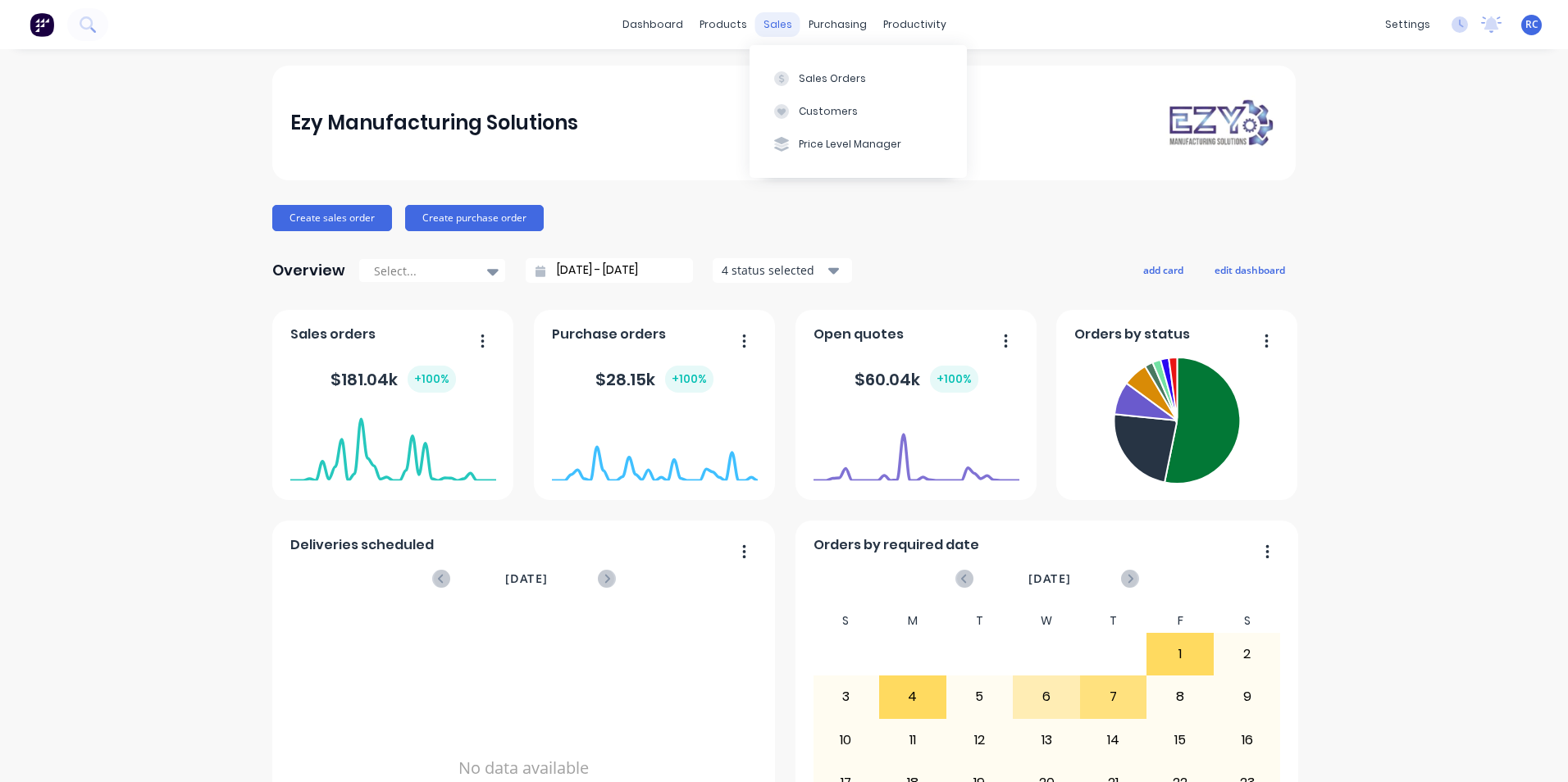
click at [782, 20] on div "sales" at bounding box center [777, 24] width 45 height 24
drag, startPoint x: 799, startPoint y: 70, endPoint x: 803, endPoint y: 84, distance: 14.6
click at [800, 77] on button "Sales Orders" at bounding box center [858, 78] width 218 height 33
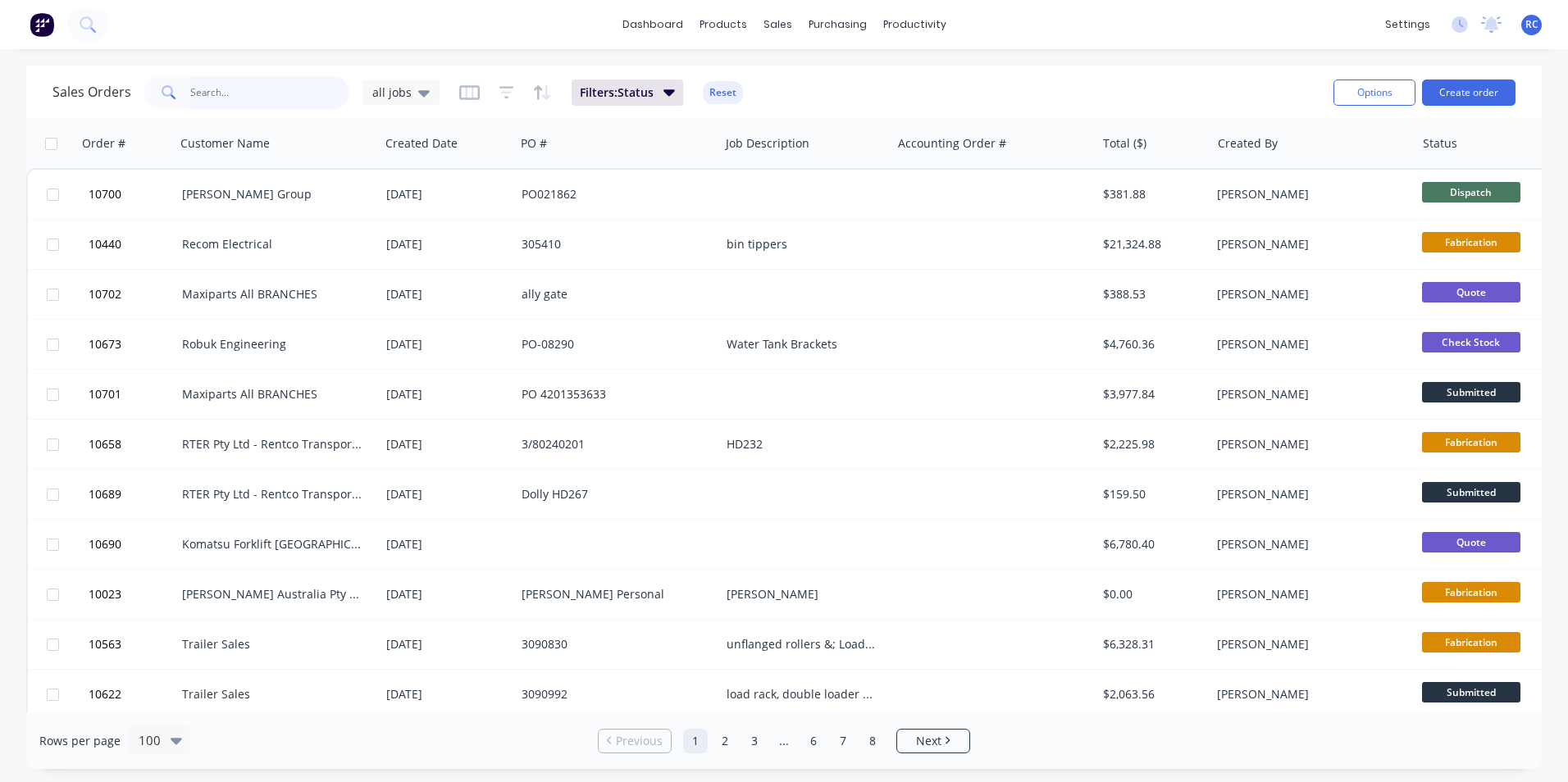
click at [254, 92] on input "text" at bounding box center [270, 92] width 160 height 33
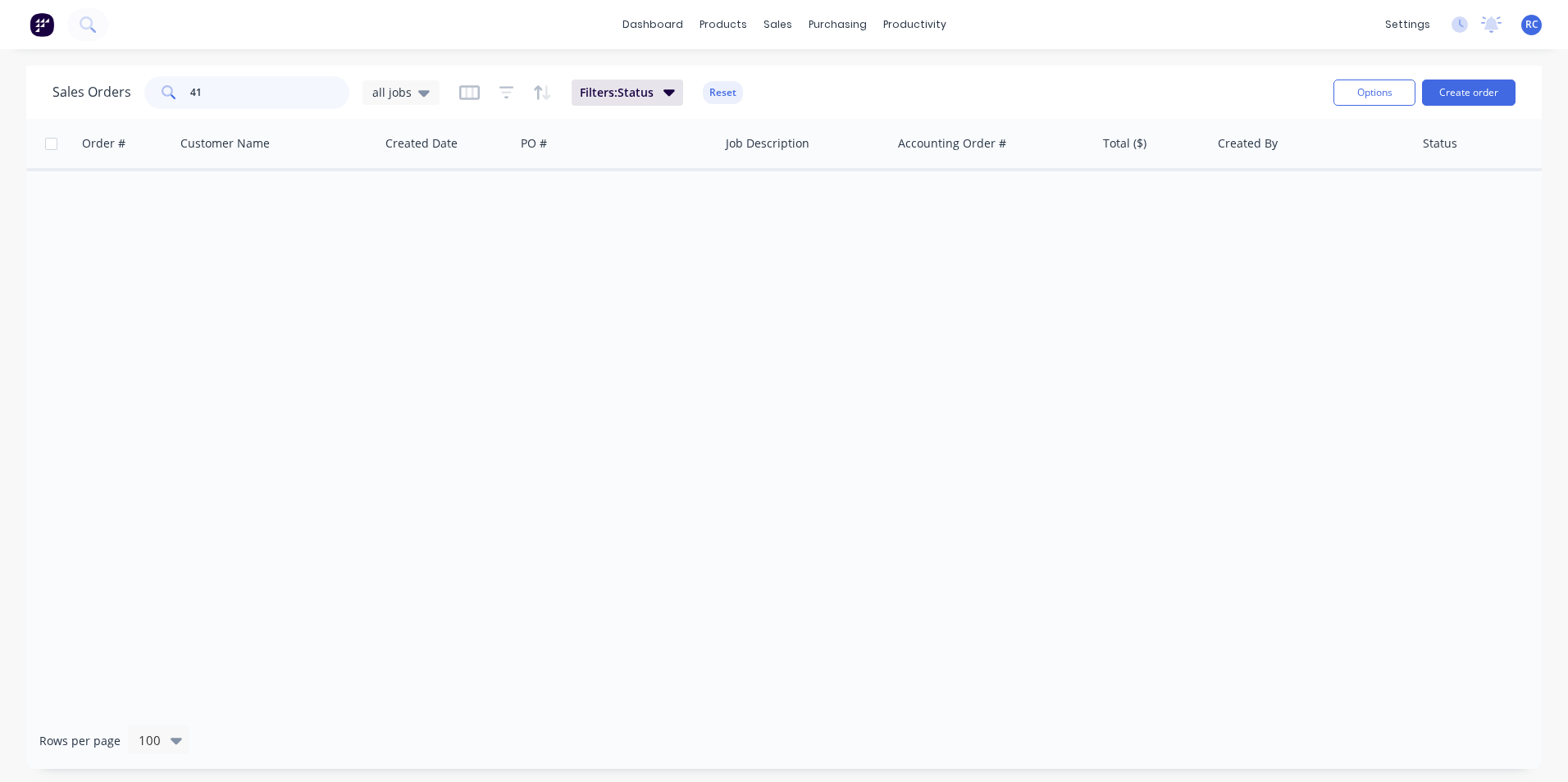
type input "4"
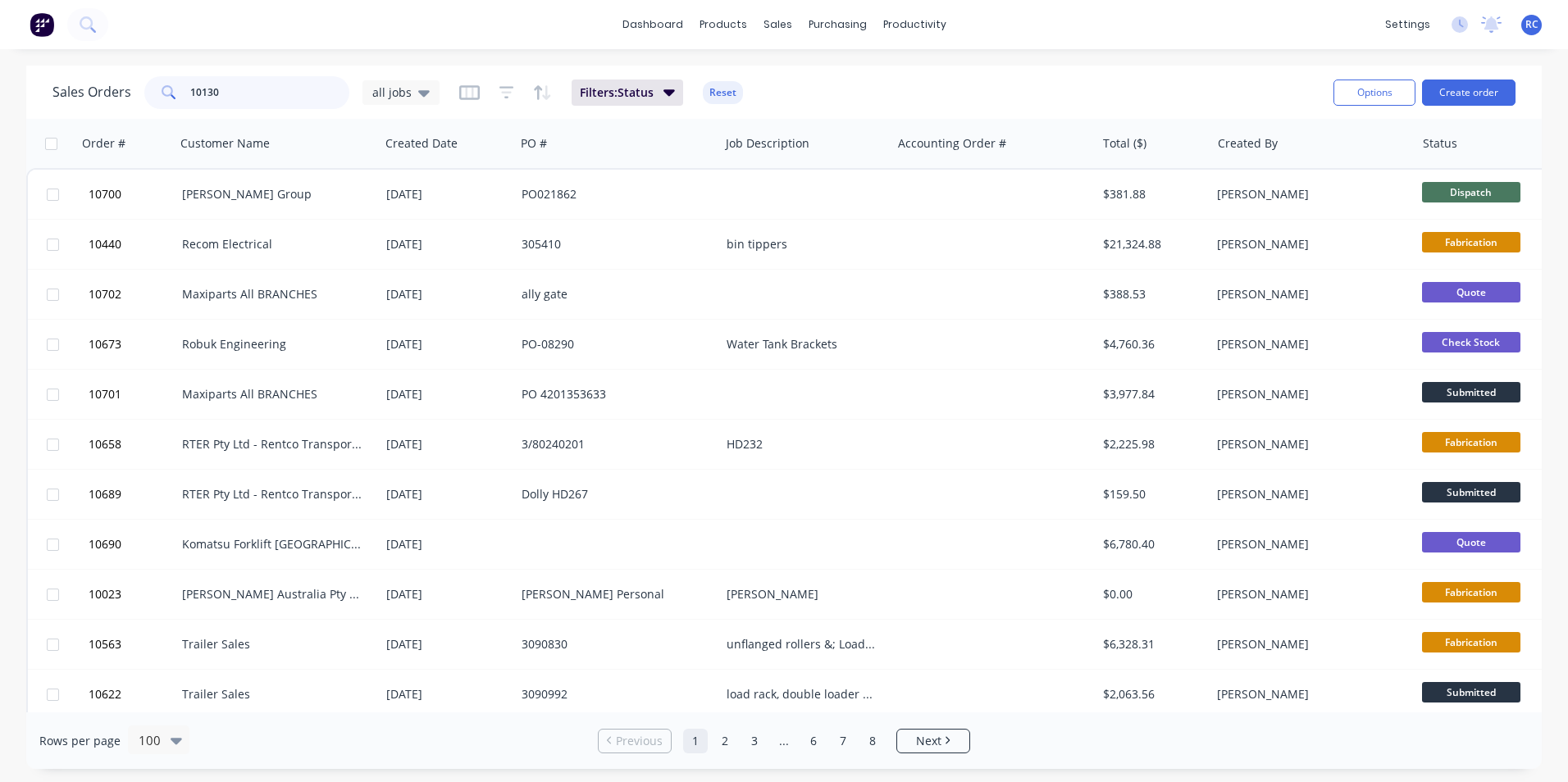
type input "10130"
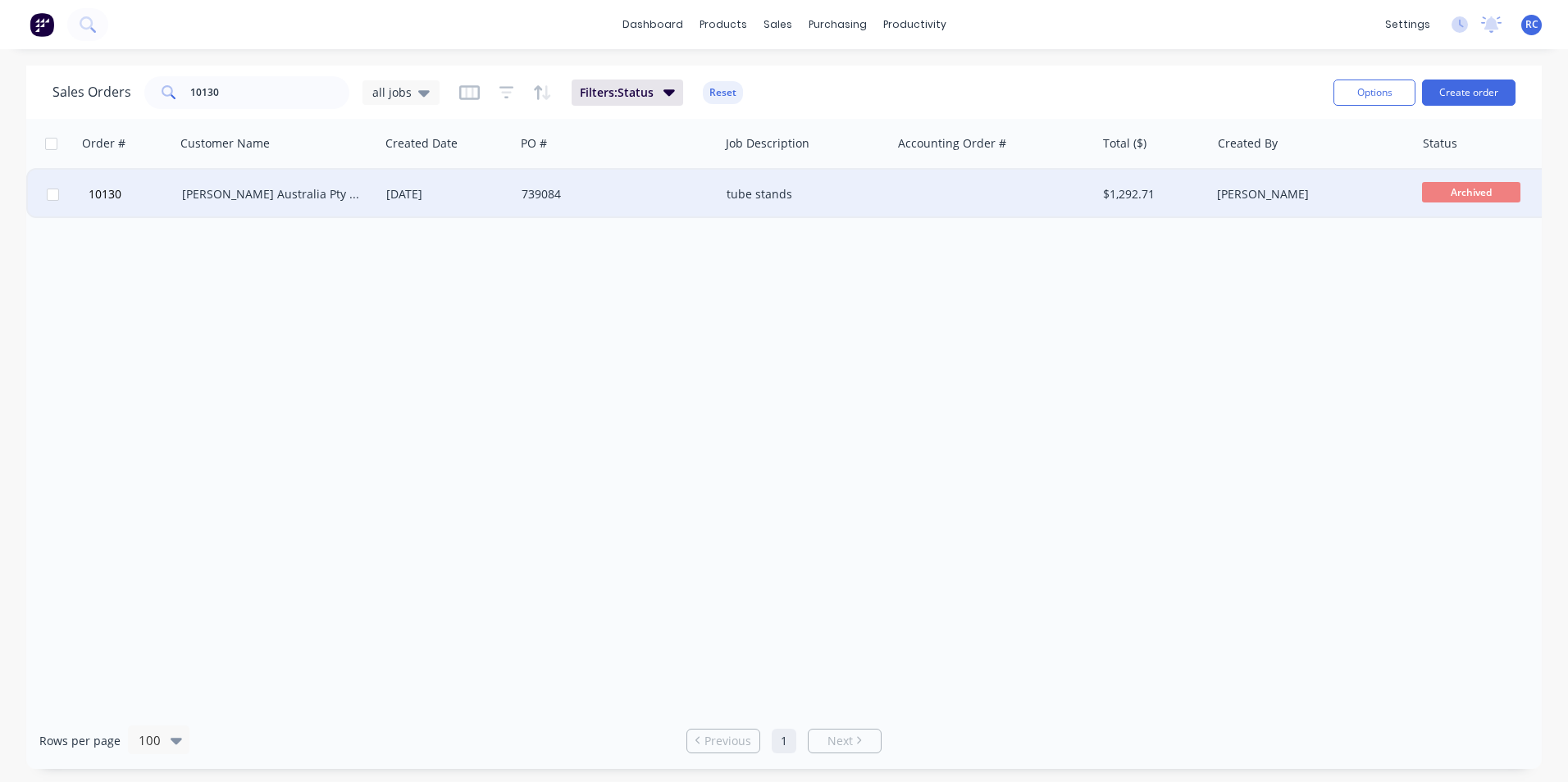
click at [446, 198] on div "[DATE]" at bounding box center [447, 194] width 122 height 17
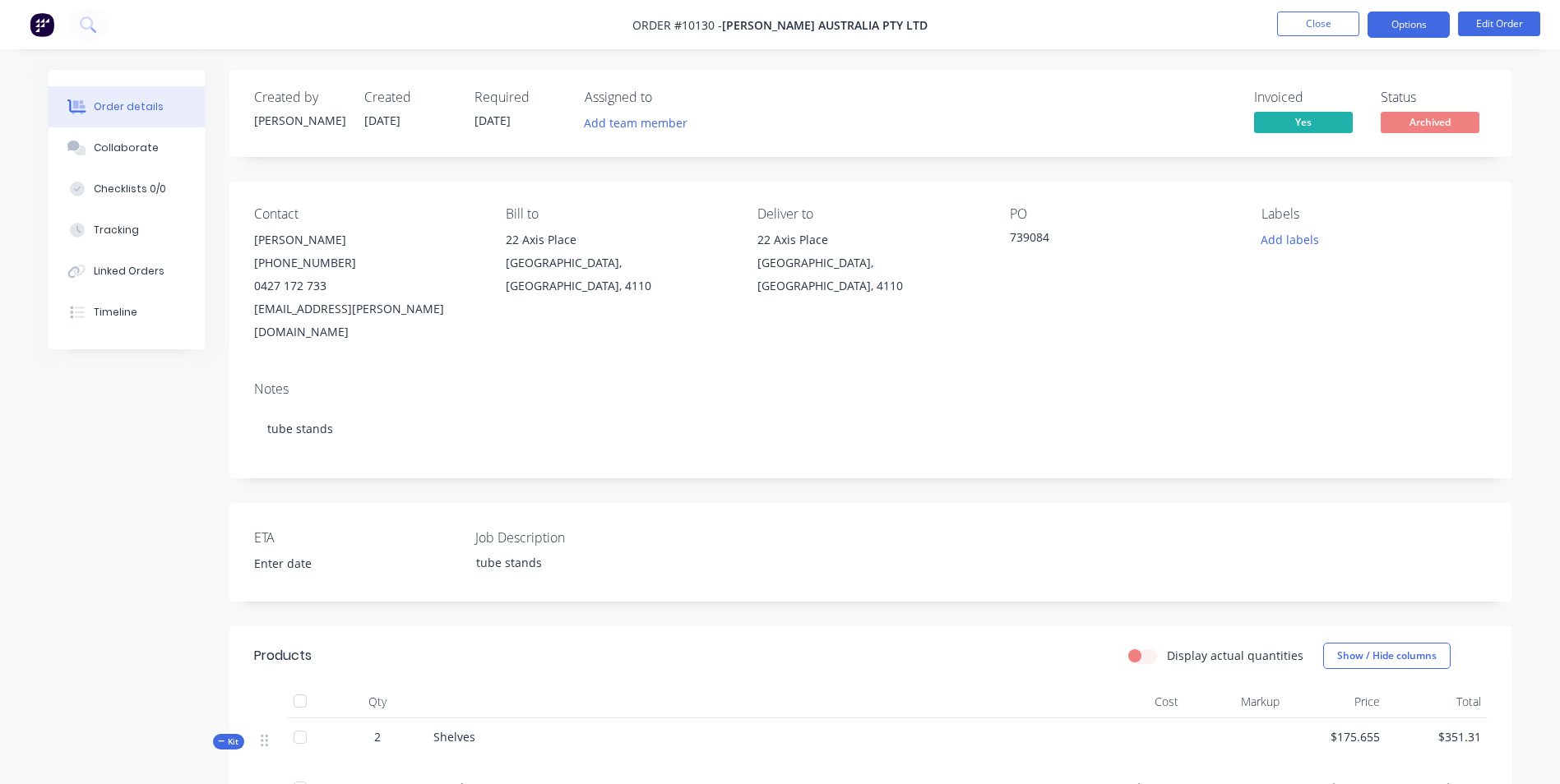
click at [1403, 20] on button "Options" at bounding box center [1409, 24] width 82 height 26
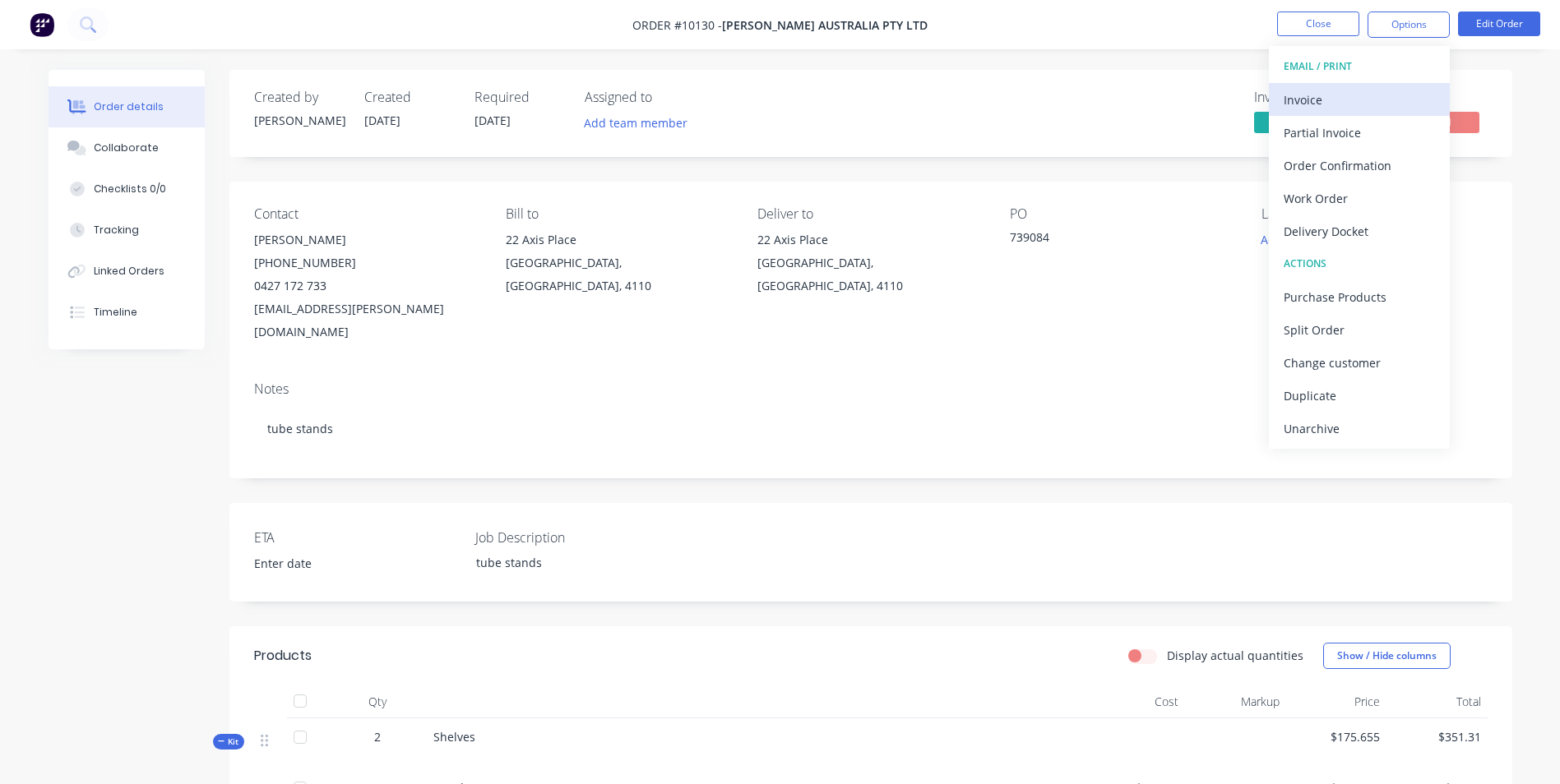
click at [1344, 102] on div "Invoice" at bounding box center [1359, 99] width 152 height 23
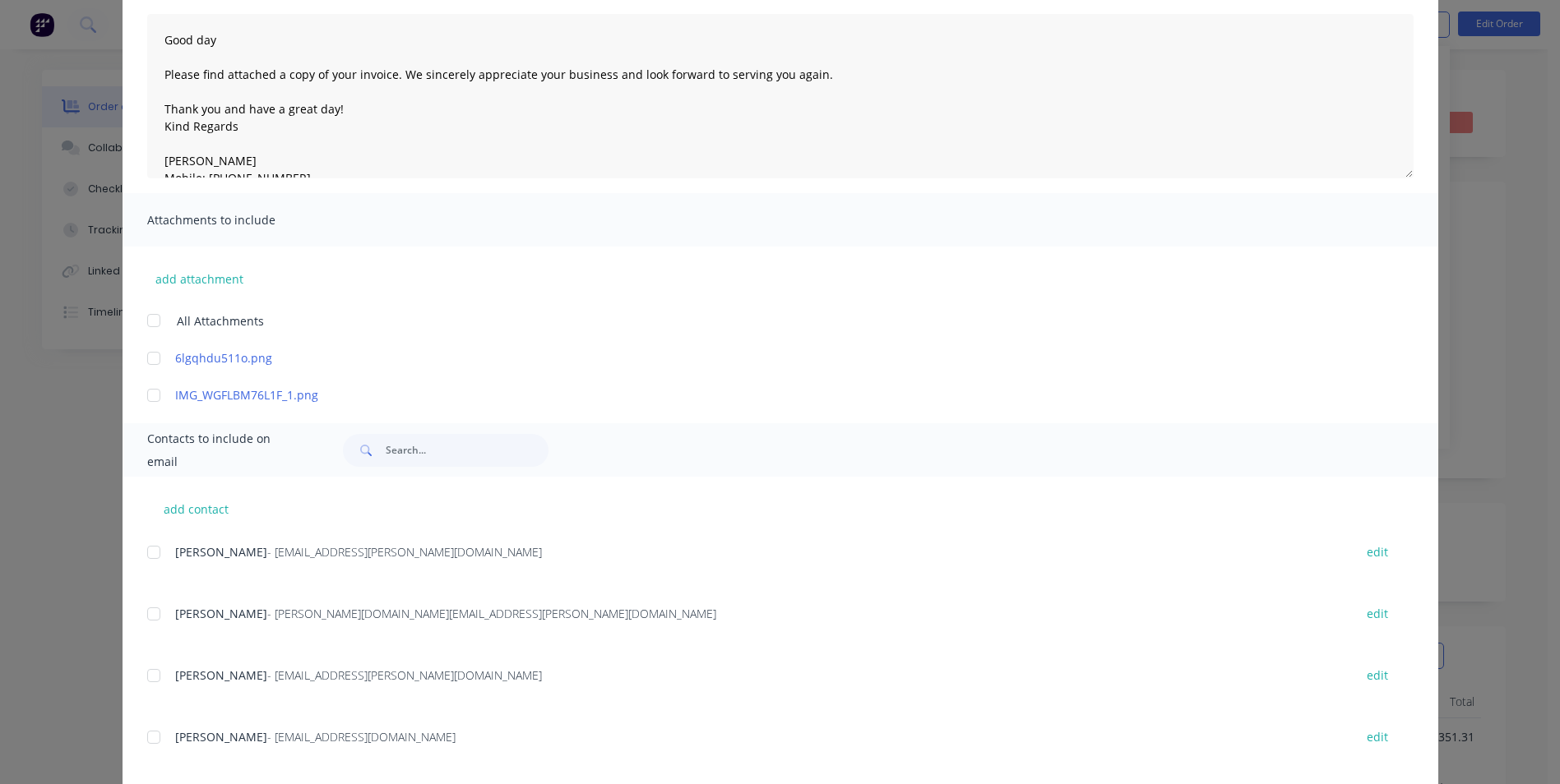
scroll to position [200, 0]
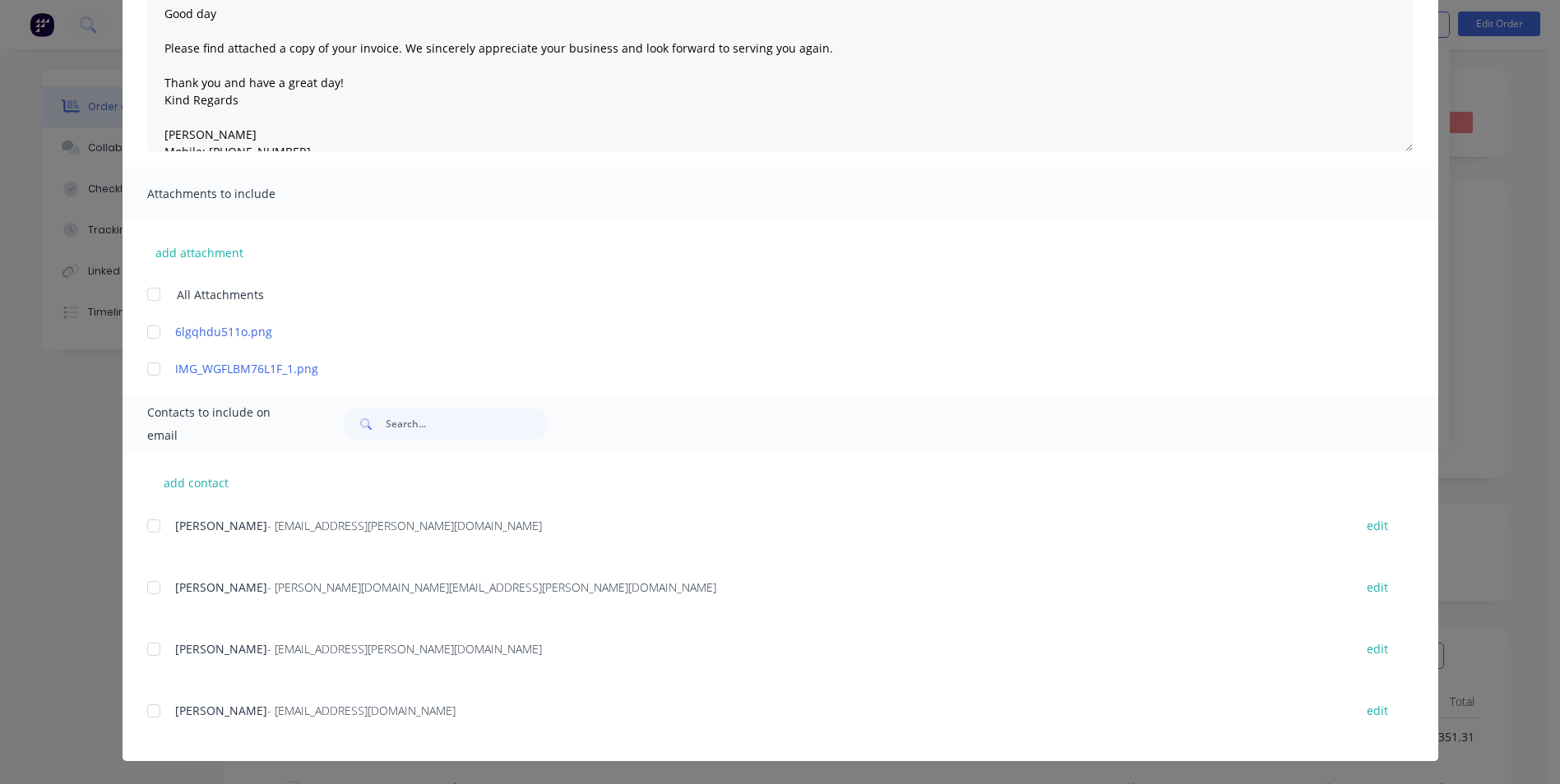
drag, startPoint x: 138, startPoint y: 710, endPoint x: 145, endPoint y: 713, distance: 7.6
click at [138, 710] on div "add contact [PERSON_NAME] - [EMAIL_ADDRESS][PERSON_NAME][DOMAIN_NAME] edit [PER…" at bounding box center [780, 606] width 1316 height 311
click at [148, 714] on div at bounding box center [154, 711] width 33 height 33
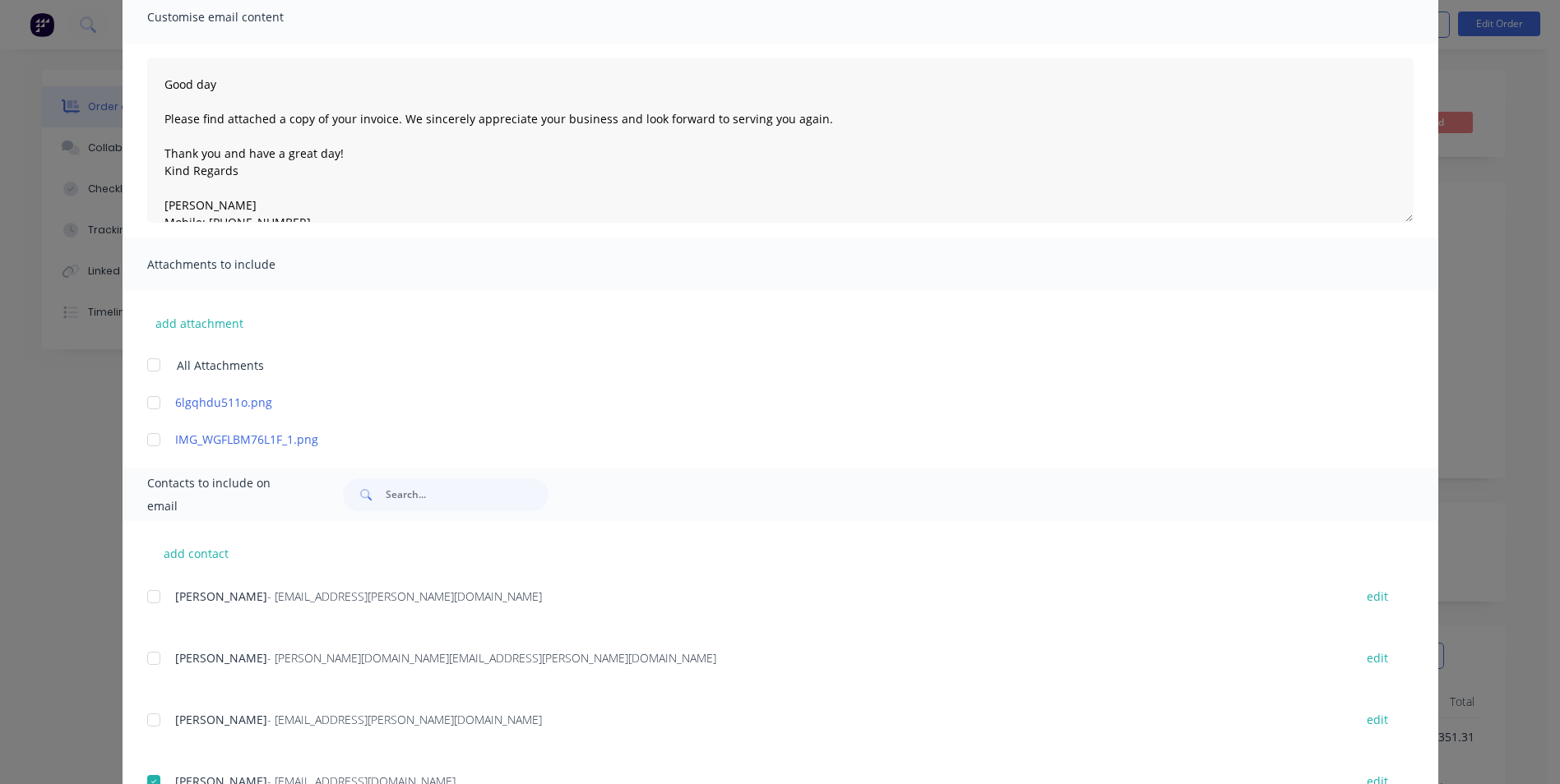
scroll to position [0, 0]
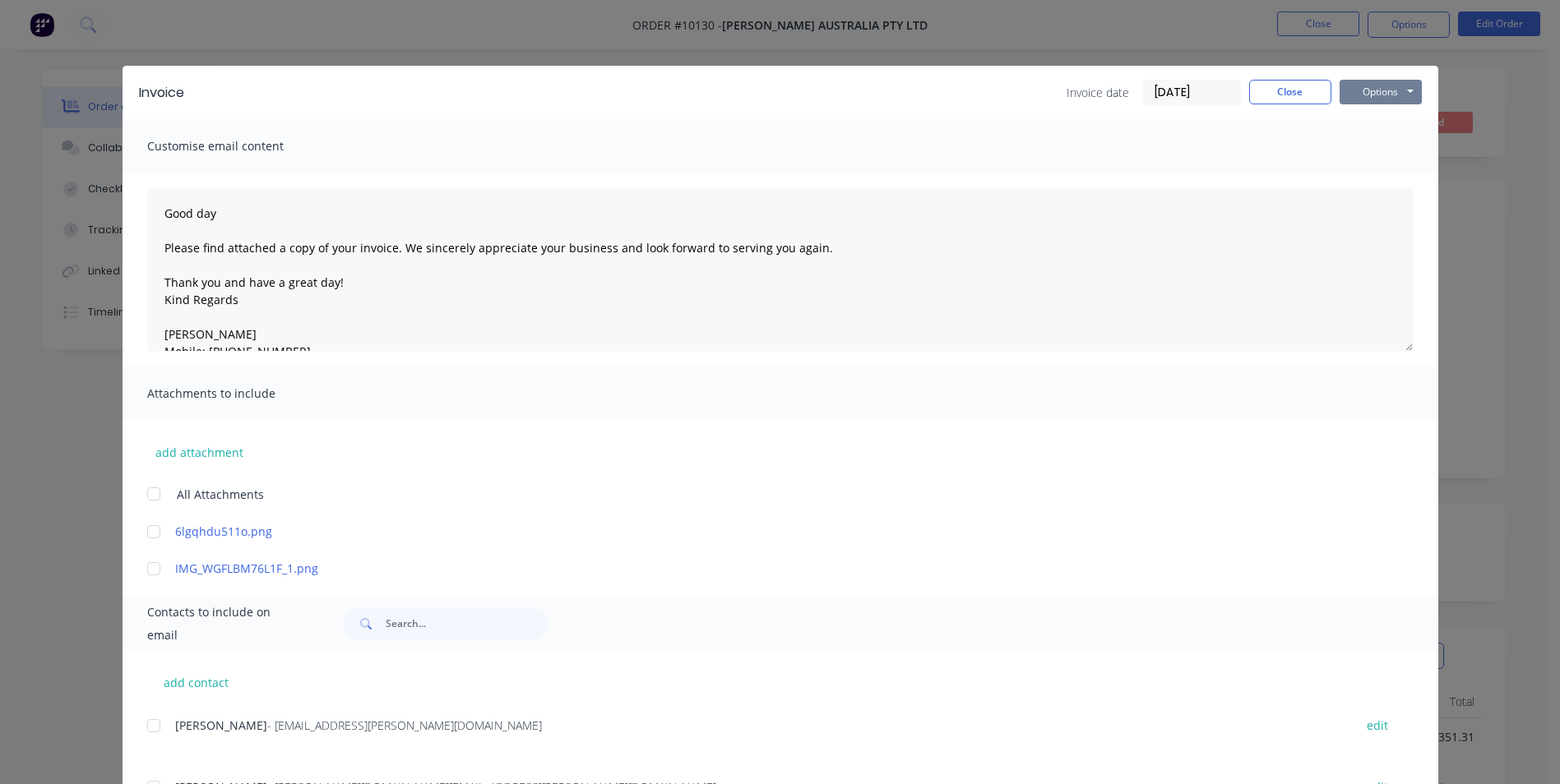
click at [1378, 86] on button "Options" at bounding box center [1381, 92] width 82 height 24
click at [1397, 170] on button "Email" at bounding box center [1392, 175] width 105 height 27
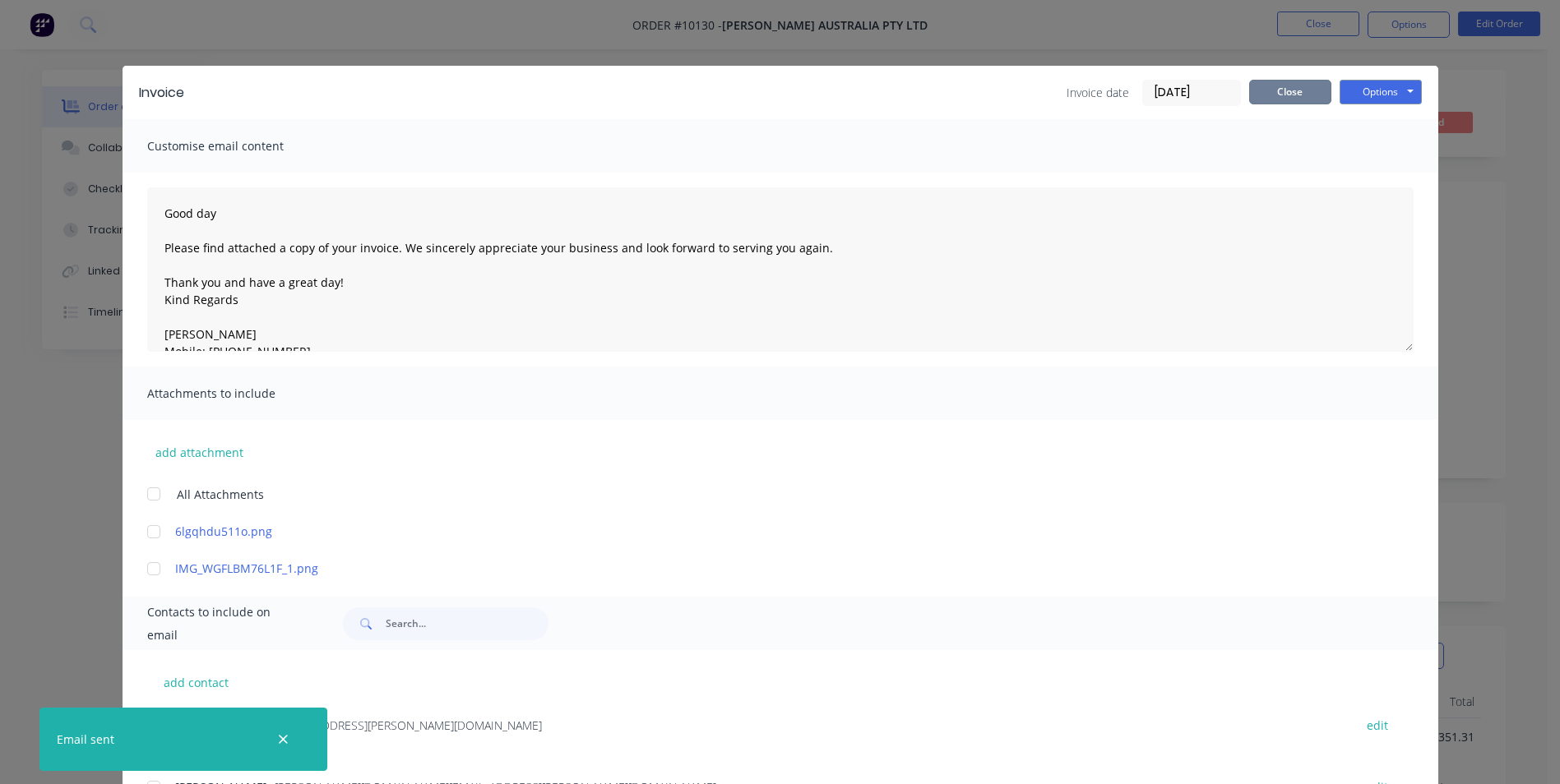
click at [1285, 88] on button "Close" at bounding box center [1290, 92] width 82 height 24
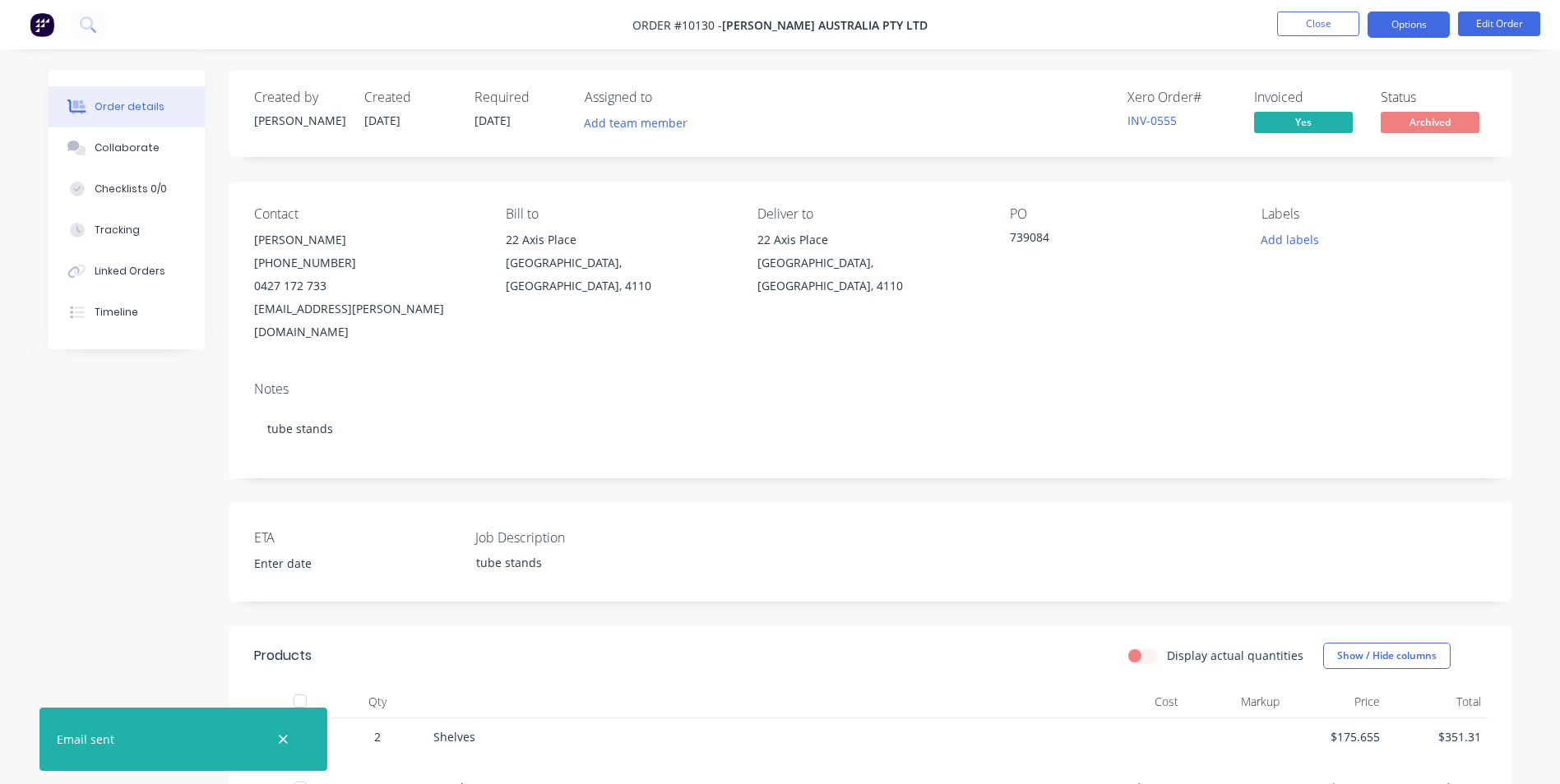
click at [1413, 32] on button "Options" at bounding box center [1409, 24] width 82 height 26
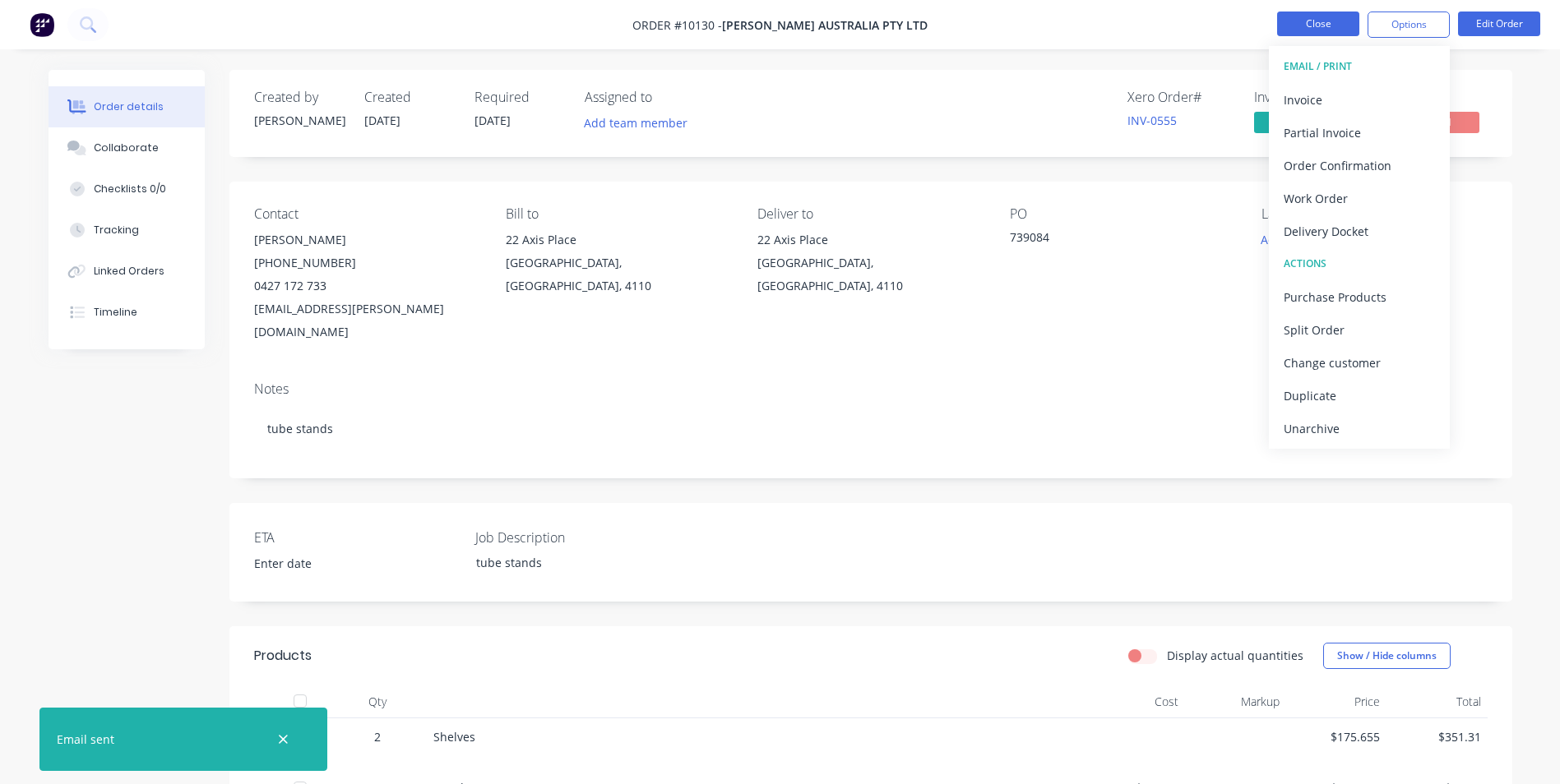
click at [1326, 26] on button "Close" at bounding box center [1318, 23] width 82 height 24
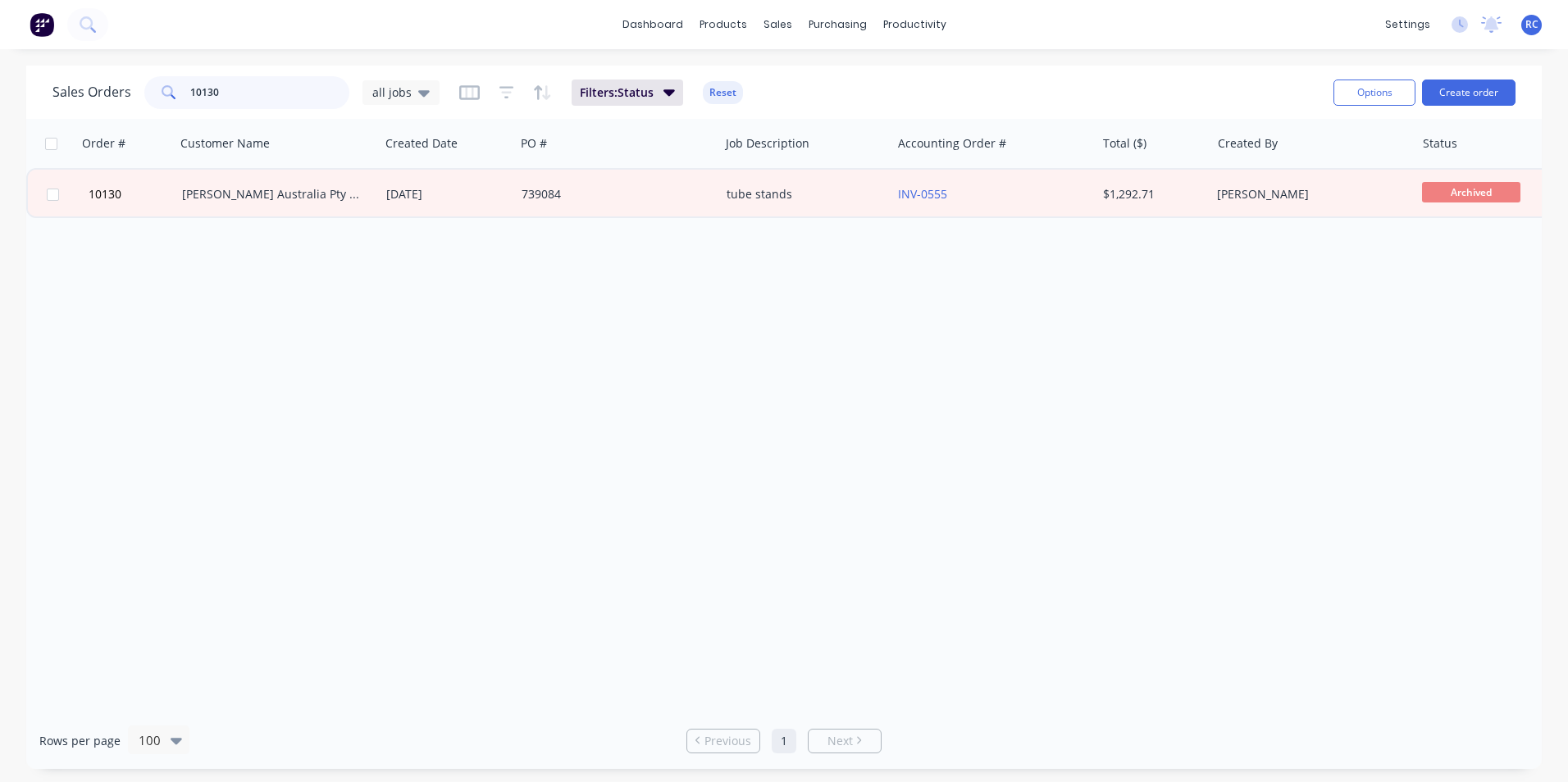
drag, startPoint x: 235, startPoint y: 92, endPoint x: 66, endPoint y: 93, distance: 169.0
click at [77, 93] on div "Sales Orders 10130 all jobs" at bounding box center [246, 92] width 387 height 33
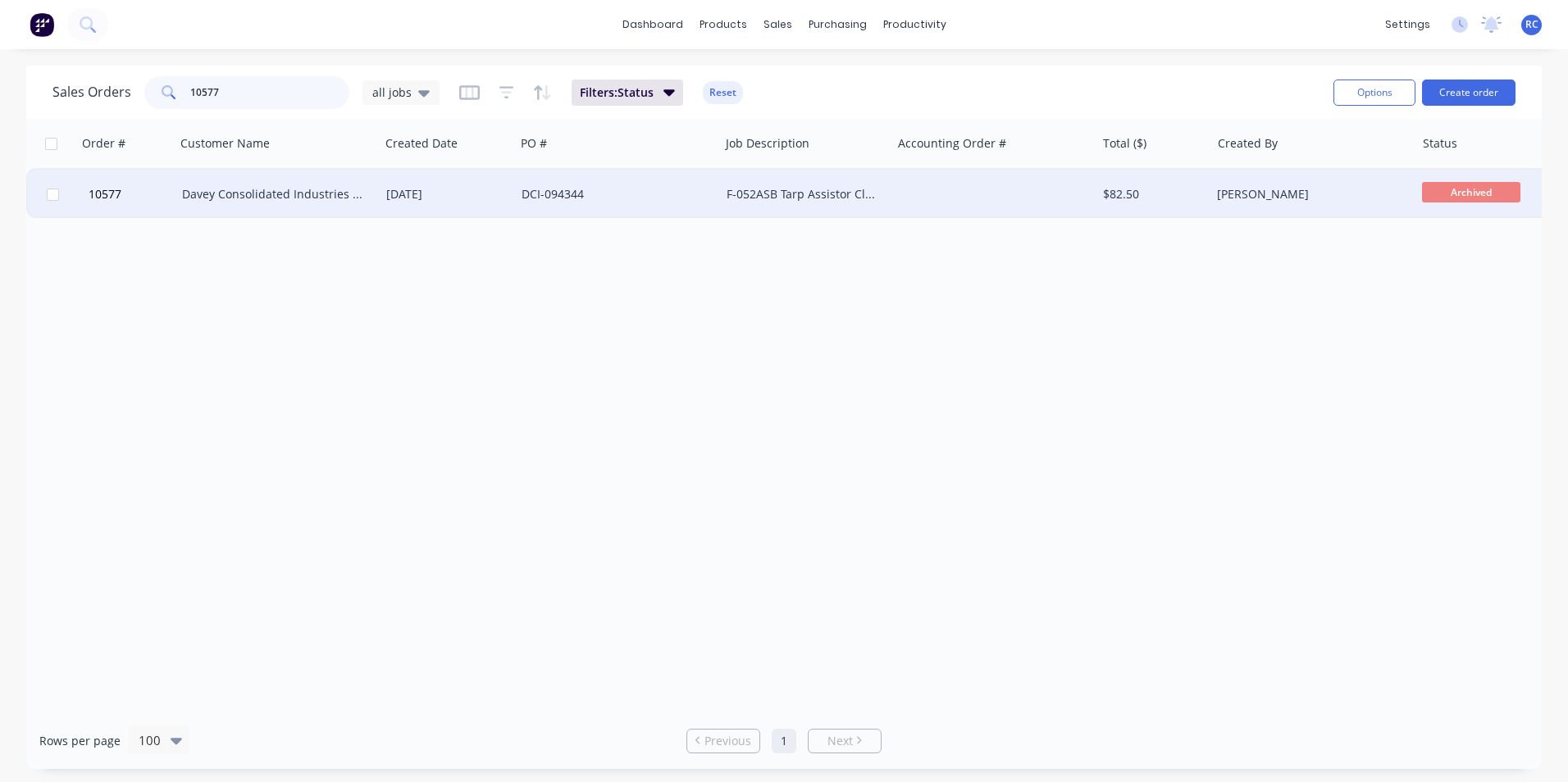
type input "10577"
click at [333, 192] on div "Davey Consolidated Industries Pty Ltd" at bounding box center [273, 194] width 182 height 17
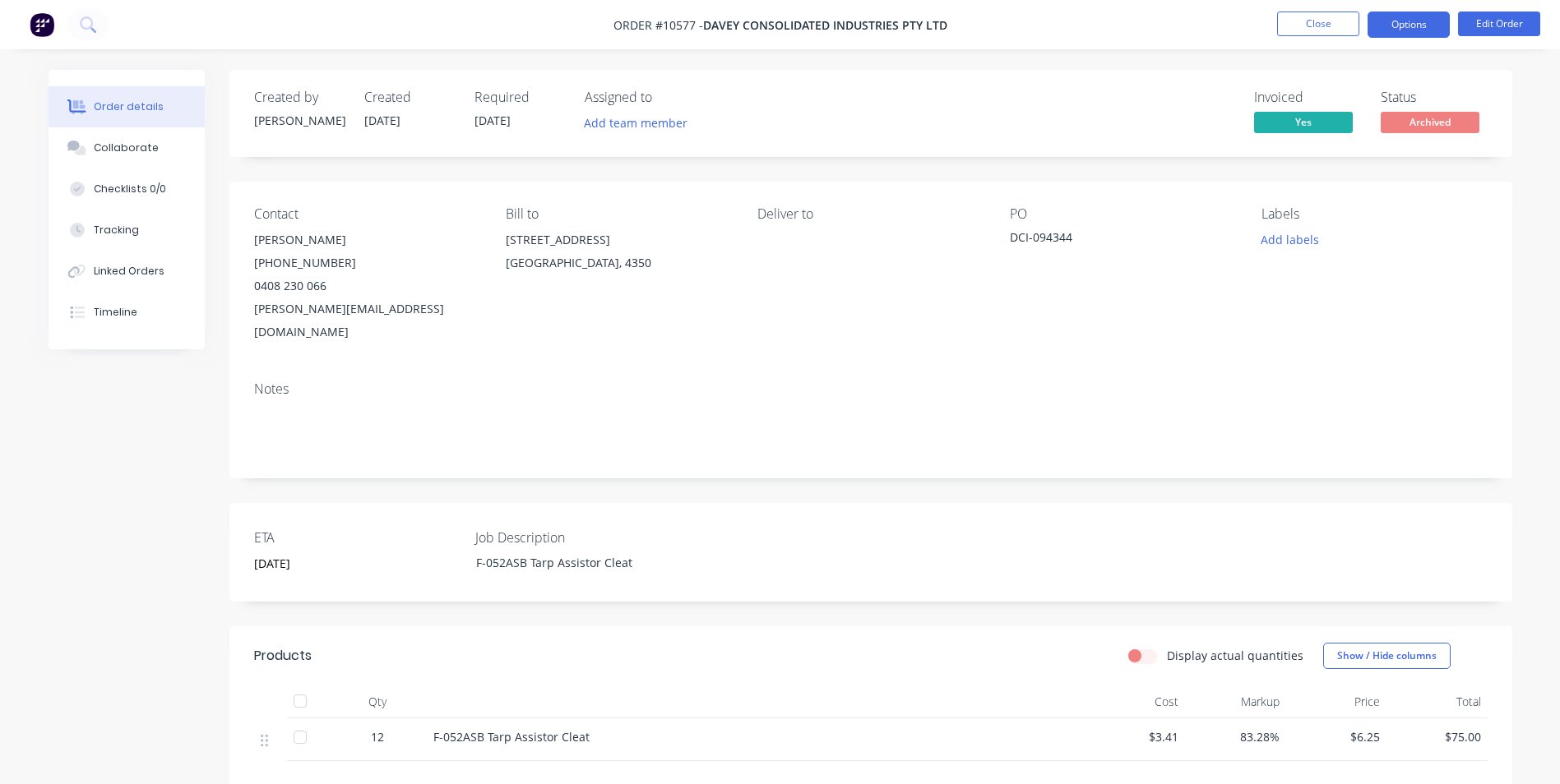
click at [1422, 30] on button "Options" at bounding box center [1409, 24] width 82 height 26
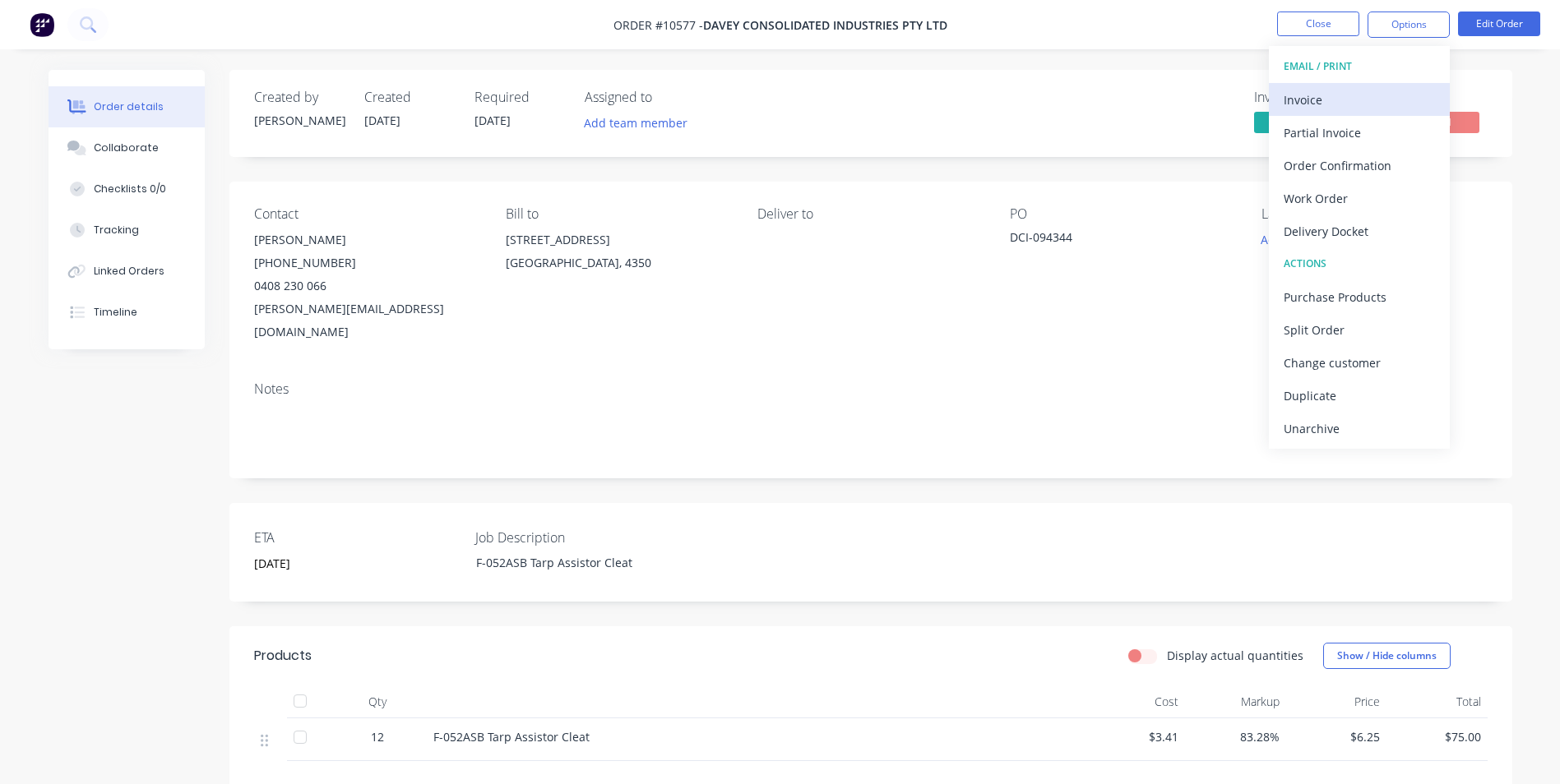
click at [1389, 109] on div "Invoice" at bounding box center [1359, 99] width 152 height 23
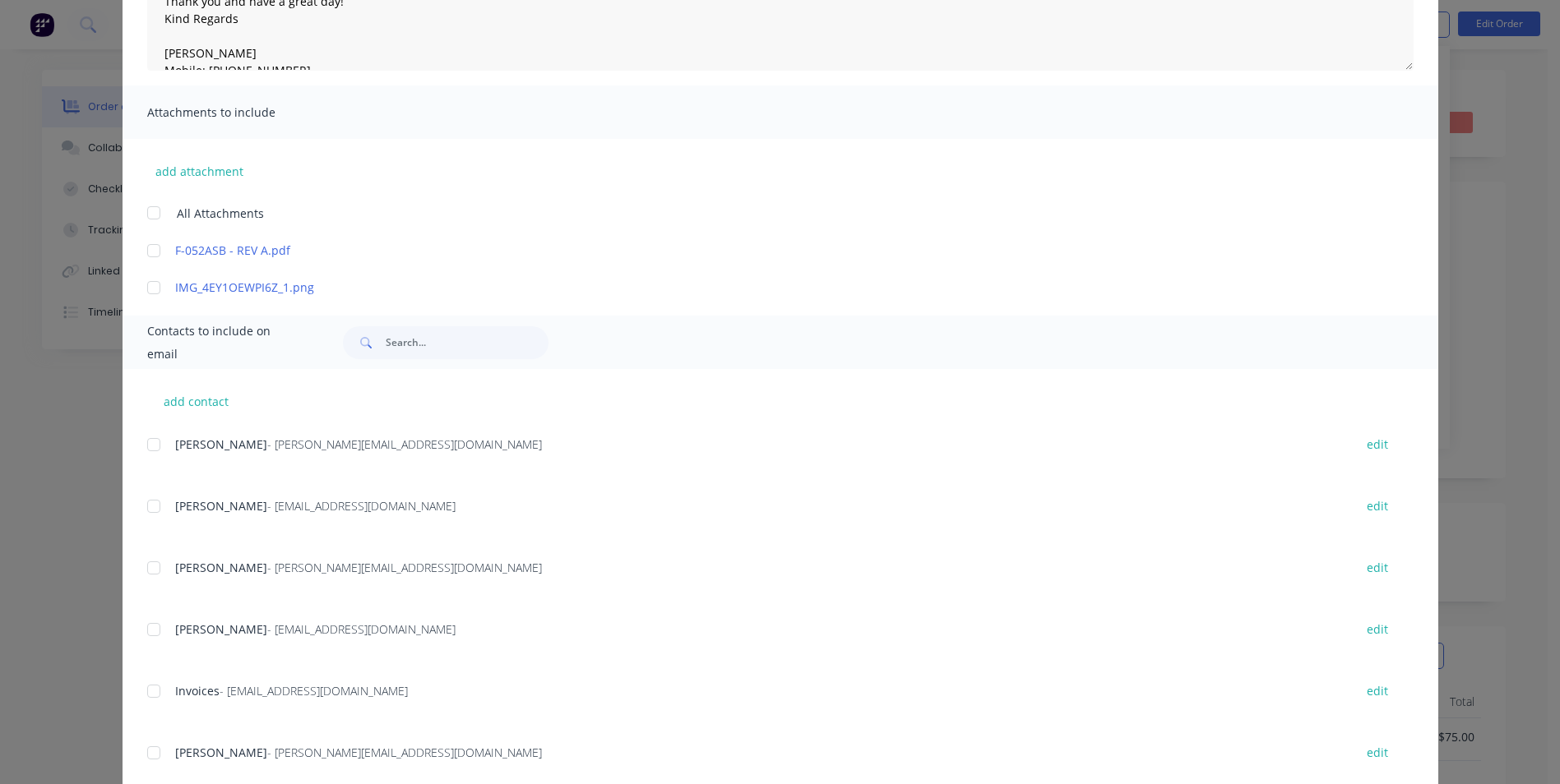
scroll to position [323, 0]
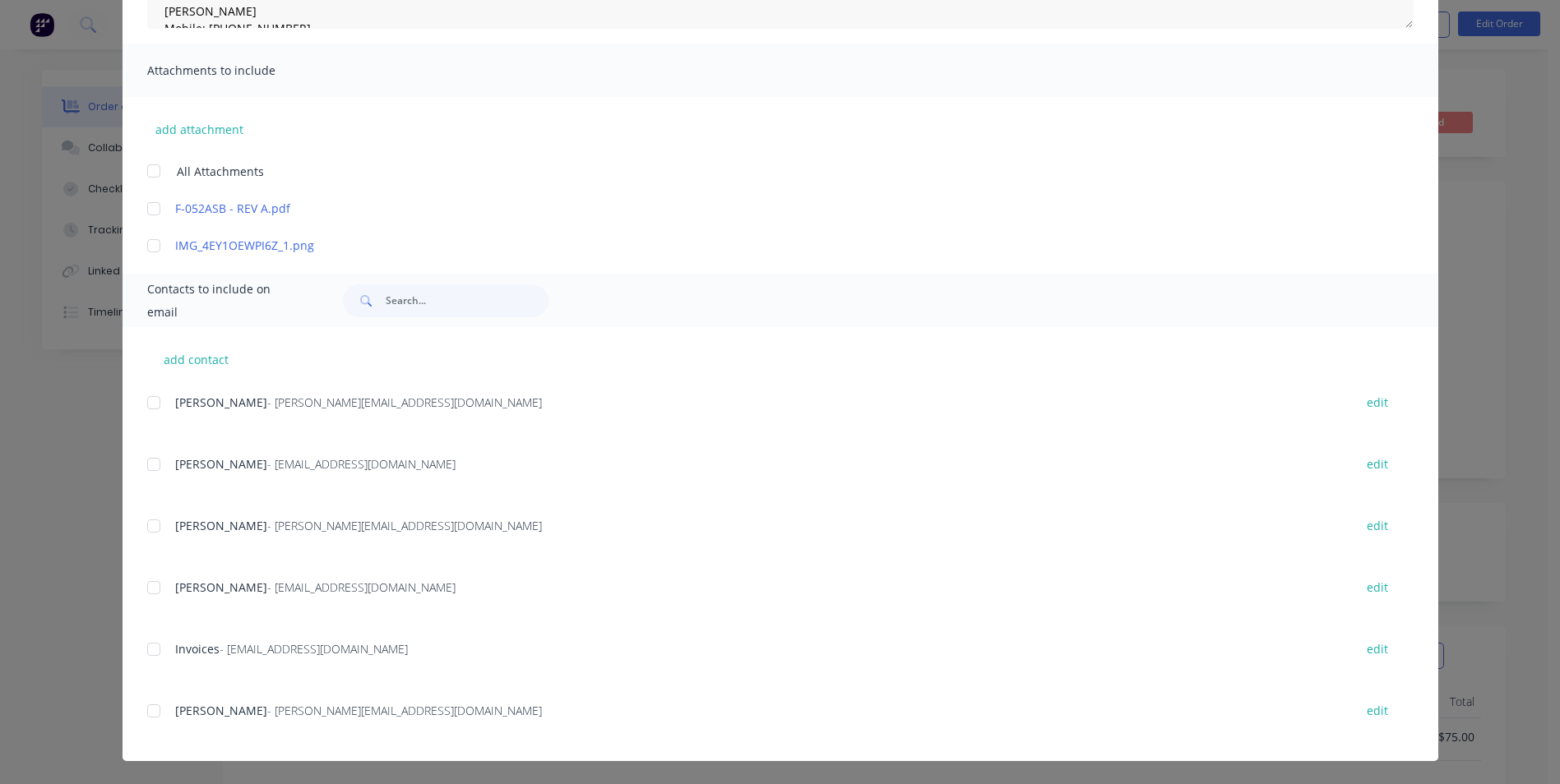
click at [145, 647] on div at bounding box center [154, 649] width 33 height 33
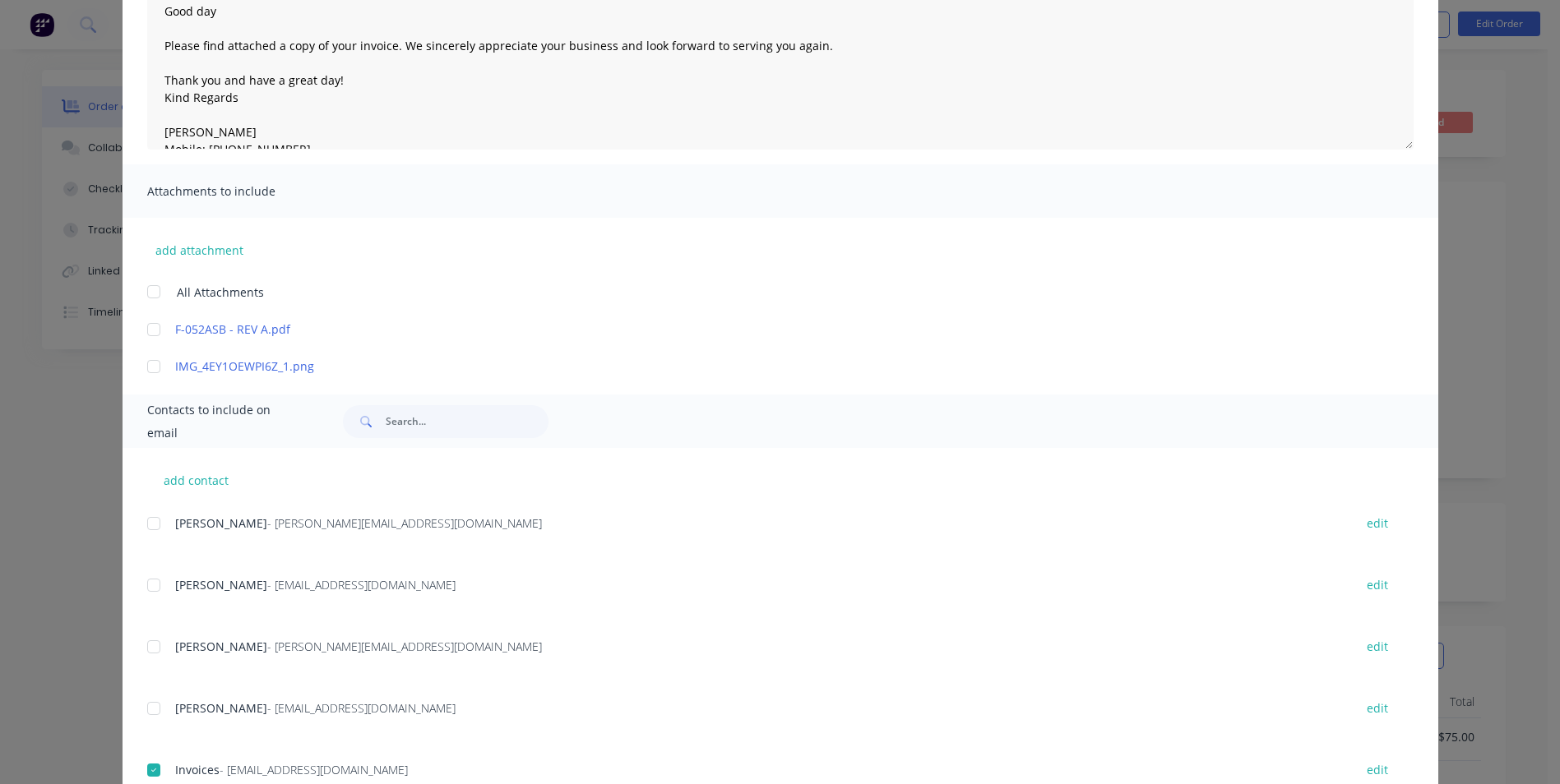
scroll to position [0, 0]
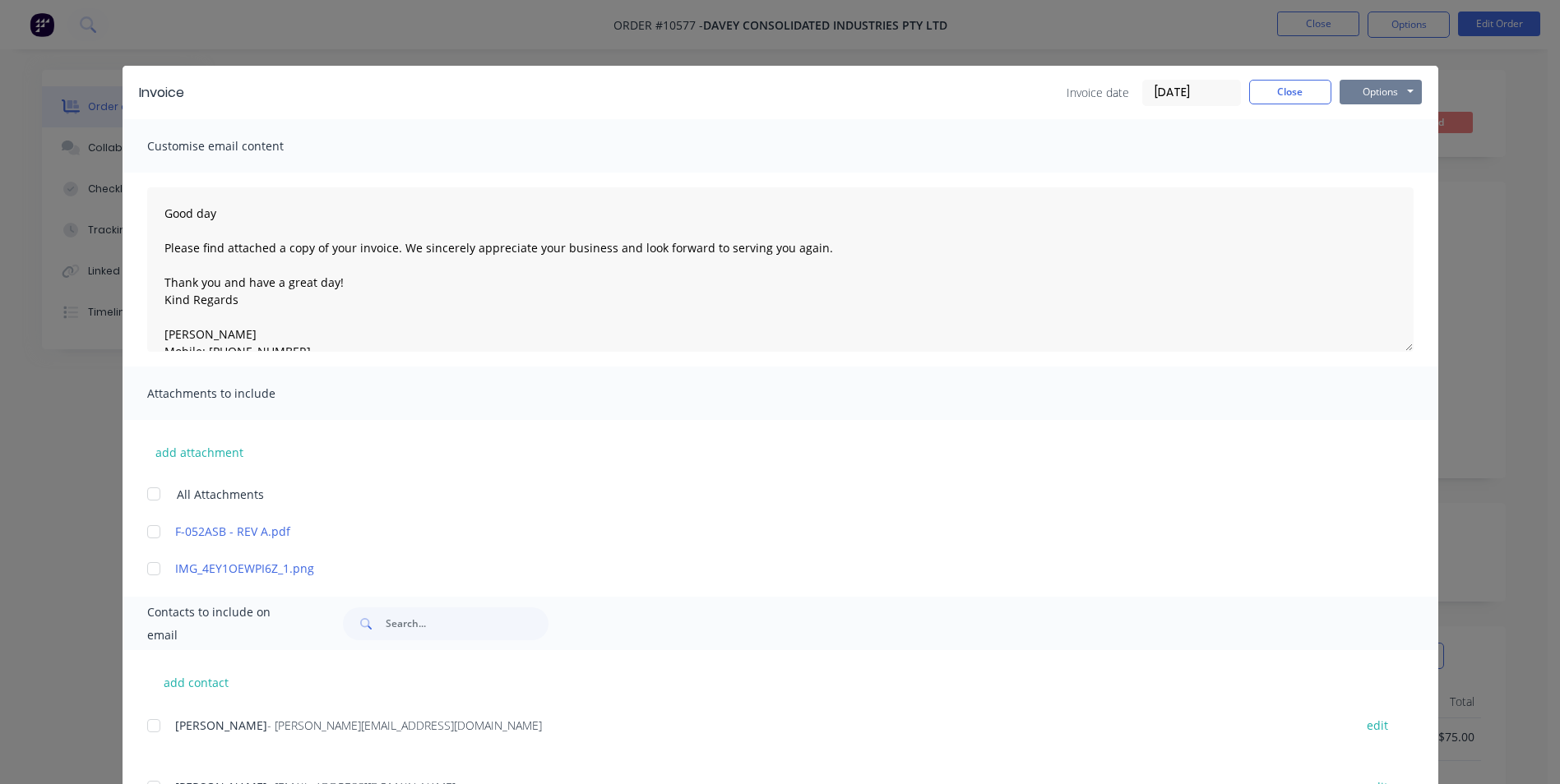
click at [1372, 95] on button "Options" at bounding box center [1381, 92] width 82 height 24
click at [1397, 174] on button "Email" at bounding box center [1392, 175] width 105 height 27
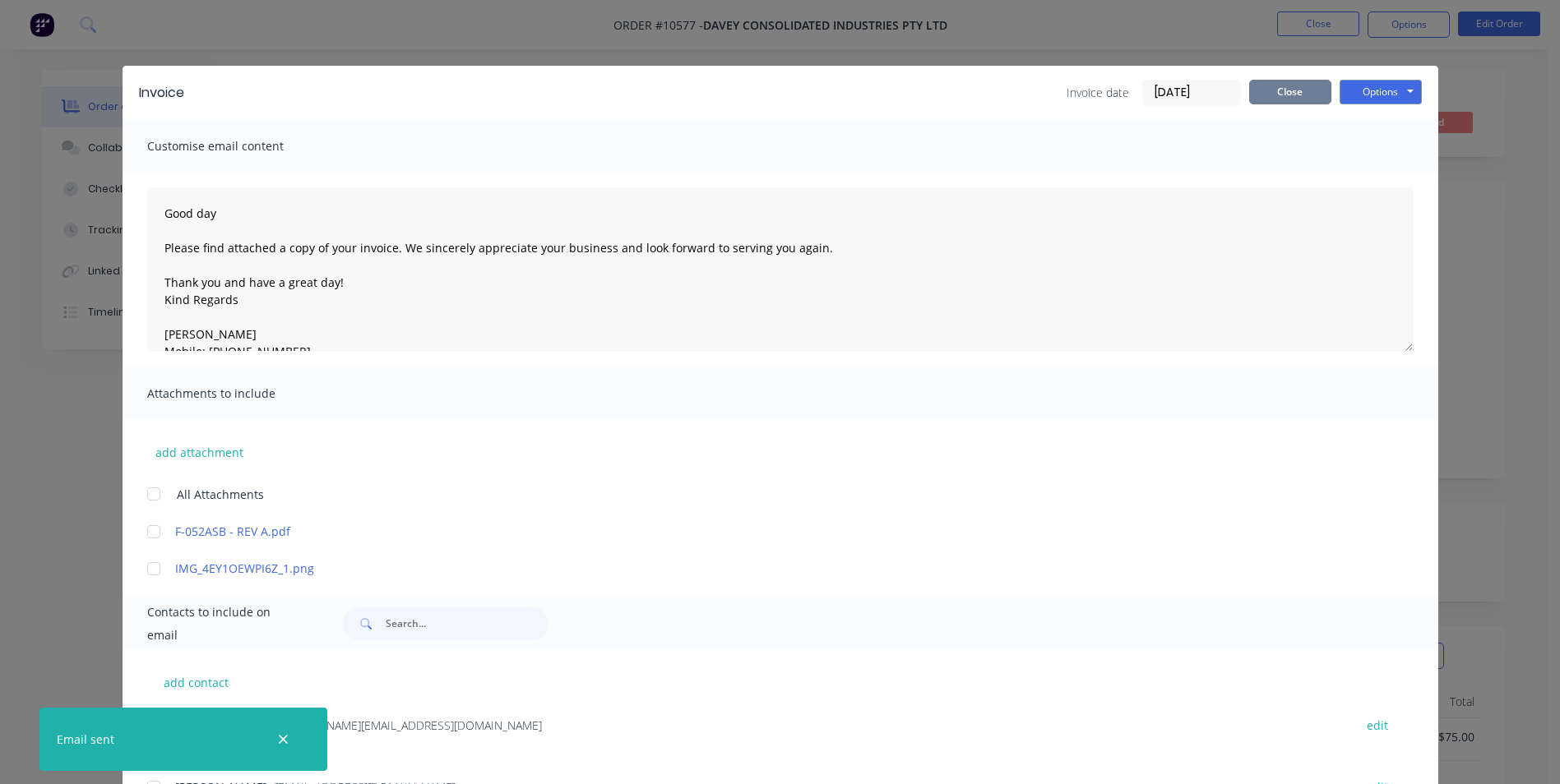
click at [1288, 88] on button "Close" at bounding box center [1290, 92] width 82 height 24
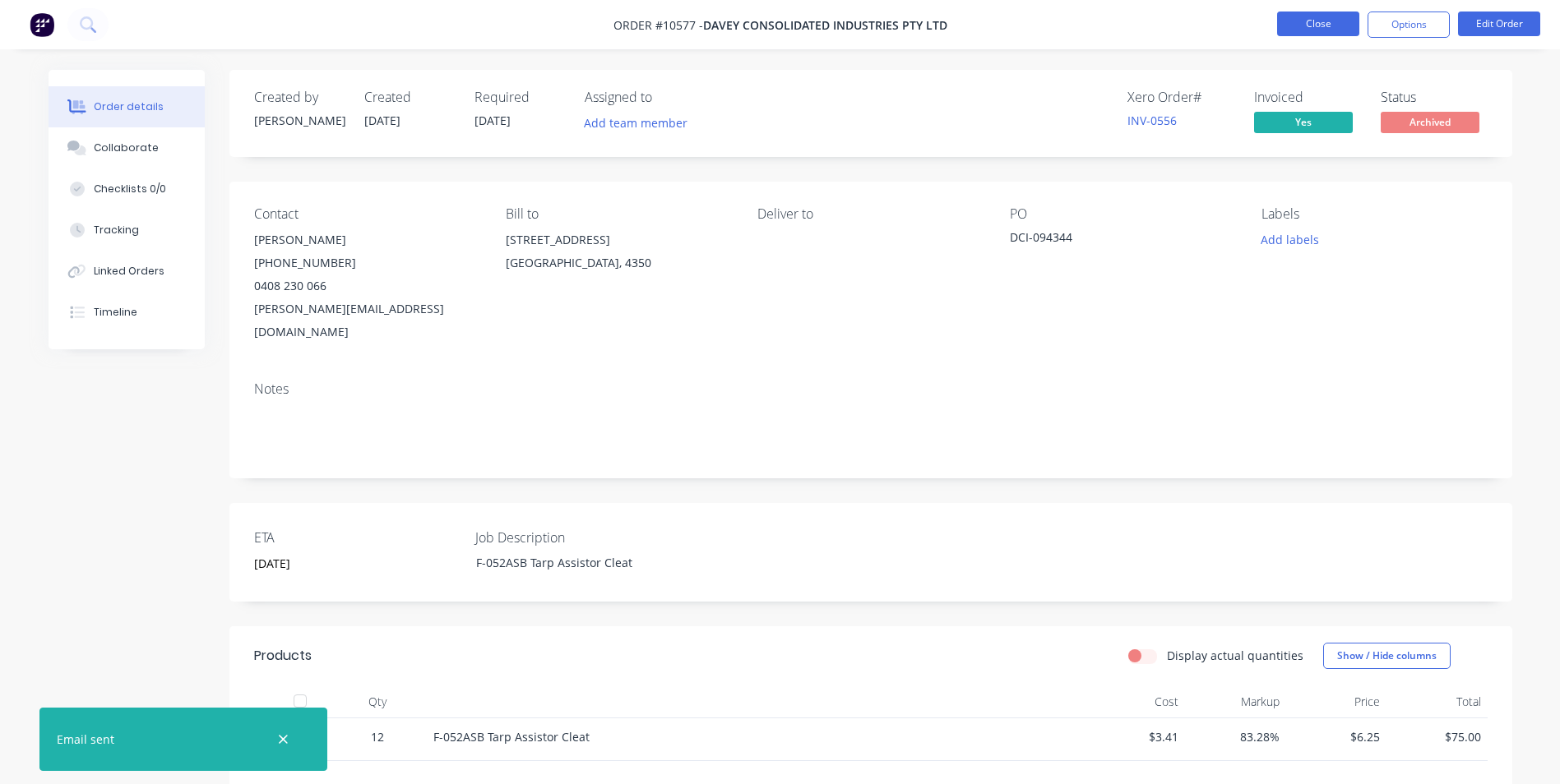
click at [1309, 24] on button "Close" at bounding box center [1318, 23] width 82 height 24
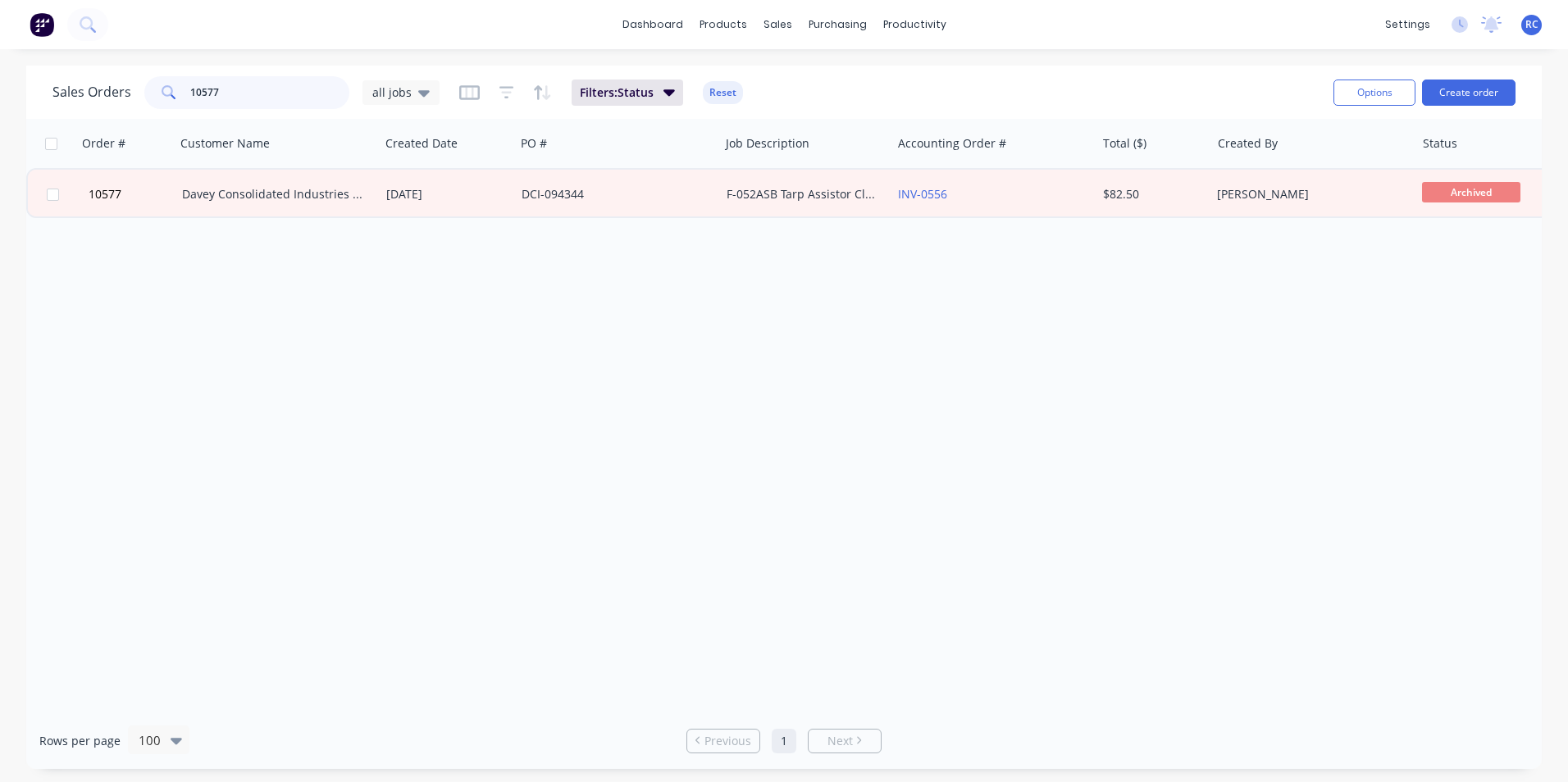
drag, startPoint x: 224, startPoint y: 93, endPoint x: 65, endPoint y: 87, distance: 159.1
click at [105, 89] on div "Sales Orders 10577 all jobs" at bounding box center [246, 92] width 387 height 33
type input "10630"
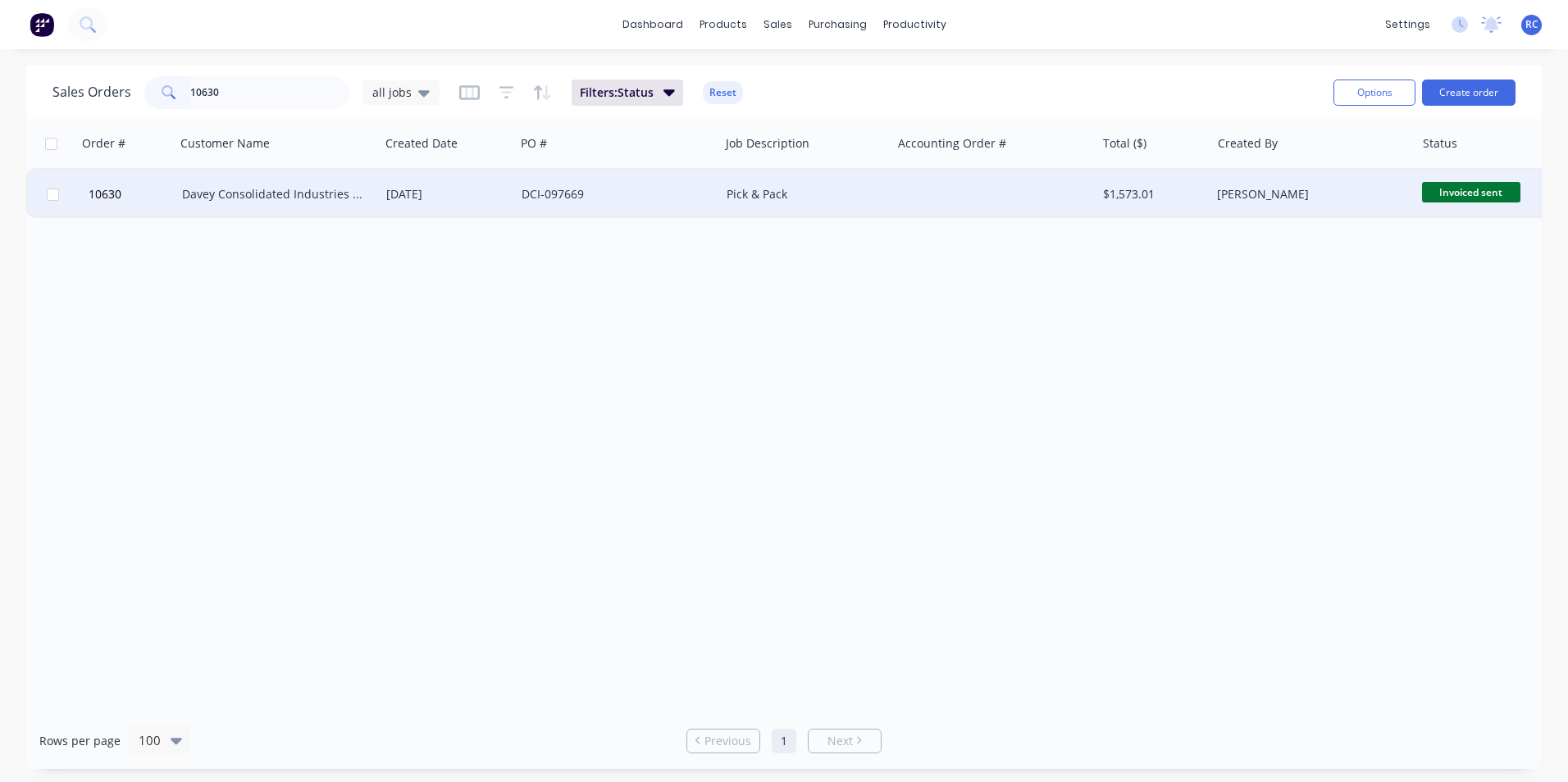
click at [601, 202] on div "DCI-097669" at bounding box center [612, 194] width 182 height 17
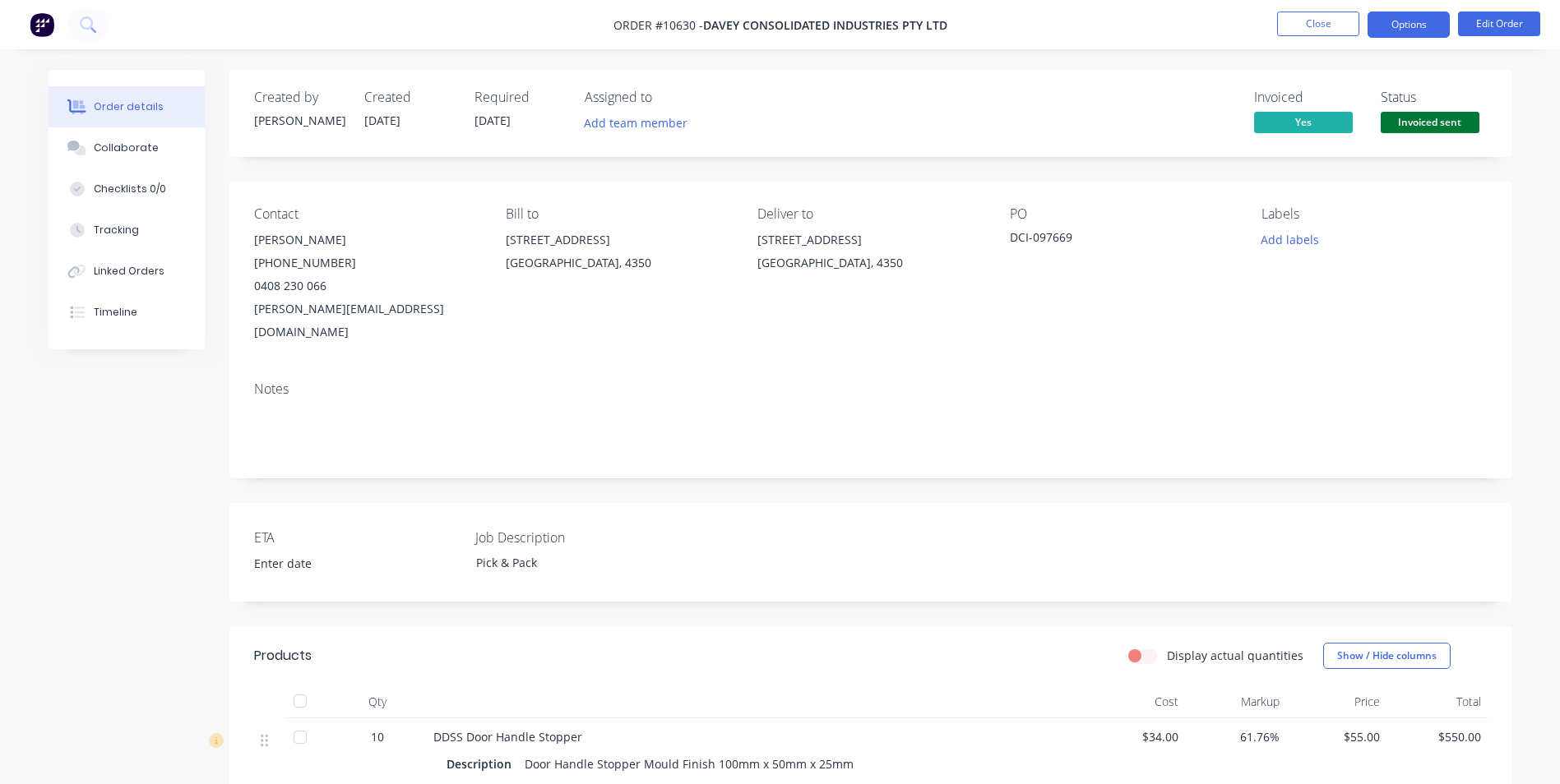
click at [1426, 26] on button "Options" at bounding box center [1409, 24] width 82 height 26
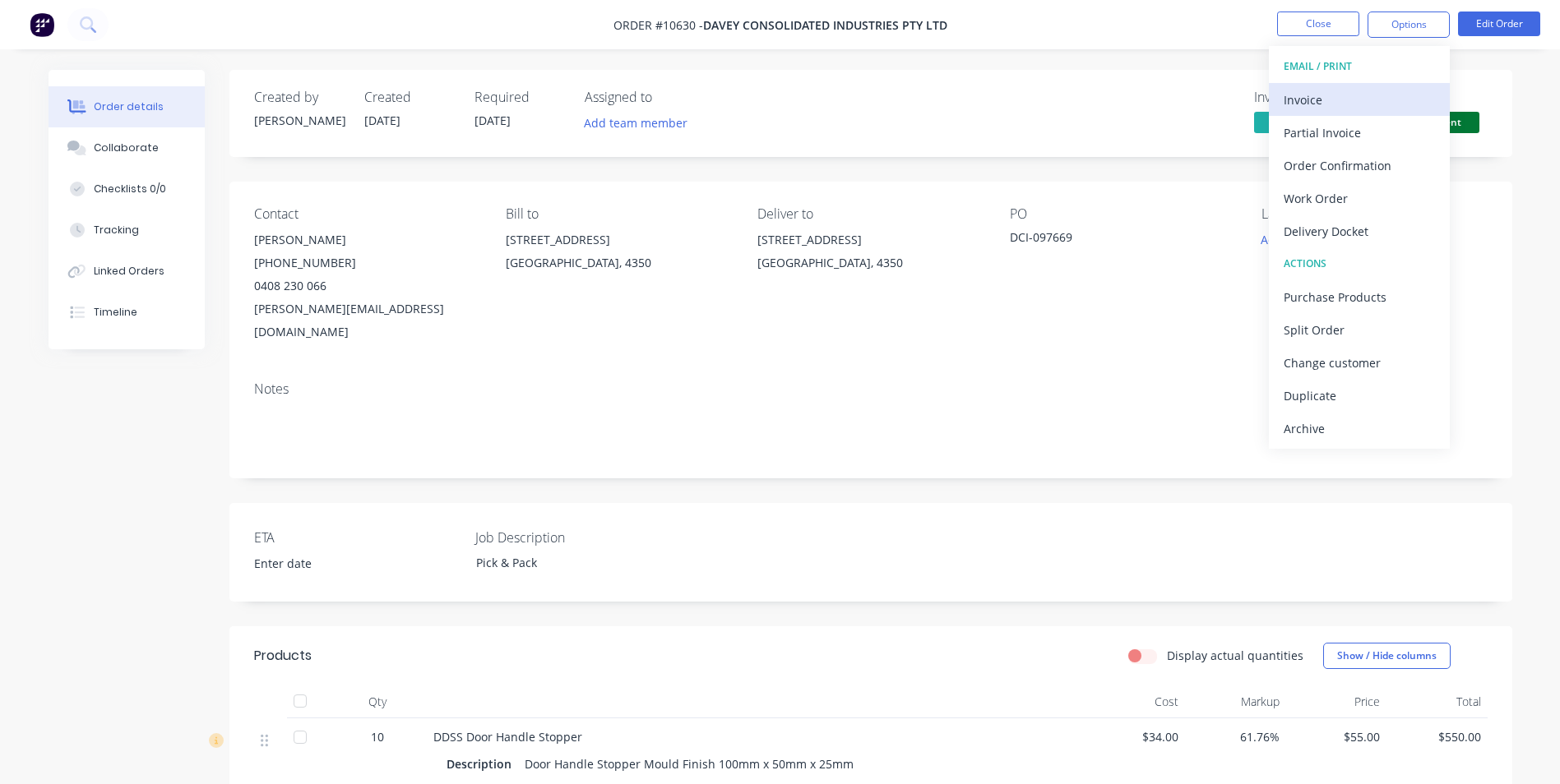
click at [1333, 98] on div "Invoice" at bounding box center [1359, 99] width 152 height 23
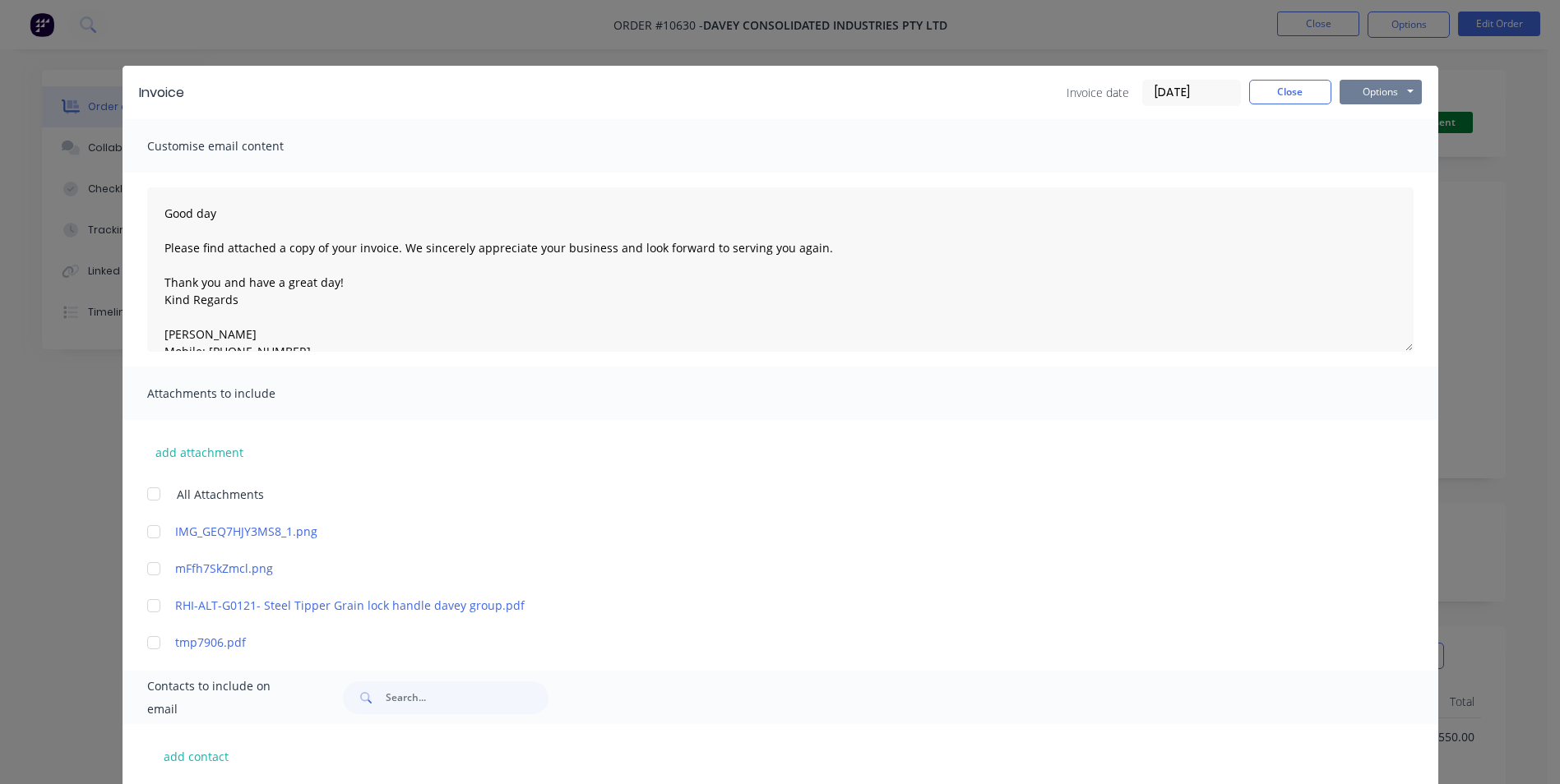
click at [1384, 84] on button "Options" at bounding box center [1381, 92] width 82 height 24
click at [1377, 120] on button "Preview" at bounding box center [1392, 121] width 105 height 27
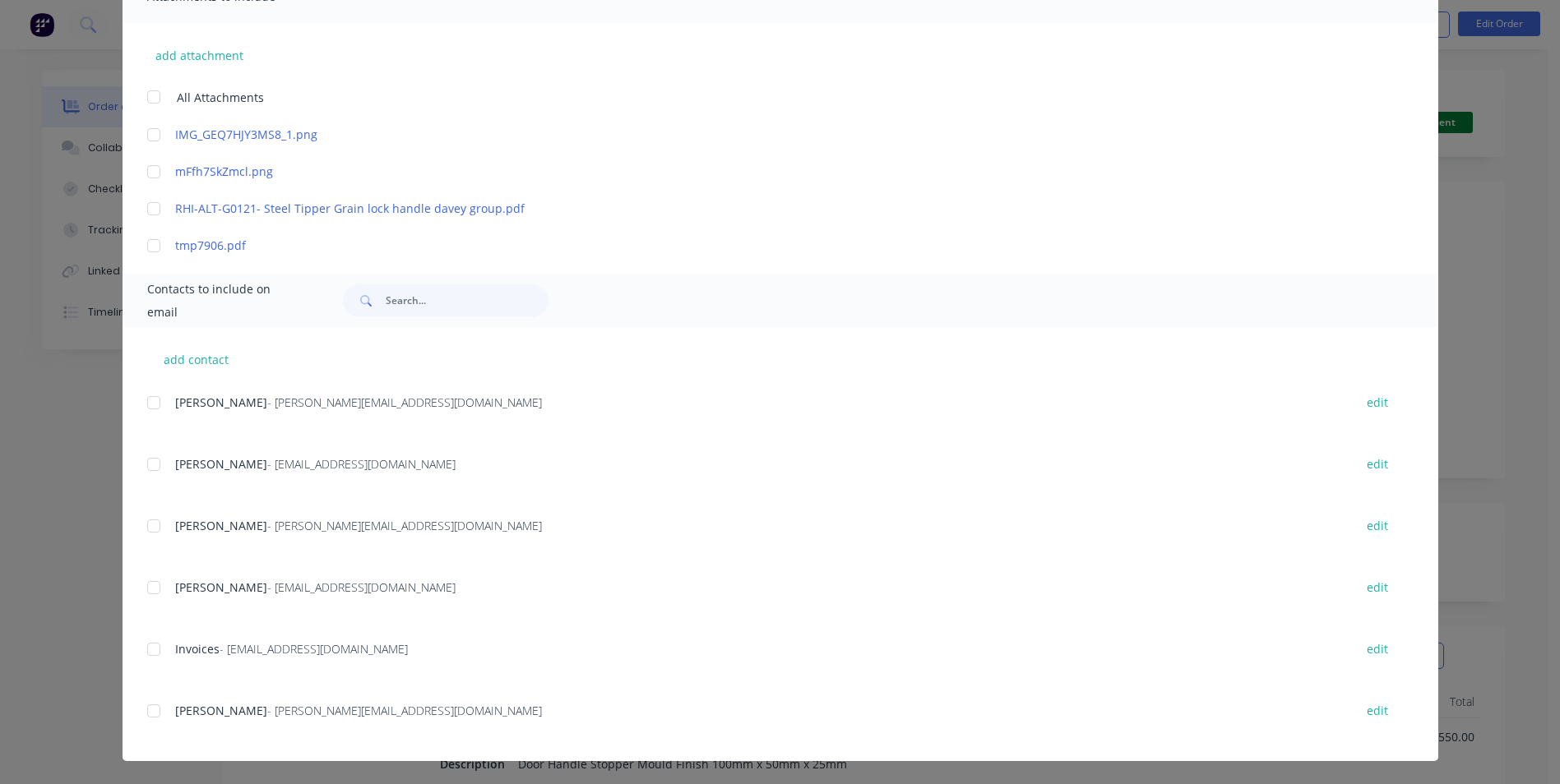
click at [144, 653] on div at bounding box center [154, 649] width 33 height 33
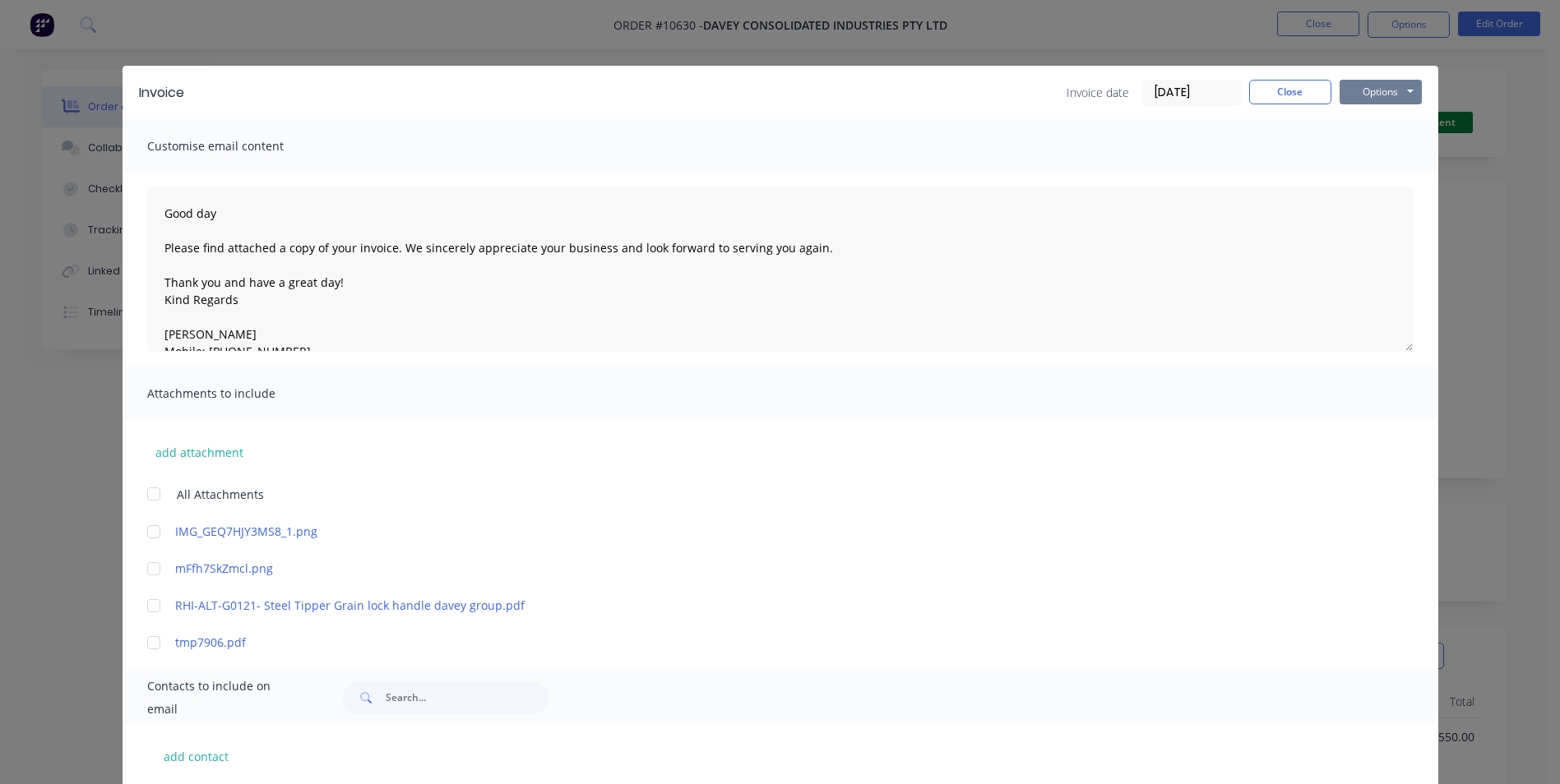
click at [1374, 103] on button "Options" at bounding box center [1381, 92] width 82 height 24
click at [1393, 171] on button "Email" at bounding box center [1392, 175] width 105 height 27
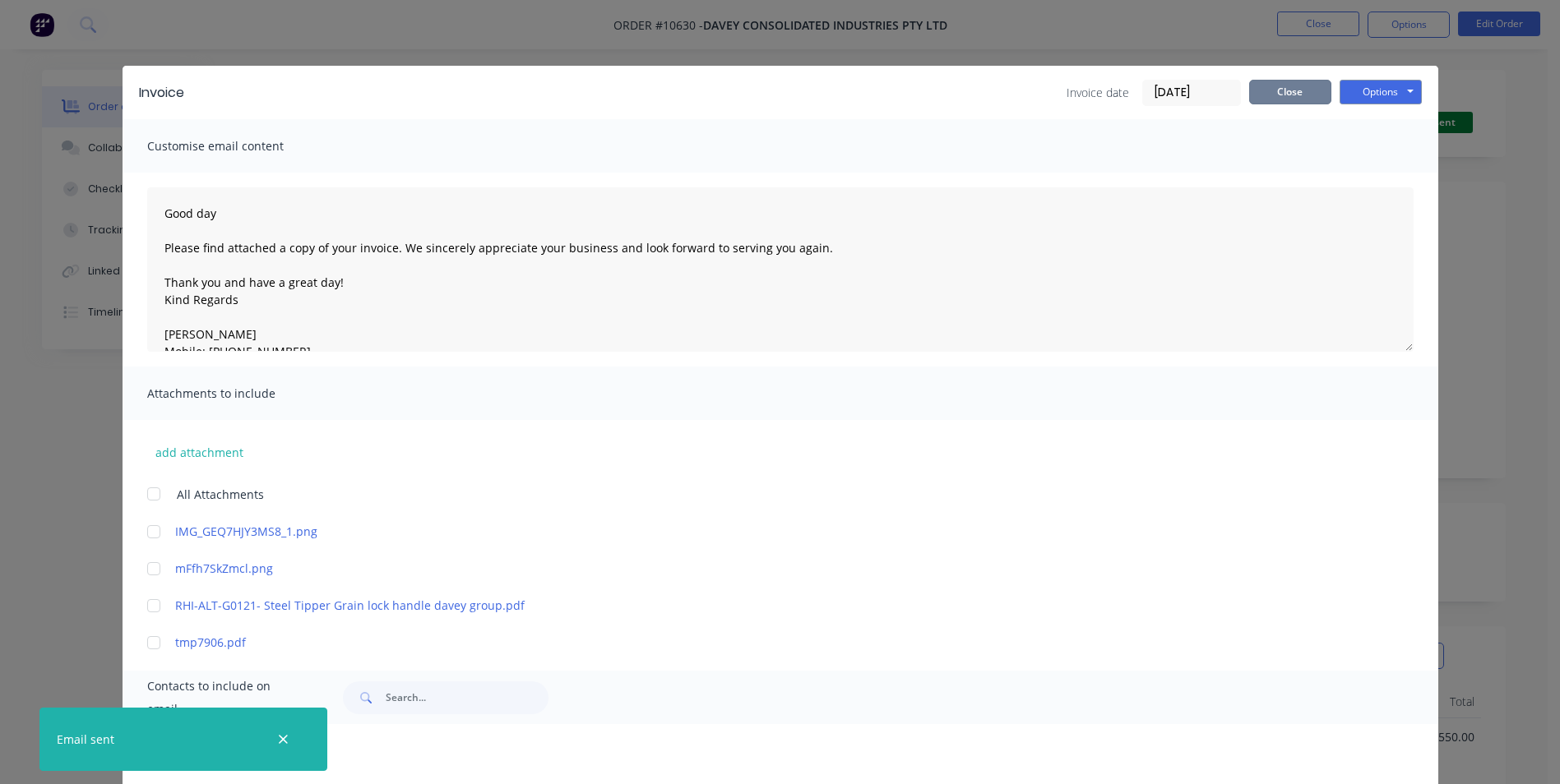
click at [1265, 97] on button "Close" at bounding box center [1290, 92] width 82 height 24
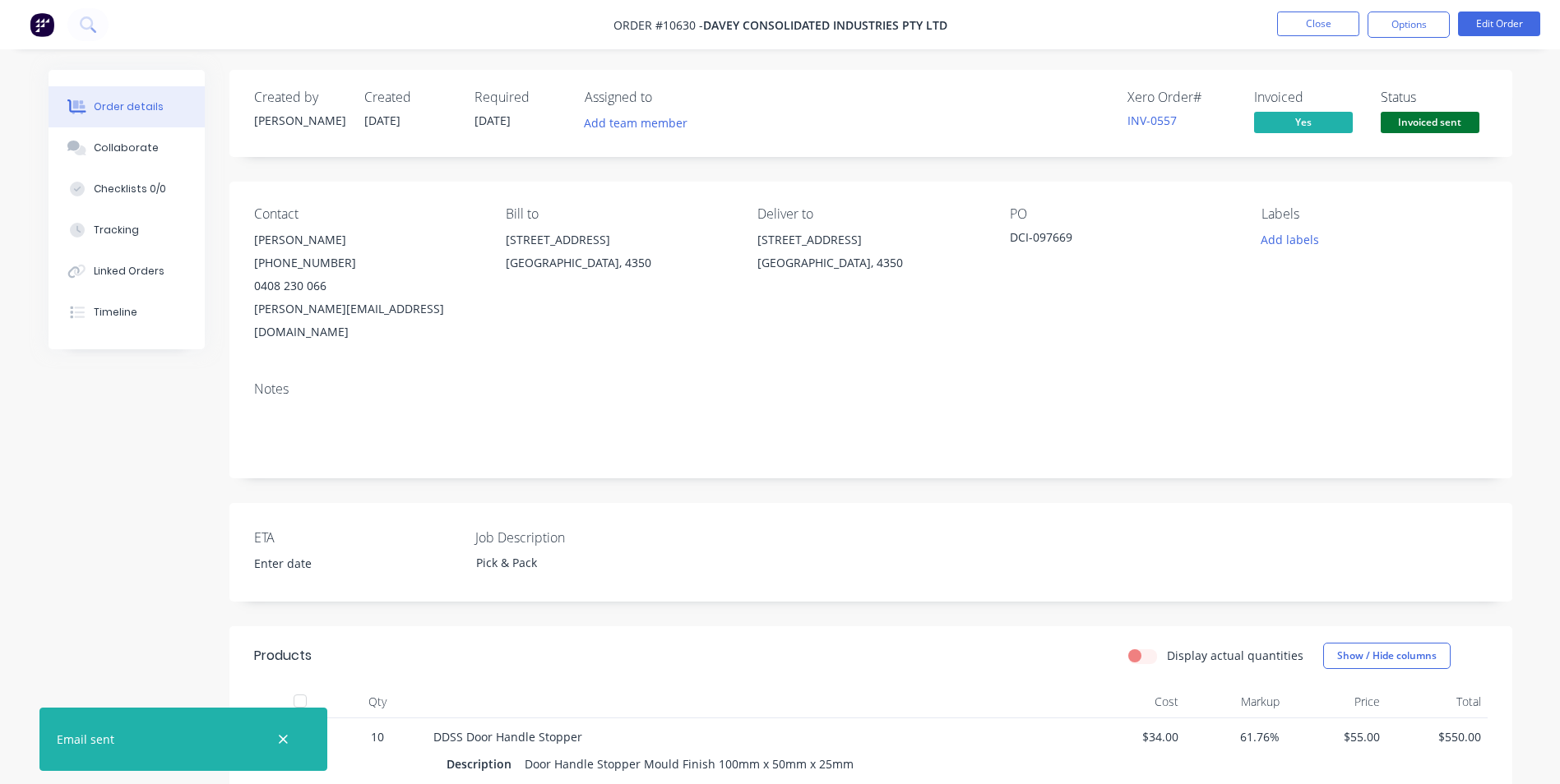
drag, startPoint x: 1421, startPoint y: 30, endPoint x: 1411, endPoint y: 41, distance: 14.9
click at [1419, 30] on button "Options" at bounding box center [1409, 24] width 82 height 26
click at [1304, 23] on button "Close" at bounding box center [1318, 23] width 82 height 24
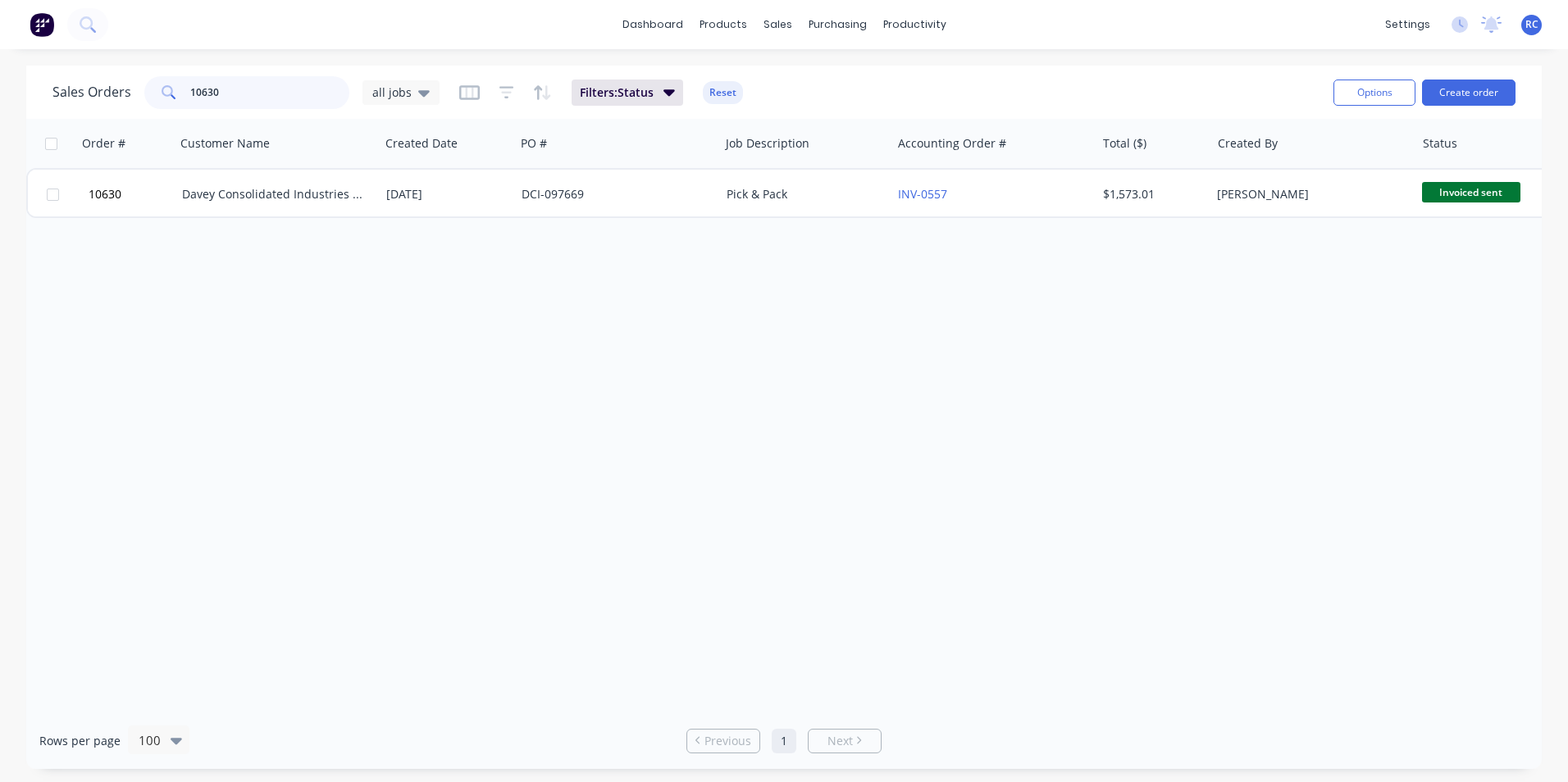
drag, startPoint x: 248, startPoint y: 88, endPoint x: 64, endPoint y: 104, distance: 184.7
click at [64, 104] on div "Sales Orders 10630 all jobs" at bounding box center [246, 92] width 387 height 33
drag, startPoint x: 255, startPoint y: 97, endPoint x: 96, endPoint y: 63, distance: 162.6
click at [98, 68] on div "Sales Orders 10630 all jobs Filters: Status Reset Options Create order" at bounding box center [784, 92] width 1516 height 53
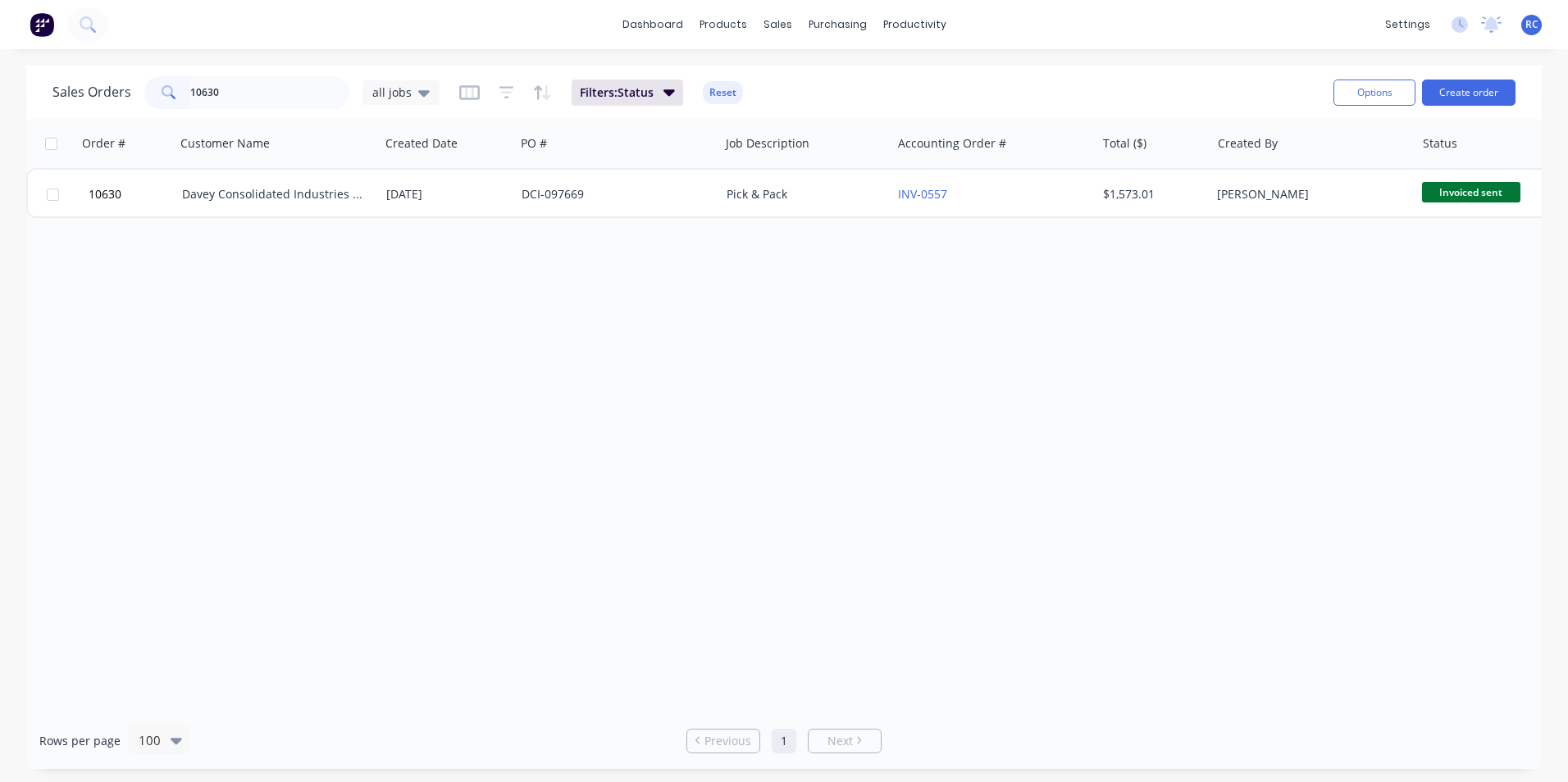
click at [97, 67] on div "Sales Orders 10630 all jobs Filters: Status Reset Options Create order" at bounding box center [784, 92] width 1516 height 53
drag, startPoint x: 255, startPoint y: 91, endPoint x: 142, endPoint y: 83, distance: 113.3
click at [142, 83] on div "Sales Orders 10630 all jobs" at bounding box center [246, 92] width 387 height 33
click at [245, 97] on input "10630" at bounding box center [270, 92] width 160 height 33
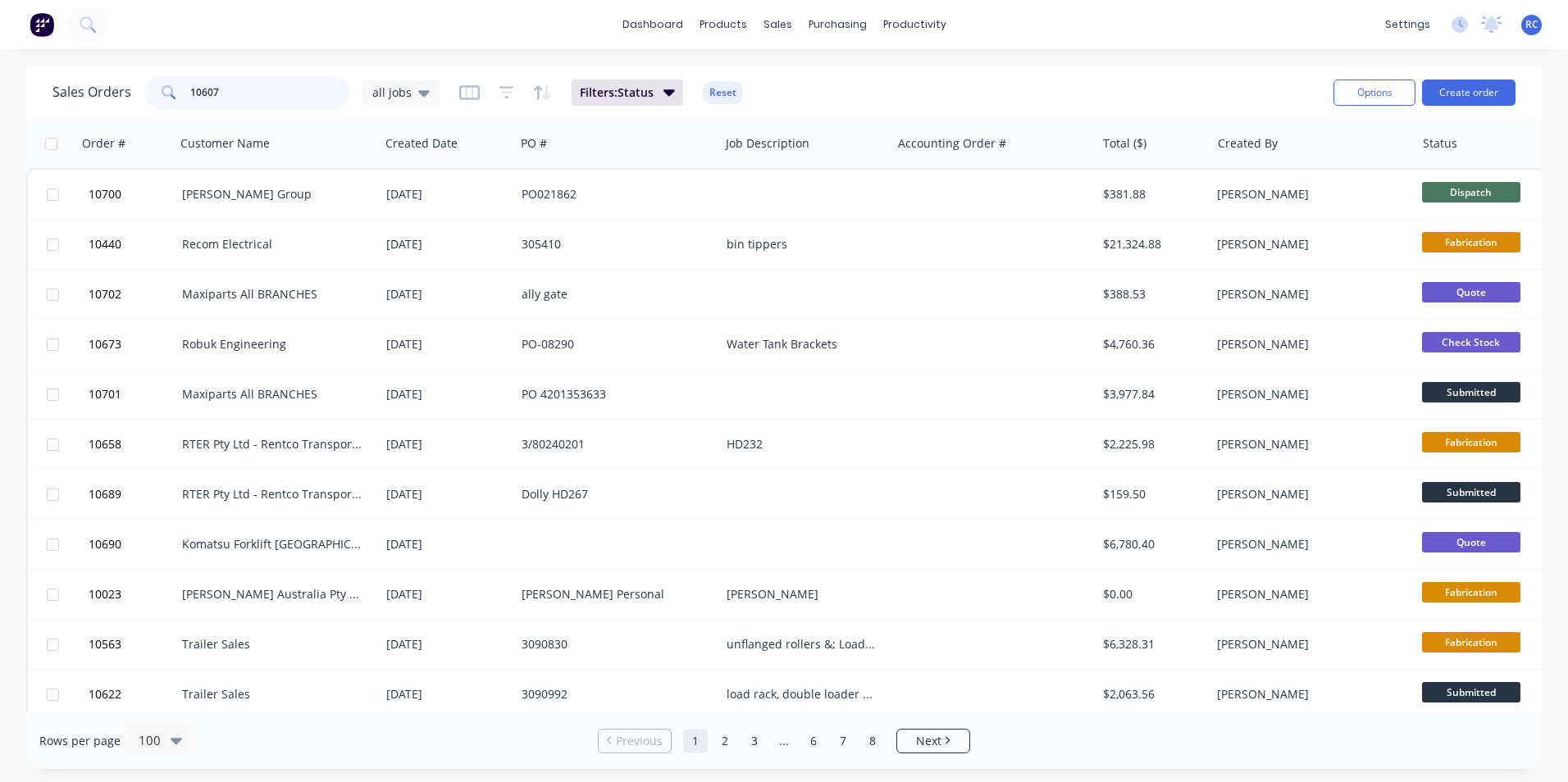
type input "10607"
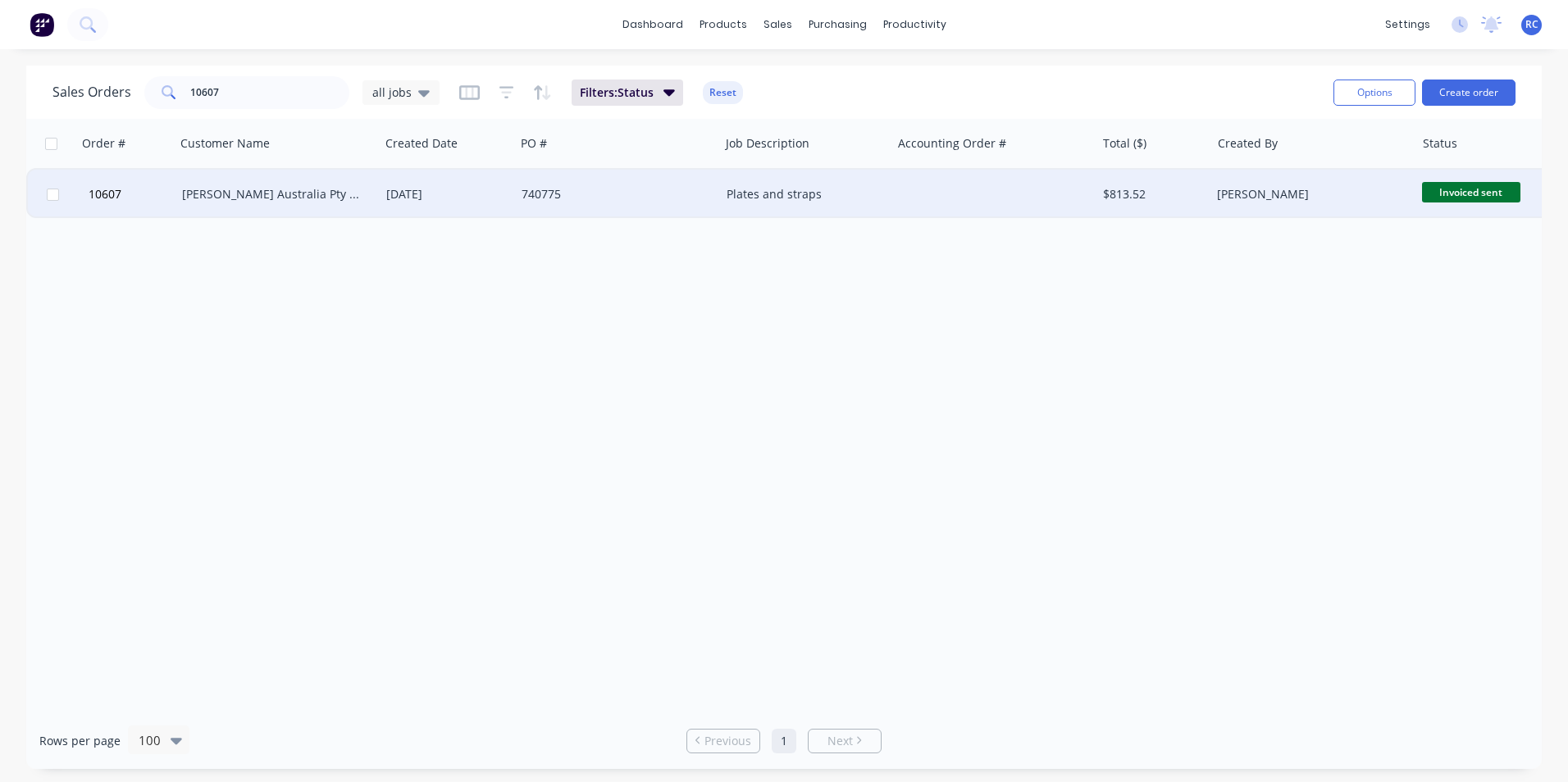
click at [495, 188] on div "[DATE]" at bounding box center [447, 194] width 122 height 17
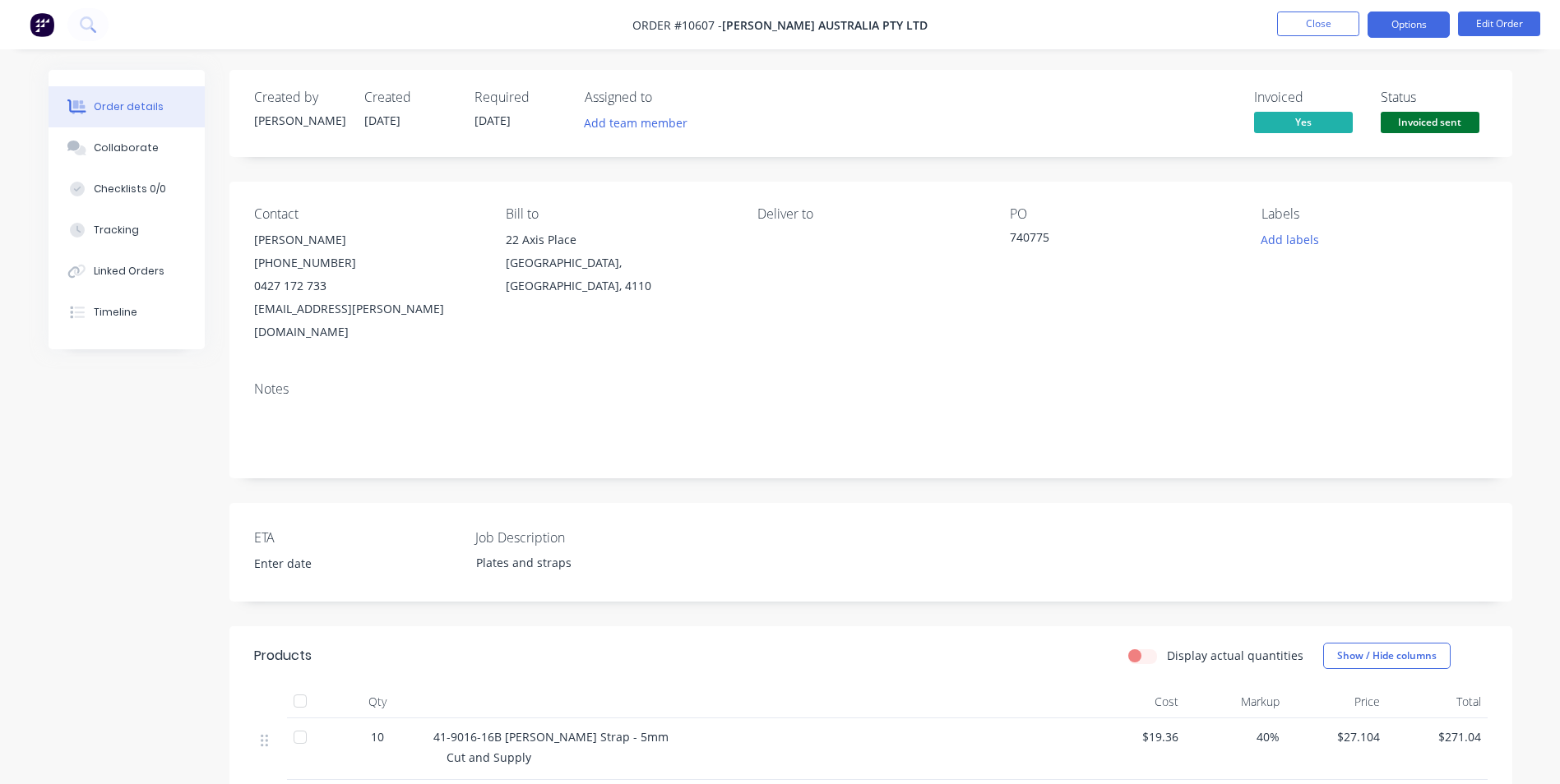
click at [1412, 28] on button "Options" at bounding box center [1409, 24] width 82 height 26
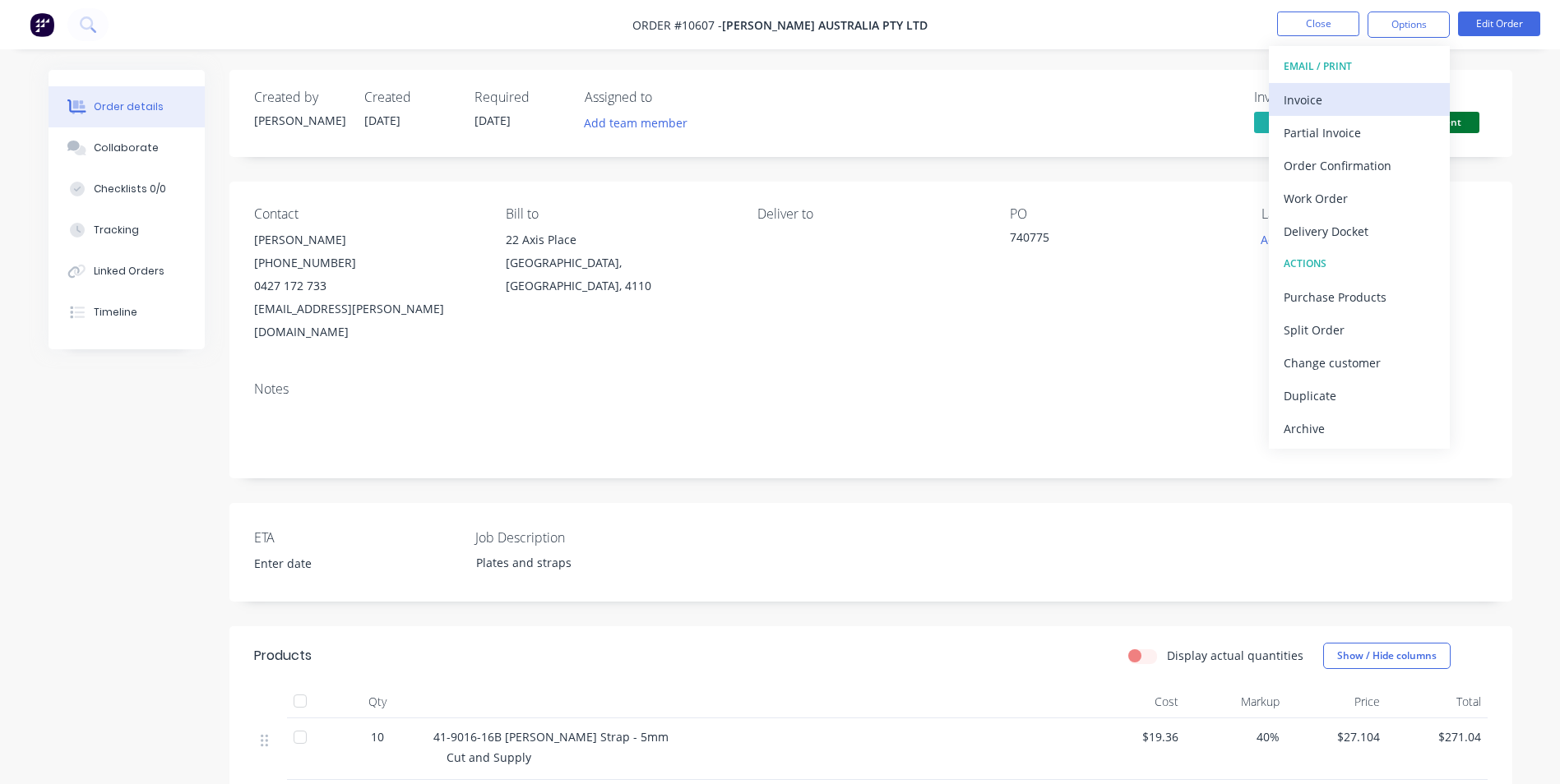
click at [1354, 90] on div "Invoice" at bounding box center [1359, 99] width 152 height 23
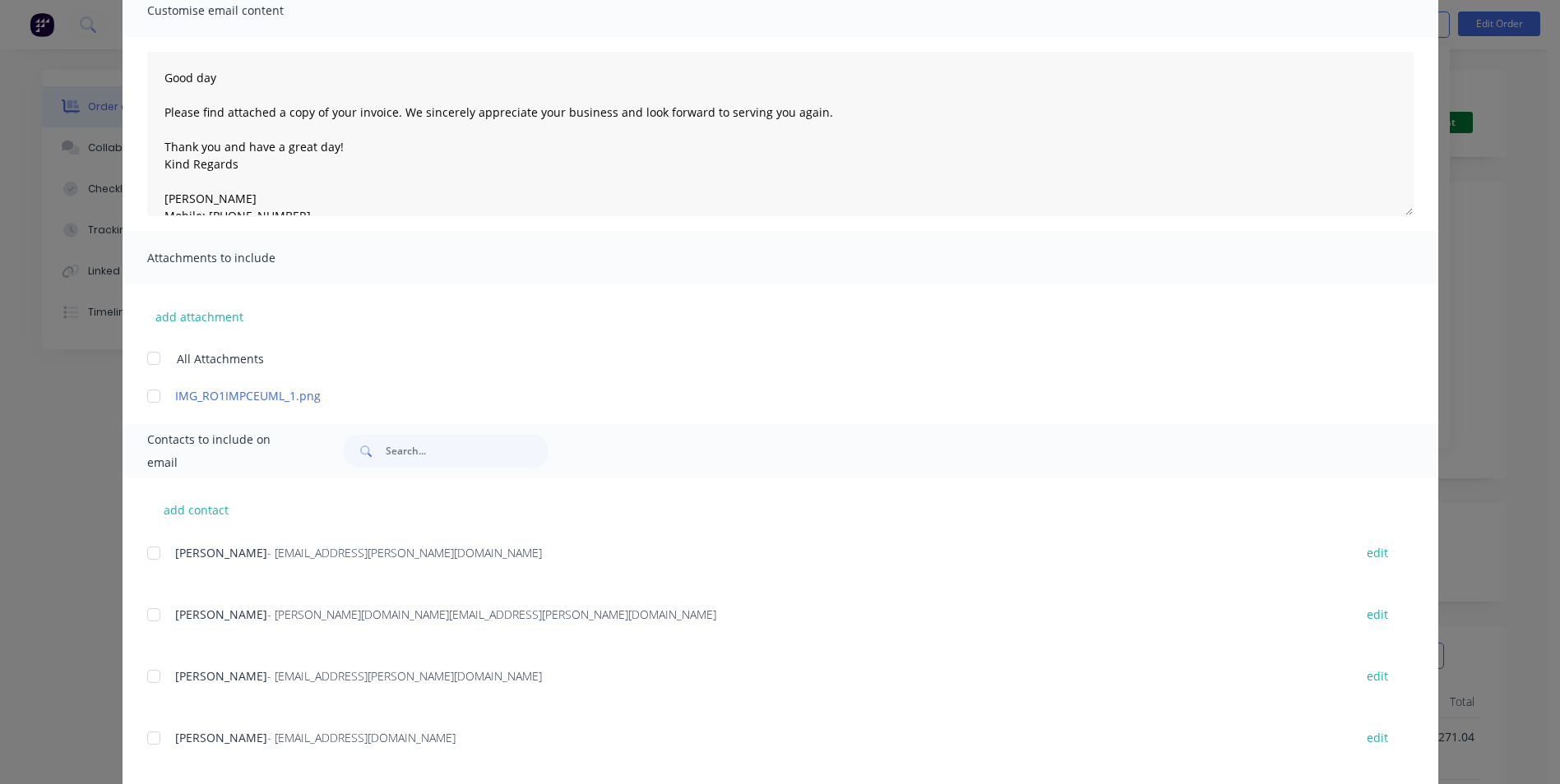
scroll to position [163, 0]
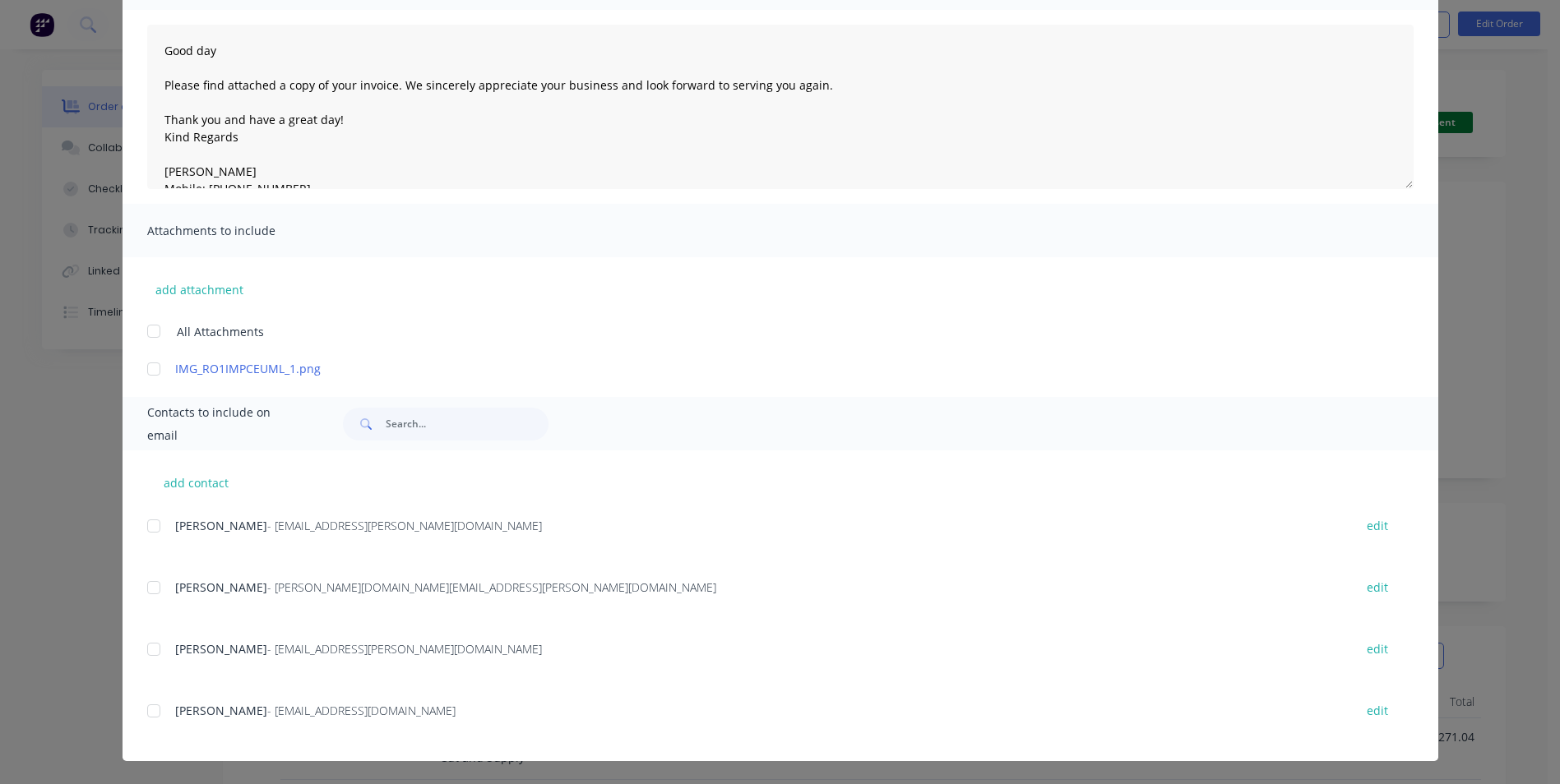
click at [149, 709] on div at bounding box center [154, 711] width 33 height 33
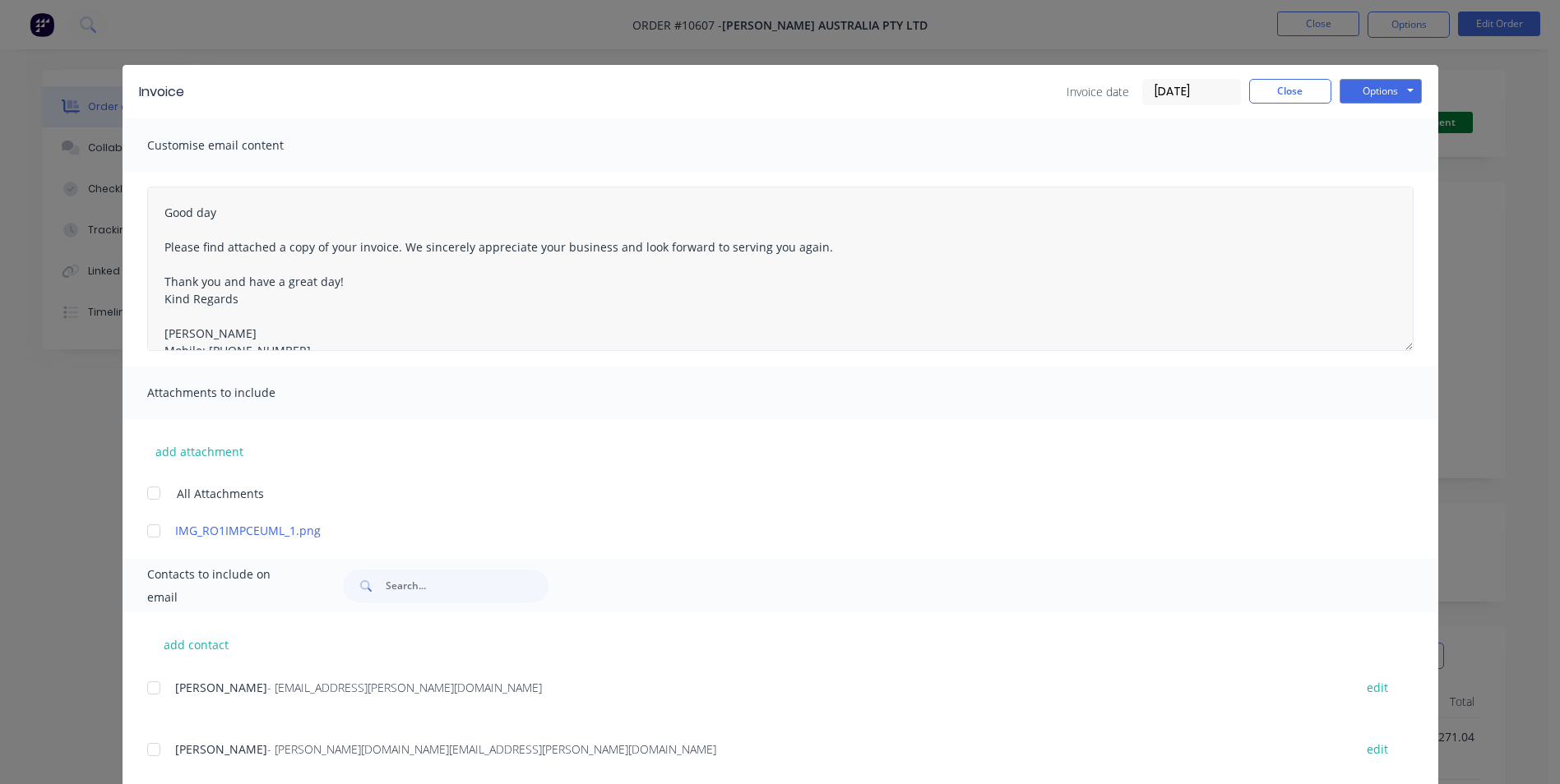
scroll to position [0, 0]
click at [1376, 93] on button "Options" at bounding box center [1381, 92] width 82 height 24
click at [1357, 177] on button "Email" at bounding box center [1392, 175] width 105 height 27
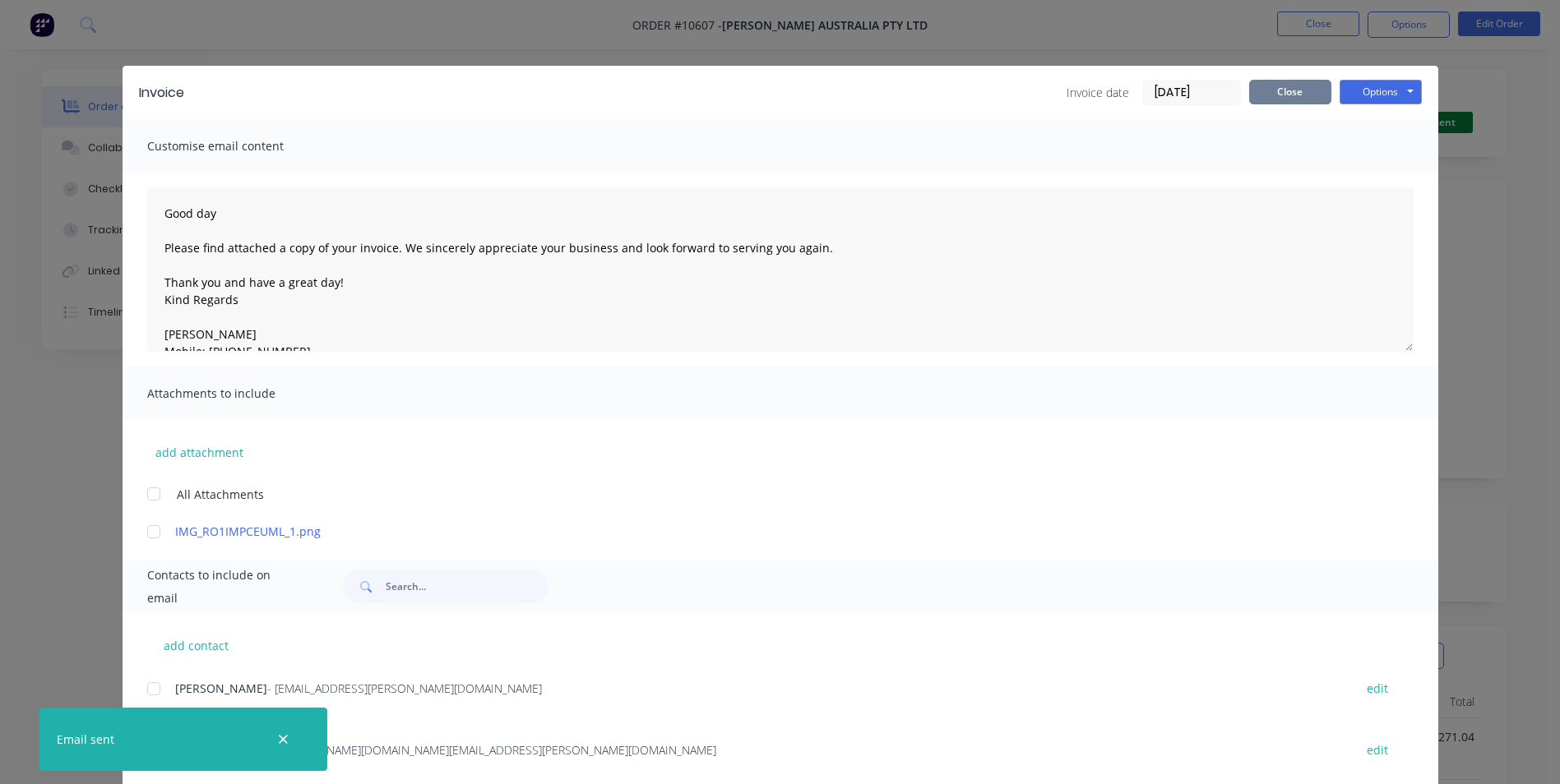
click at [1302, 91] on button "Close" at bounding box center [1290, 92] width 82 height 24
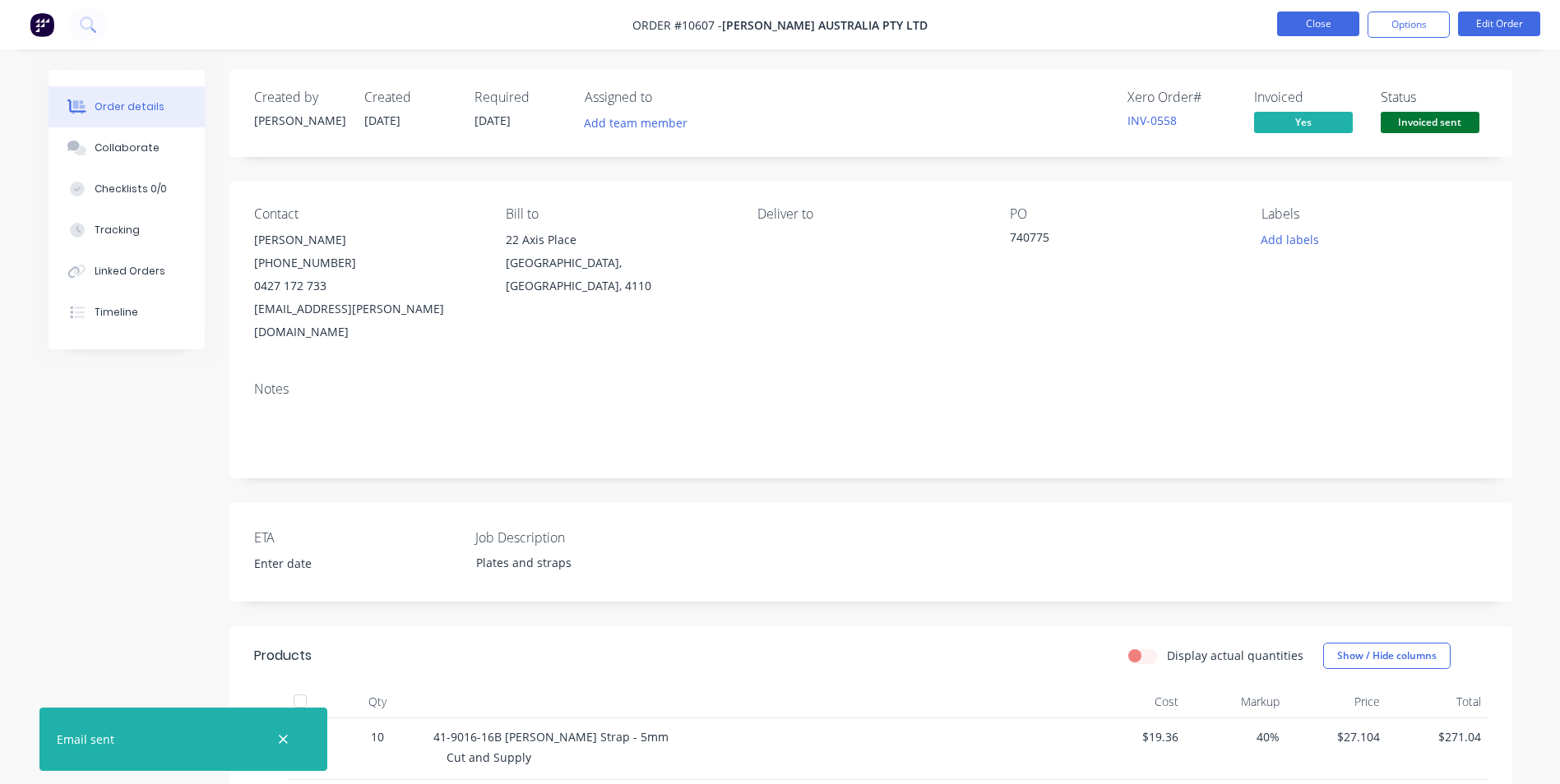
click at [1337, 22] on button "Close" at bounding box center [1318, 23] width 82 height 24
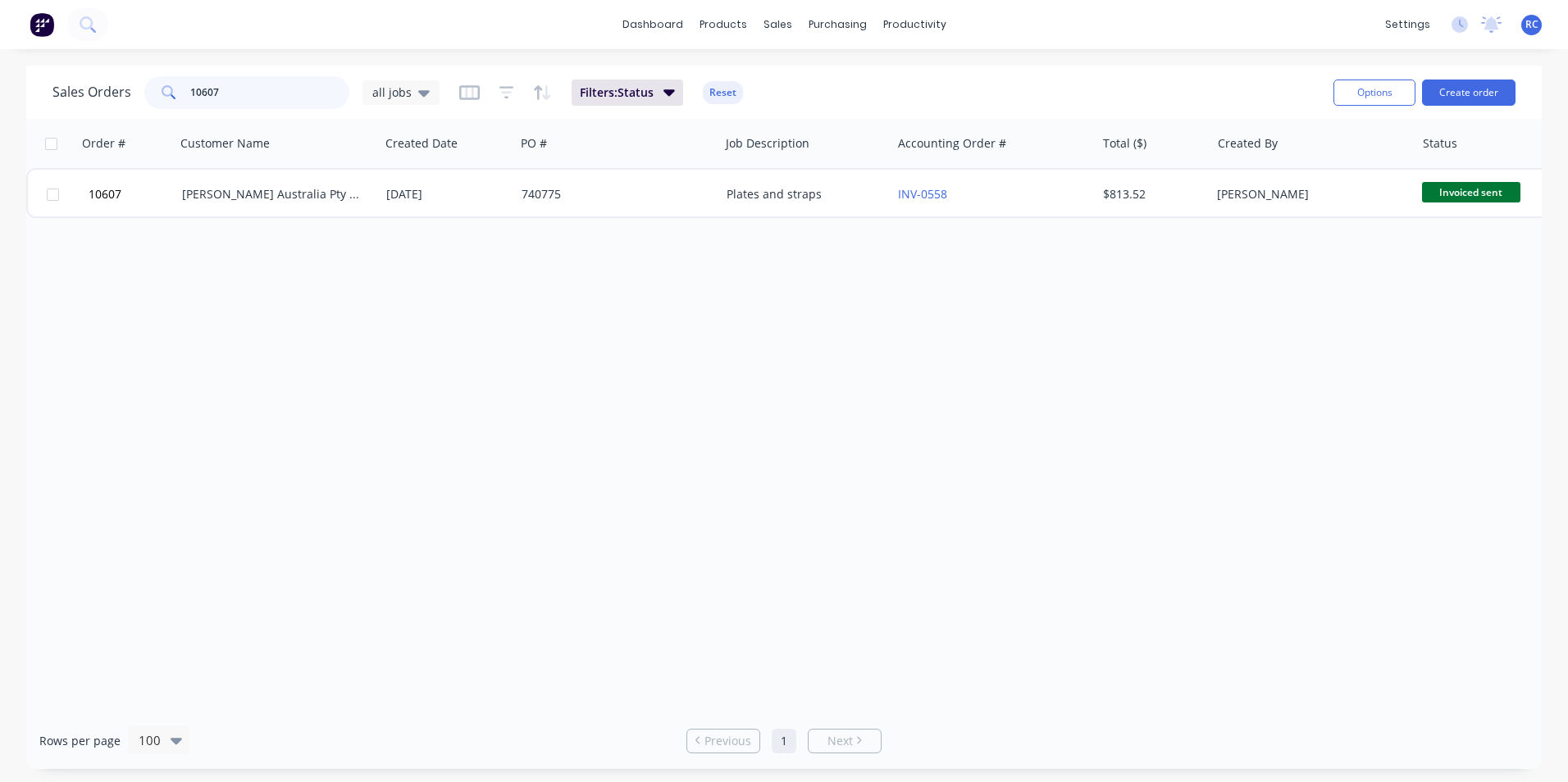
drag, startPoint x: 244, startPoint y: 90, endPoint x: 118, endPoint y: 91, distance: 126.0
click at [118, 91] on div "Sales Orders 10607 all jobs" at bounding box center [246, 92] width 387 height 33
type input "10613"
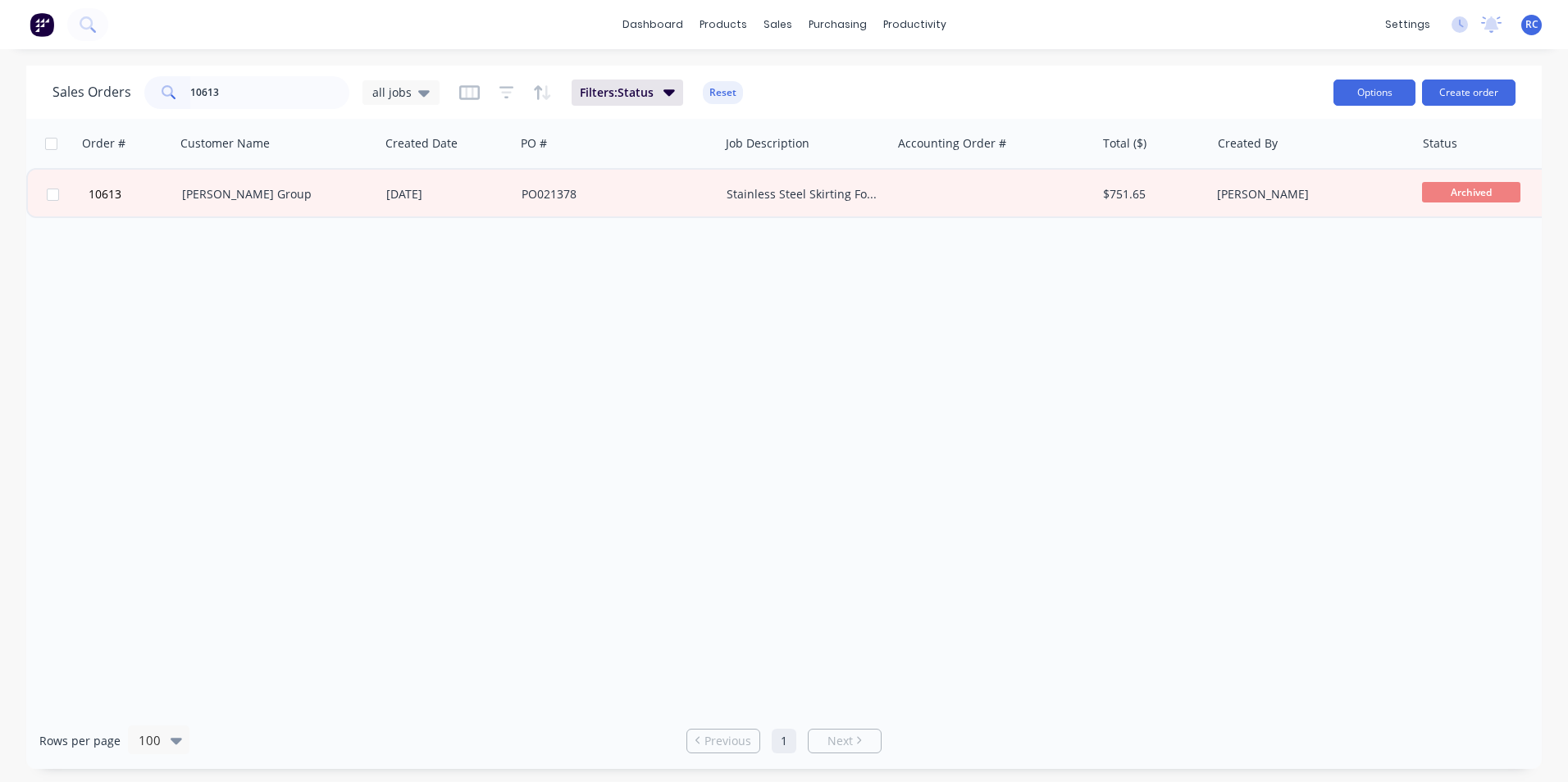
click at [1380, 95] on button "Options" at bounding box center [1375, 92] width 82 height 26
click at [965, 294] on div "Order # Customer Name Created Date PO # Job Description Accounting Order # Tota…" at bounding box center [784, 416] width 1516 height 594
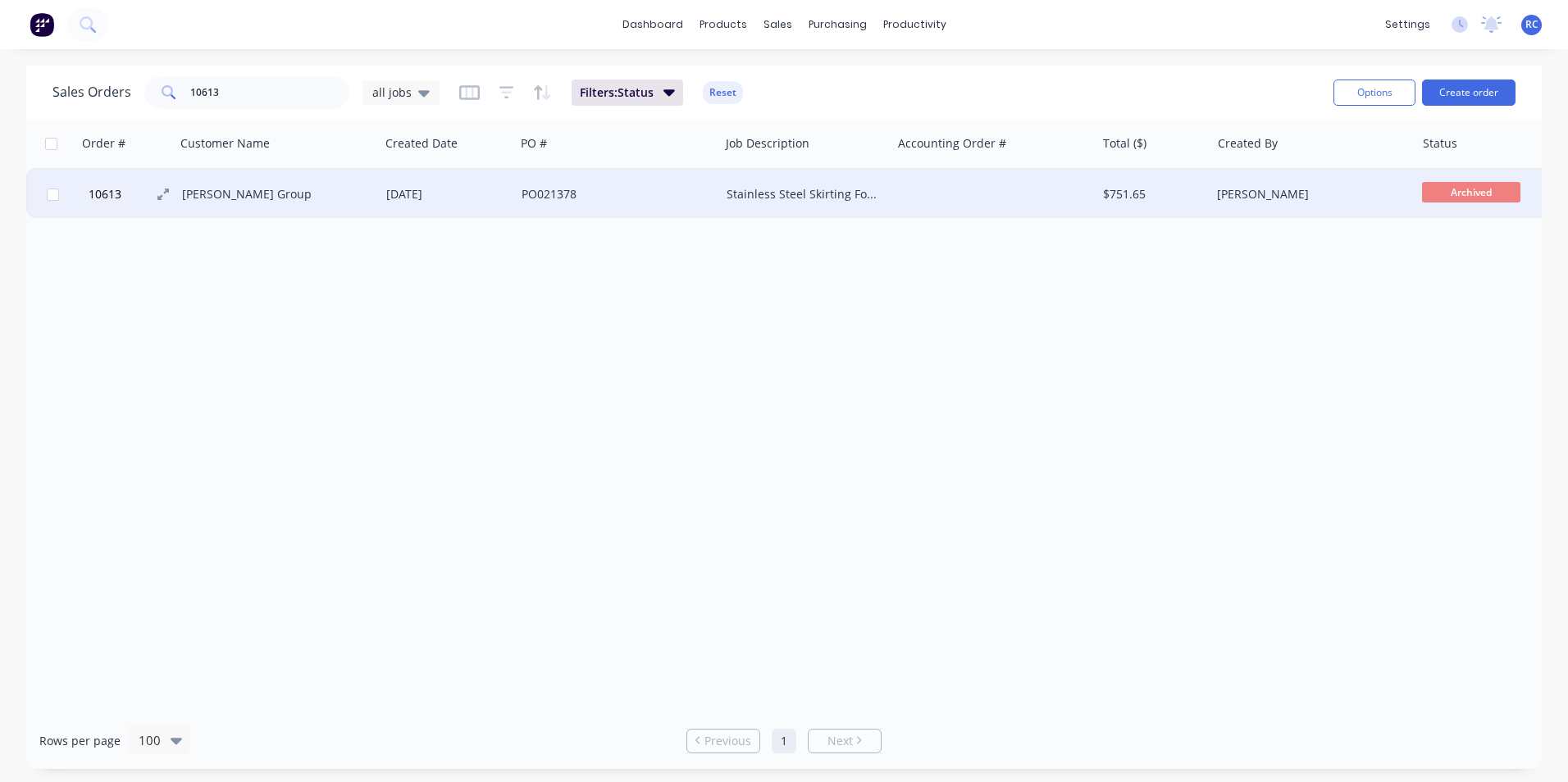
click at [131, 192] on button "10613" at bounding box center [133, 194] width 98 height 50
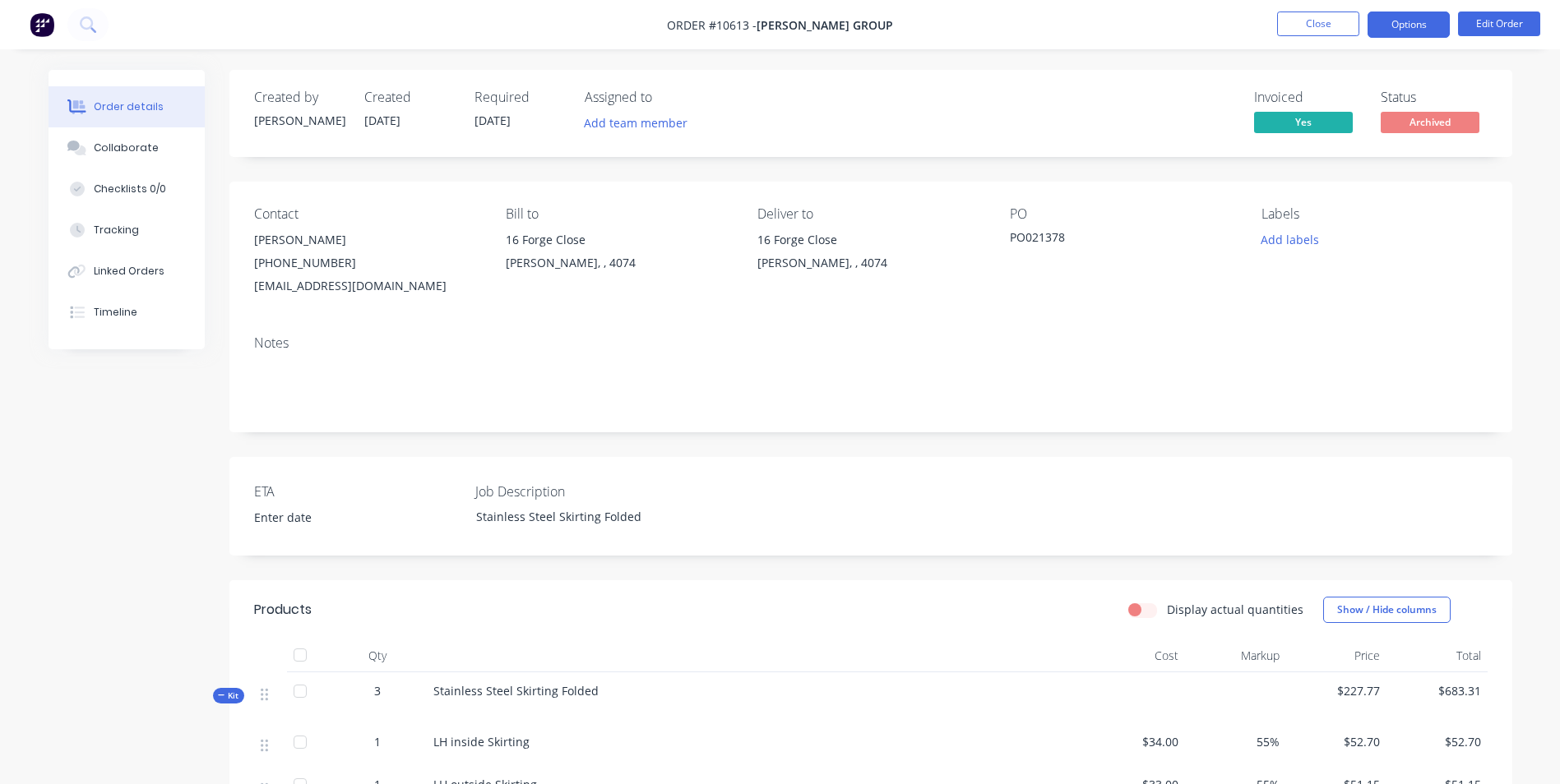
click at [1422, 28] on button "Options" at bounding box center [1409, 24] width 82 height 26
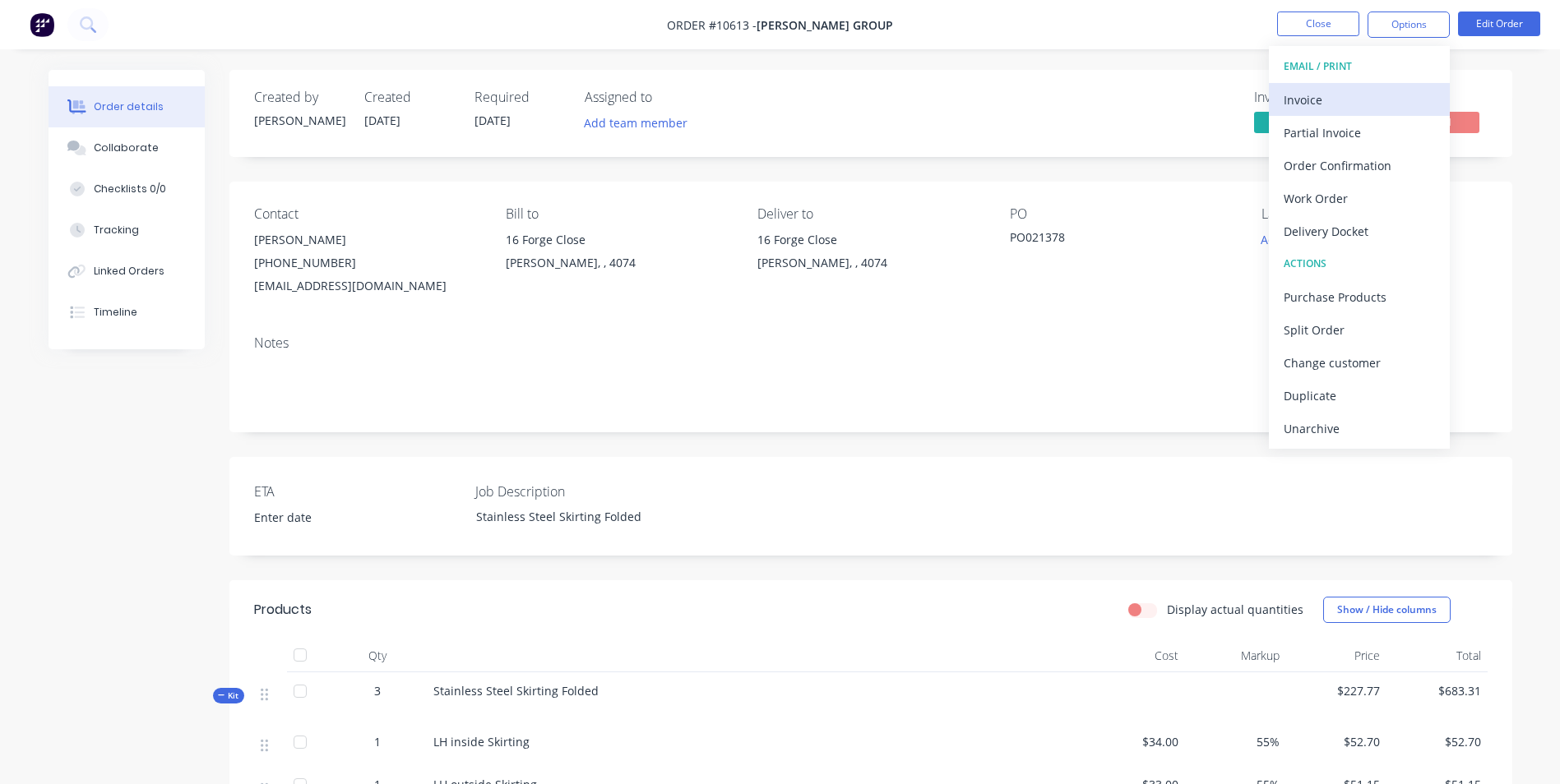
click at [1357, 100] on div "Invoice" at bounding box center [1359, 99] width 152 height 23
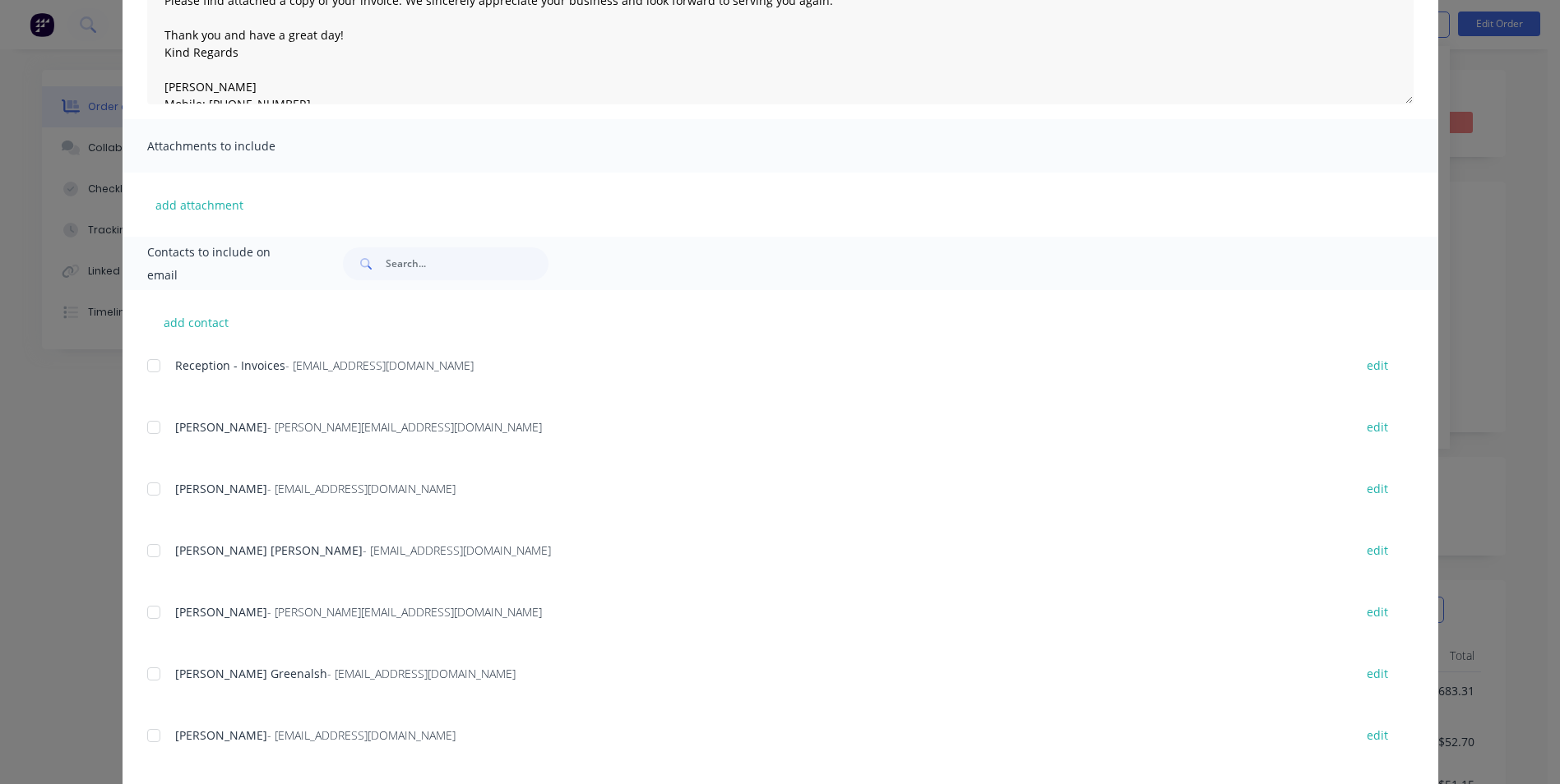
scroll to position [246, 0]
click at [156, 362] on div at bounding box center [154, 366] width 33 height 33
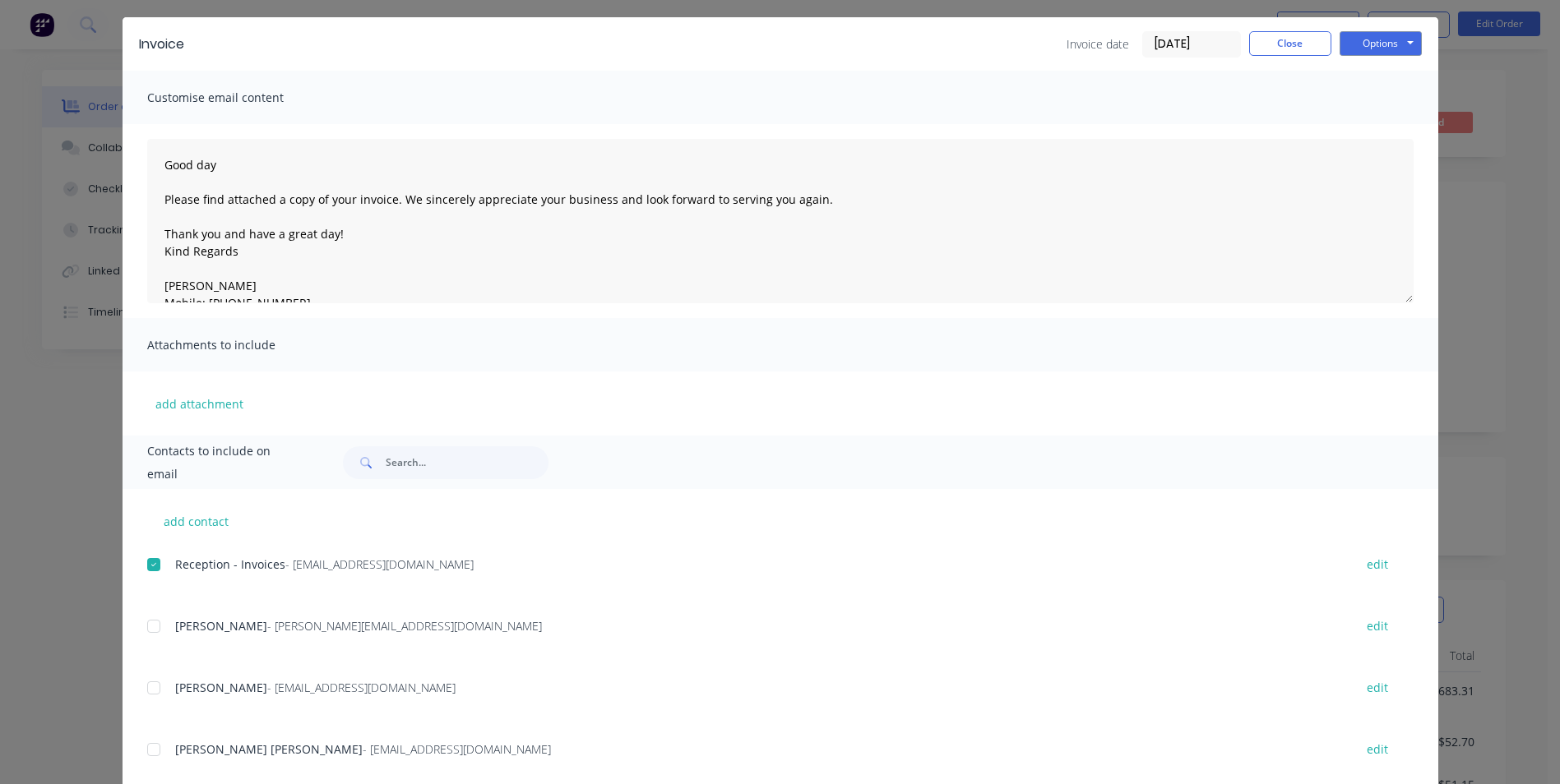
scroll to position [0, 0]
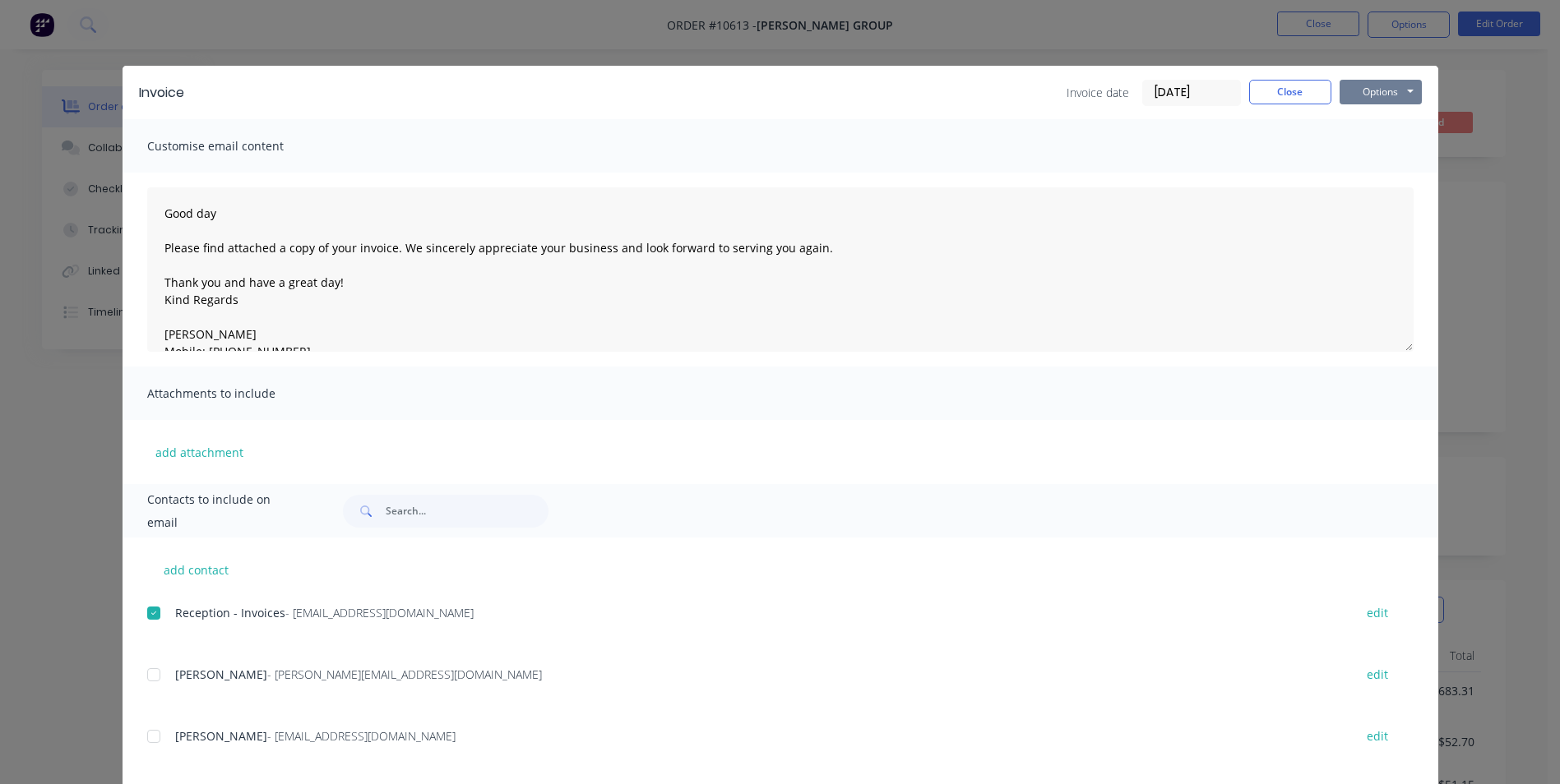
click at [1382, 88] on button "Options" at bounding box center [1381, 92] width 82 height 24
click at [1390, 177] on button "Email" at bounding box center [1392, 175] width 105 height 27
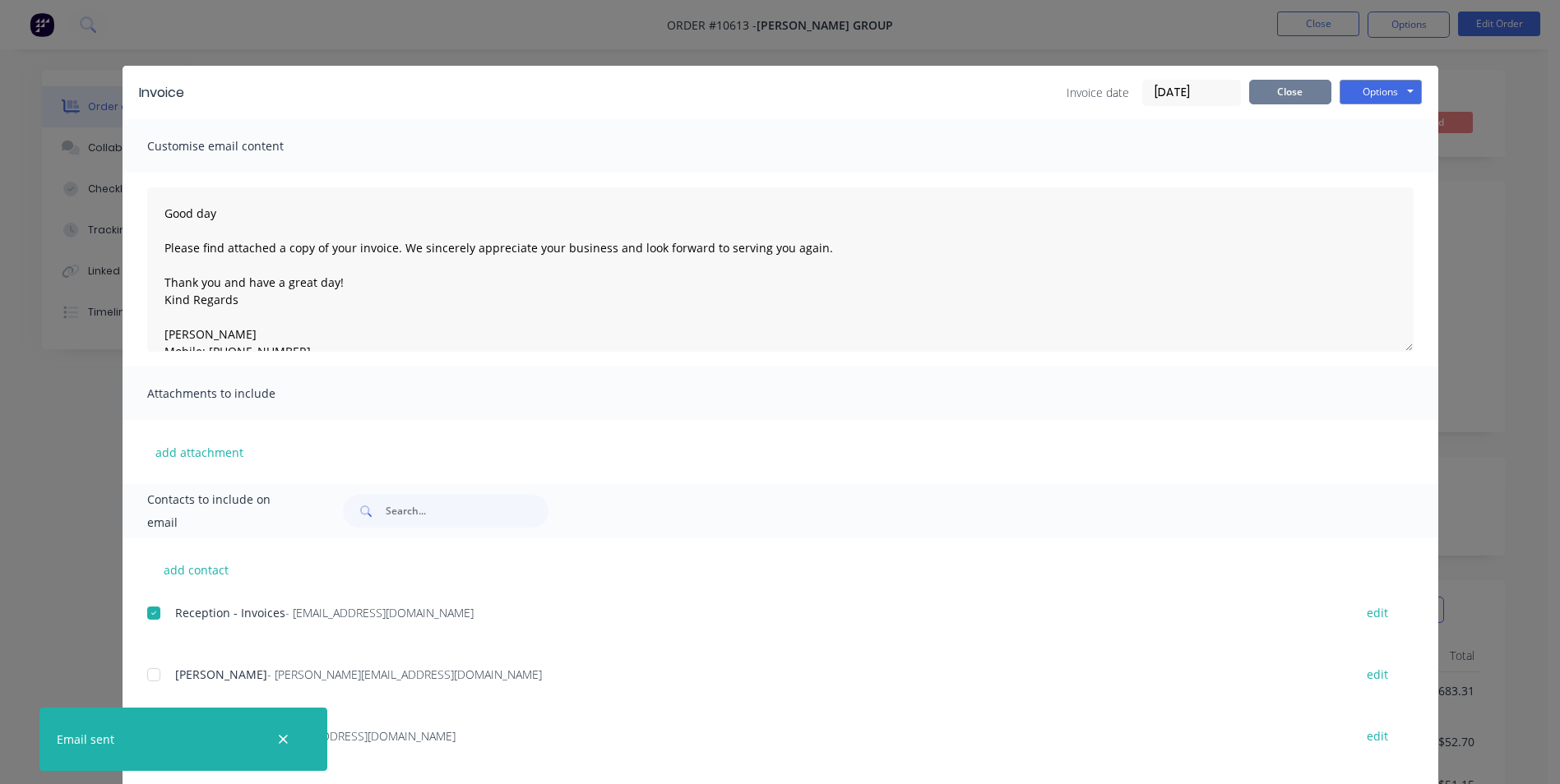
click at [1302, 100] on button "Close" at bounding box center [1290, 92] width 82 height 24
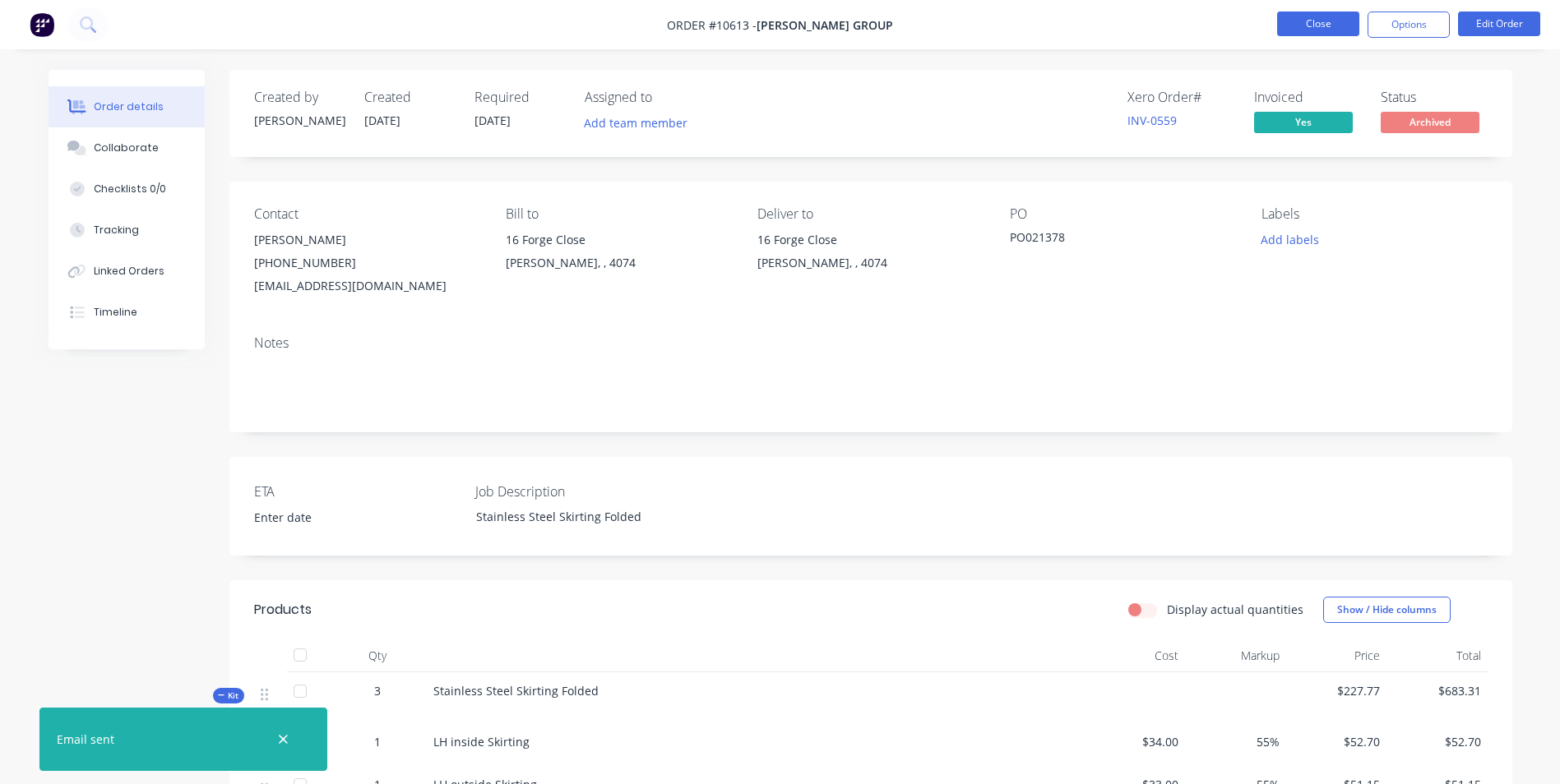
click at [1342, 27] on button "Close" at bounding box center [1318, 23] width 82 height 24
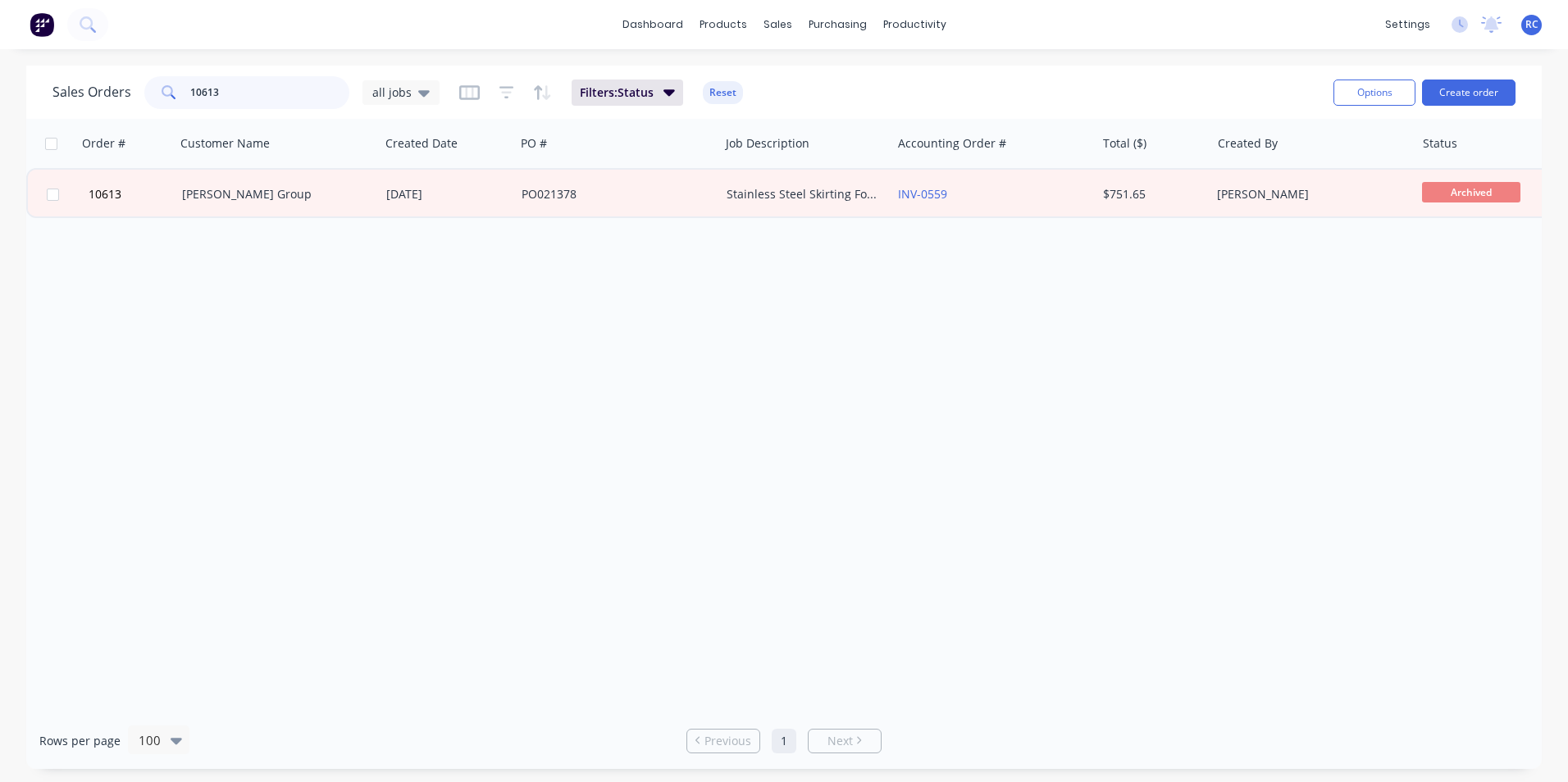
drag, startPoint x: 266, startPoint y: 93, endPoint x: 136, endPoint y: 97, distance: 130.1
click at [136, 97] on div "Sales Orders 10613 all jobs" at bounding box center [246, 92] width 387 height 33
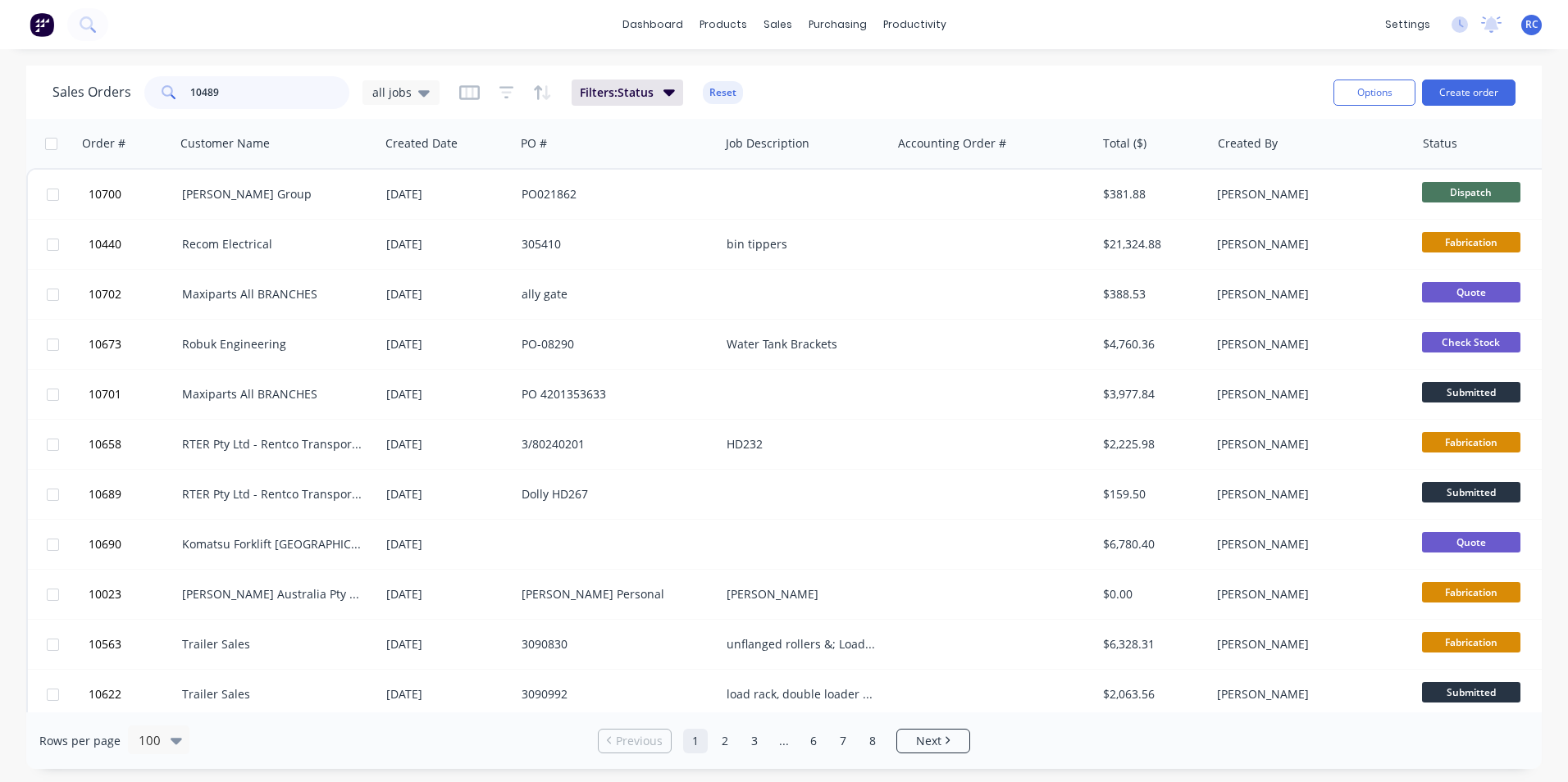
type input "10489"
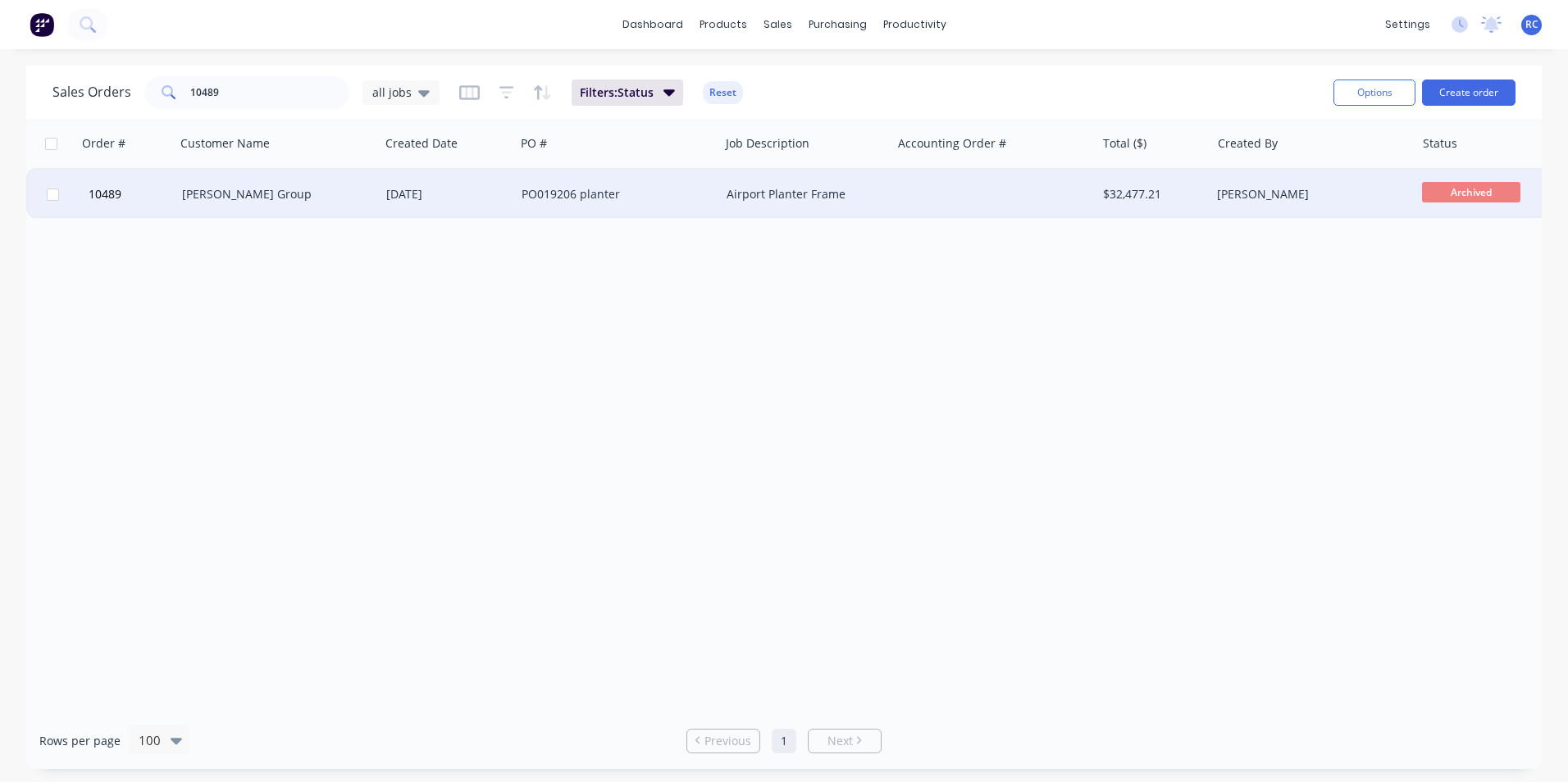
click at [212, 192] on div "[PERSON_NAME] Group" at bounding box center [273, 194] width 182 height 17
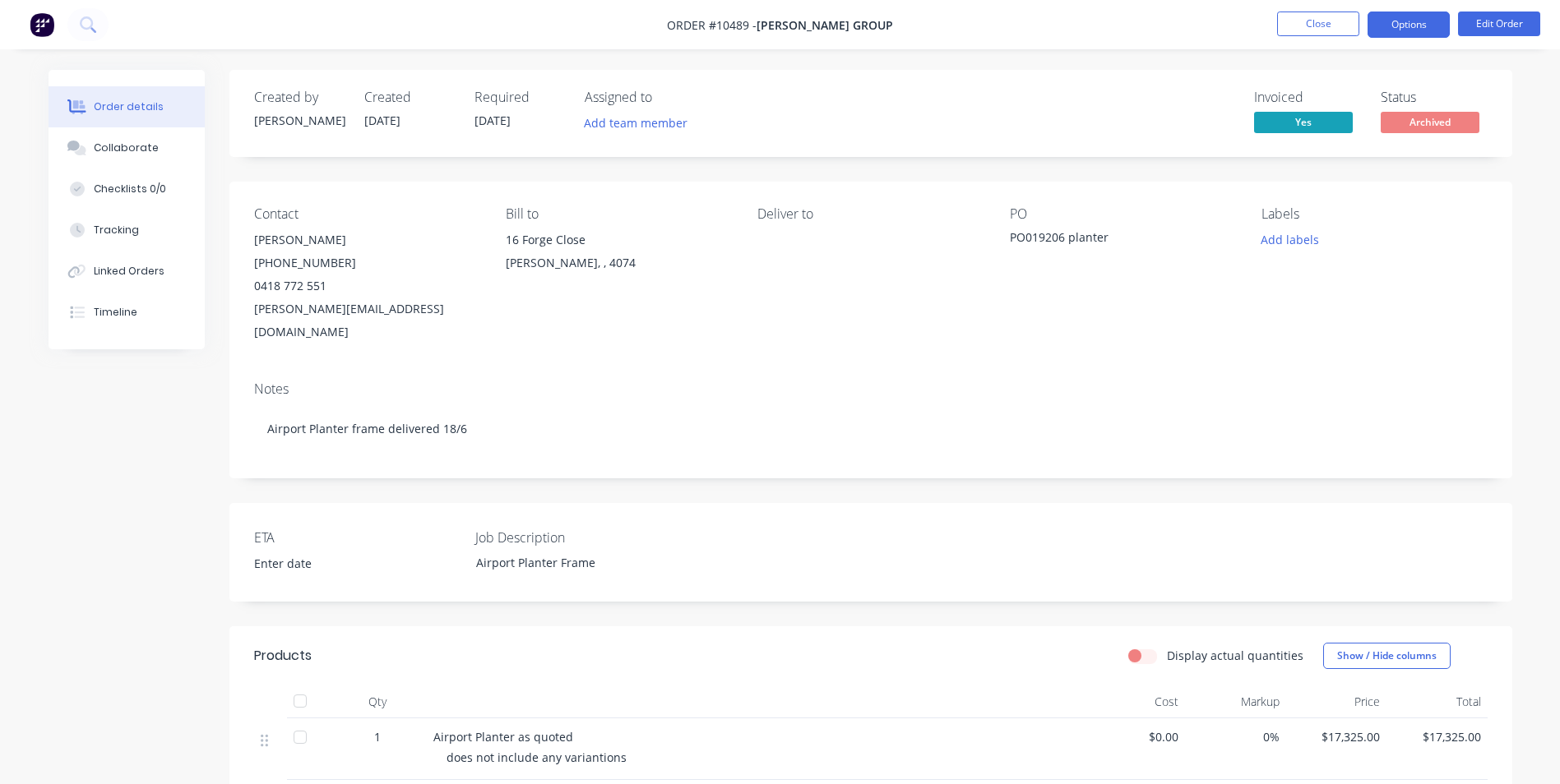
click at [1403, 26] on button "Options" at bounding box center [1409, 24] width 82 height 26
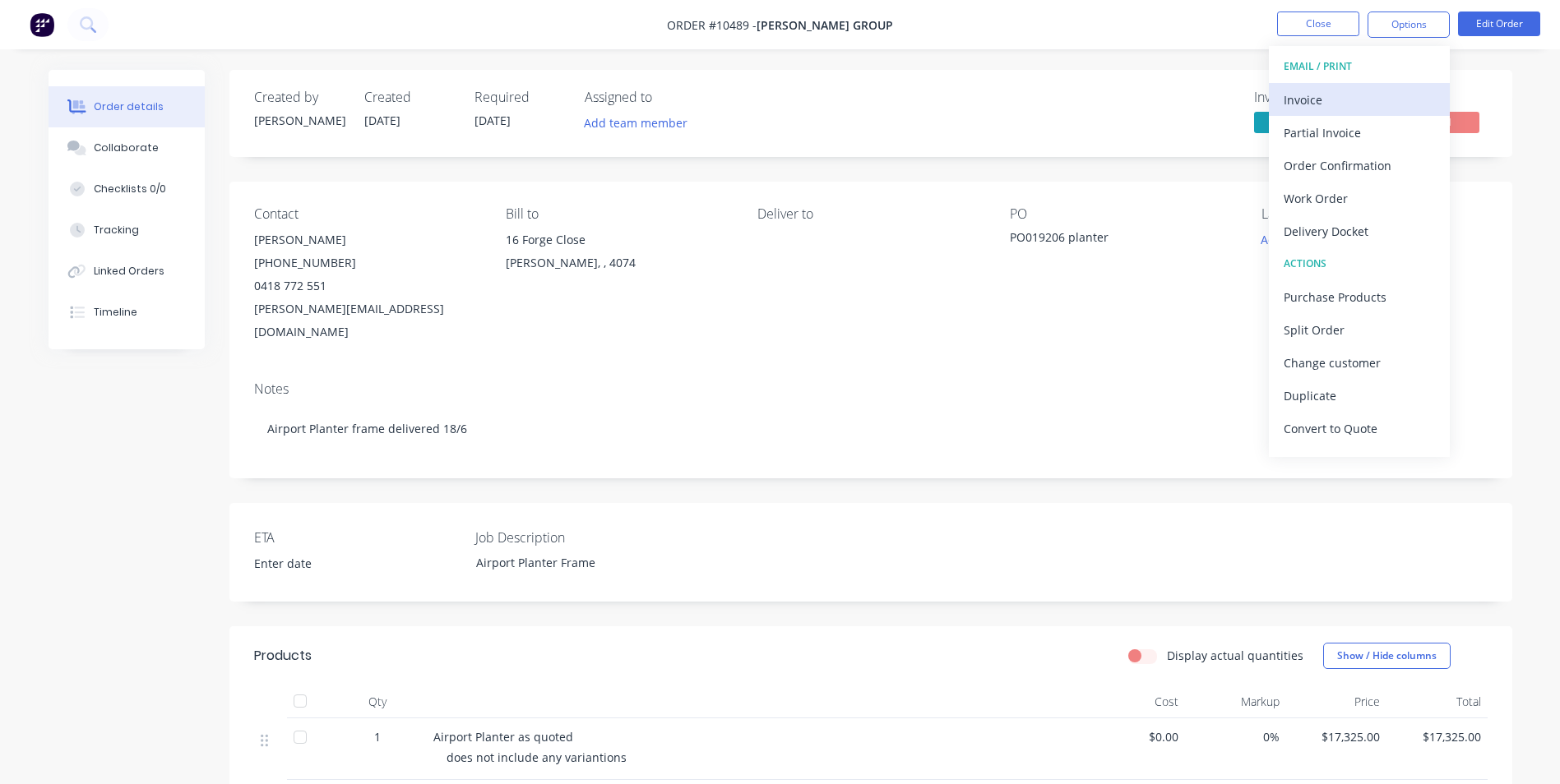
click at [1357, 98] on div "Invoice" at bounding box center [1359, 99] width 152 height 23
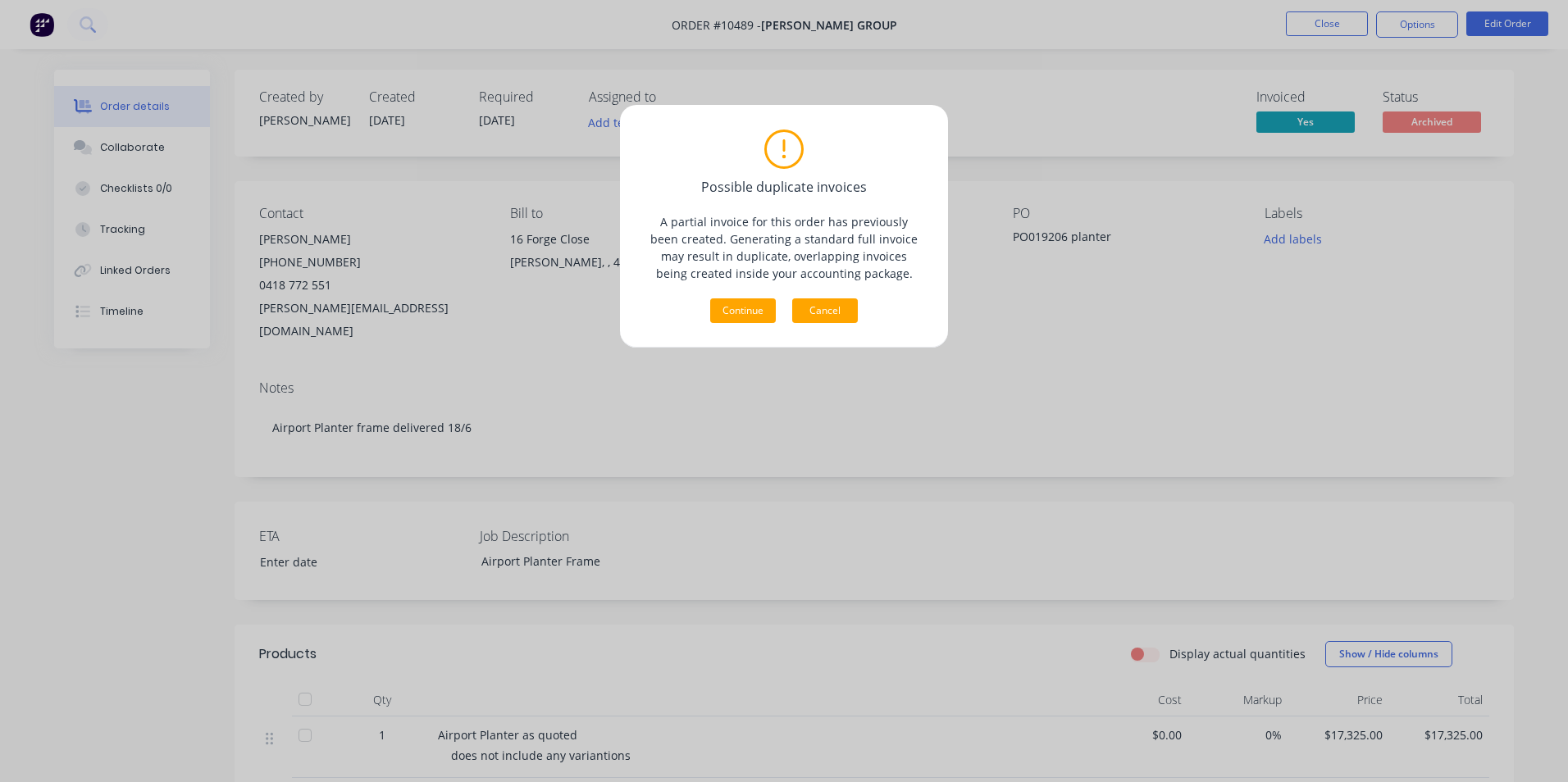
click at [849, 312] on button "Cancel" at bounding box center [825, 311] width 65 height 24
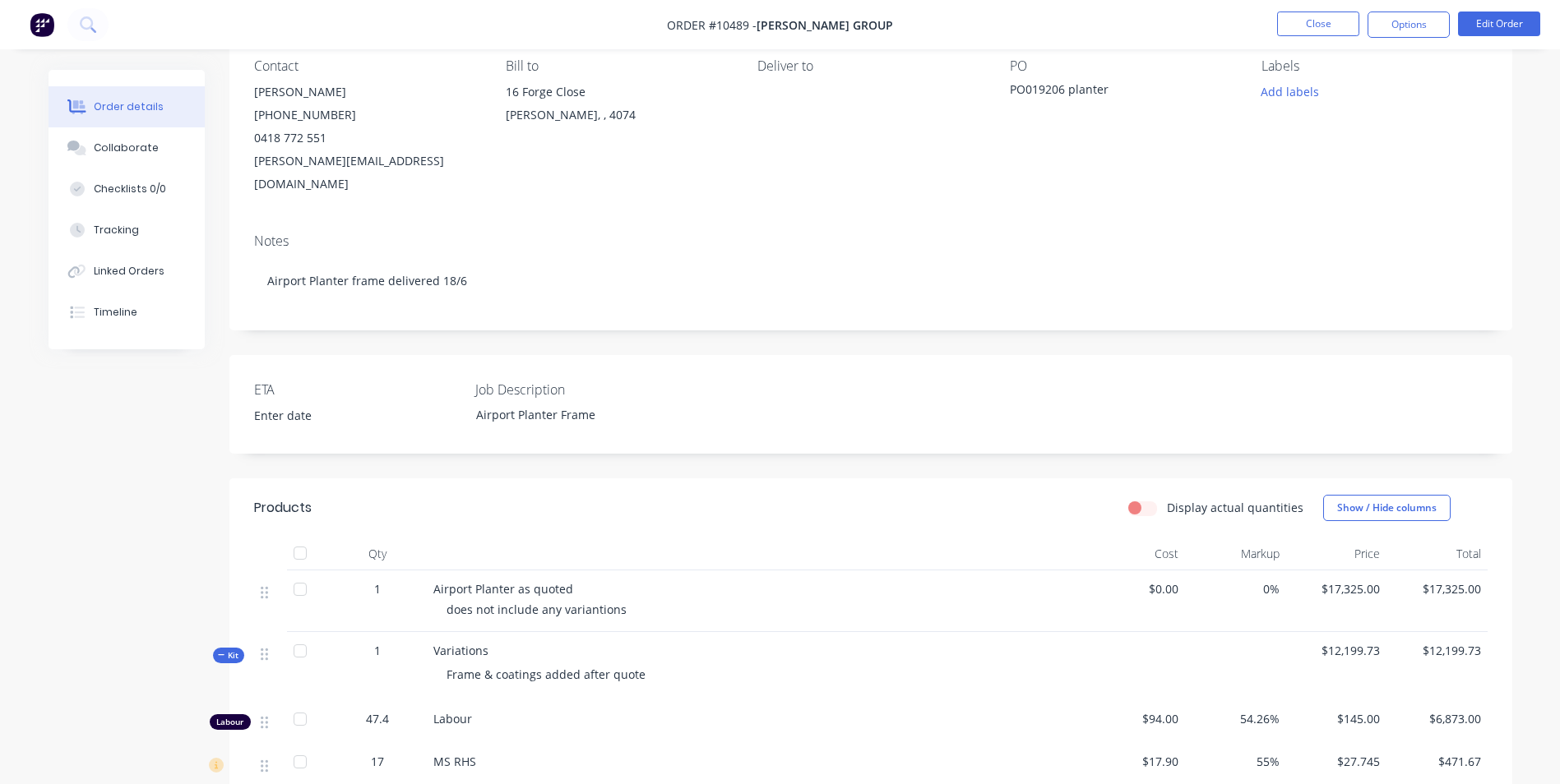
scroll to position [246, 0]
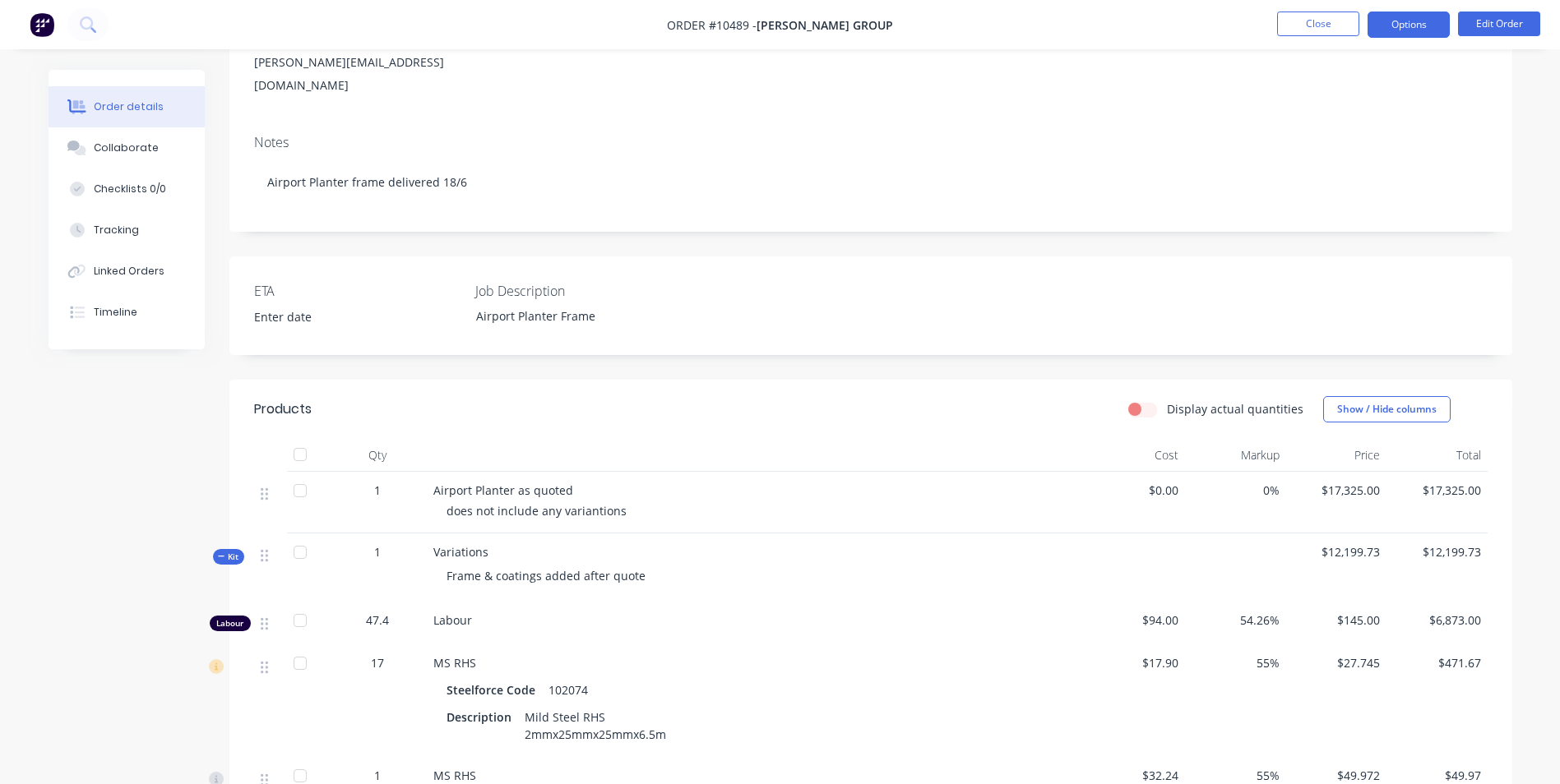
click at [1404, 30] on button "Options" at bounding box center [1409, 24] width 82 height 26
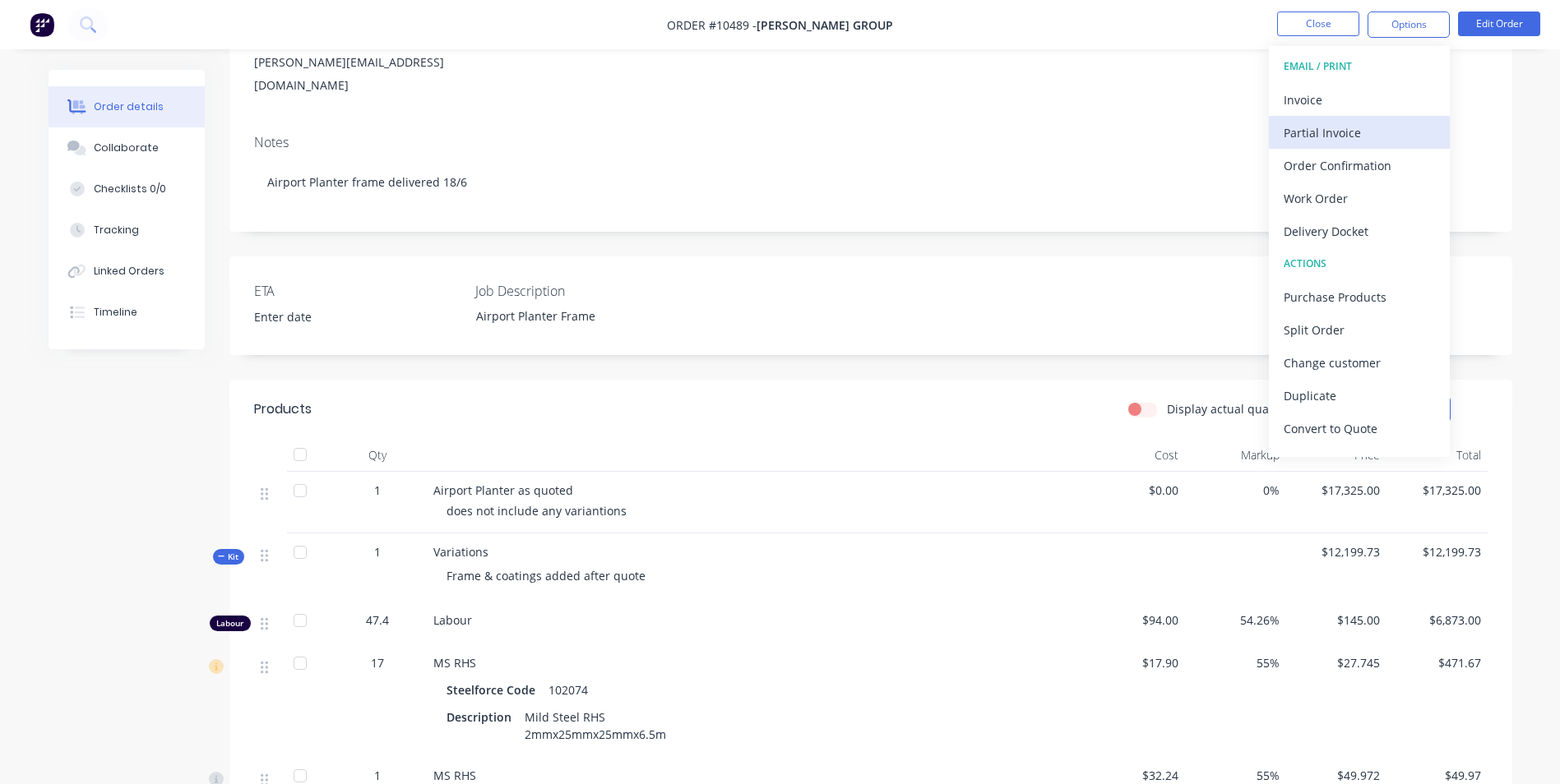
click at [1350, 133] on div "Partial Invoice" at bounding box center [1359, 132] width 152 height 23
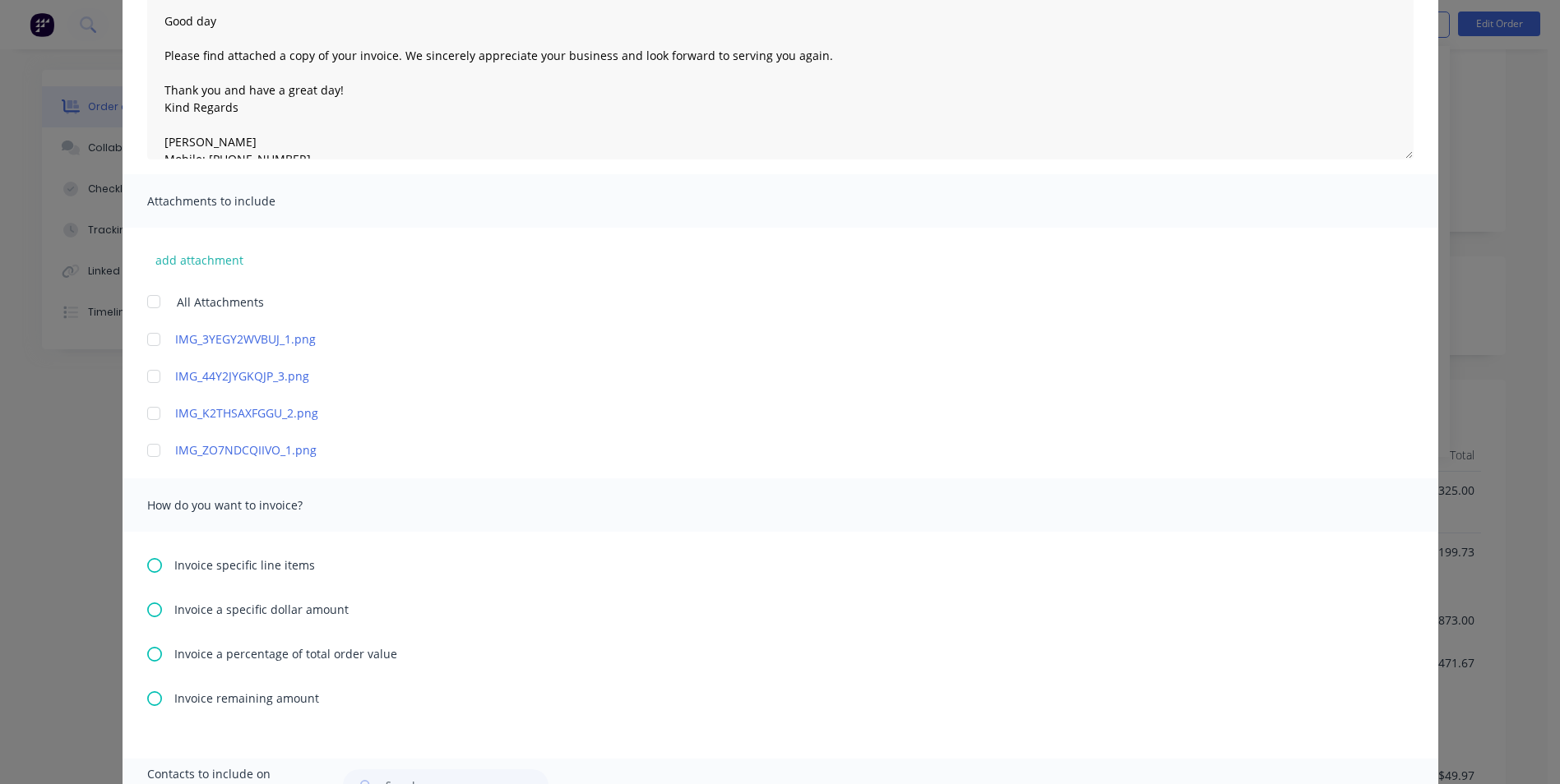
scroll to position [411, 0]
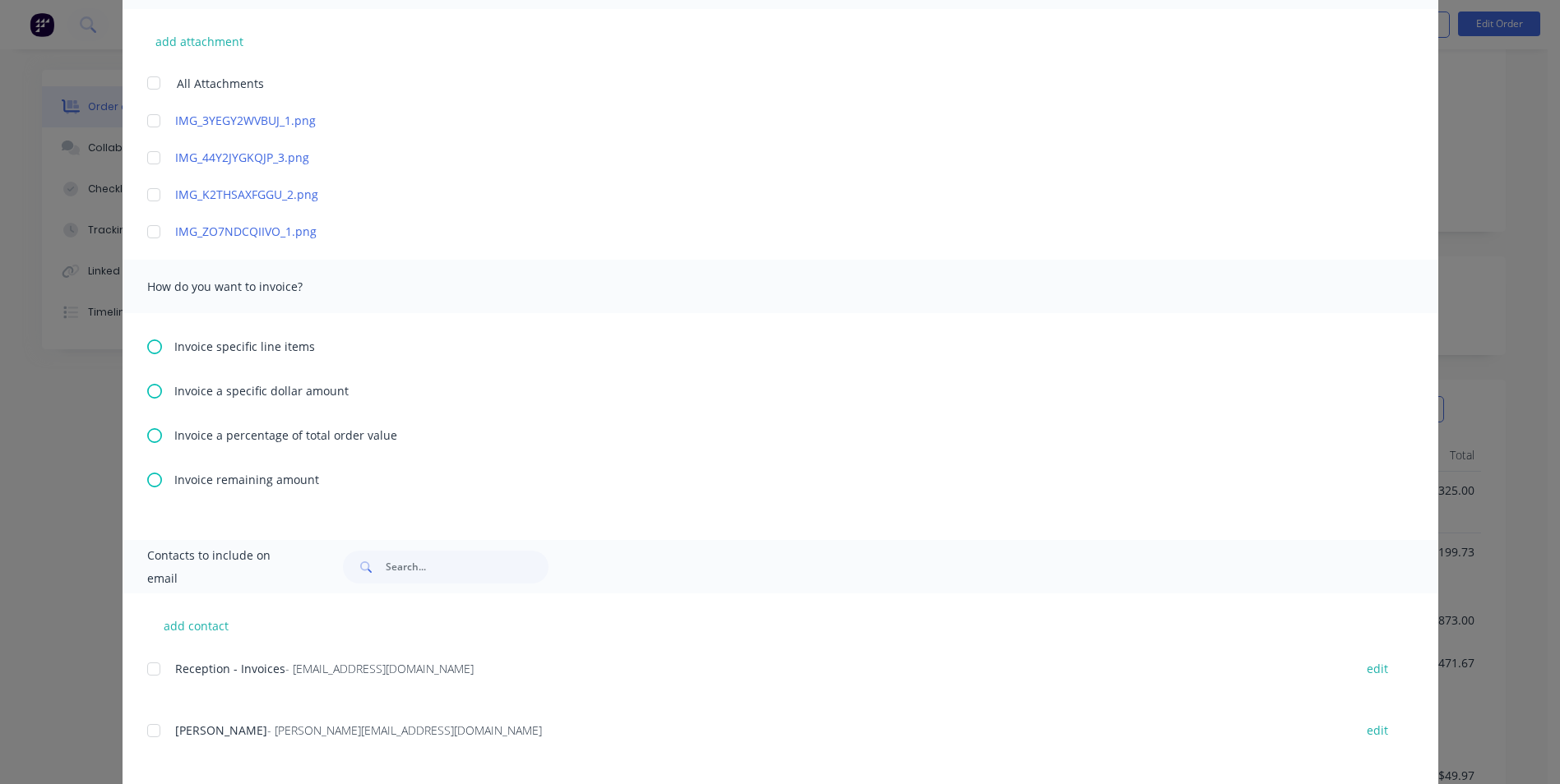
click at [153, 346] on icon at bounding box center [155, 348] width 15 height 15
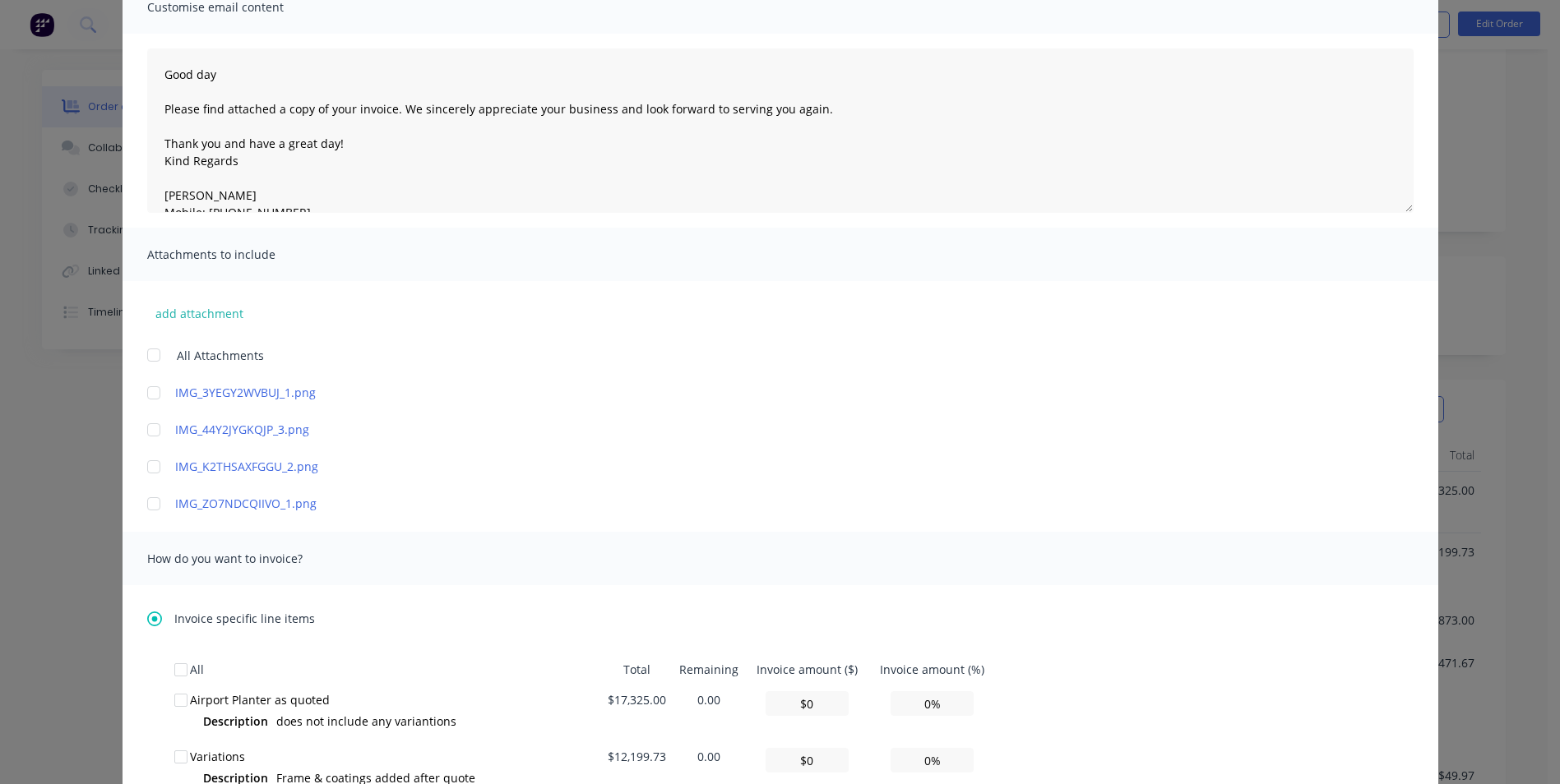
scroll to position [494, 0]
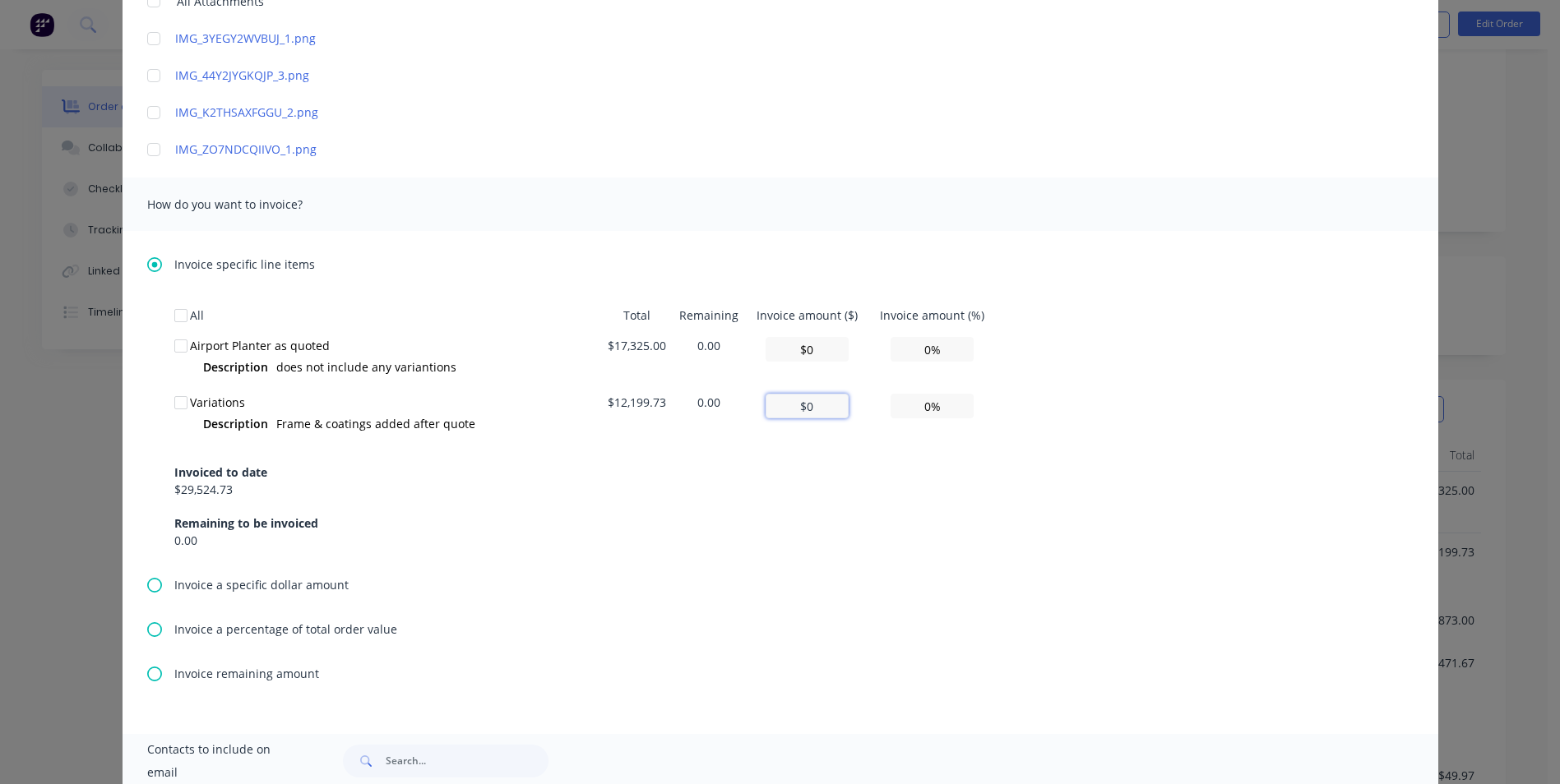
click at [829, 407] on input "$0" at bounding box center [807, 406] width 83 height 24
type input "$0"
type input "0.00%"
click at [176, 403] on div at bounding box center [181, 403] width 33 height 33
click at [565, 448] on div "Invoiced to date $29,524.73 Remaining to be invoiced 0.00" at bounding box center [780, 496] width 1212 height 105
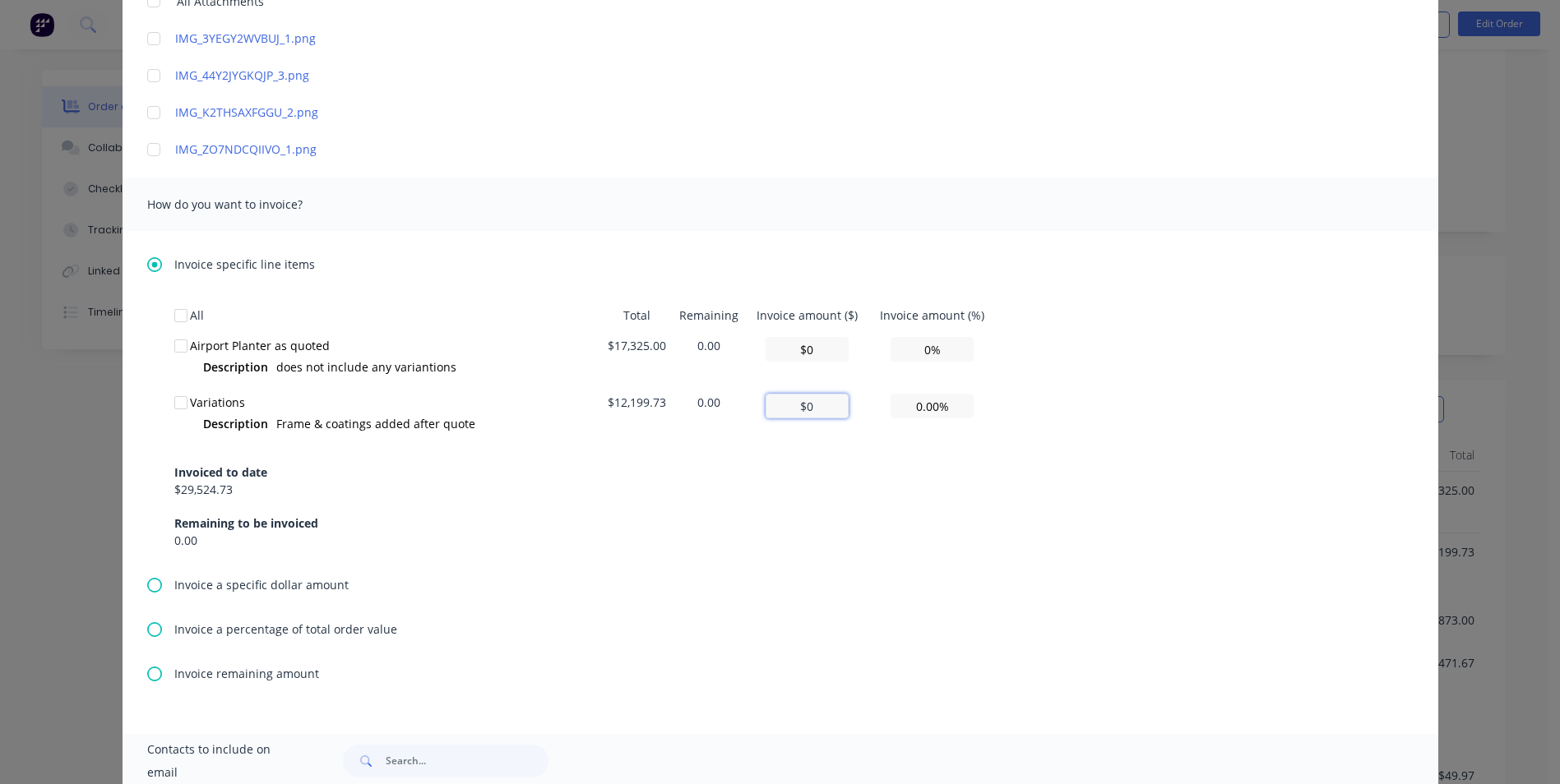
drag, startPoint x: 805, startPoint y: 403, endPoint x: 792, endPoint y: 403, distance: 13.0
click at [792, 403] on input "$0" at bounding box center [807, 406] width 83 height 24
drag, startPoint x: 816, startPoint y: 411, endPoint x: 777, endPoint y: 407, distance: 39.2
click at [777, 407] on input "$0" at bounding box center [807, 406] width 83 height 24
click at [706, 398] on td "0.00" at bounding box center [708, 415] width 72 height 57
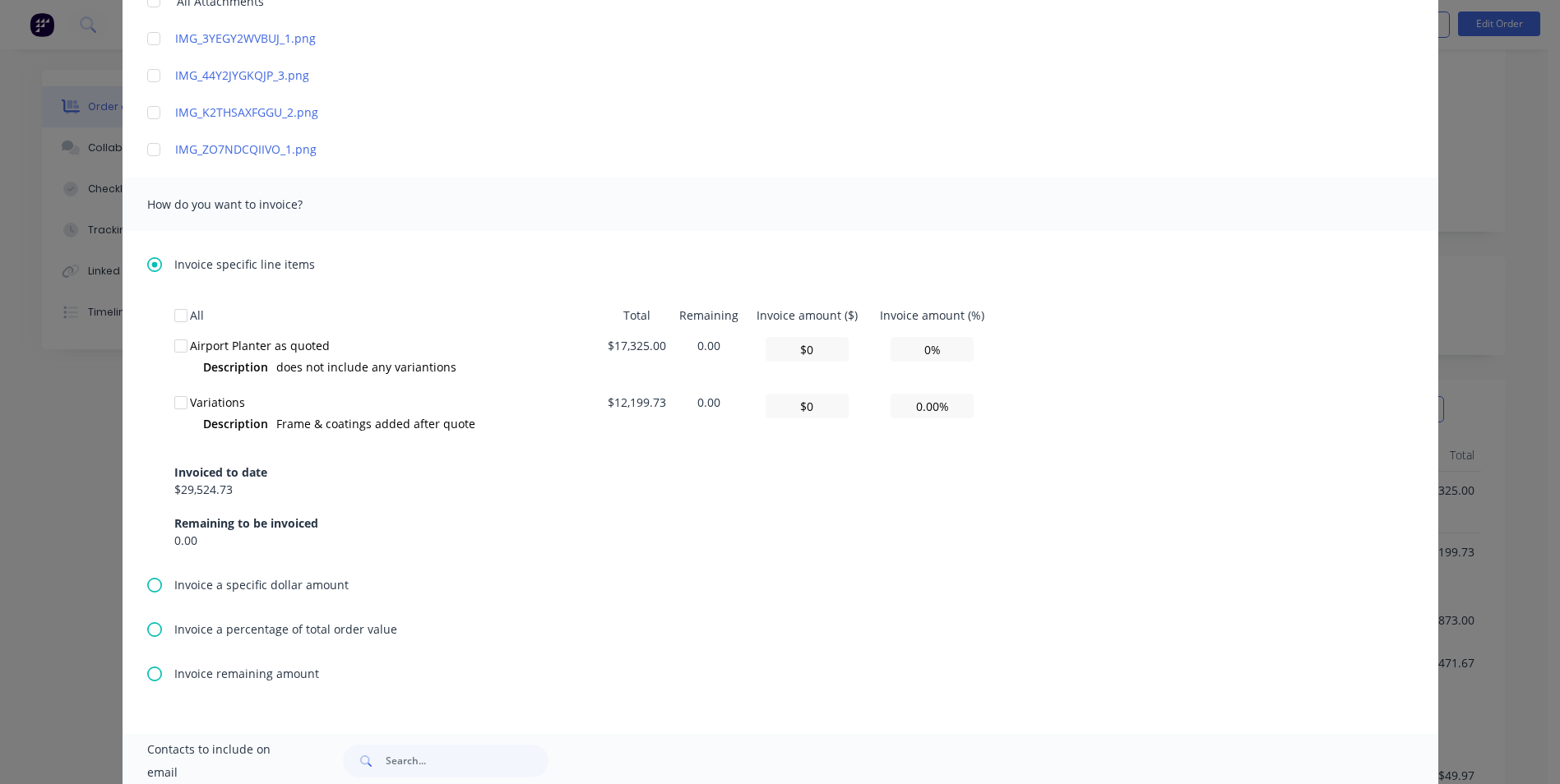
click at [178, 401] on div at bounding box center [181, 403] width 33 height 33
click at [794, 407] on input "$0" at bounding box center [807, 406] width 83 height 24
type input "$0"
type input "0%"
type input "$0"
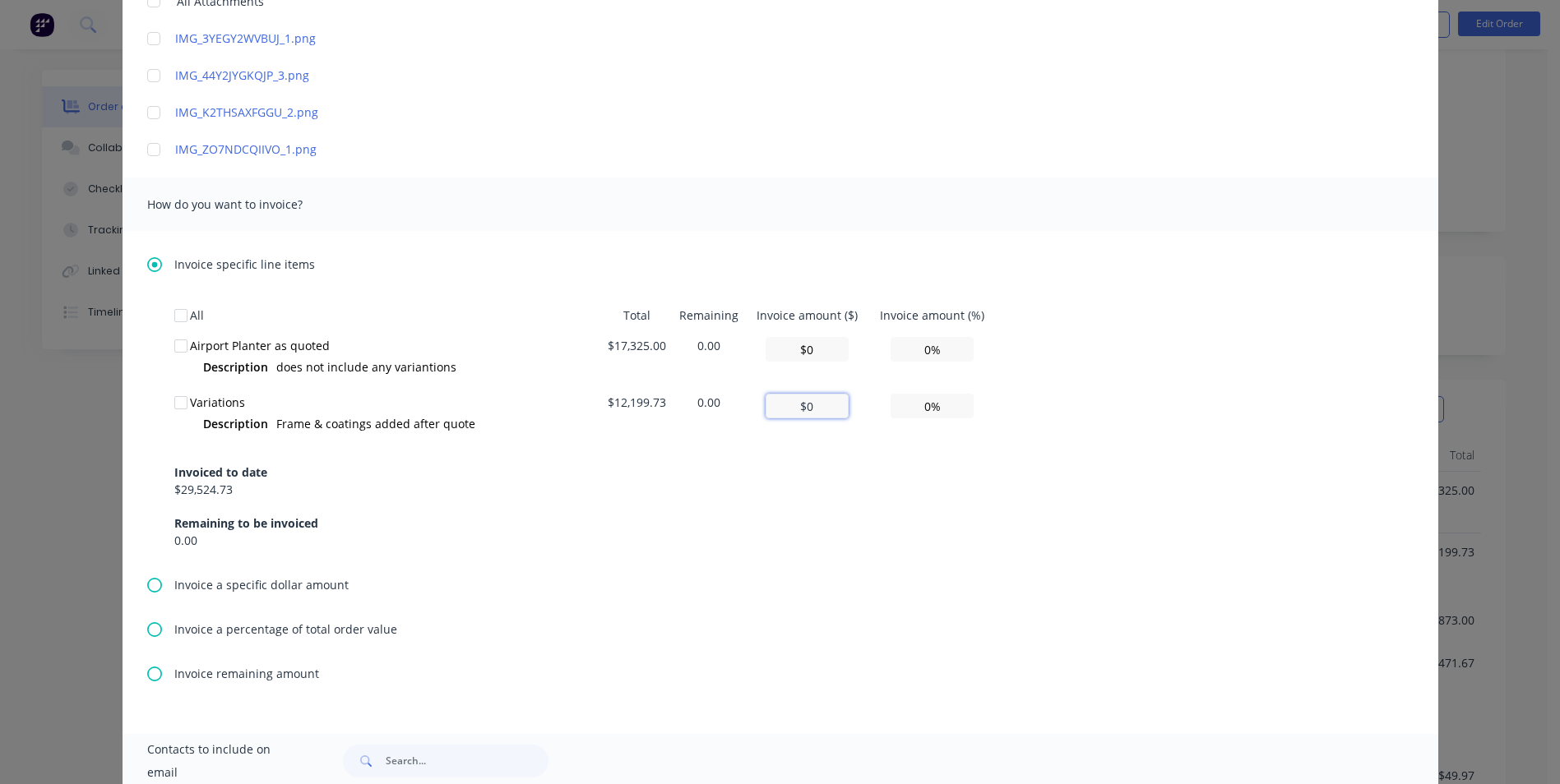
type input "0.00%"
drag, startPoint x: 811, startPoint y: 407, endPoint x: 751, endPoint y: 399, distance: 60.5
click at [751, 400] on td "$0" at bounding box center [807, 415] width 124 height 57
type input "$0"
click at [169, 403] on div at bounding box center [181, 403] width 33 height 33
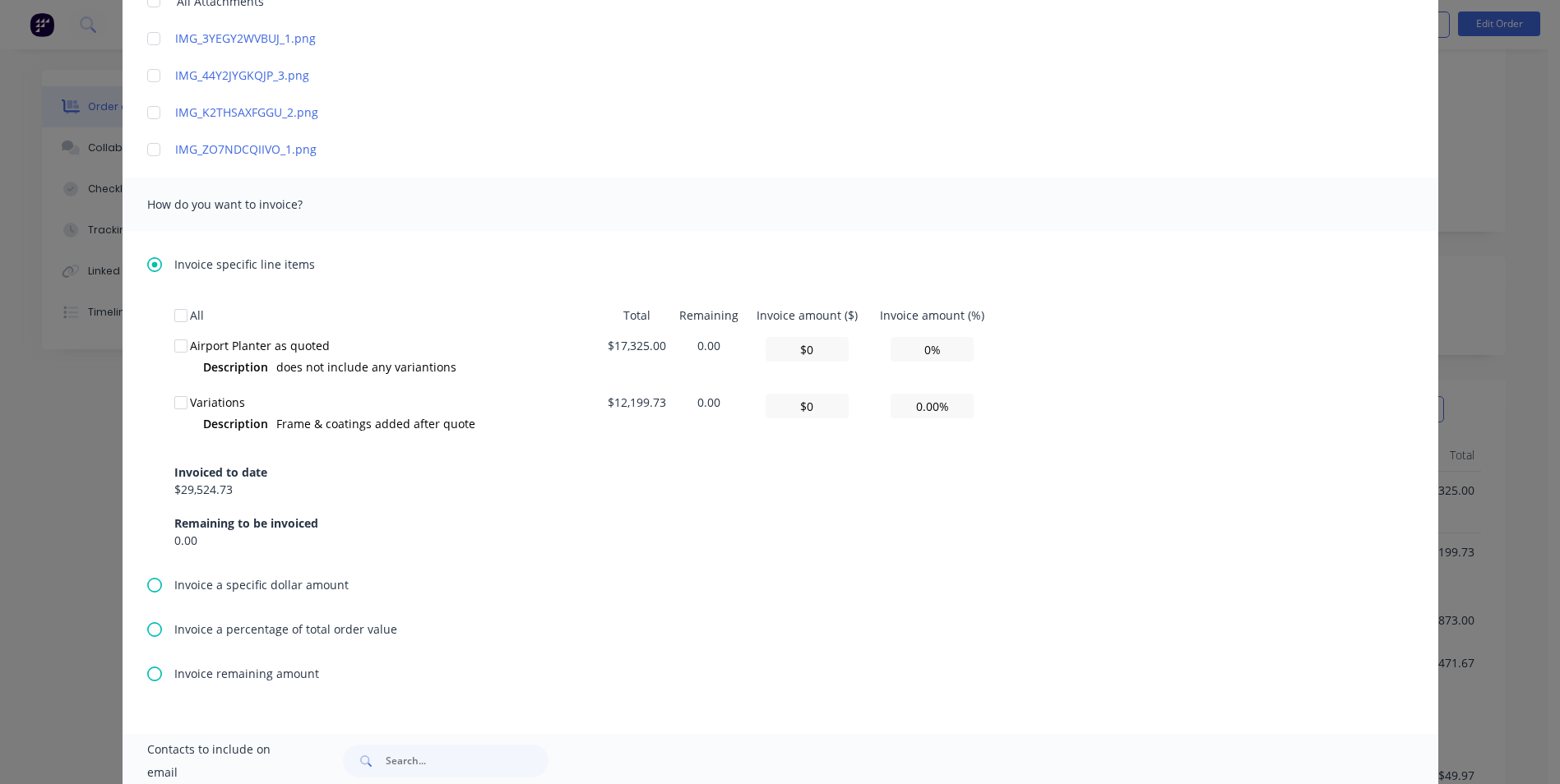
click at [174, 481] on div "Invoiced to date" at bounding box center [220, 472] width 93 height 17
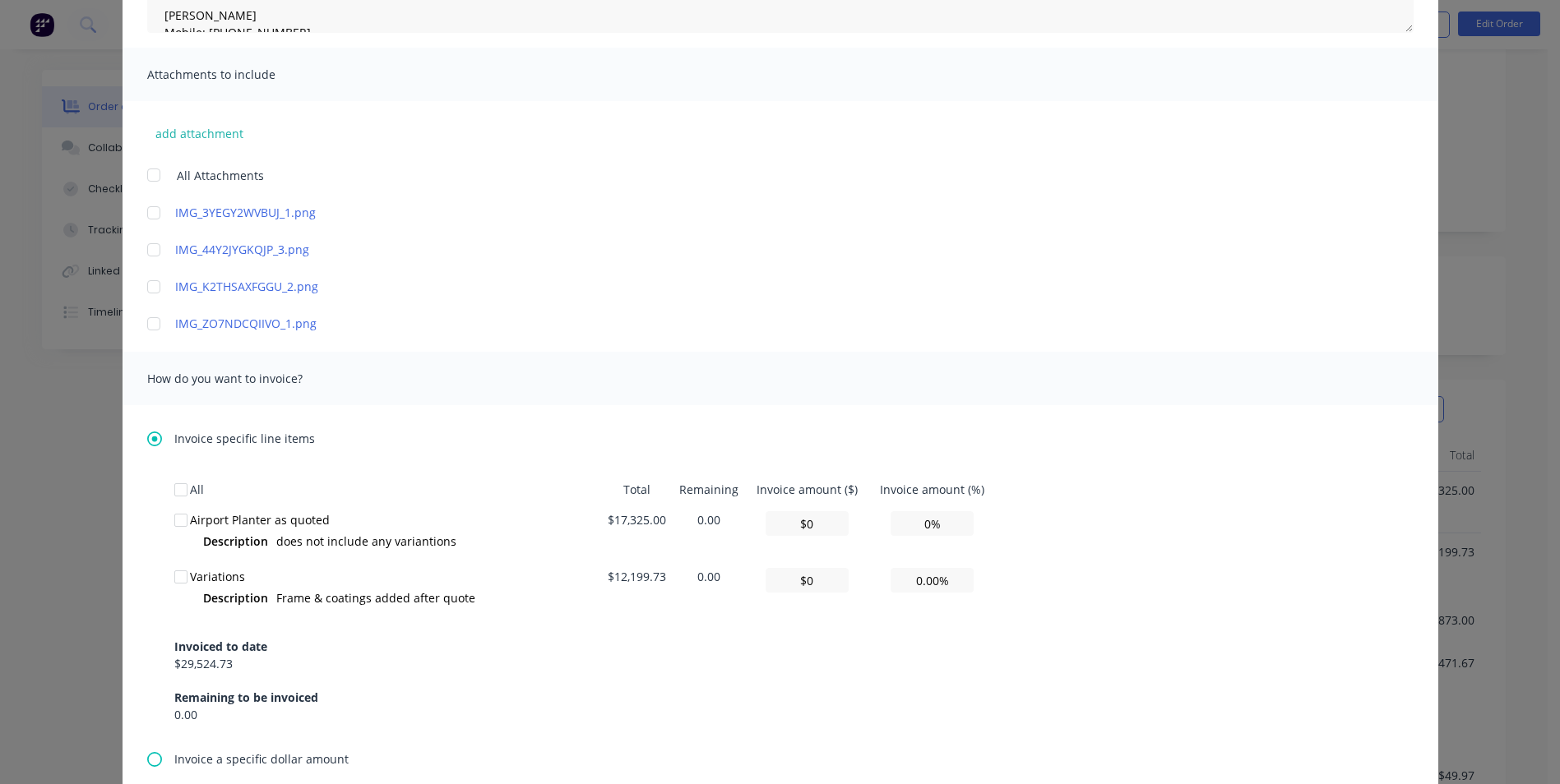
scroll to position [0, 0]
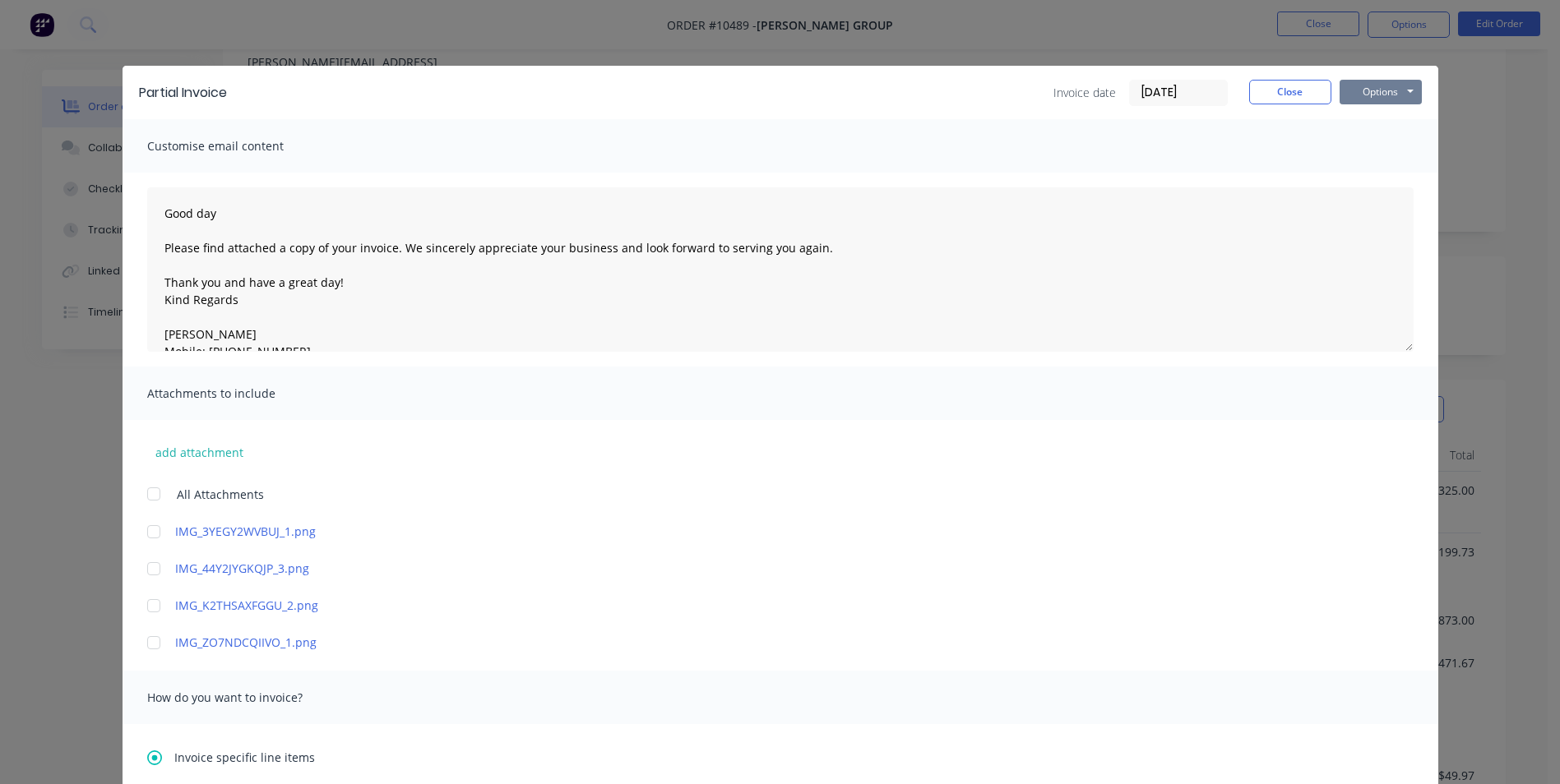
click at [1398, 91] on button "Options" at bounding box center [1381, 92] width 82 height 24
click at [1394, 116] on button "Preview" at bounding box center [1392, 121] width 105 height 27
click at [1088, 155] on div "Customise email content" at bounding box center [780, 145] width 1316 height 53
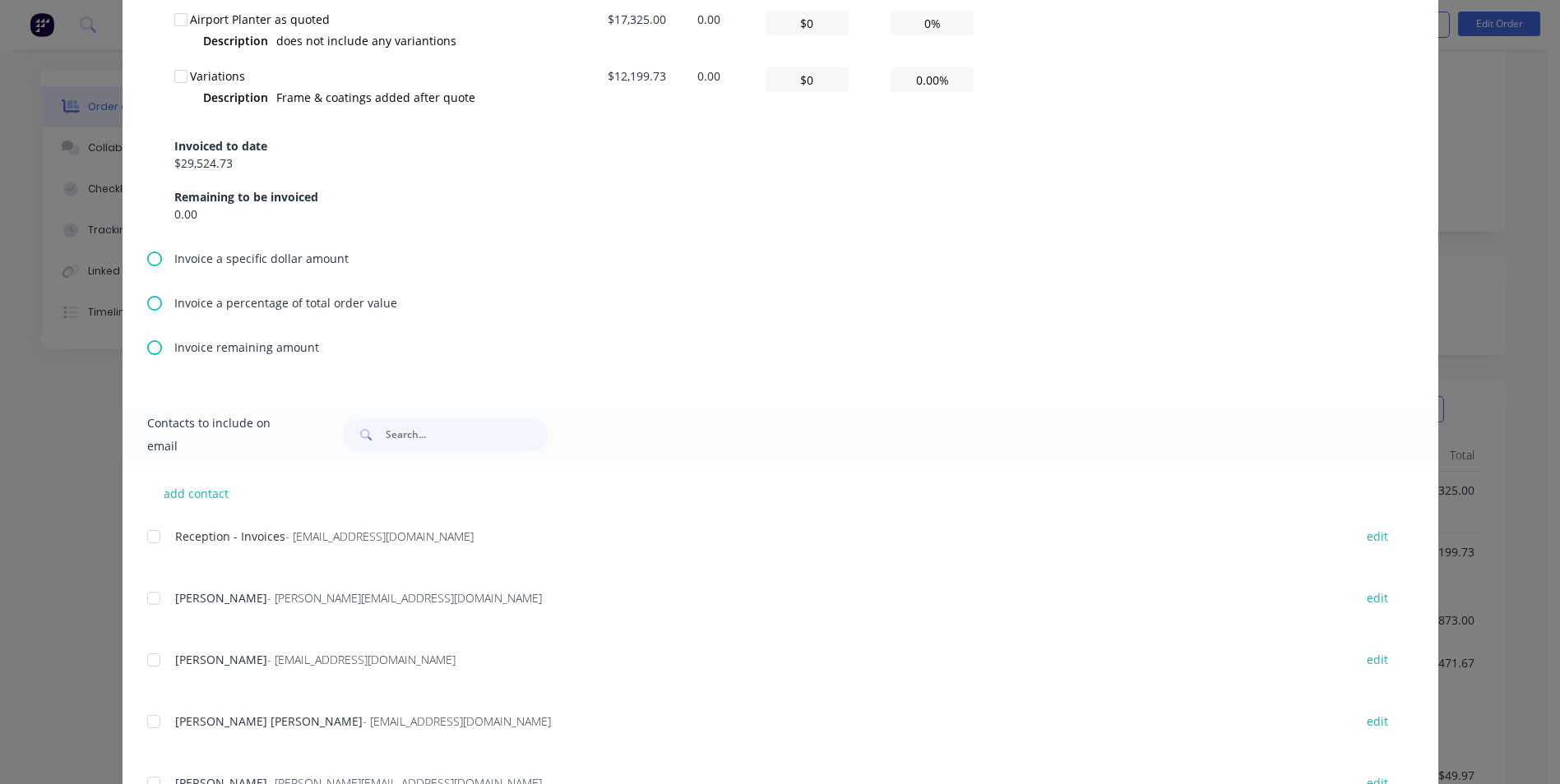
scroll to position [822, 0]
click at [147, 345] on icon at bounding box center [155, 346] width 15 height 15
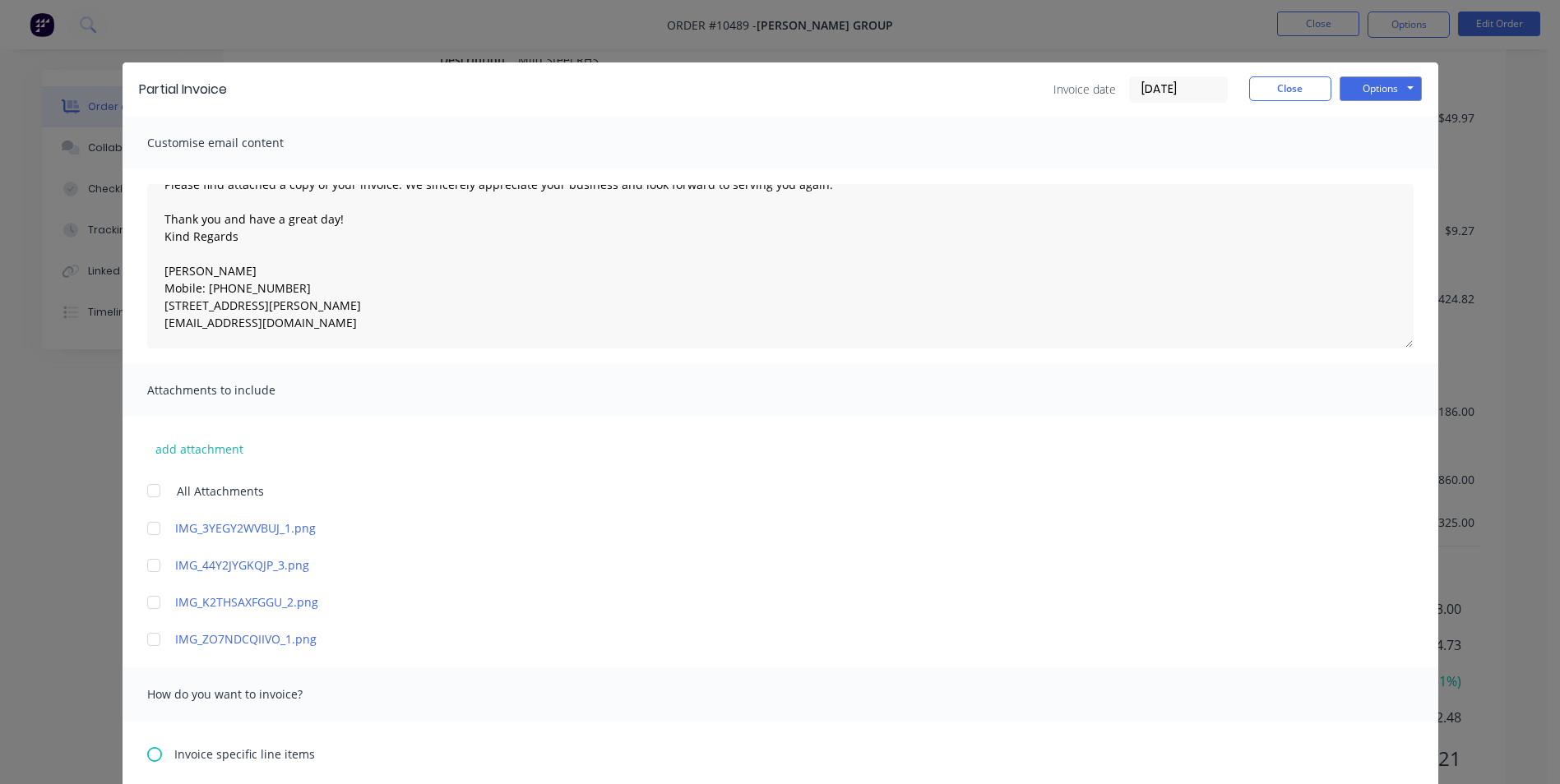
scroll to position [0, 0]
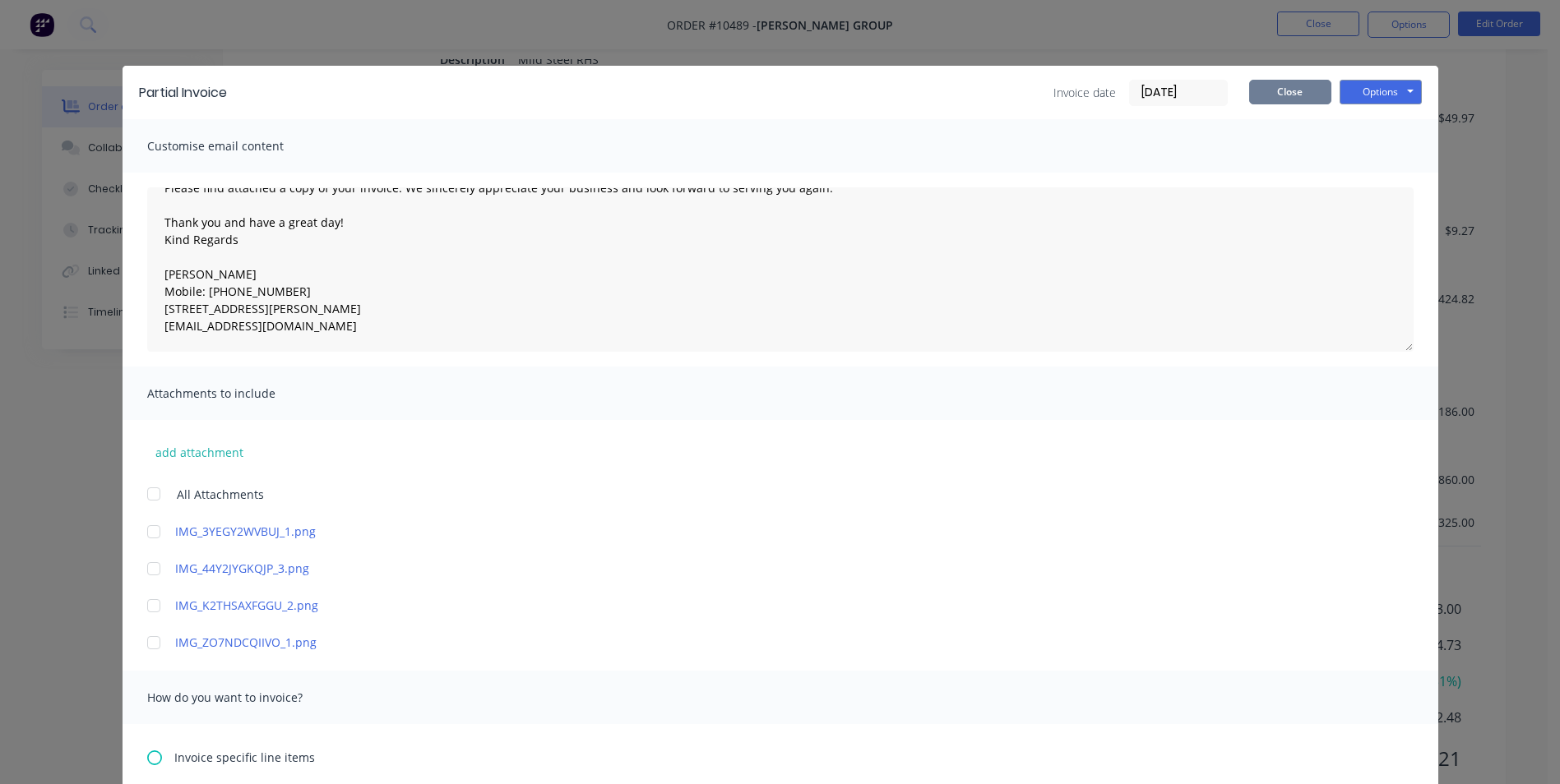
click at [1249, 88] on button "Close" at bounding box center [1290, 92] width 82 height 24
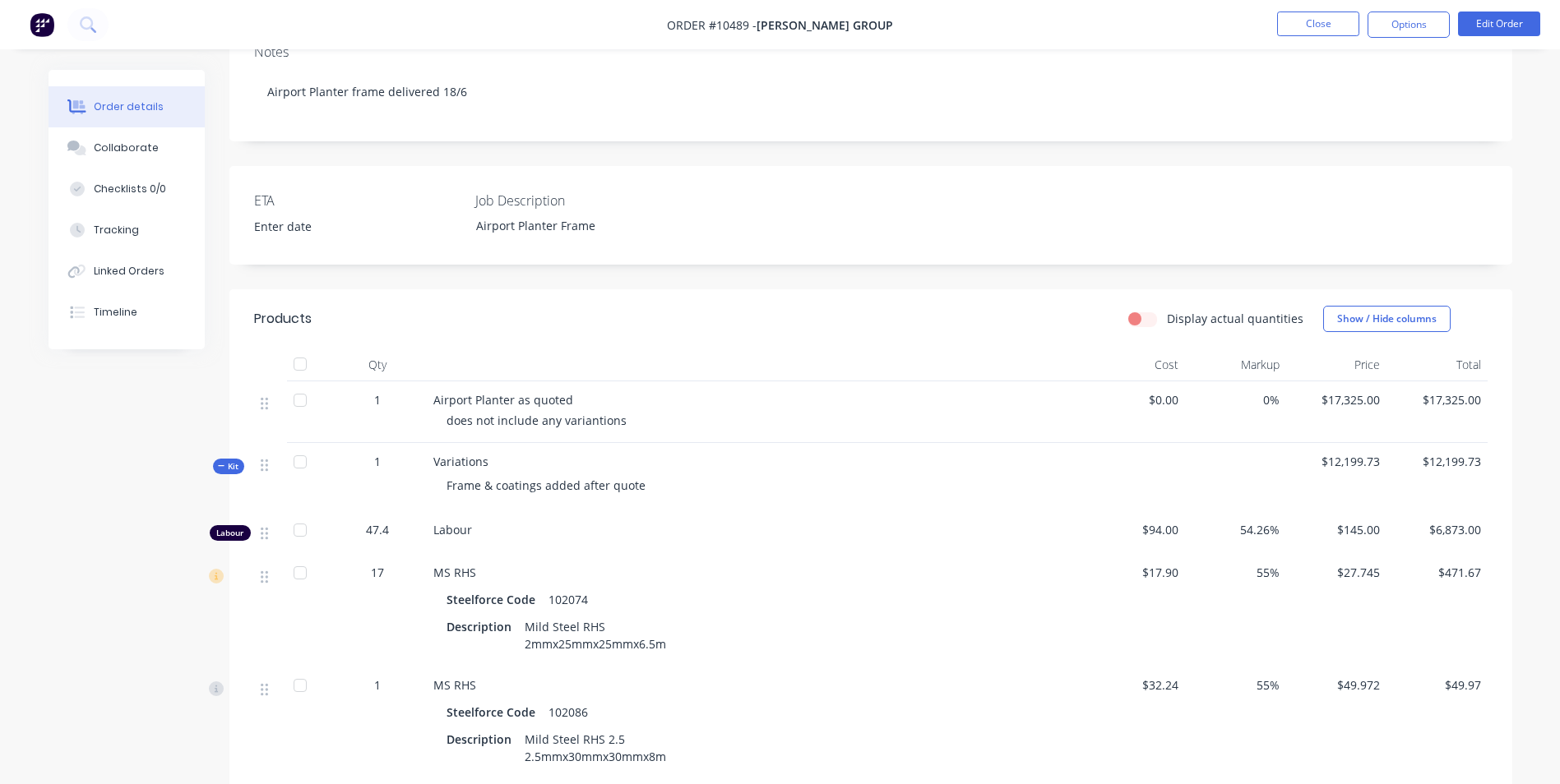
scroll to position [329, 0]
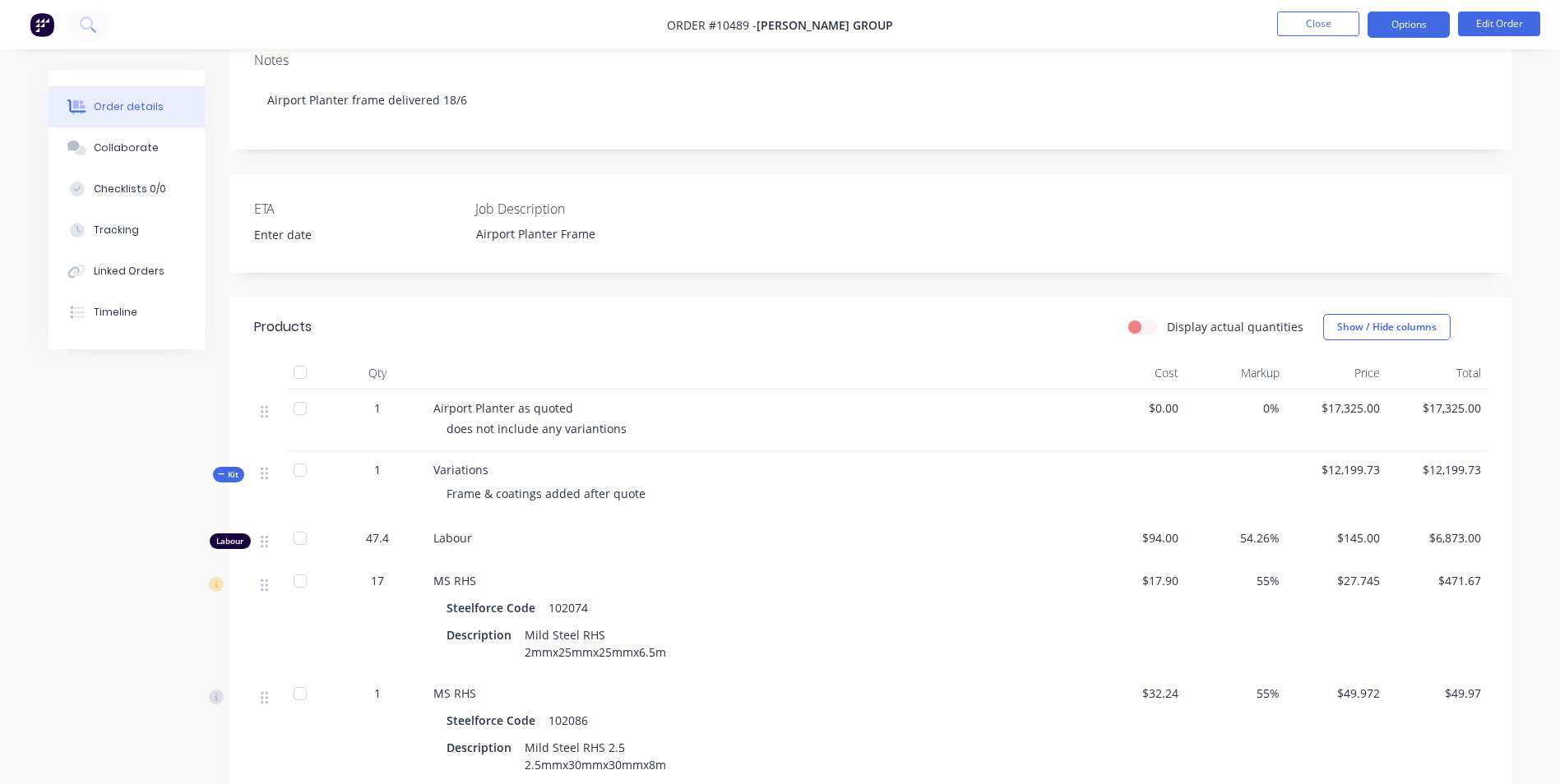
click at [1408, 20] on button "Options" at bounding box center [1409, 24] width 82 height 26
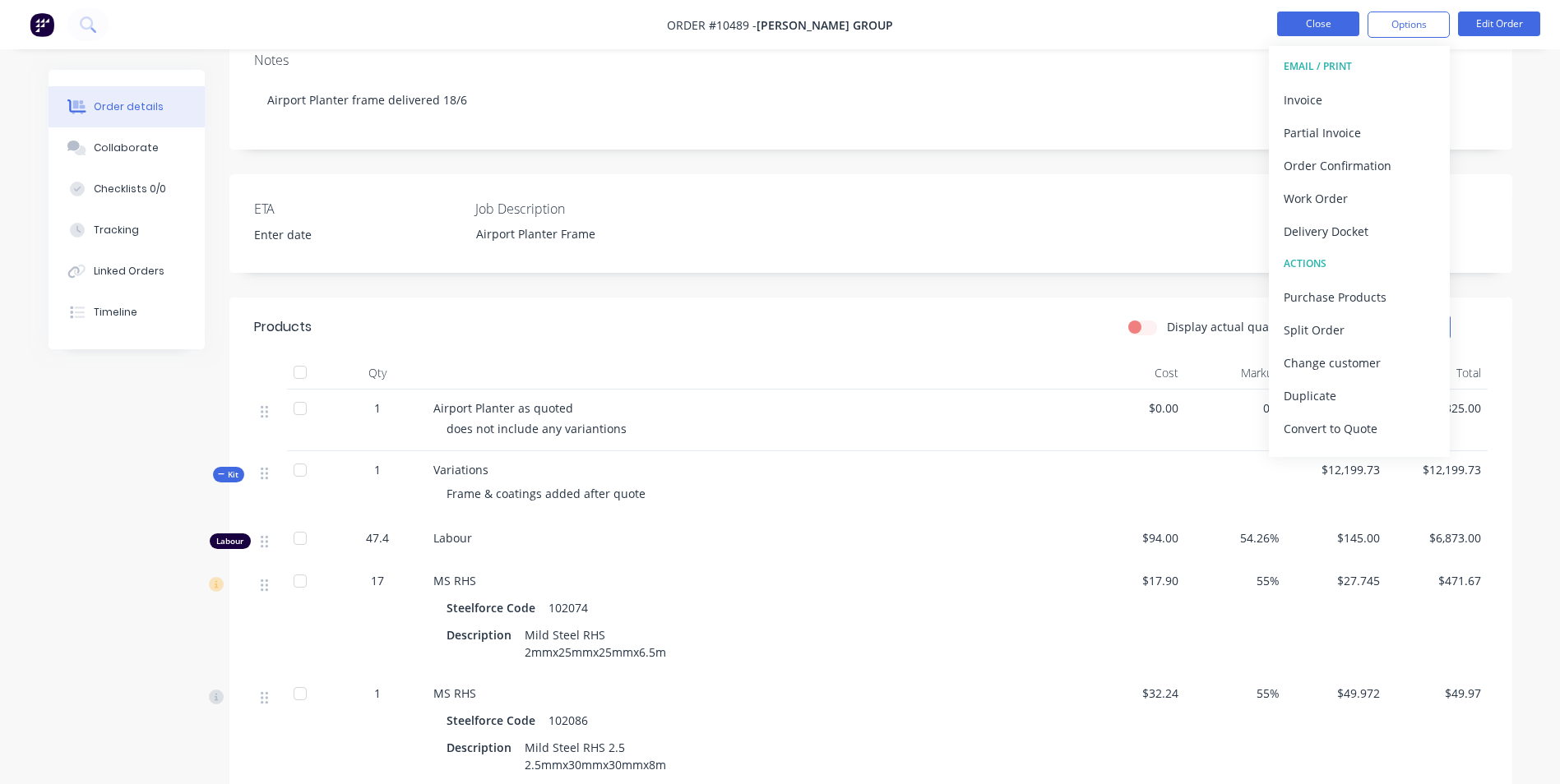
click at [1323, 30] on button "Close" at bounding box center [1318, 23] width 82 height 24
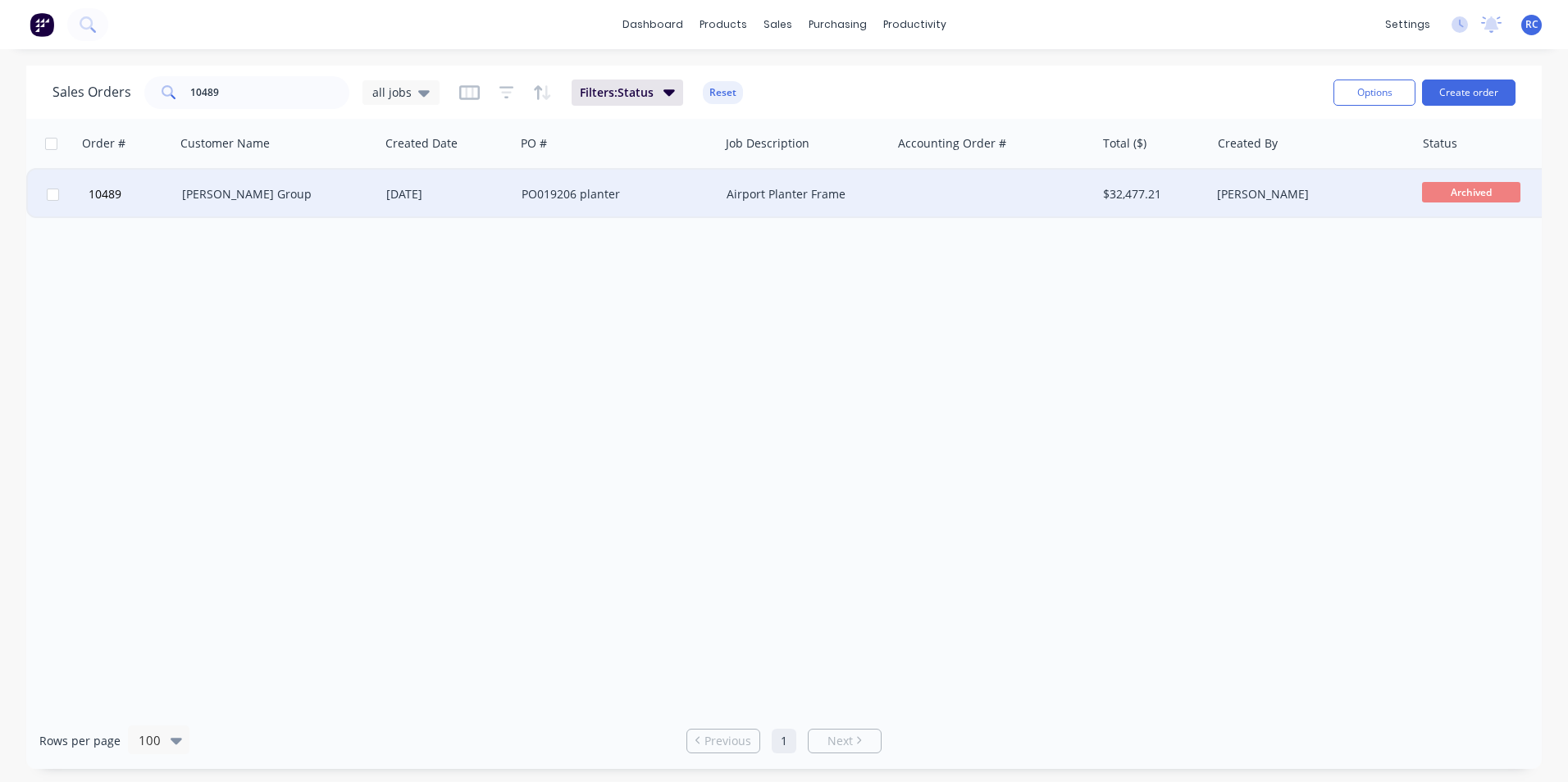
click at [240, 191] on div "[PERSON_NAME] Group" at bounding box center [273, 194] width 182 height 17
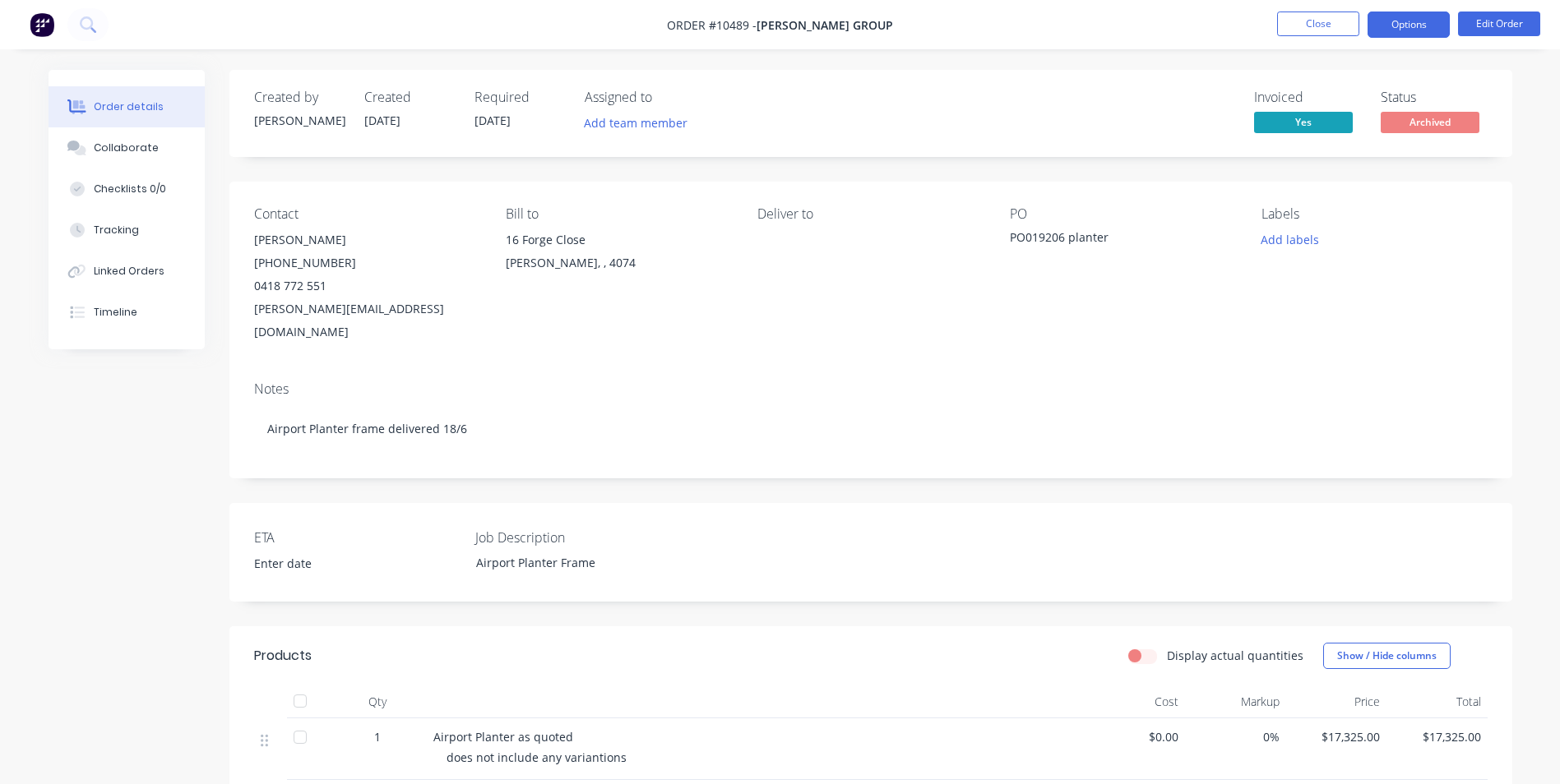
click at [1424, 26] on button "Options" at bounding box center [1409, 24] width 82 height 26
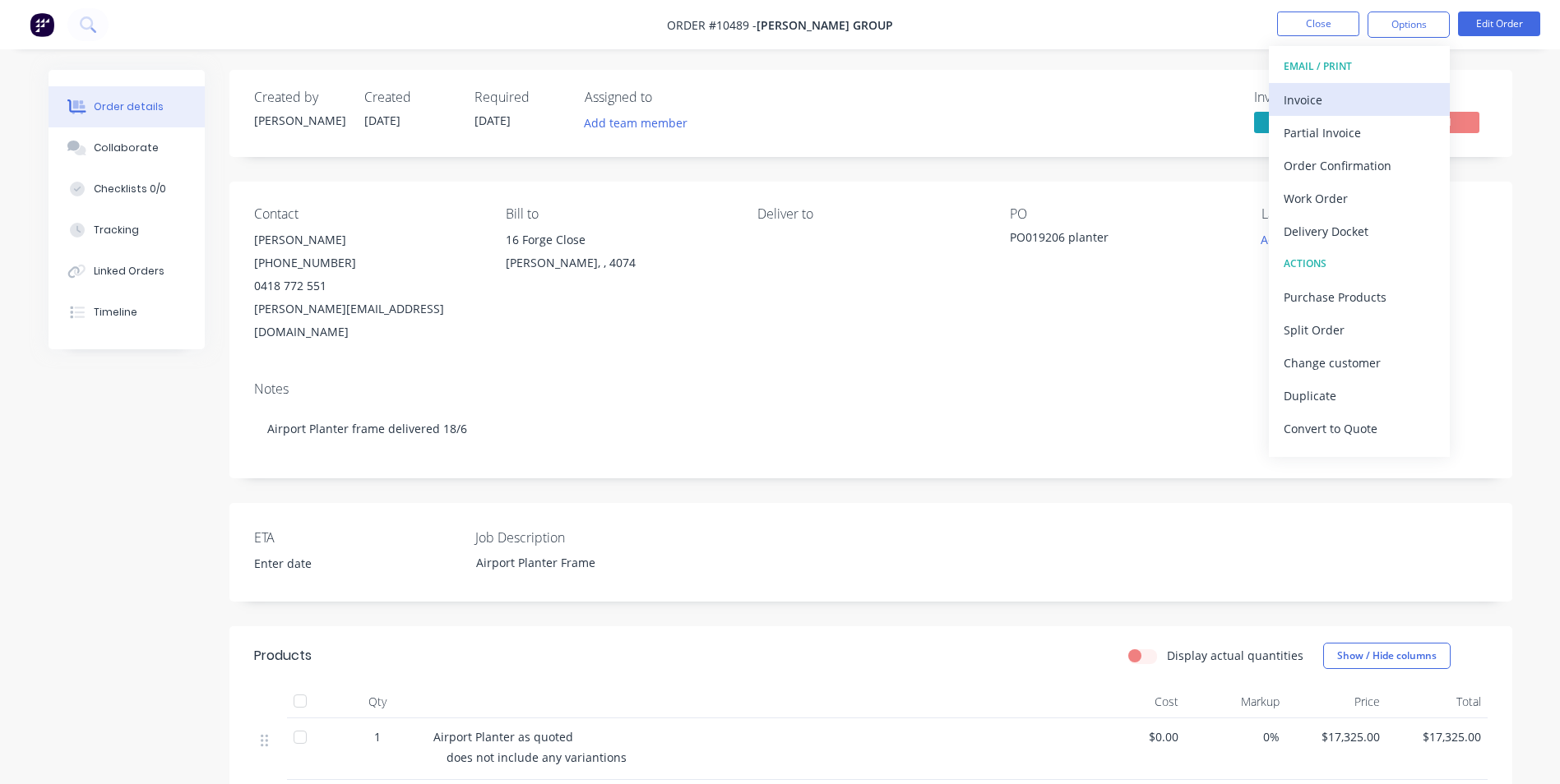
click at [1318, 110] on div "Invoice" at bounding box center [1359, 99] width 152 height 23
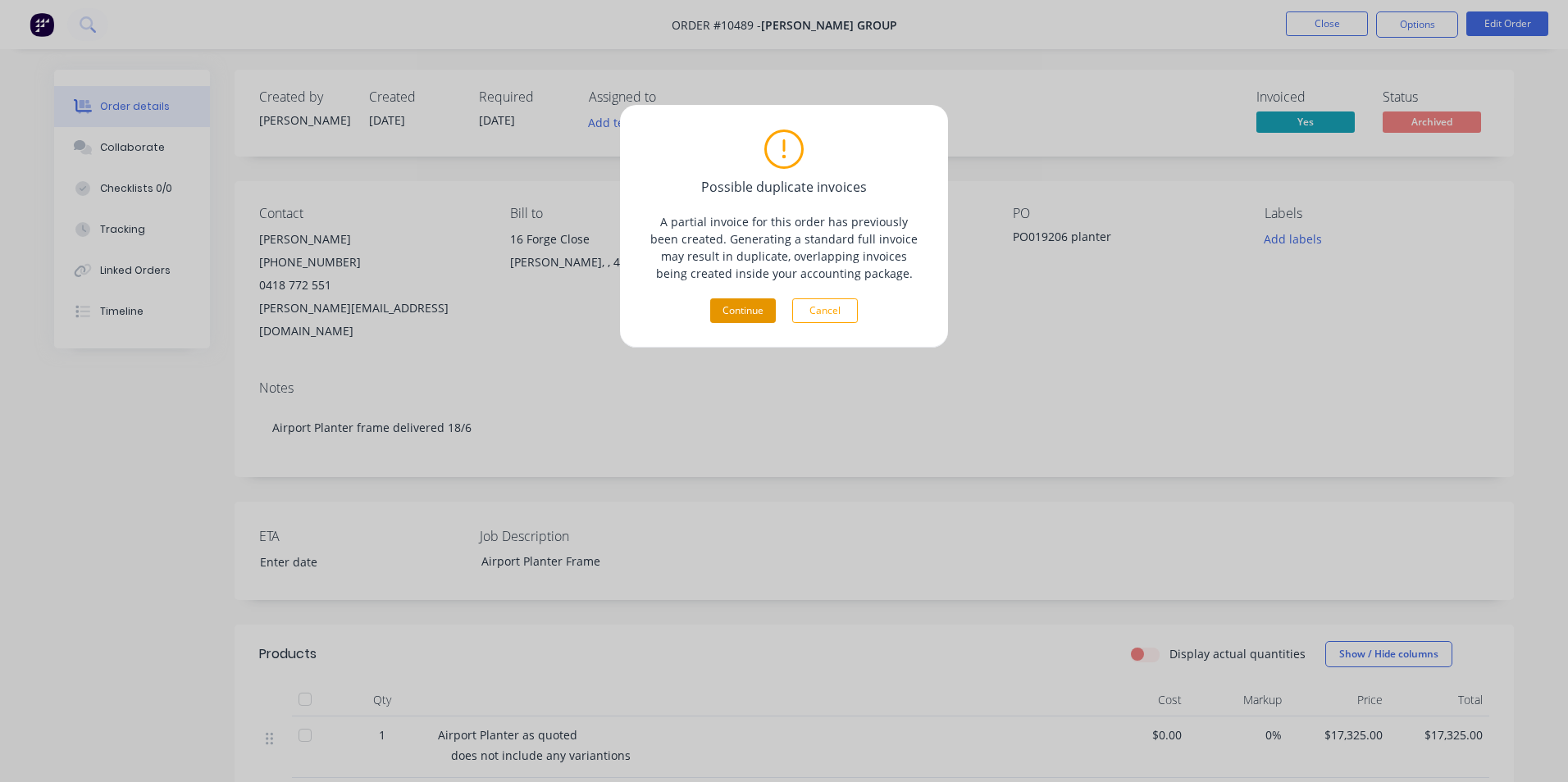
click at [757, 310] on button "Continue" at bounding box center [743, 311] width 65 height 24
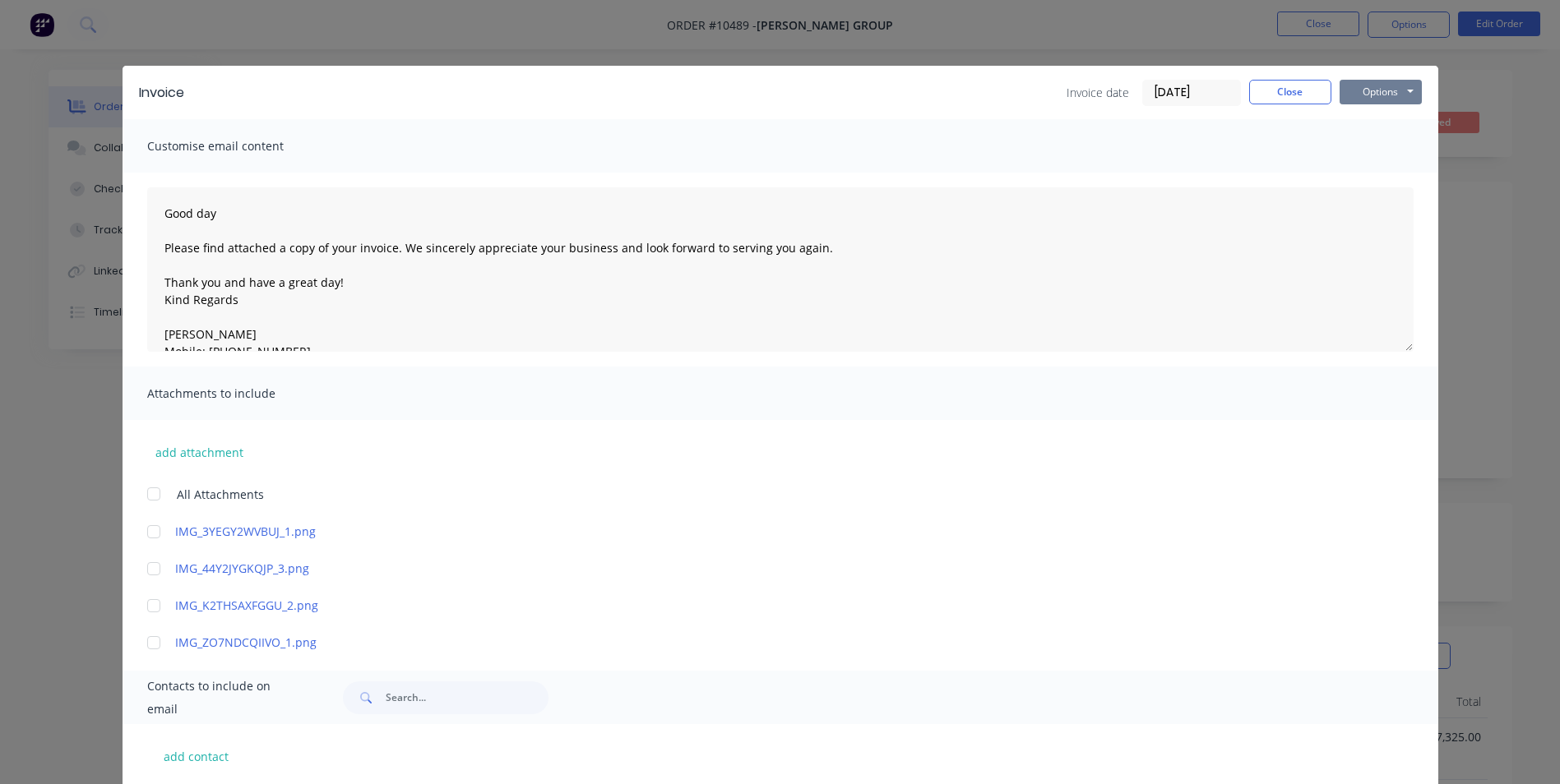
click at [1370, 88] on button "Options" at bounding box center [1381, 92] width 82 height 24
click at [1380, 118] on button "Preview" at bounding box center [1392, 121] width 105 height 27
click at [1264, 95] on button "Close" at bounding box center [1290, 92] width 82 height 24
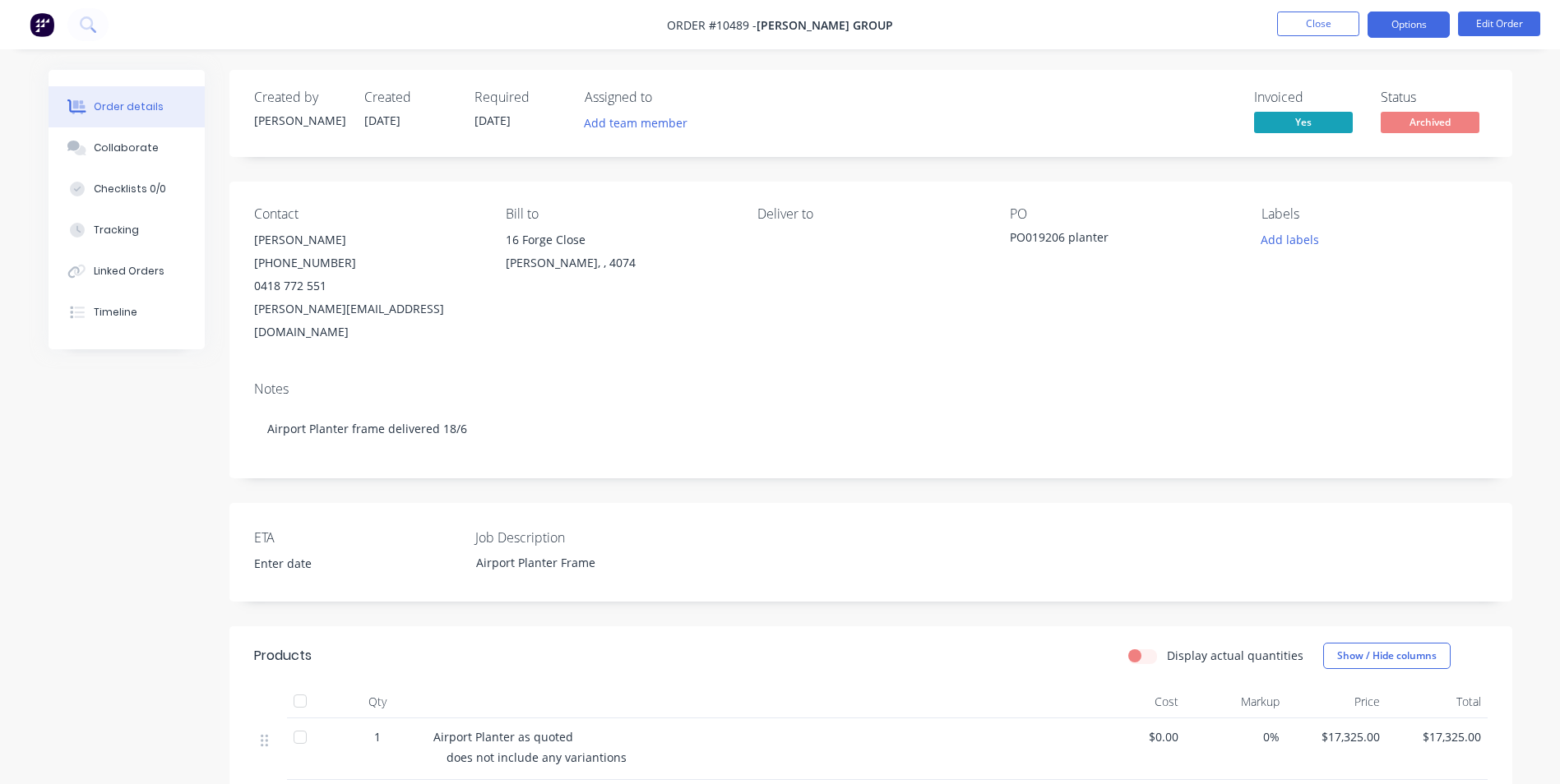
click at [1413, 24] on button "Options" at bounding box center [1409, 24] width 82 height 26
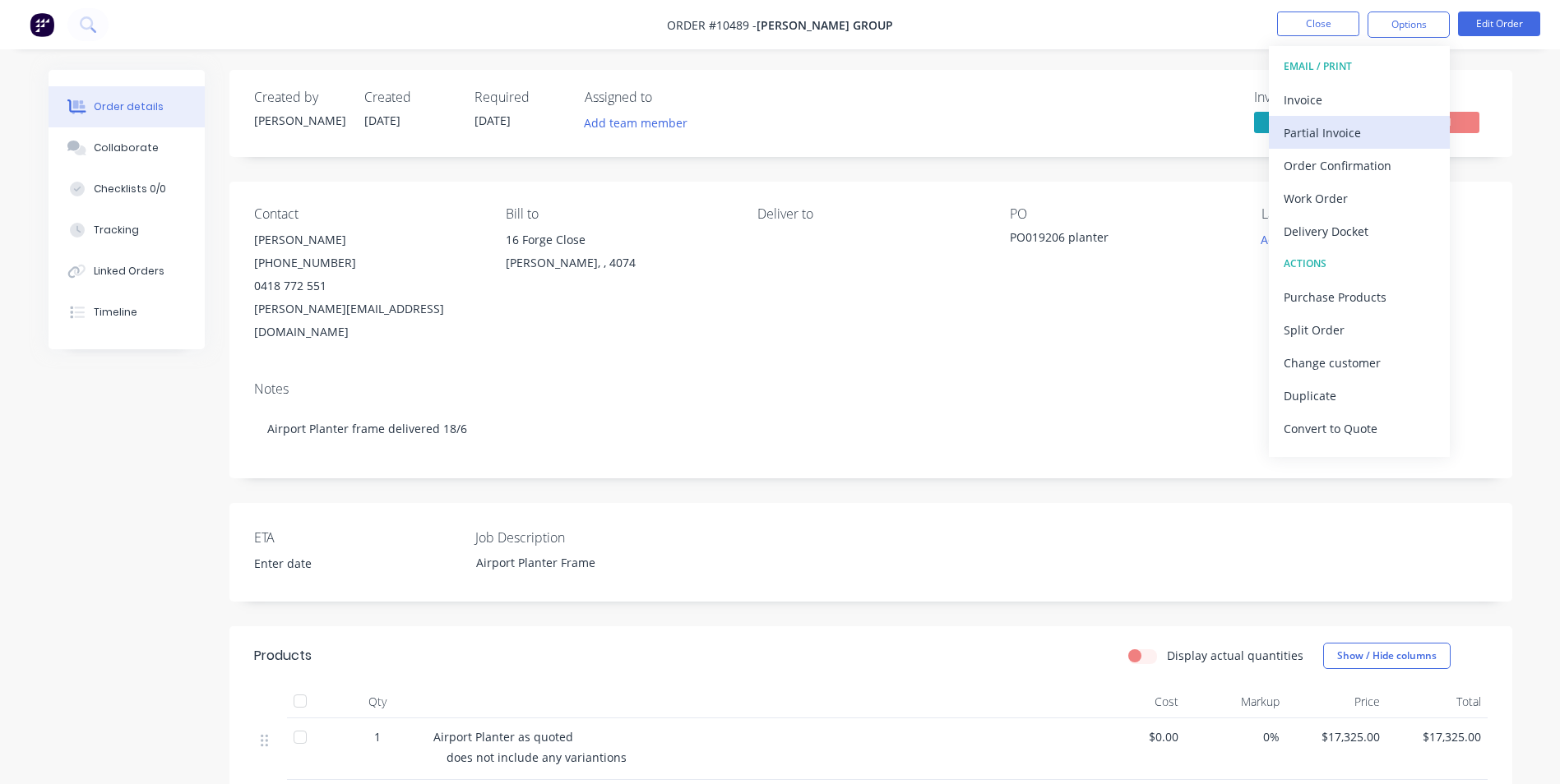
click at [1329, 132] on div "Partial Invoice" at bounding box center [1359, 132] width 152 height 23
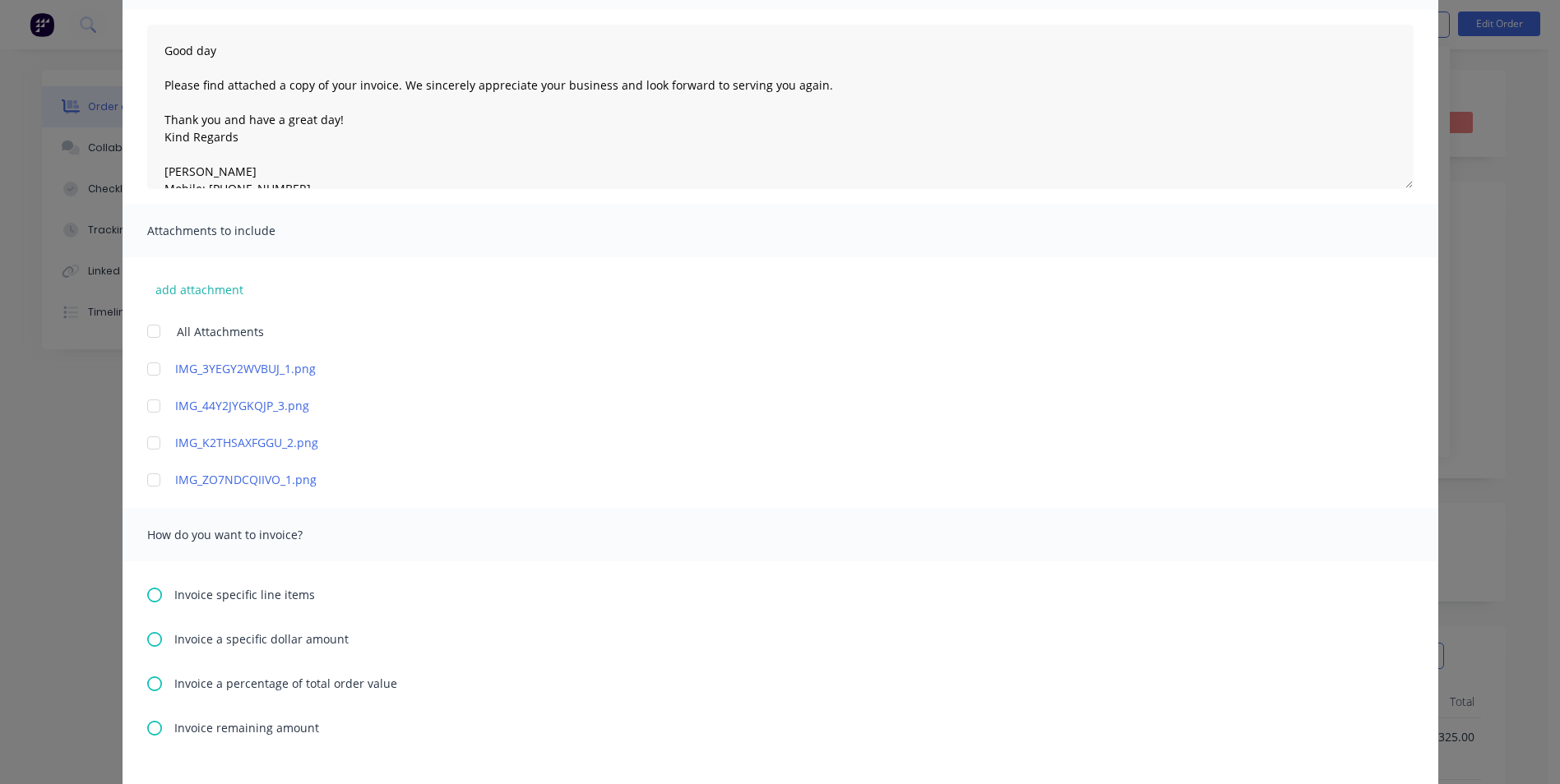
scroll to position [165, 0]
click at [158, 584] on div "Invoice specific line items" at bounding box center [780, 593] width 1267 height 17
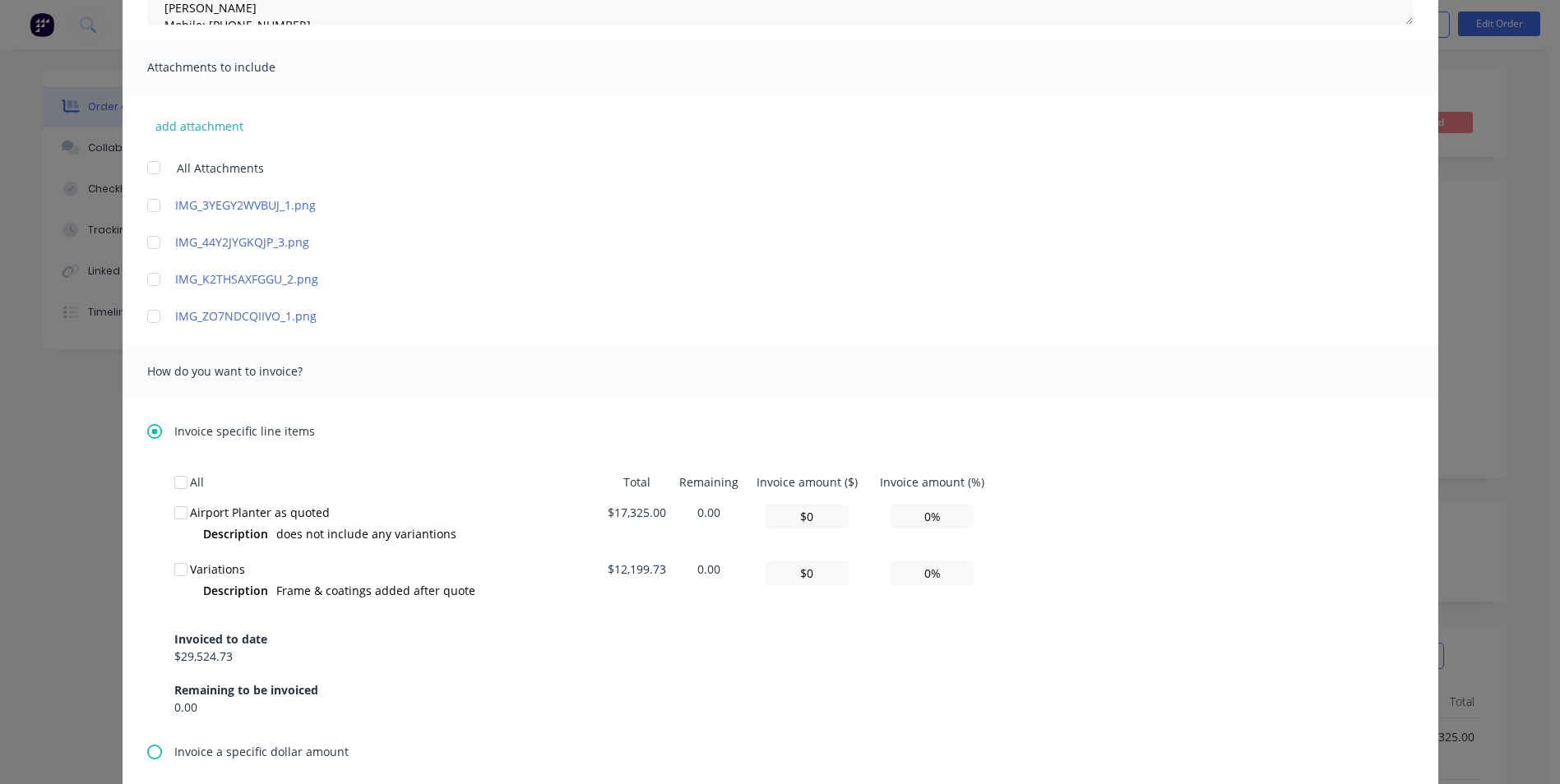
scroll to position [411, 0]
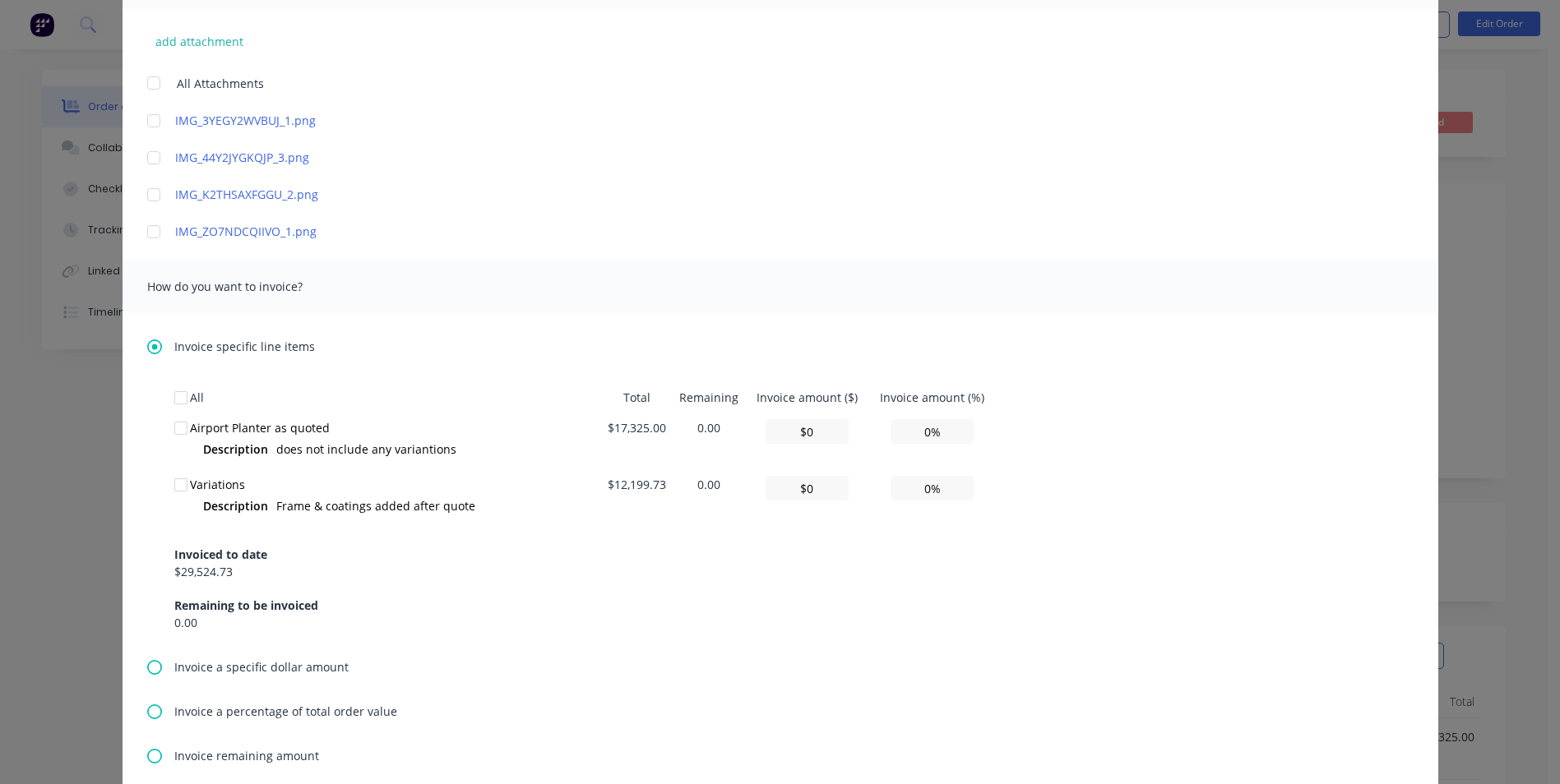
click at [730, 490] on td "0.00" at bounding box center [708, 497] width 72 height 57
click at [705, 488] on td "0.00" at bounding box center [708, 497] width 72 height 57
drag, startPoint x: 831, startPoint y: 494, endPoint x: 756, endPoint y: 492, distance: 75.0
click at [756, 492] on td "$0" at bounding box center [807, 497] width 124 height 57
type input "$0"
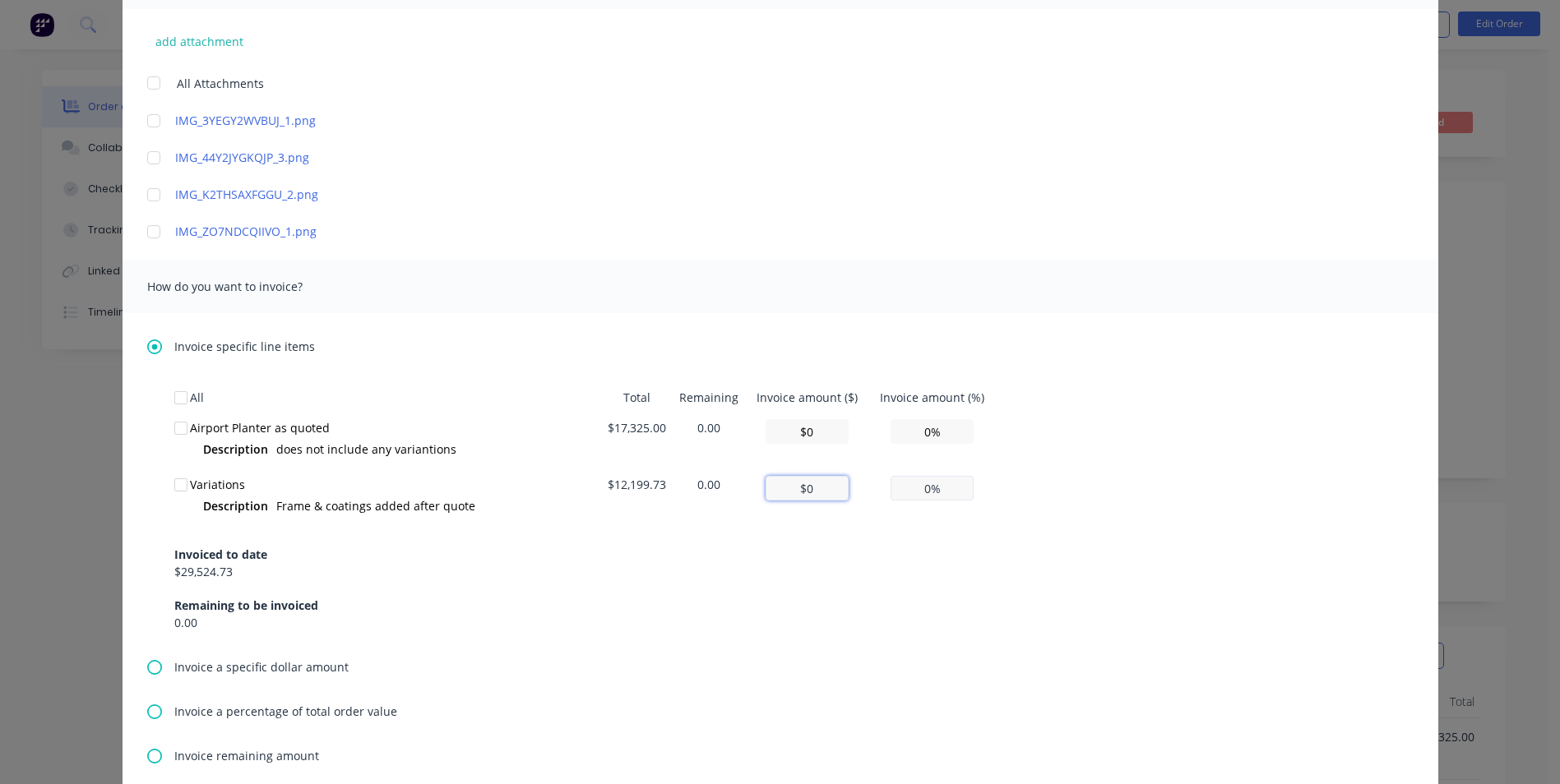
type input "0.00%"
click at [811, 485] on input "$0" at bounding box center [807, 488] width 83 height 24
type input "$0"
click at [973, 493] on td "0.00%" at bounding box center [932, 497] width 127 height 57
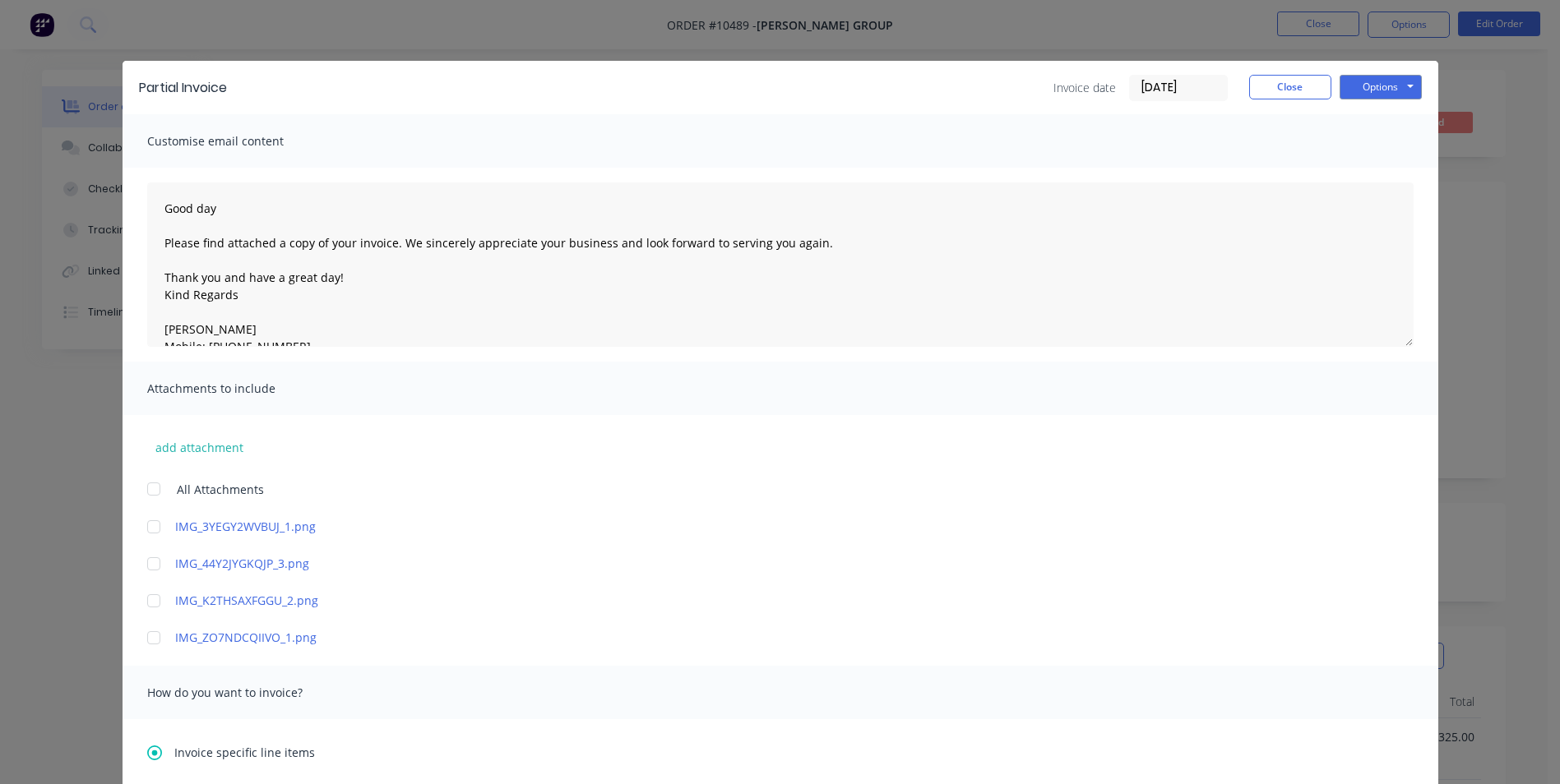
scroll to position [0, 0]
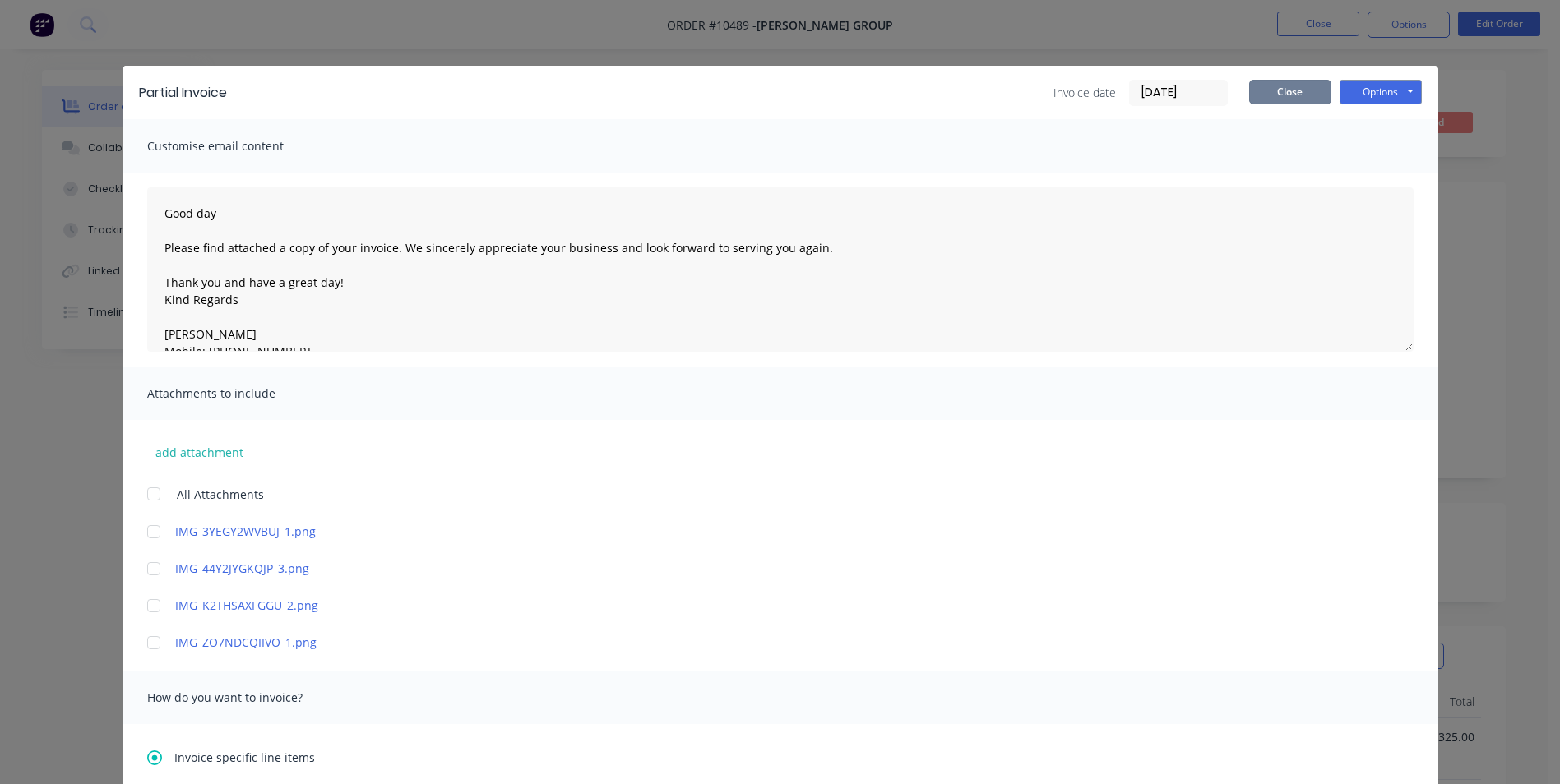
click at [1290, 99] on button "Close" at bounding box center [1290, 92] width 82 height 24
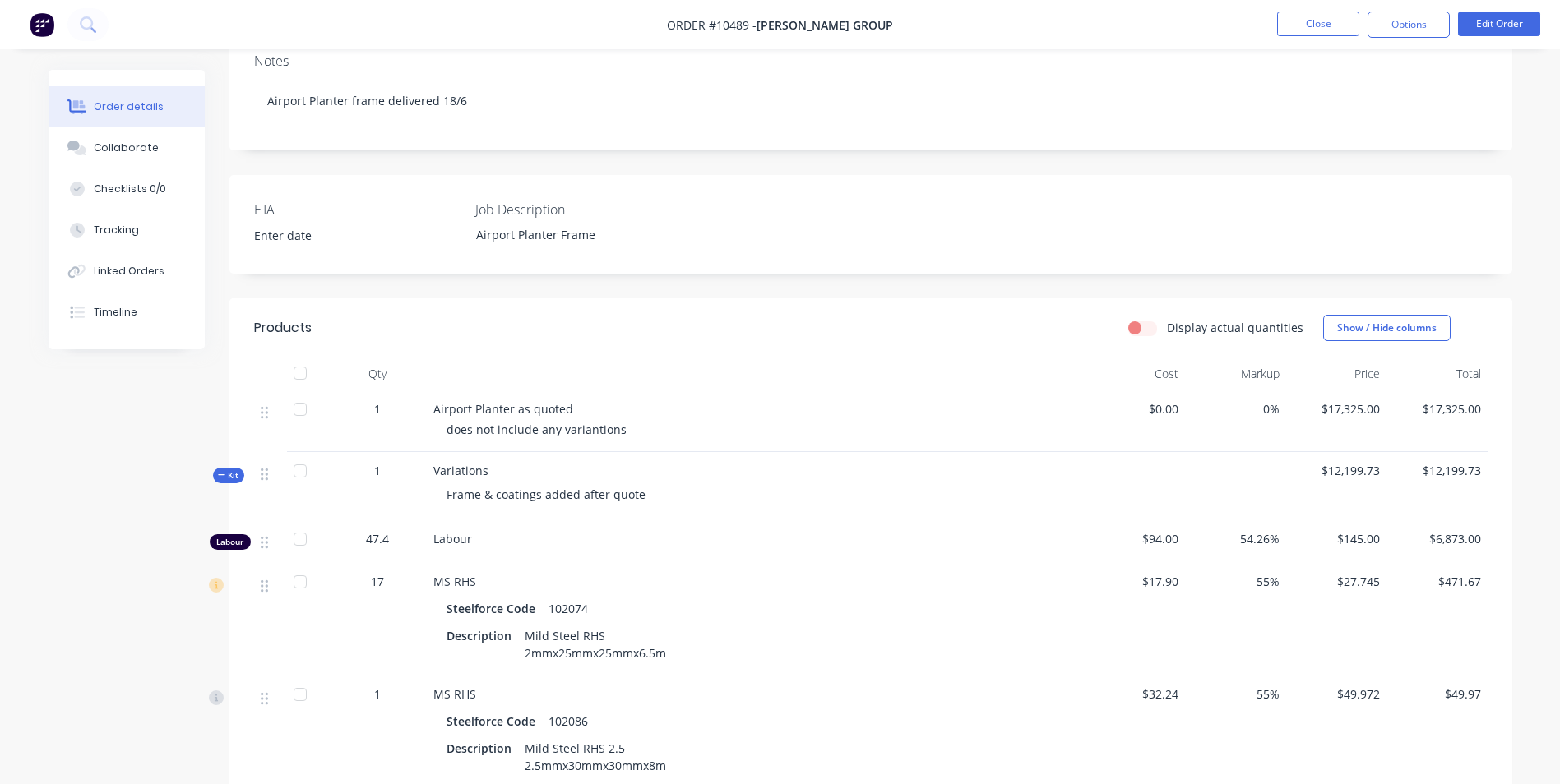
scroll to position [329, 0]
drag, startPoint x: 226, startPoint y: 451, endPoint x: 228, endPoint y: 460, distance: 9.2
click at [226, 468] on span "Kit" at bounding box center [229, 474] width 22 height 12
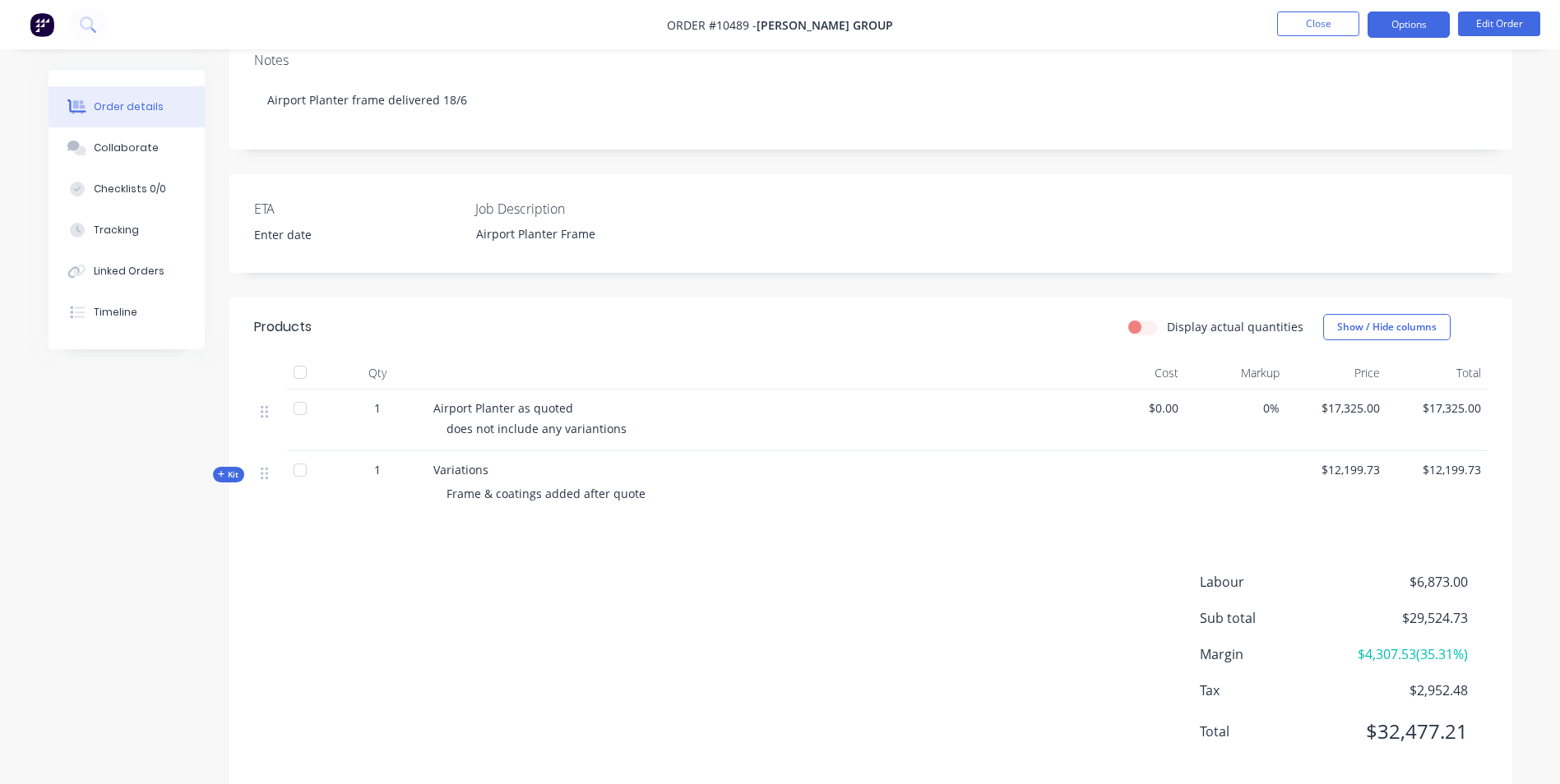
click at [1413, 30] on button "Options" at bounding box center [1409, 24] width 82 height 26
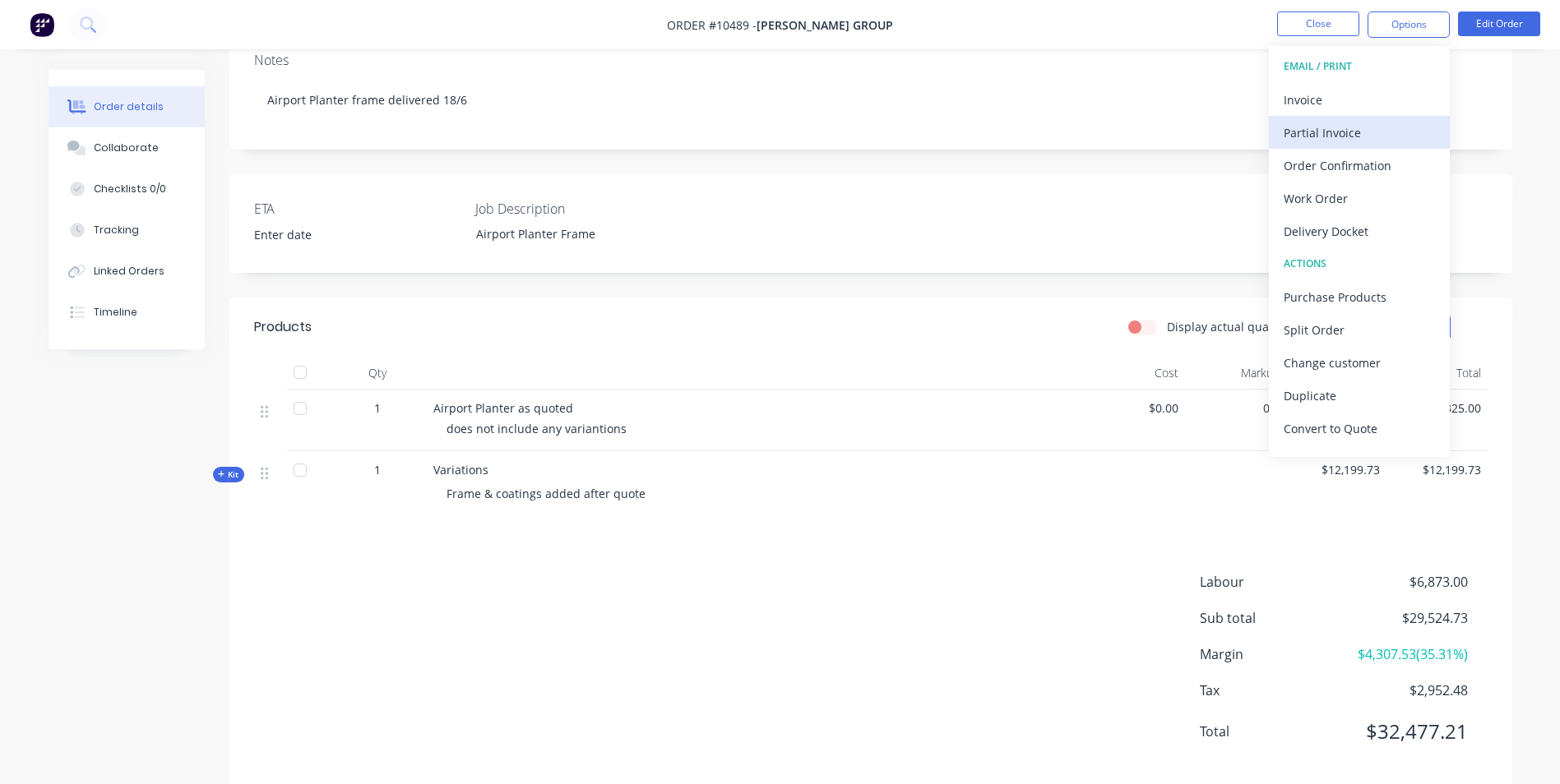
click at [1380, 126] on div "Partial Invoice" at bounding box center [1359, 132] width 152 height 23
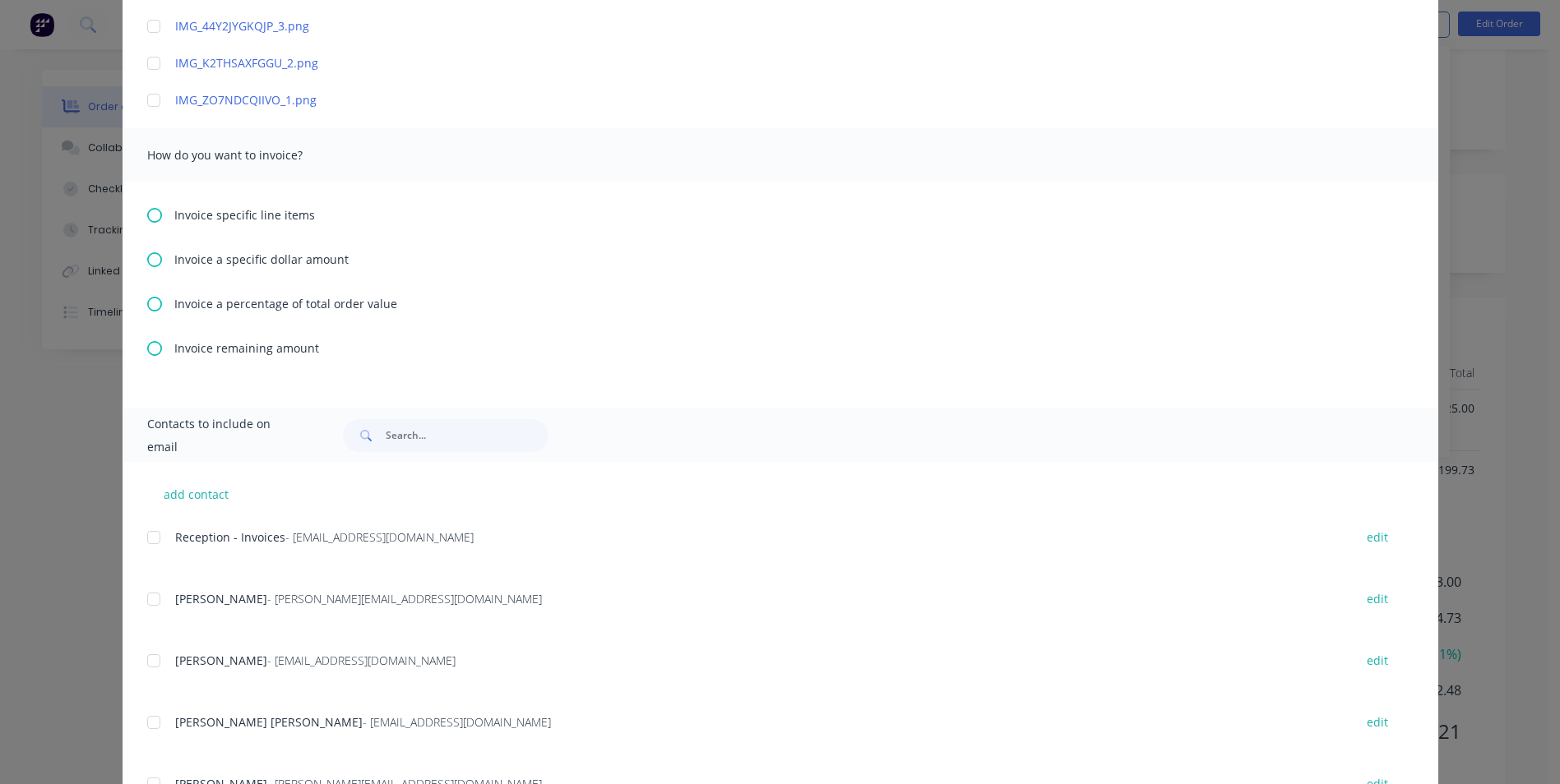
scroll to position [575, 0]
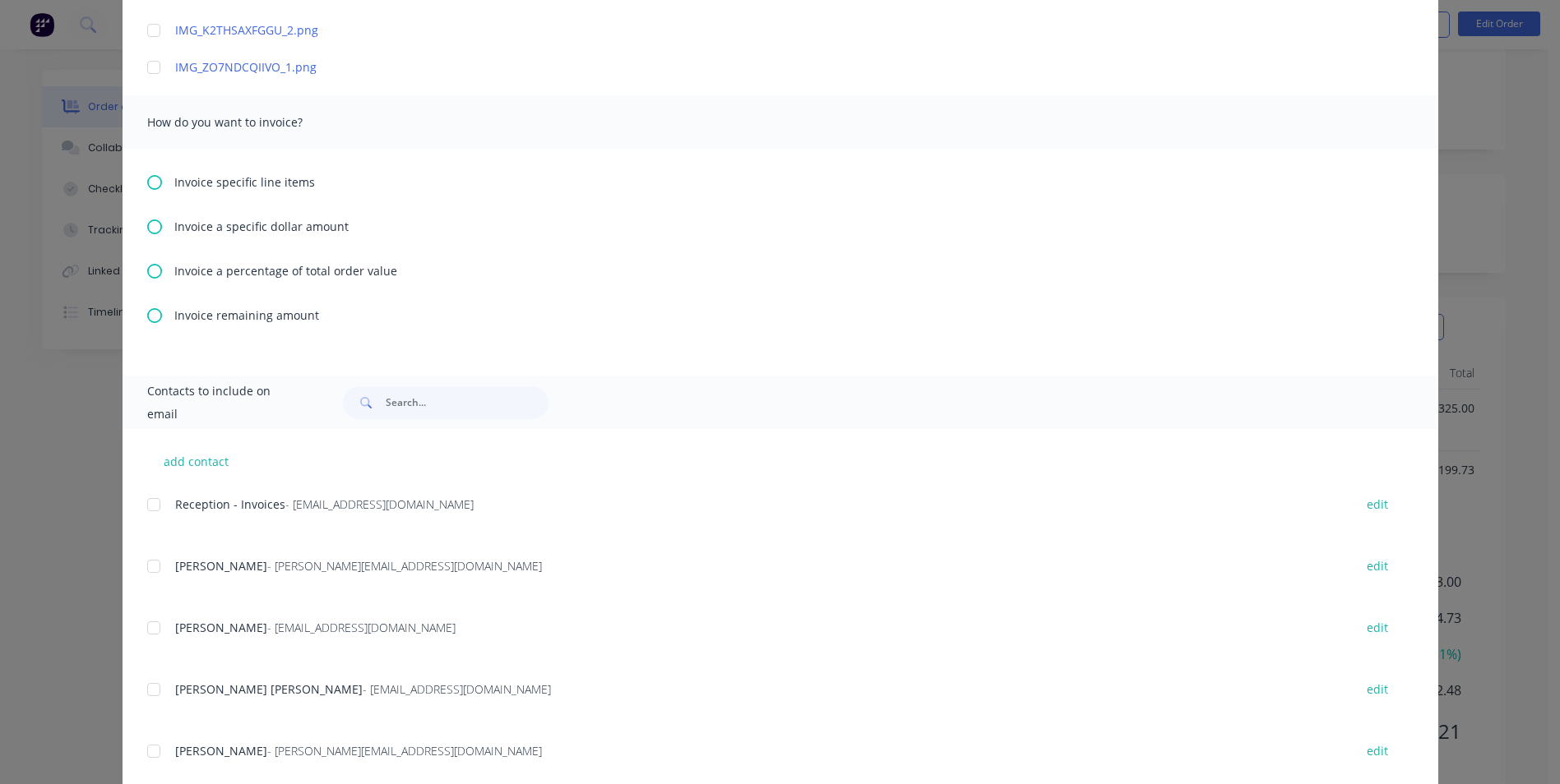
click at [147, 186] on icon at bounding box center [155, 183] width 15 height 15
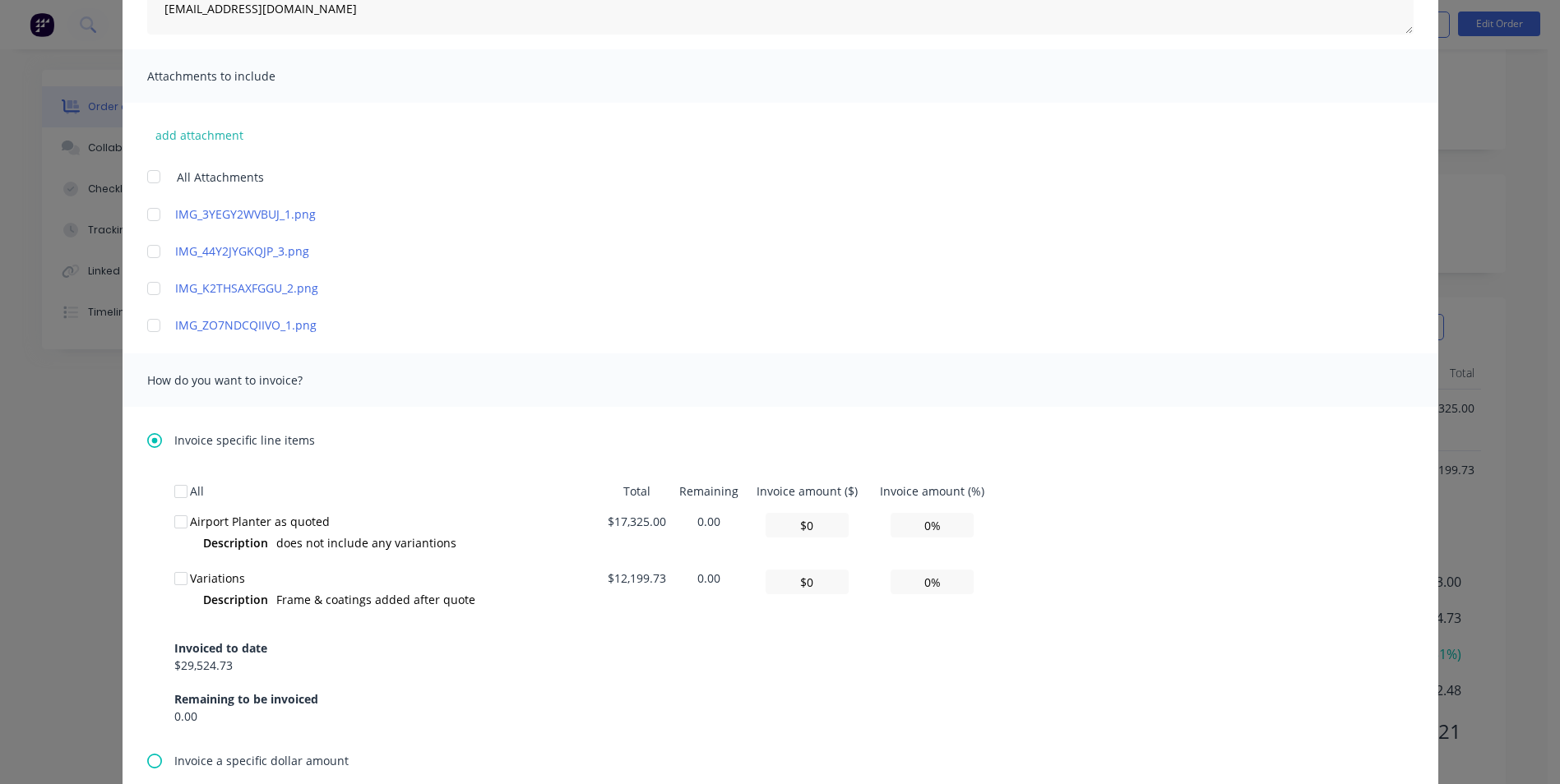
scroll to position [0, 0]
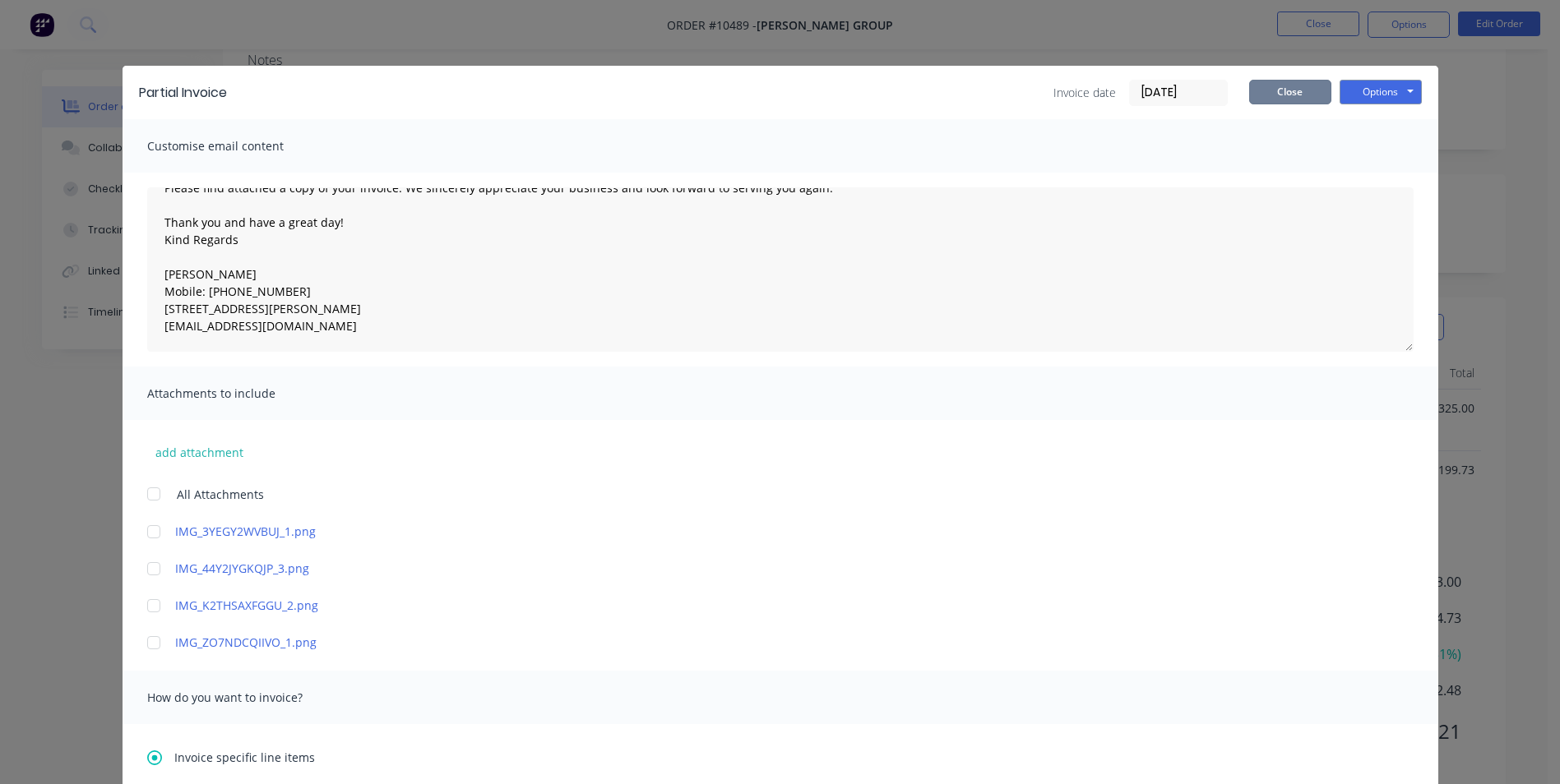
click at [1296, 86] on button "Close" at bounding box center [1290, 92] width 82 height 24
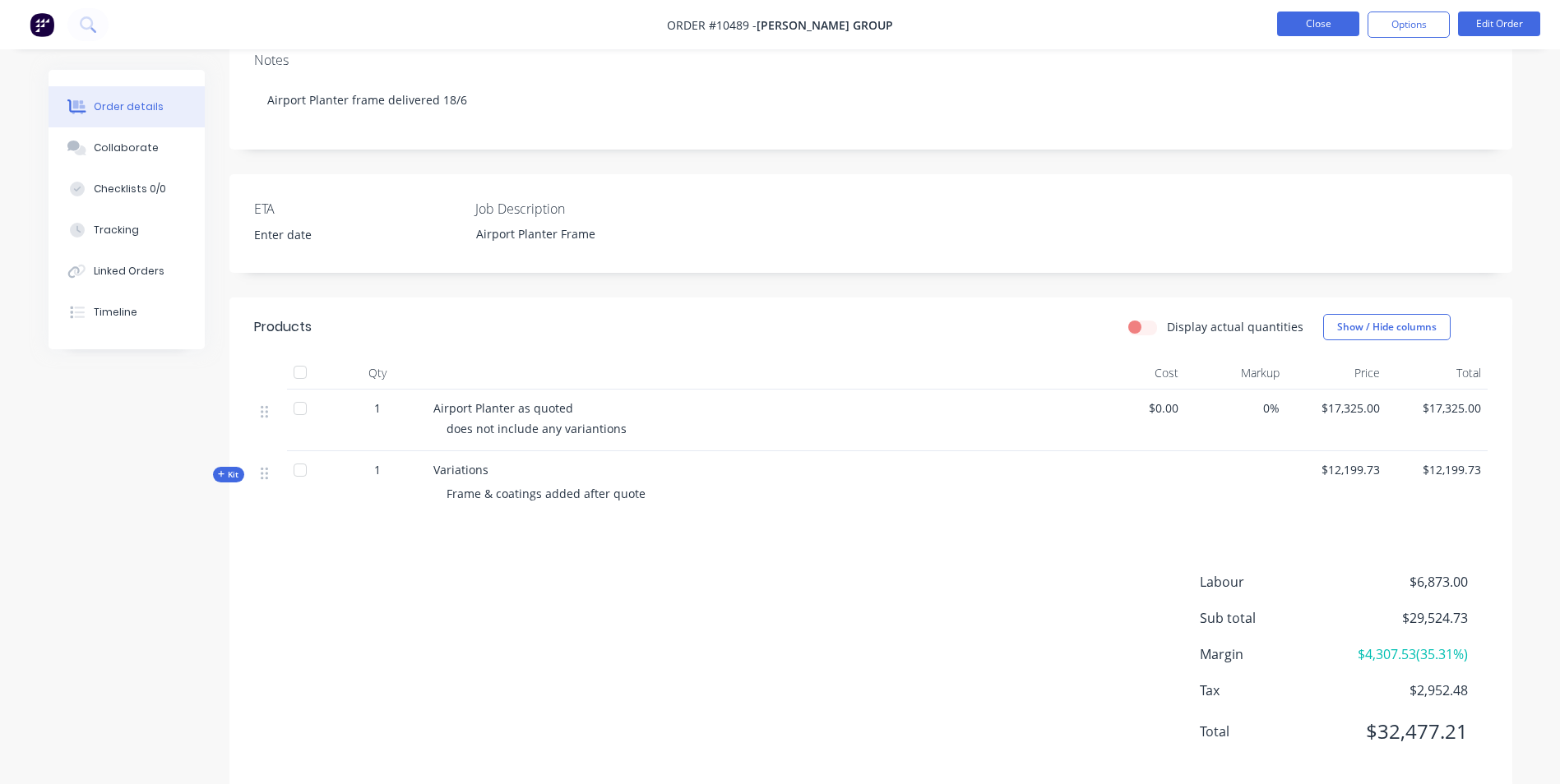
click at [1313, 22] on button "Close" at bounding box center [1318, 23] width 82 height 24
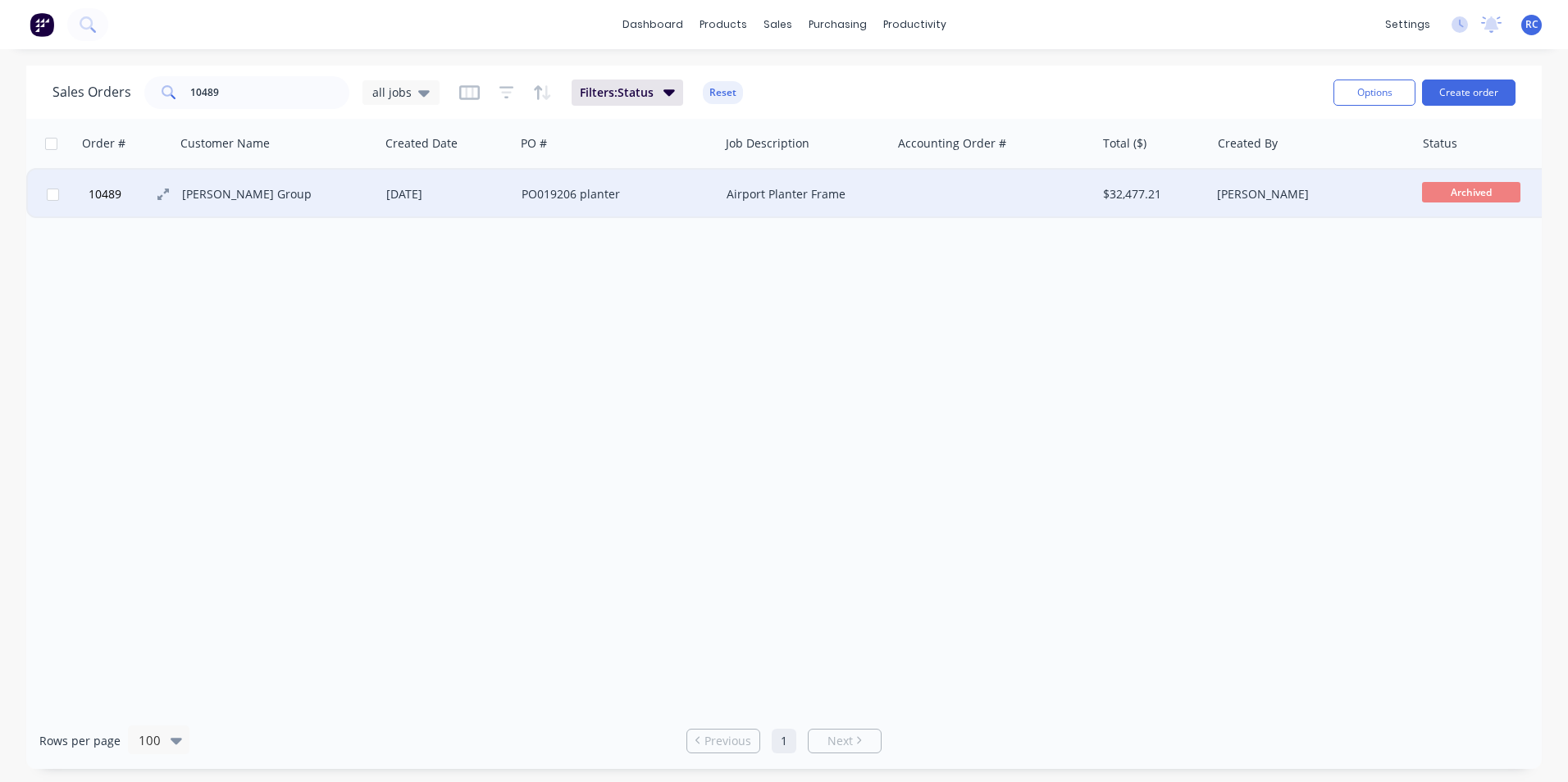
click at [124, 197] on button "10489" at bounding box center [133, 194] width 98 height 50
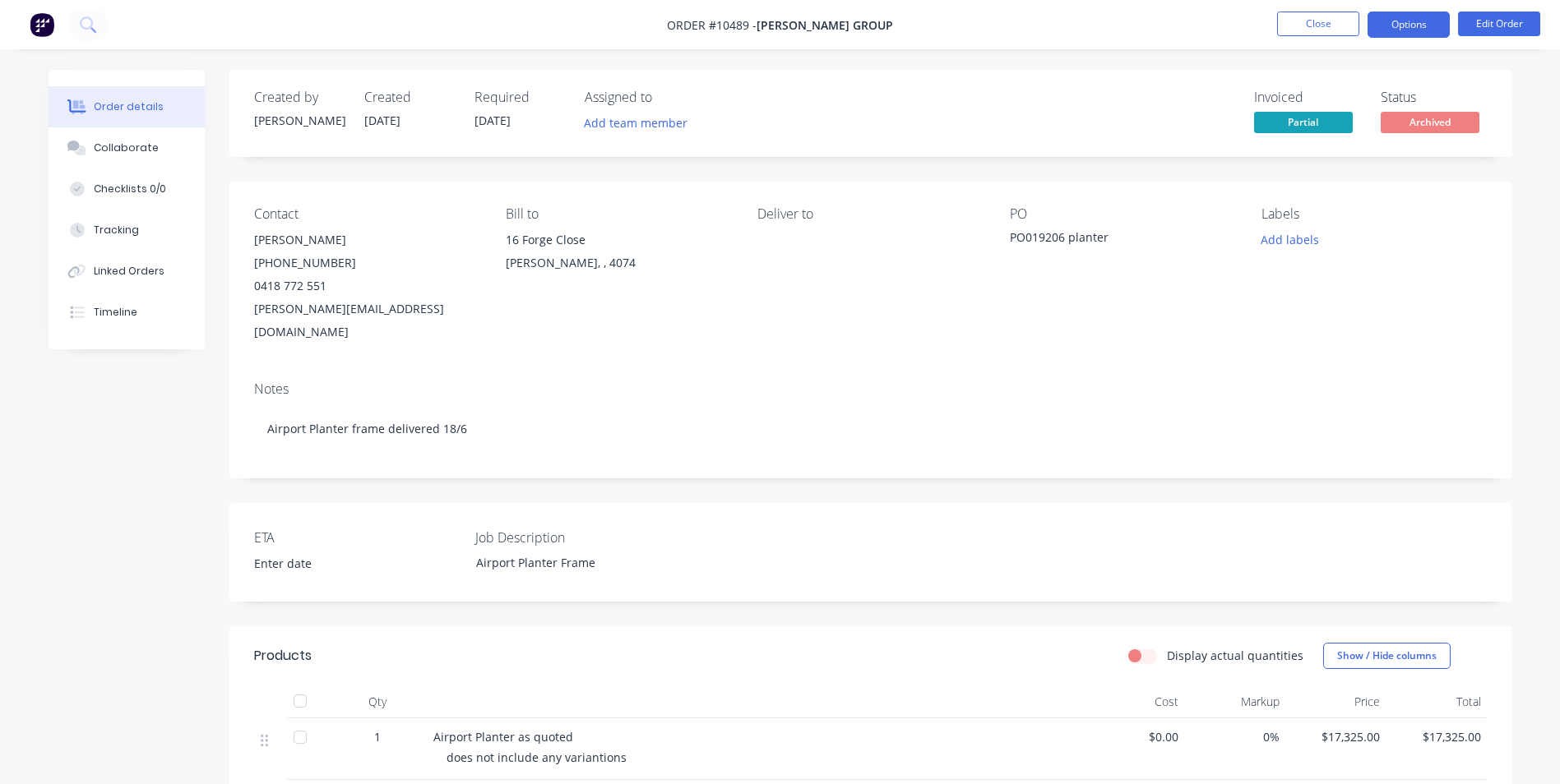
click at [1444, 30] on button "Options" at bounding box center [1409, 24] width 82 height 26
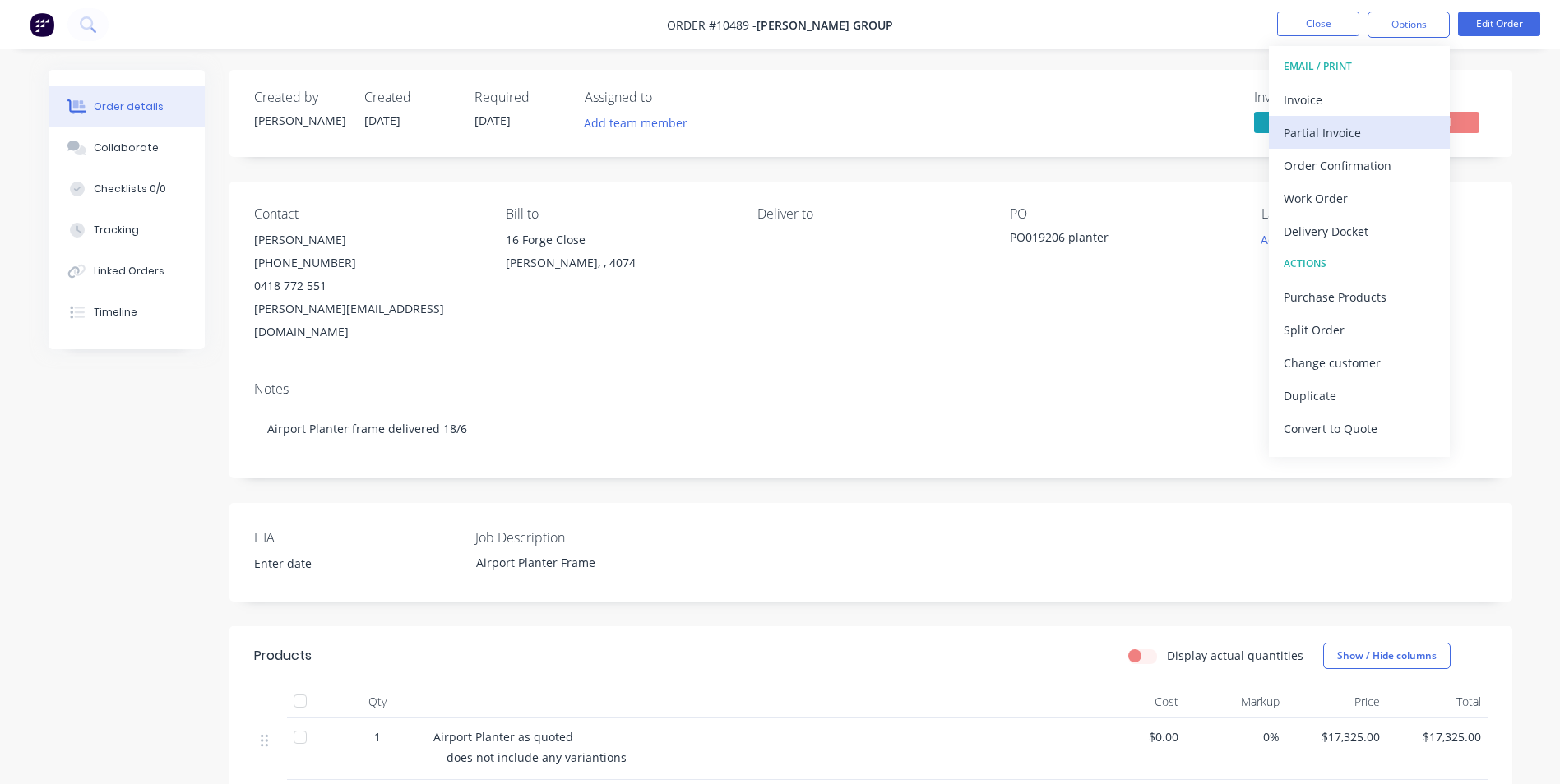
click at [1350, 128] on div "Partial Invoice" at bounding box center [1359, 132] width 152 height 23
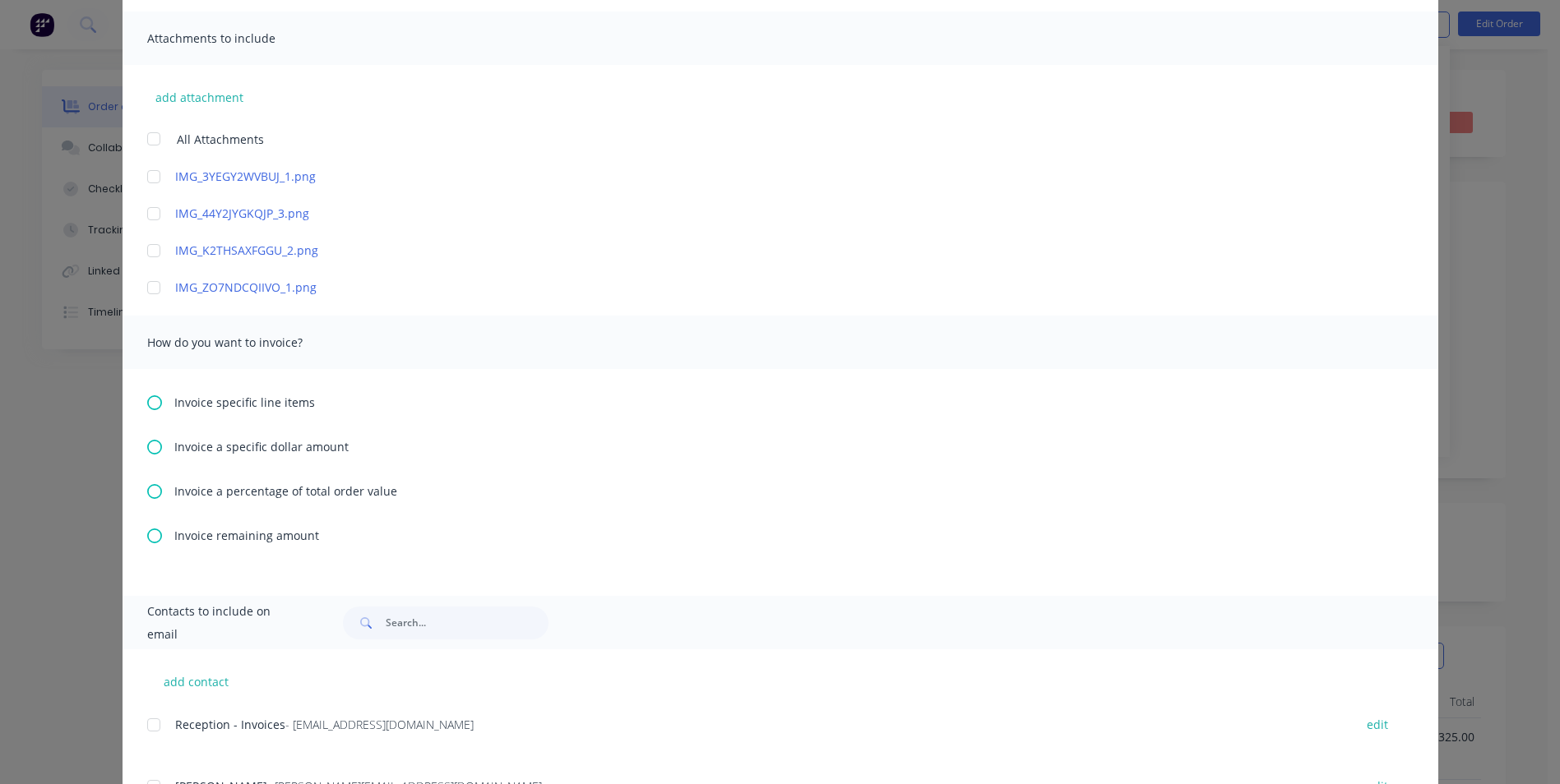
scroll to position [329, 0]
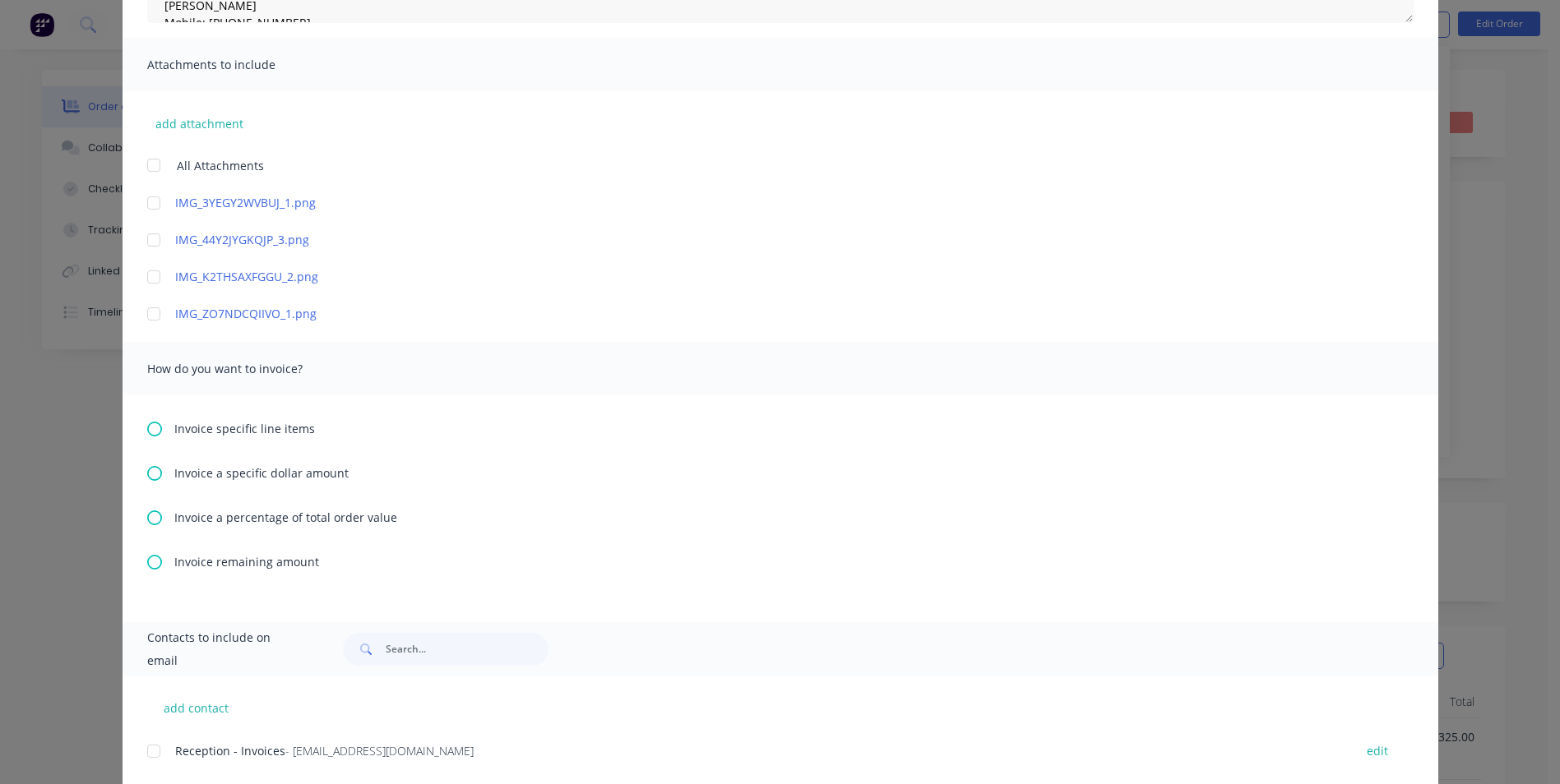
click at [154, 425] on icon at bounding box center [155, 429] width 15 height 15
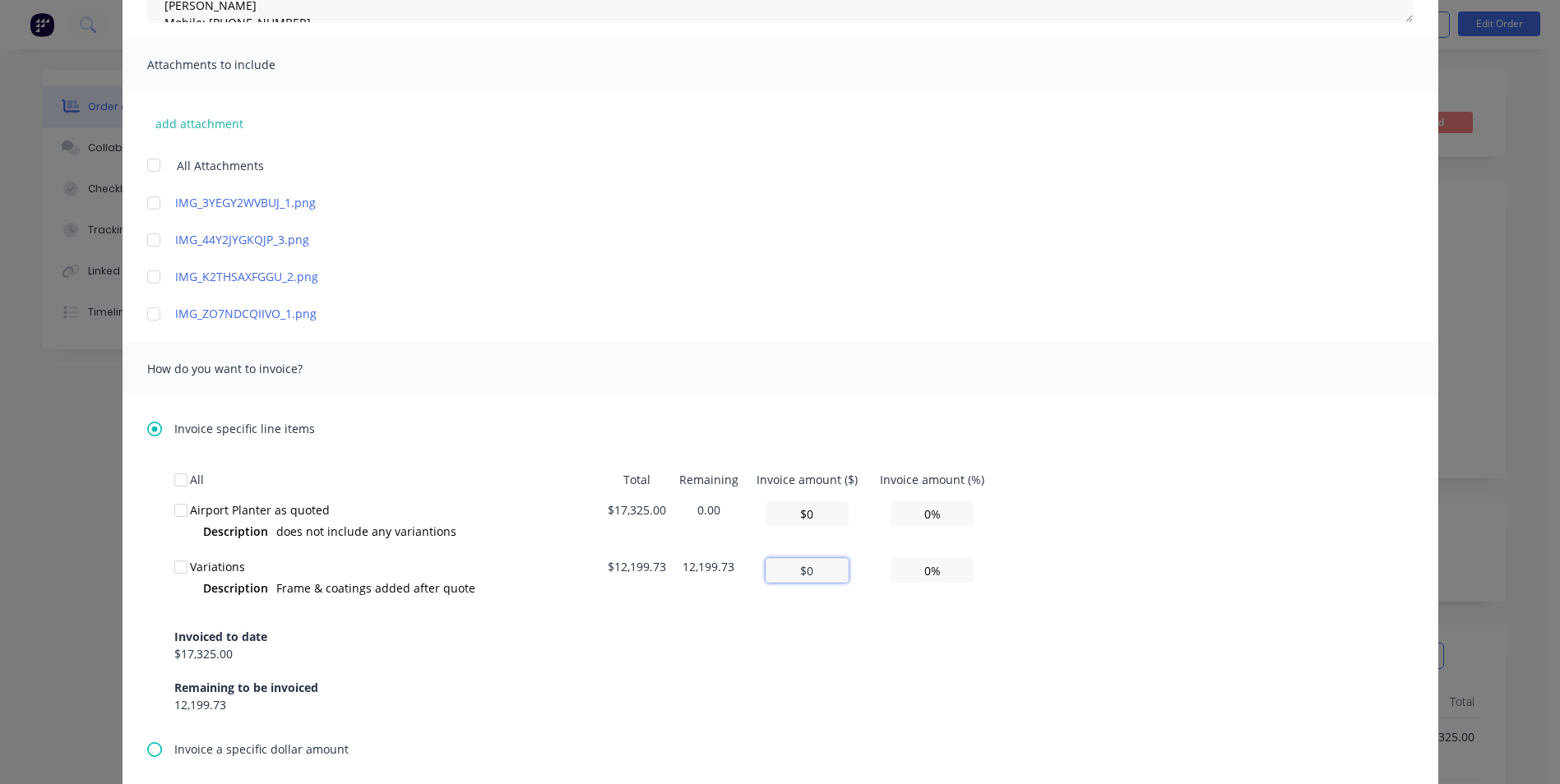
drag, startPoint x: 798, startPoint y: 570, endPoint x: 862, endPoint y: 576, distance: 64.3
click at [861, 579] on td "$0" at bounding box center [807, 580] width 124 height 57
type input "$1"
type input "0.01%"
type input "$12"
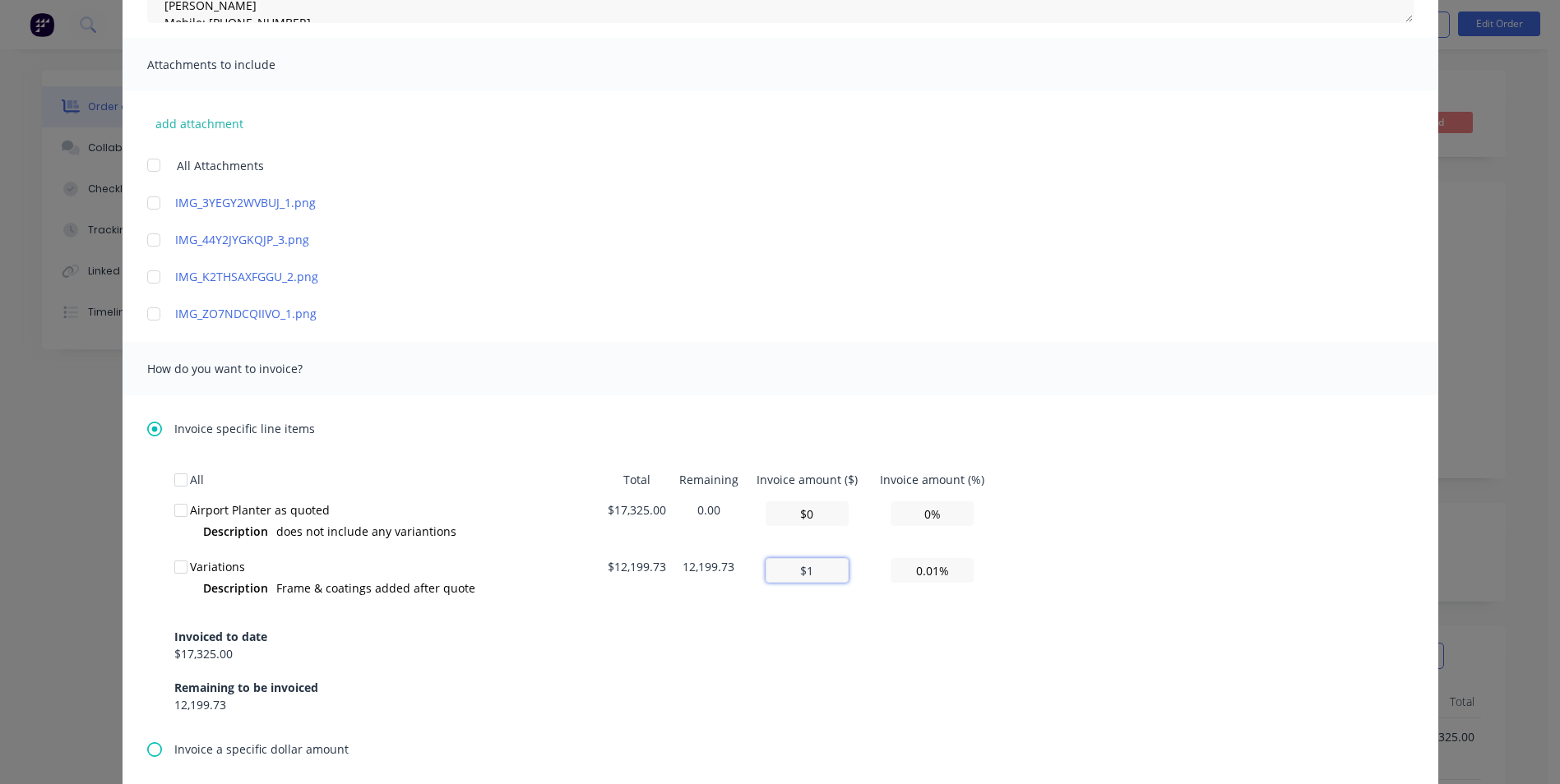
type input "0.10%"
type input "$121"
type input "0.99%"
type input "$1,218"
type input "9.98%"
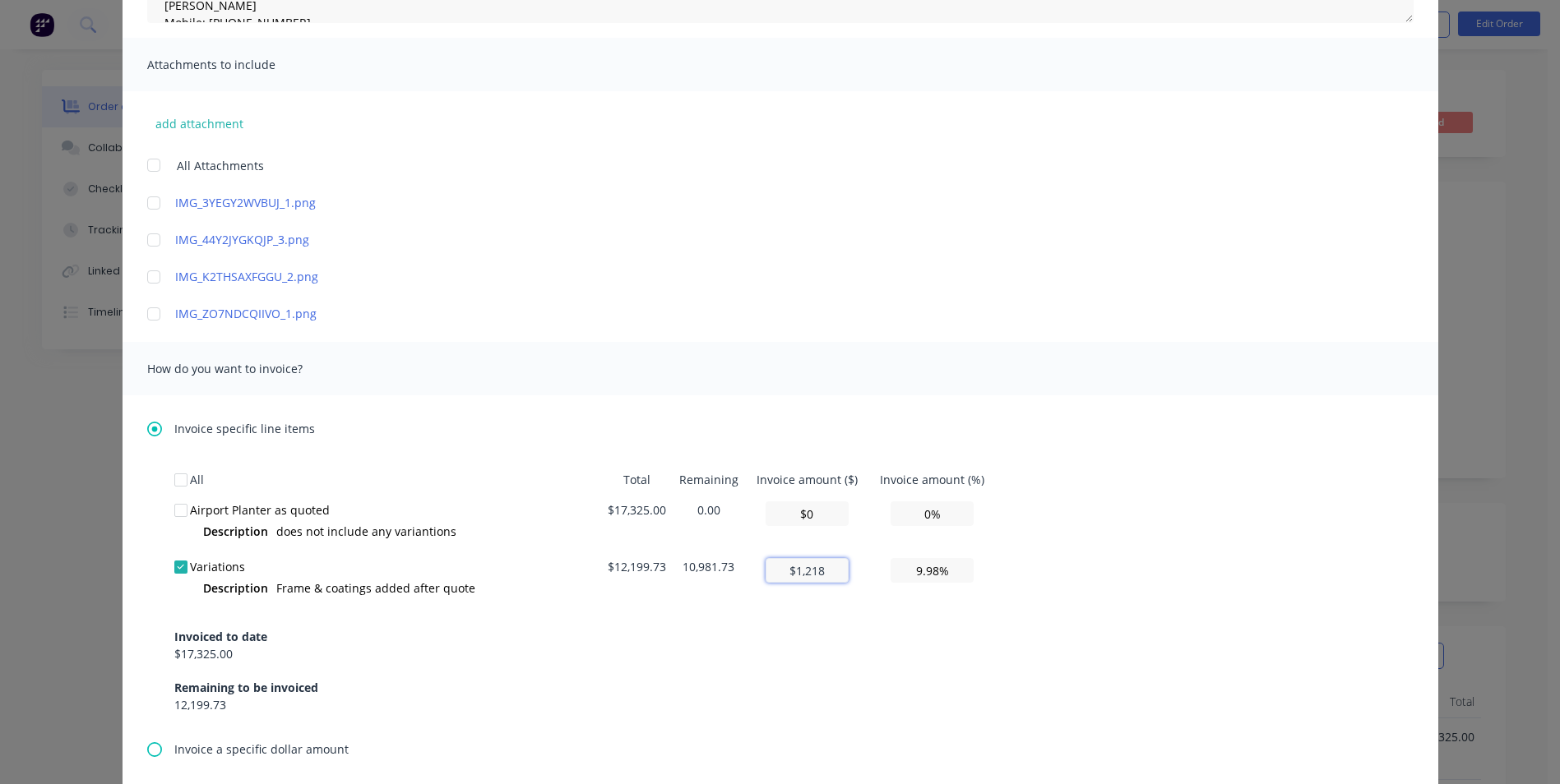
type input "$121"
type input "0.99%"
type input "$12"
type input "0.10%"
type input "$121"
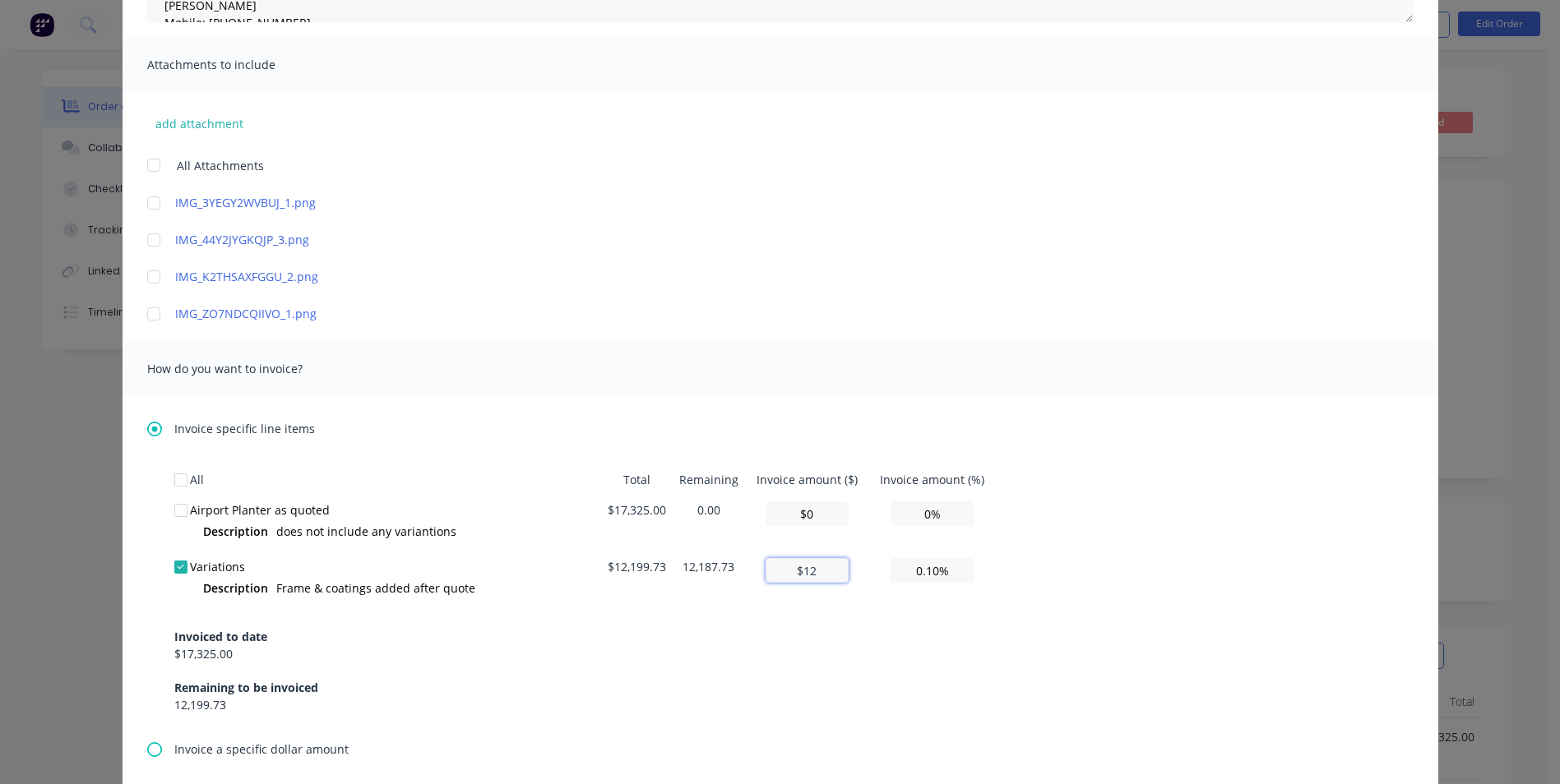
type input "0.99%"
type input "$1,219"
type input "9.99%"
type input "$12,199"
type input "99.99%"
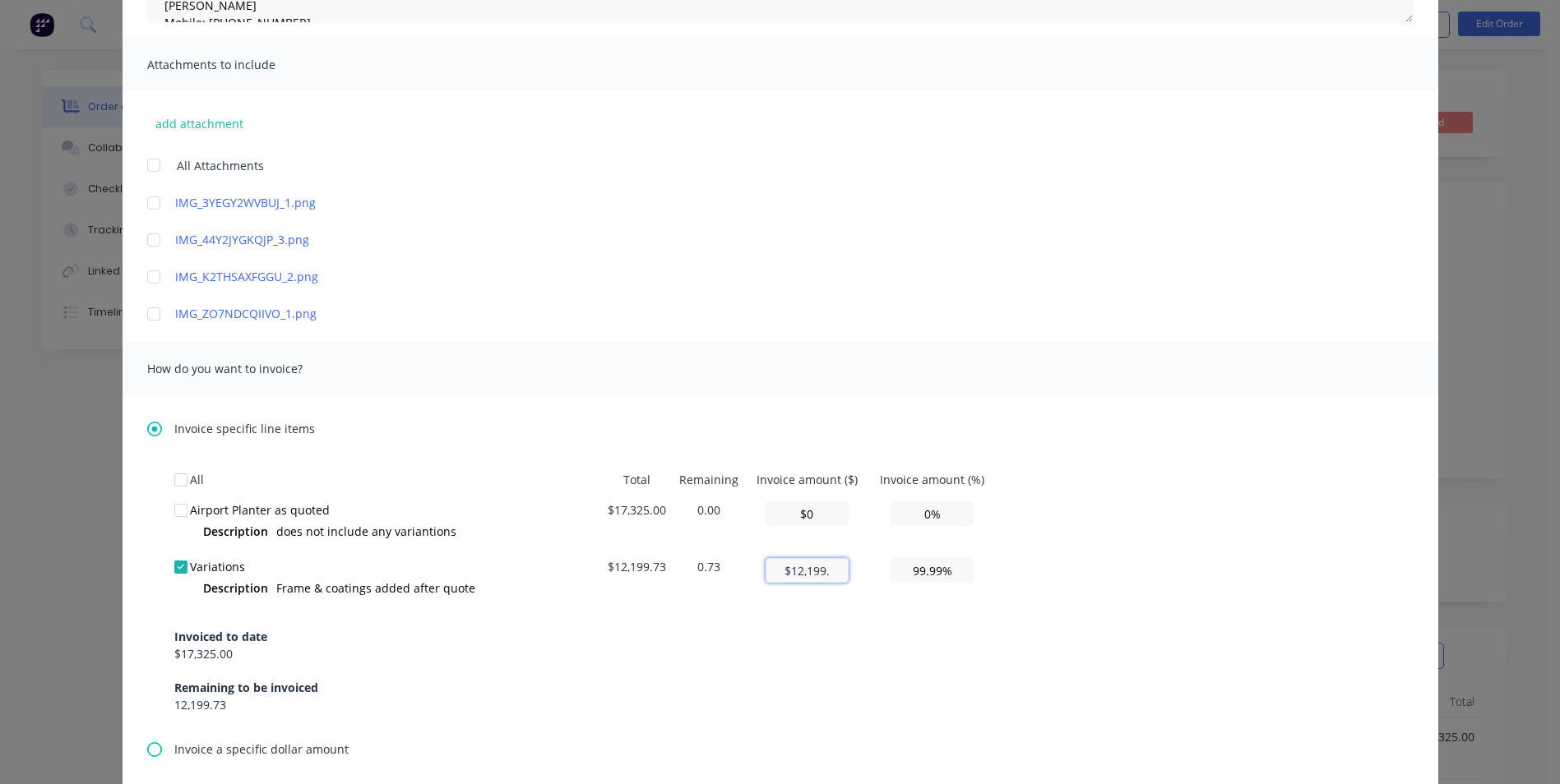
type input "$12,199.7"
type input "100.00%"
type input "$12,199.73"
click at [885, 596] on td "100.00%" at bounding box center [932, 580] width 127 height 57
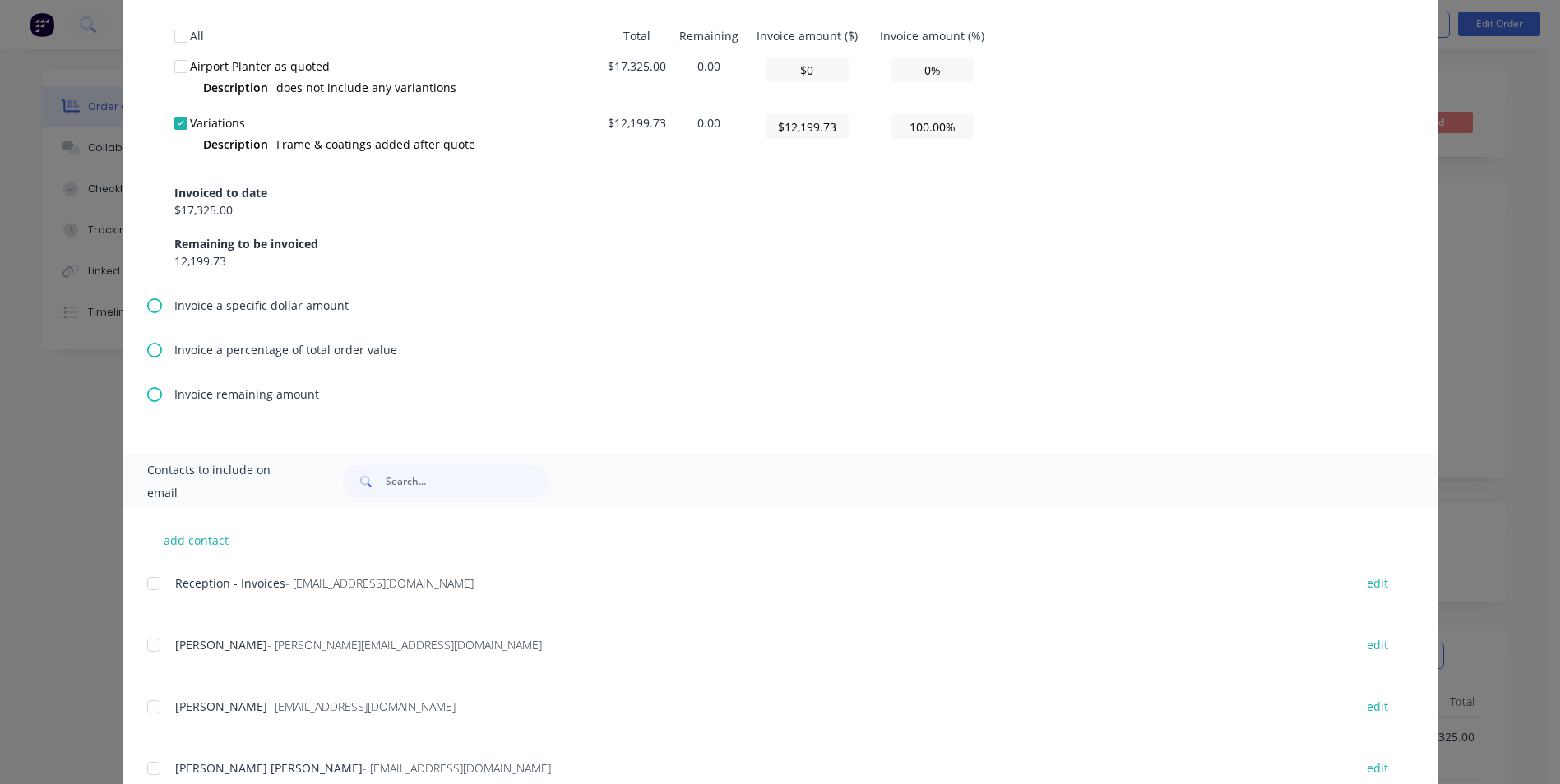
scroll to position [986, 0]
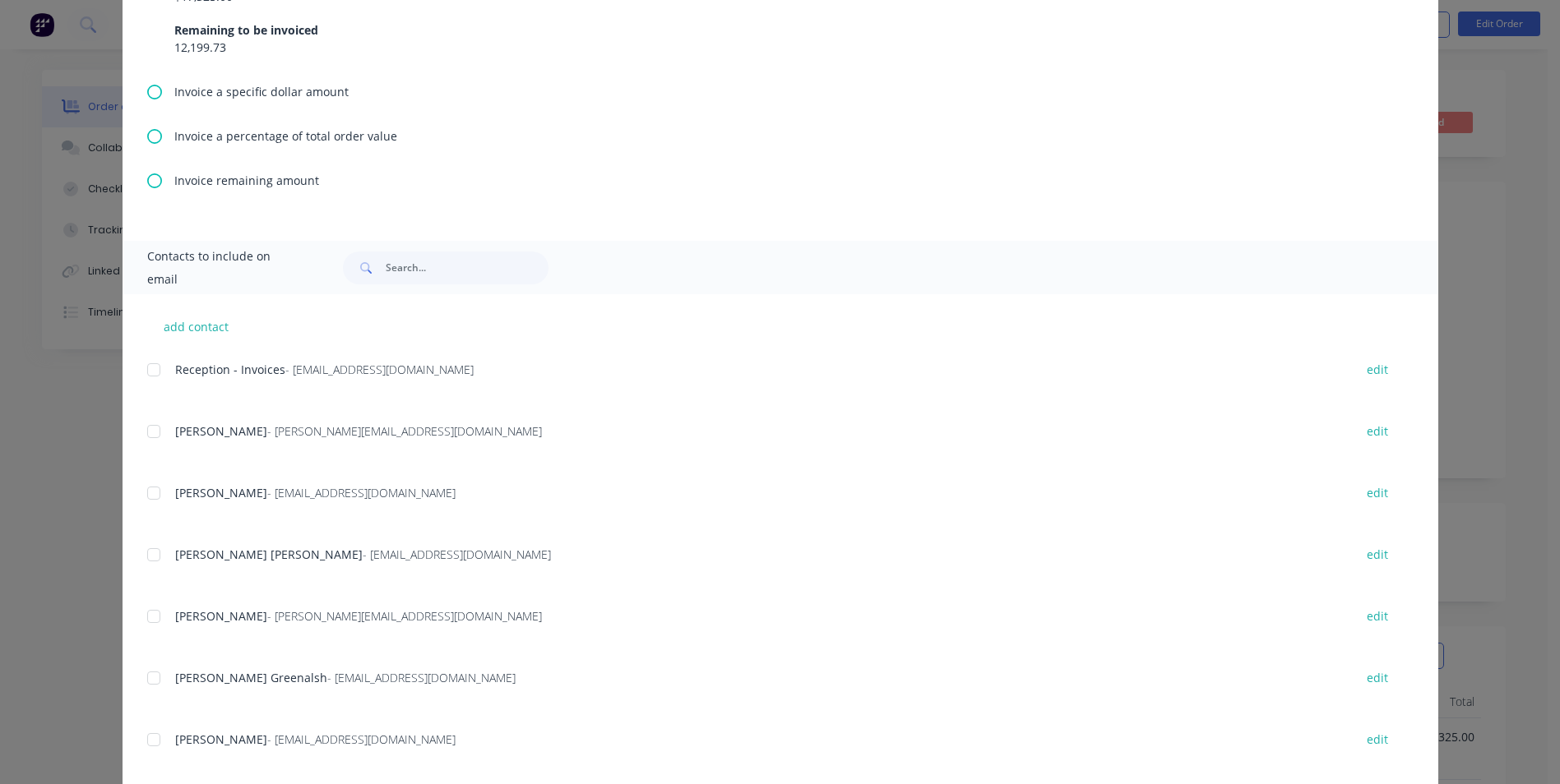
click at [140, 371] on div "add contact Reception - Invoices - [EMAIL_ADDRESS][DOMAIN_NAME] edit Michael St…" at bounding box center [780, 572] width 1316 height 557
click at [145, 374] on div at bounding box center [154, 369] width 33 height 33
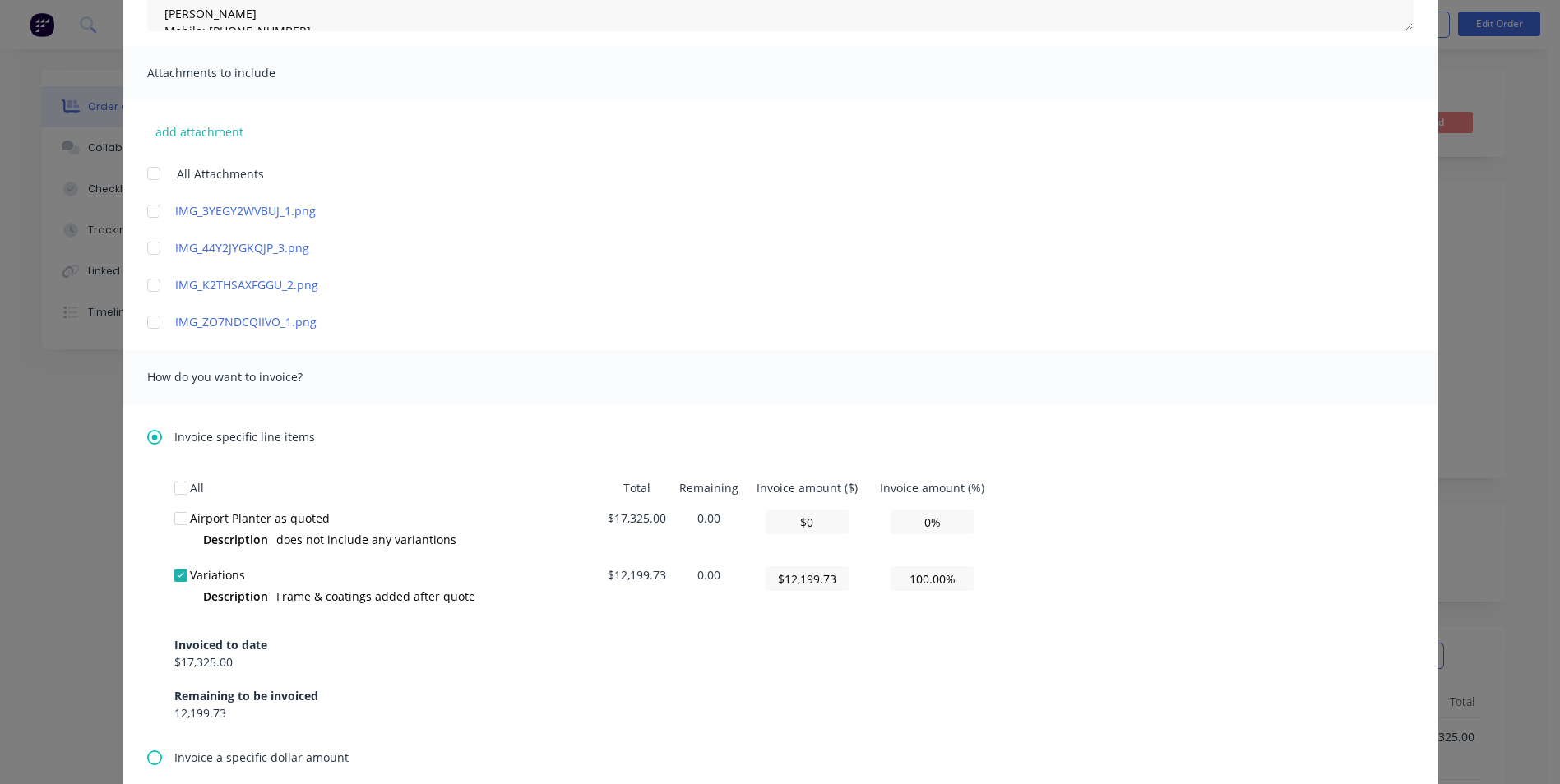
scroll to position [0, 0]
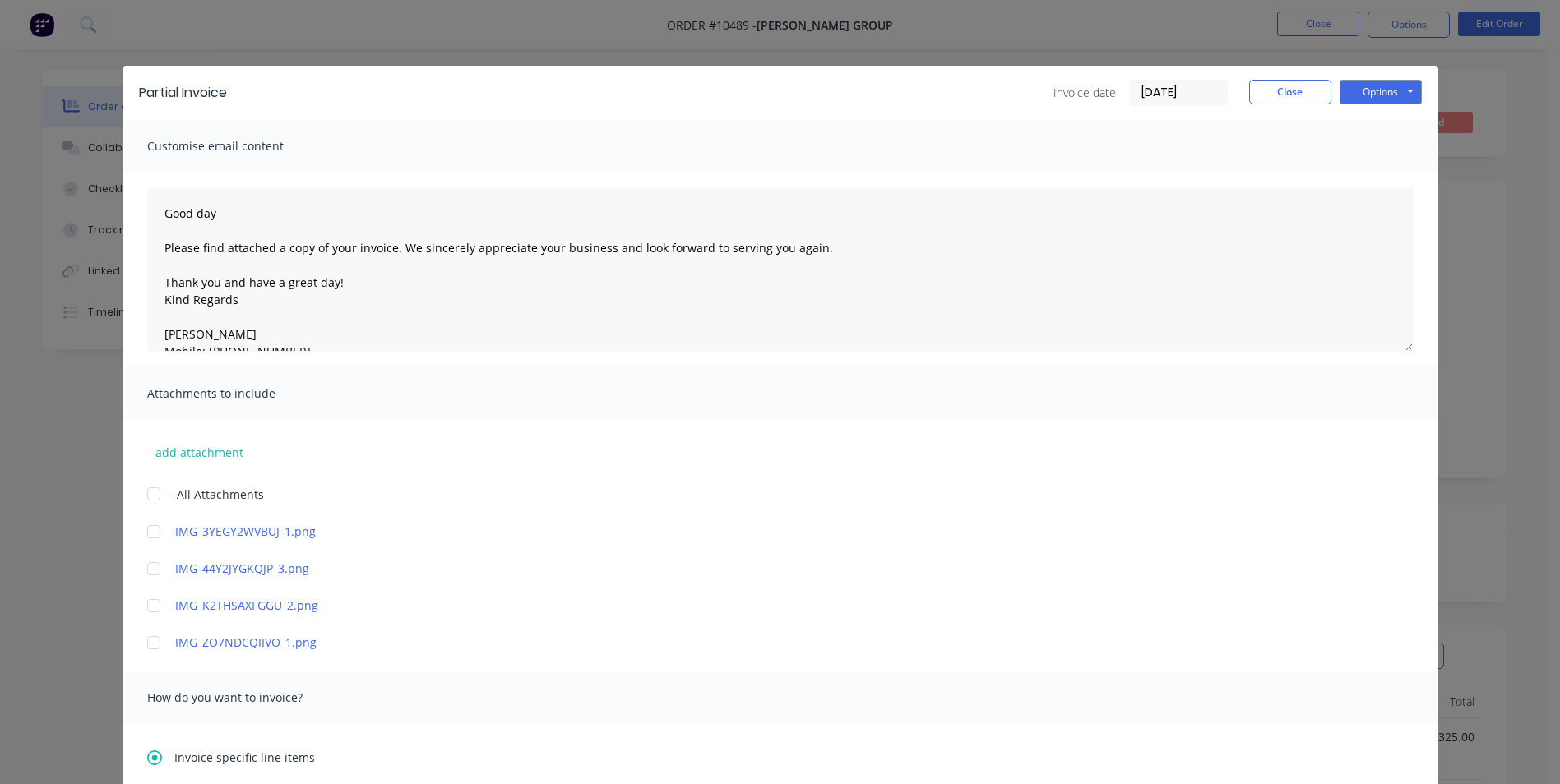
drag, startPoint x: 1183, startPoint y: 84, endPoint x: 1071, endPoint y: 94, distance: 112.4
click at [1071, 94] on div "Invoice date [DATE]" at bounding box center [1140, 93] width 174 height 26
click at [1370, 99] on button "Options" at bounding box center [1381, 92] width 82 height 24
click at [1365, 176] on button "Email" at bounding box center [1392, 175] width 105 height 27
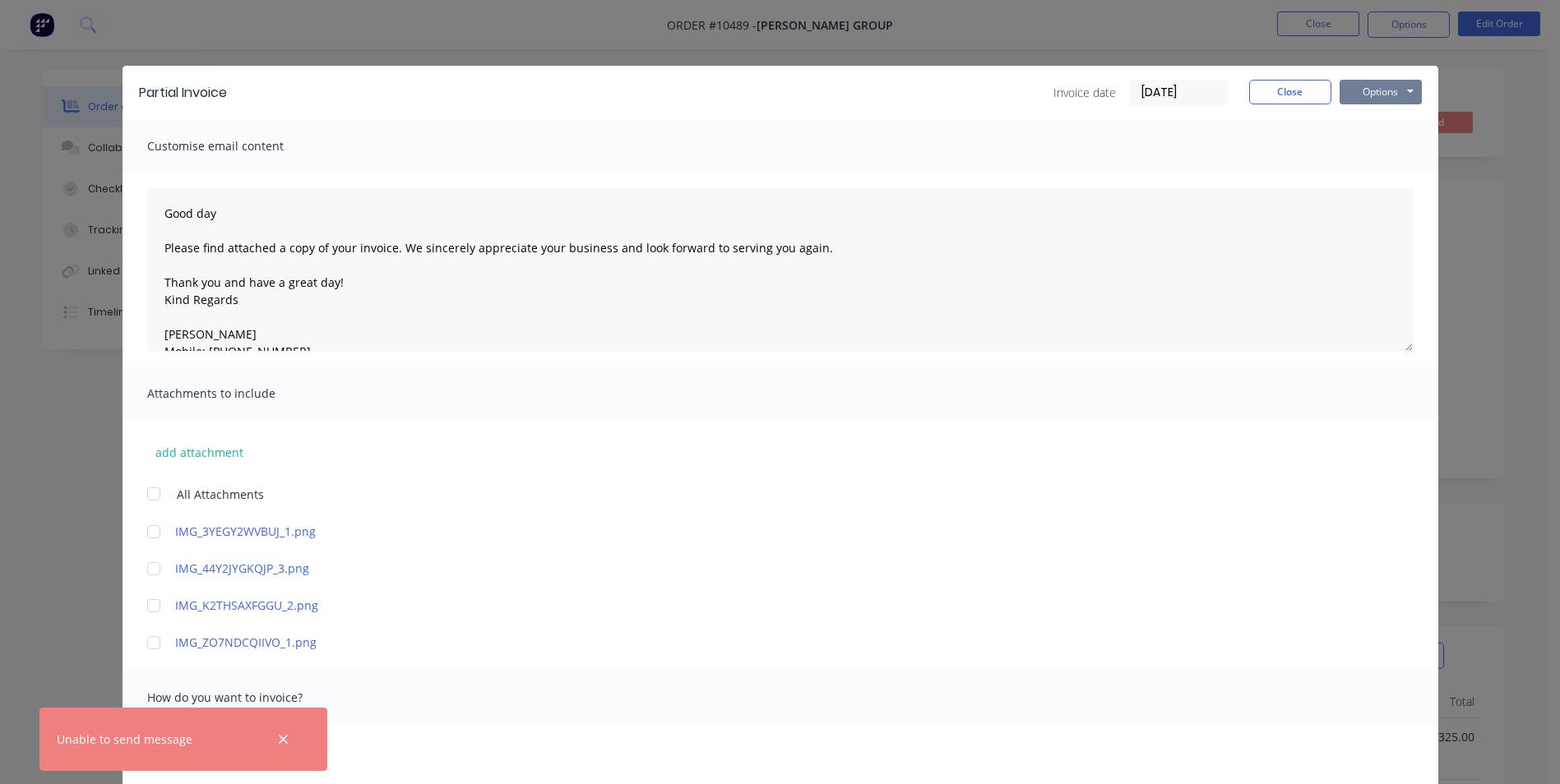
click at [1366, 91] on button "Options" at bounding box center [1381, 92] width 82 height 24
click at [279, 740] on icon "button" at bounding box center [283, 740] width 10 height 15
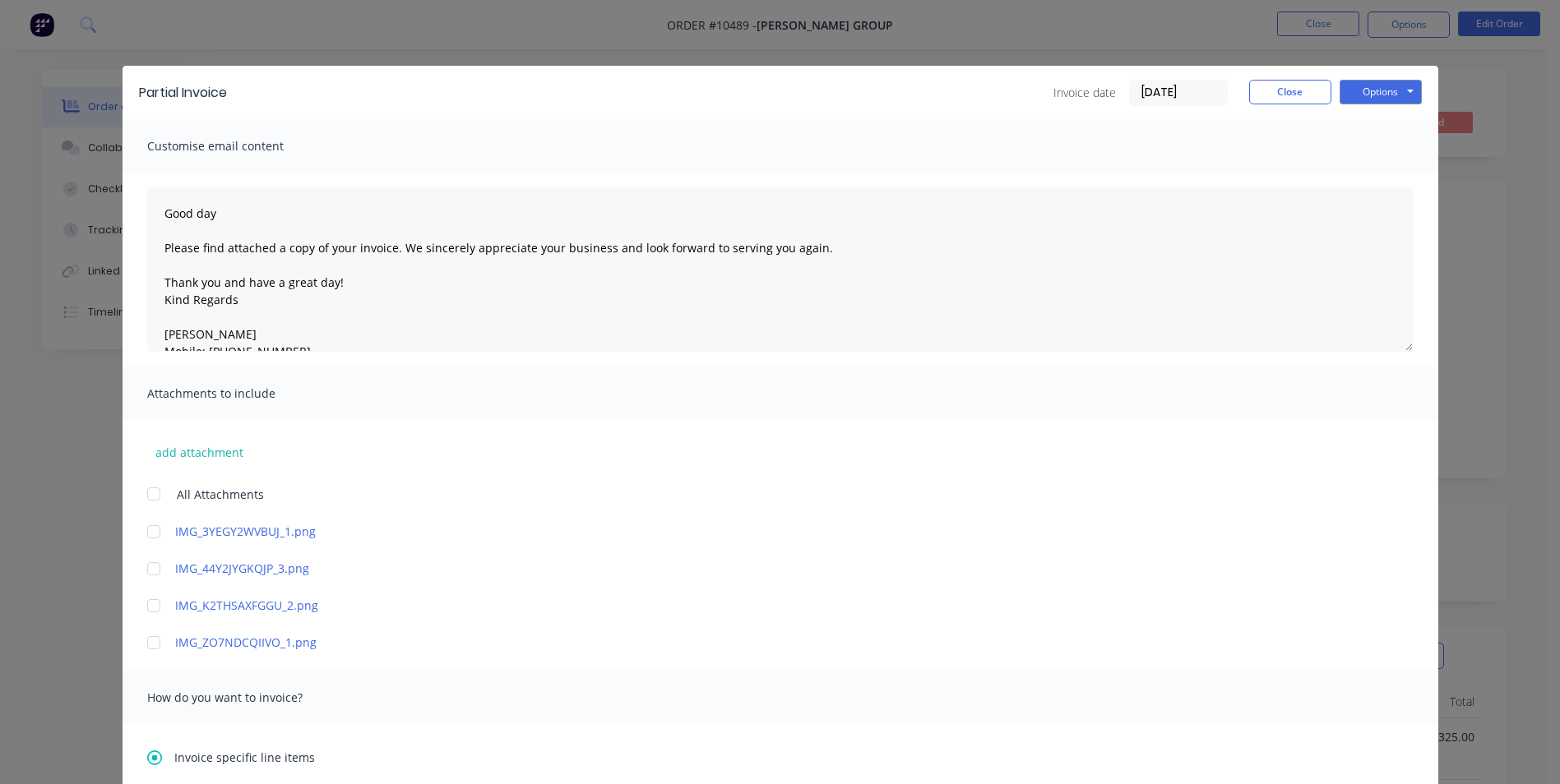
drag, startPoint x: 1189, startPoint y: 93, endPoint x: 1173, endPoint y: 91, distance: 16.1
click at [1173, 91] on input "[DATE]" at bounding box center [1179, 93] width 97 height 24
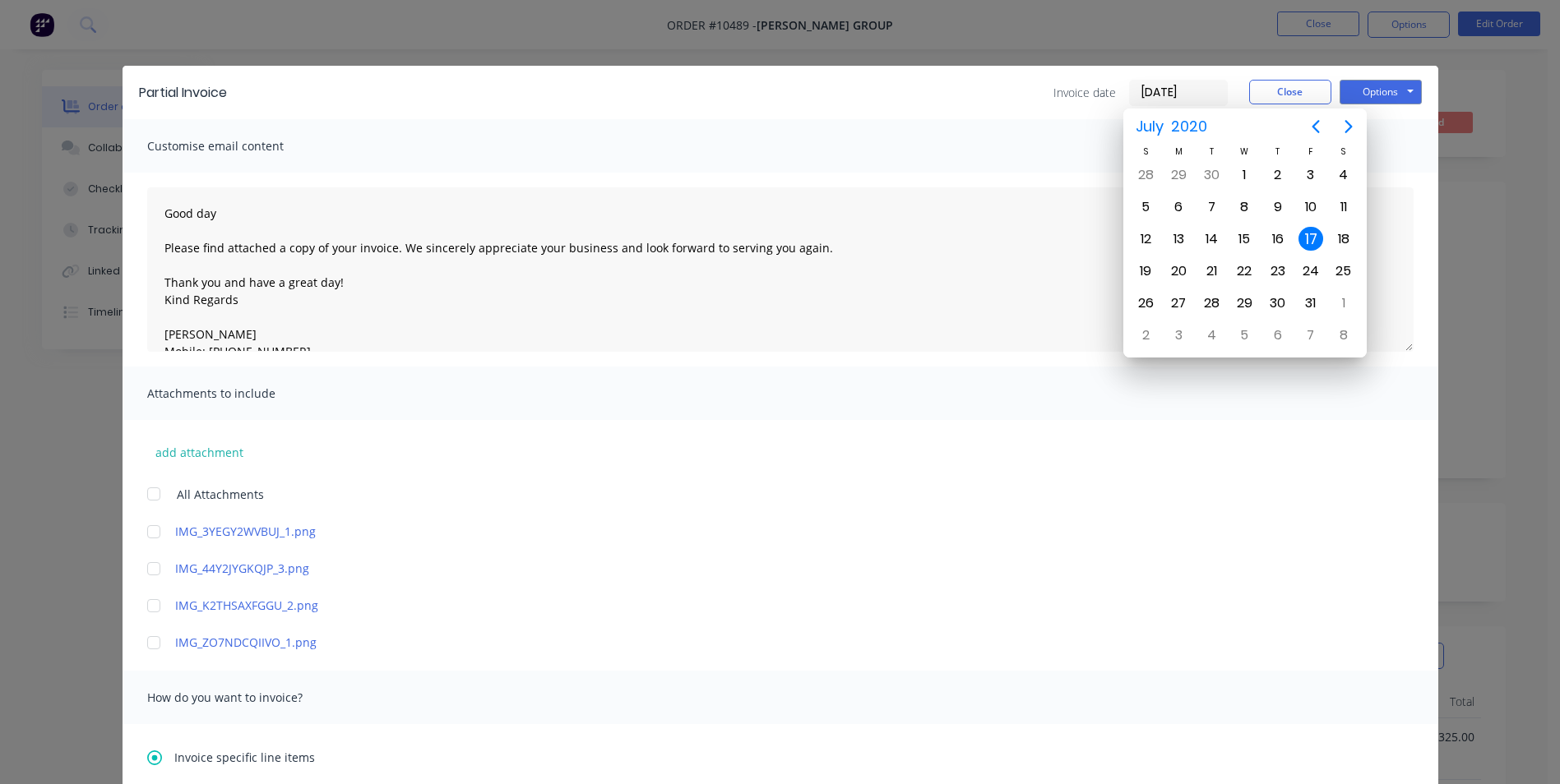
type input "[DATE]"
click at [1202, 364] on div "Good day Please find attached a copy of your invoice. We sincerely appreciate y…" at bounding box center [780, 269] width 1316 height 194
click at [1282, 230] on div "17" at bounding box center [1278, 239] width 24 height 24
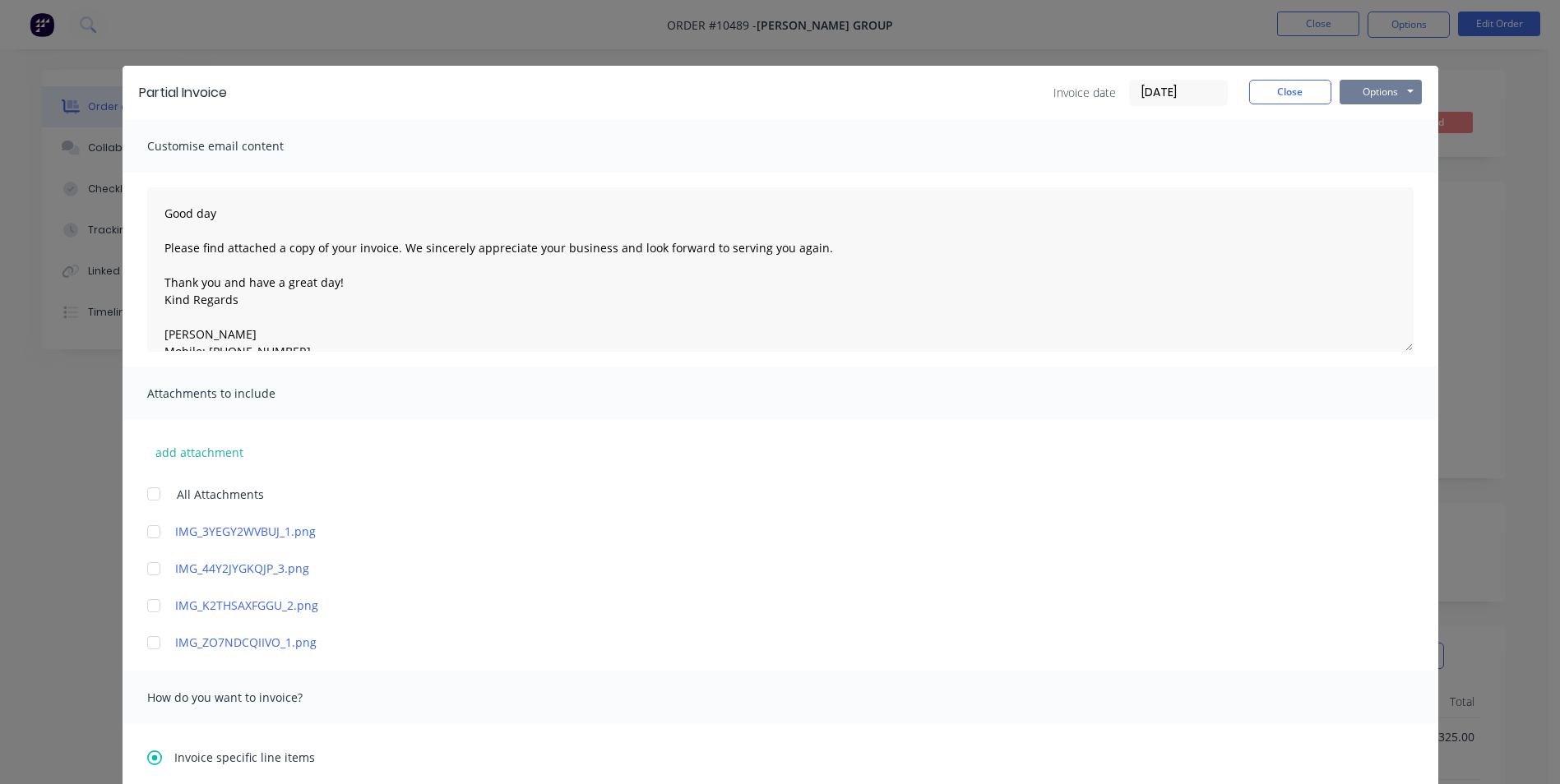
click at [1391, 97] on button "Options" at bounding box center [1381, 92] width 82 height 24
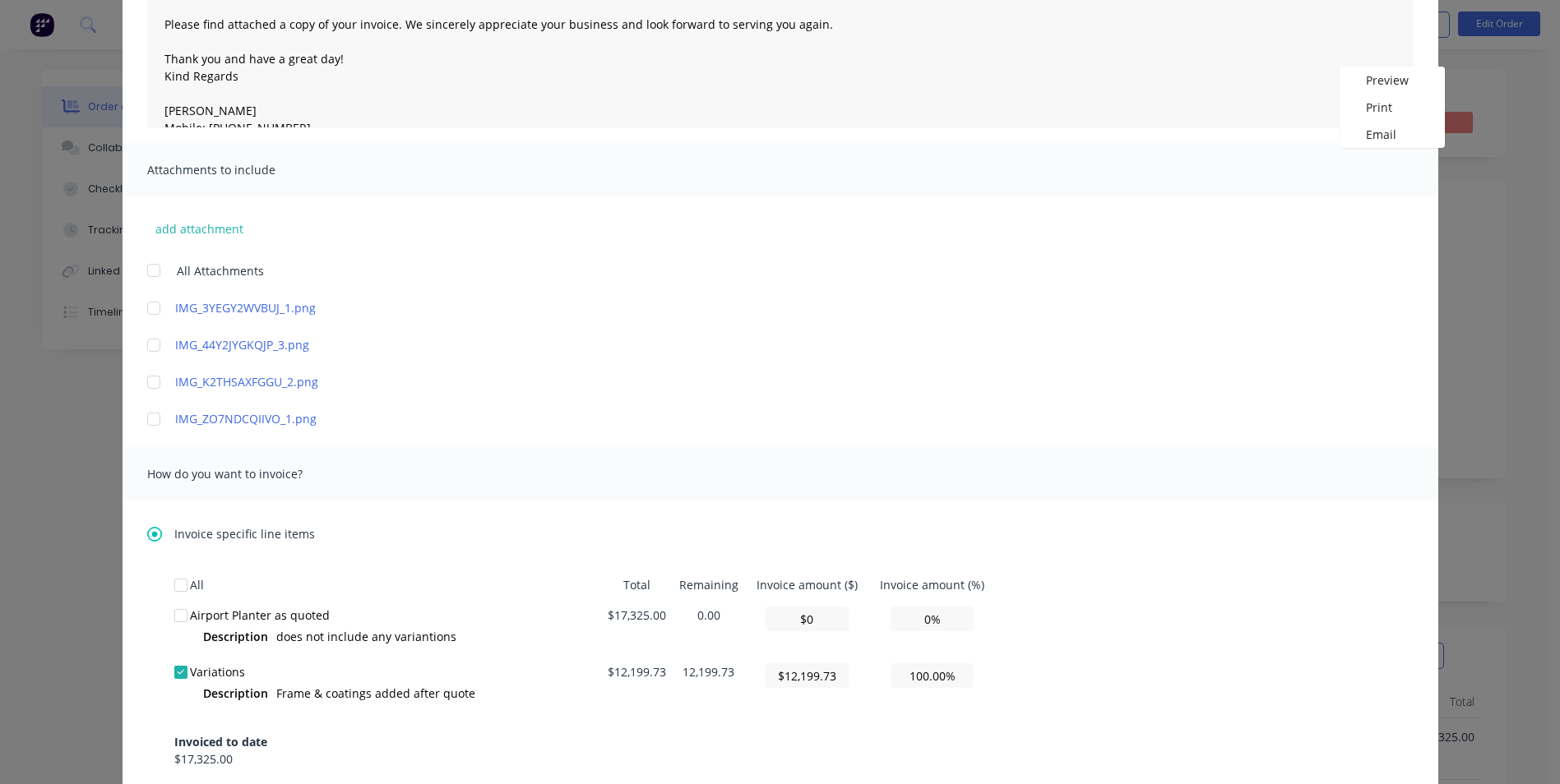
scroll to position [329, 0]
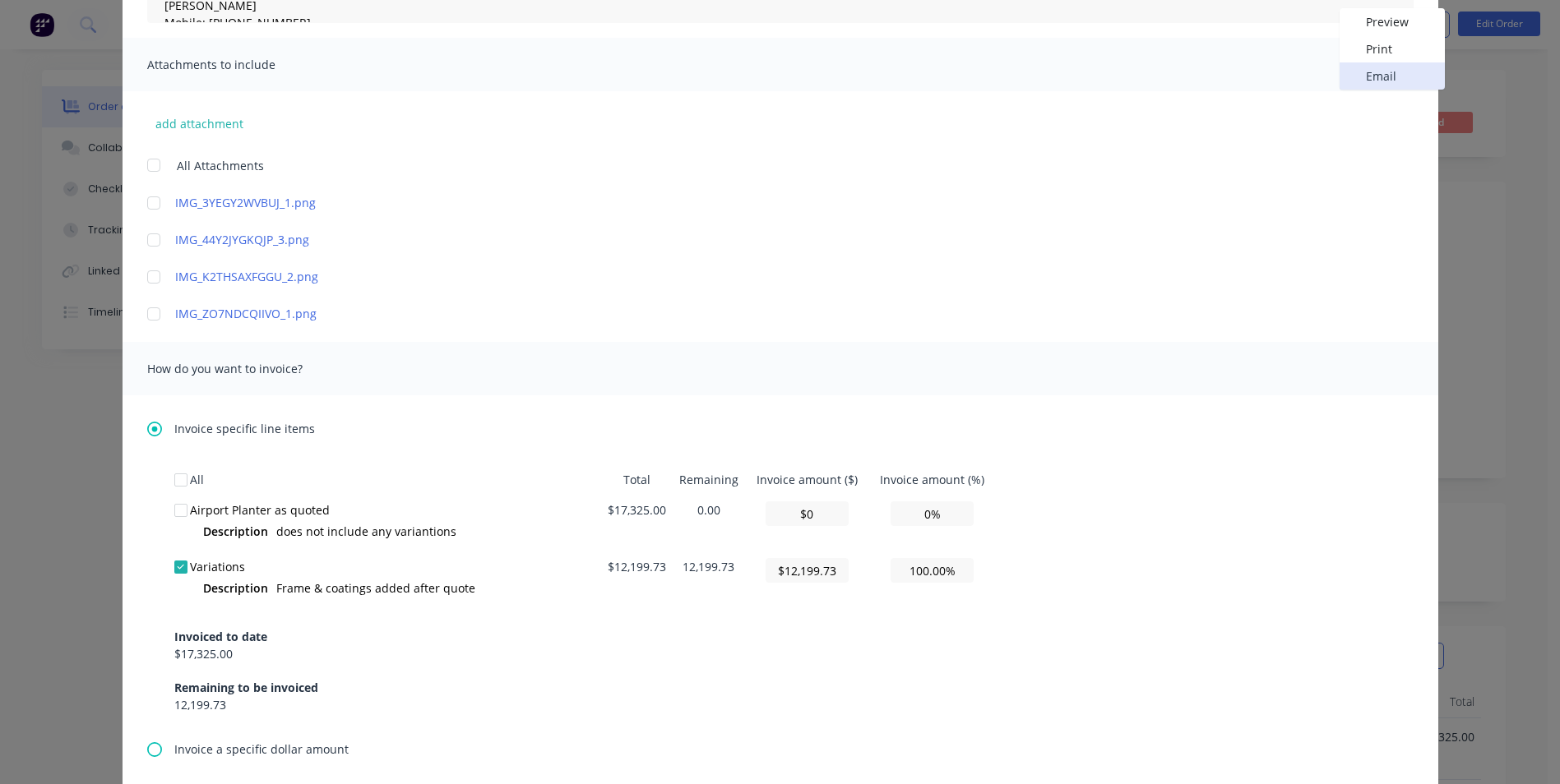
click at [1377, 84] on button "Email" at bounding box center [1392, 76] width 105 height 27
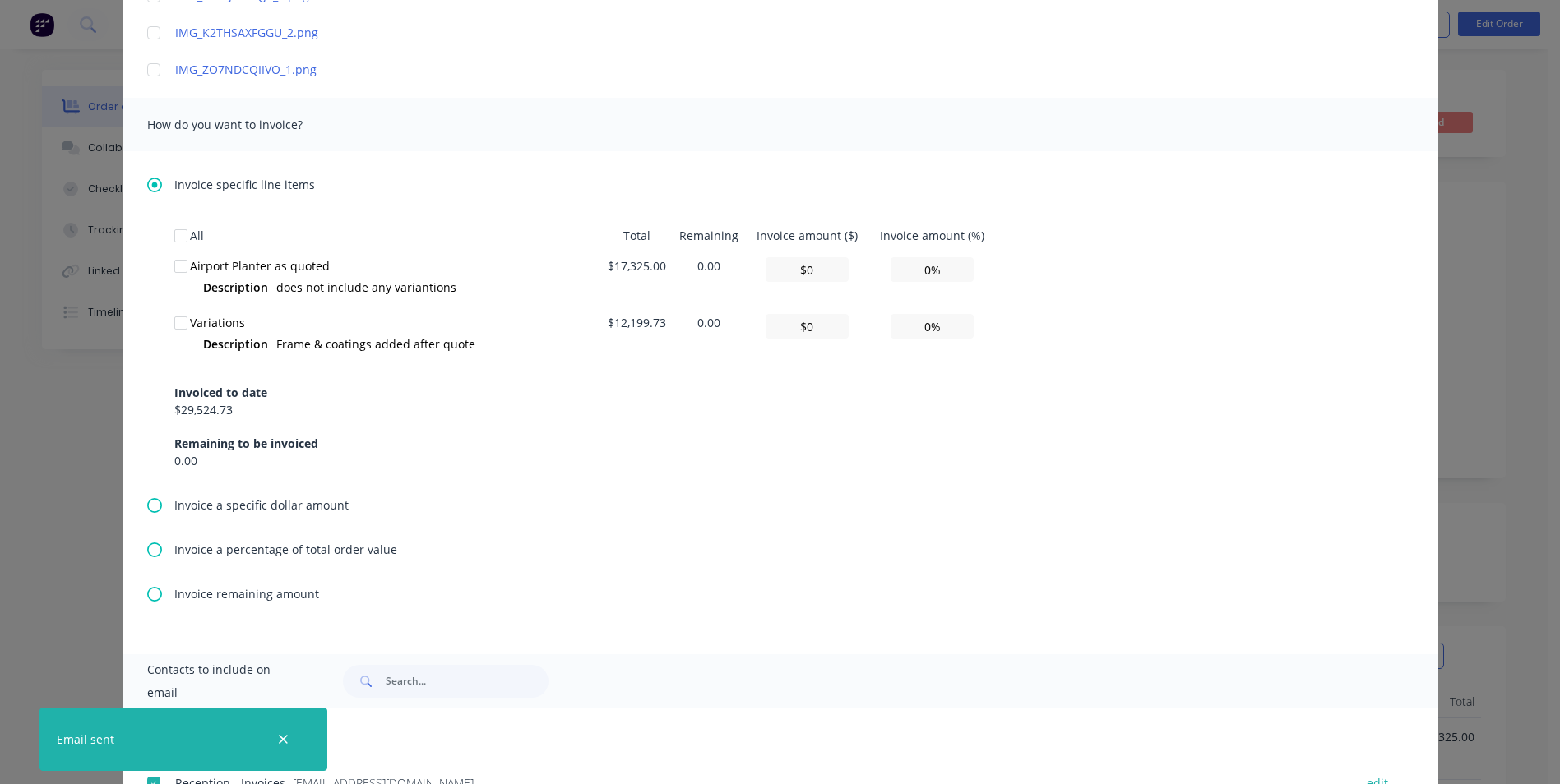
scroll to position [740, 0]
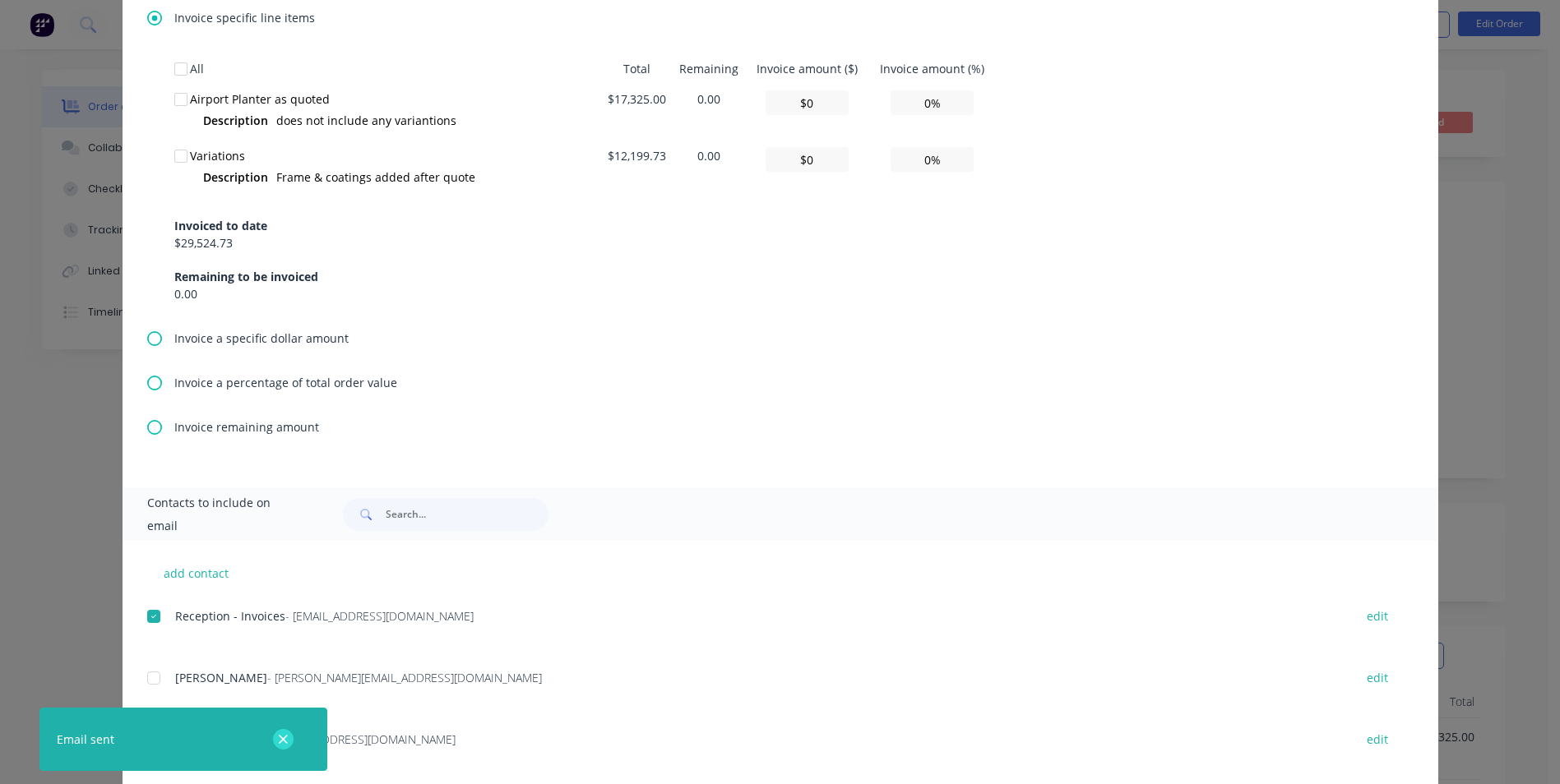
click at [282, 739] on icon "button" at bounding box center [284, 740] width 9 height 9
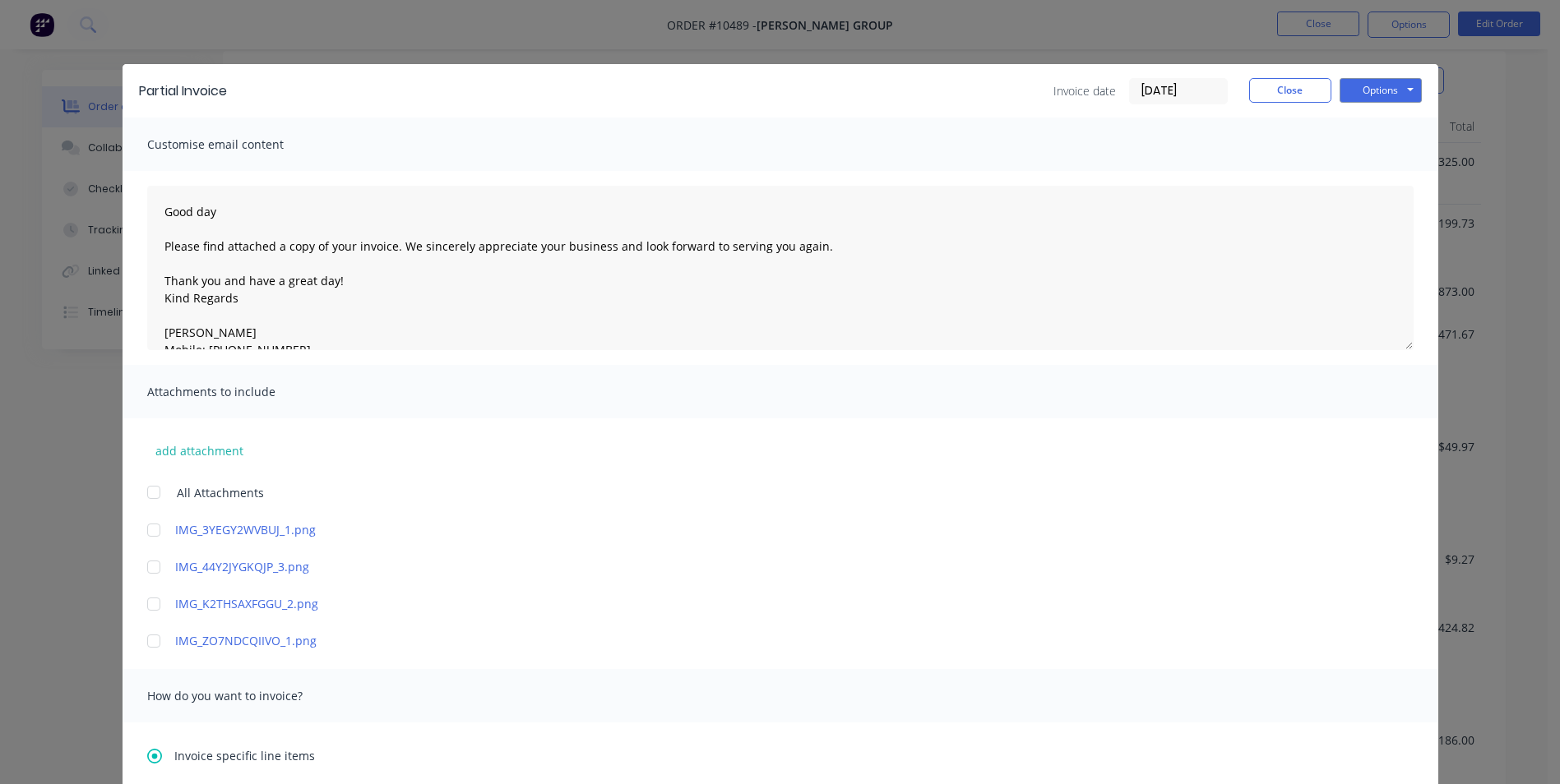
scroll to position [0, 0]
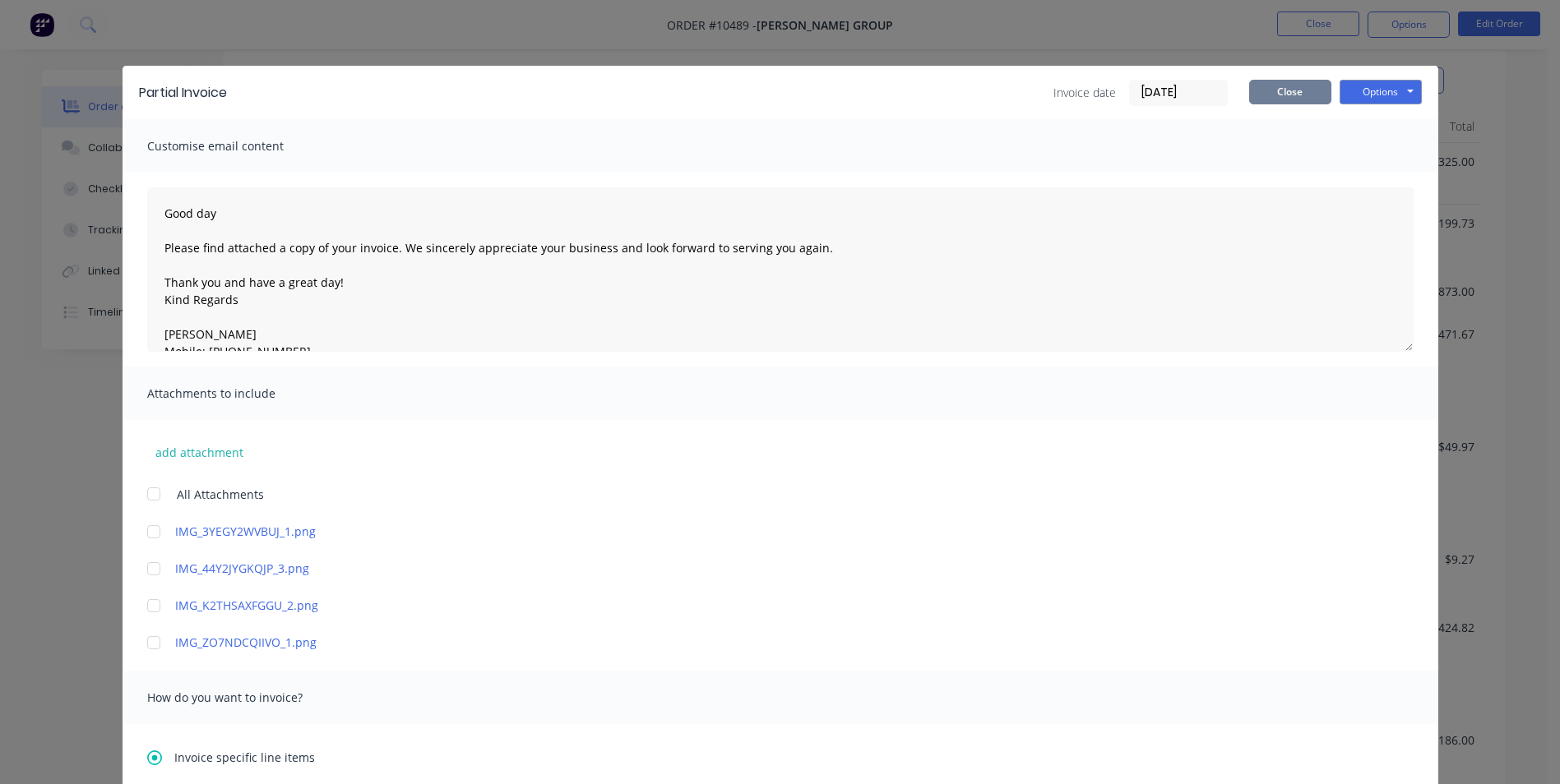
click at [1286, 89] on button "Close" at bounding box center [1290, 92] width 82 height 24
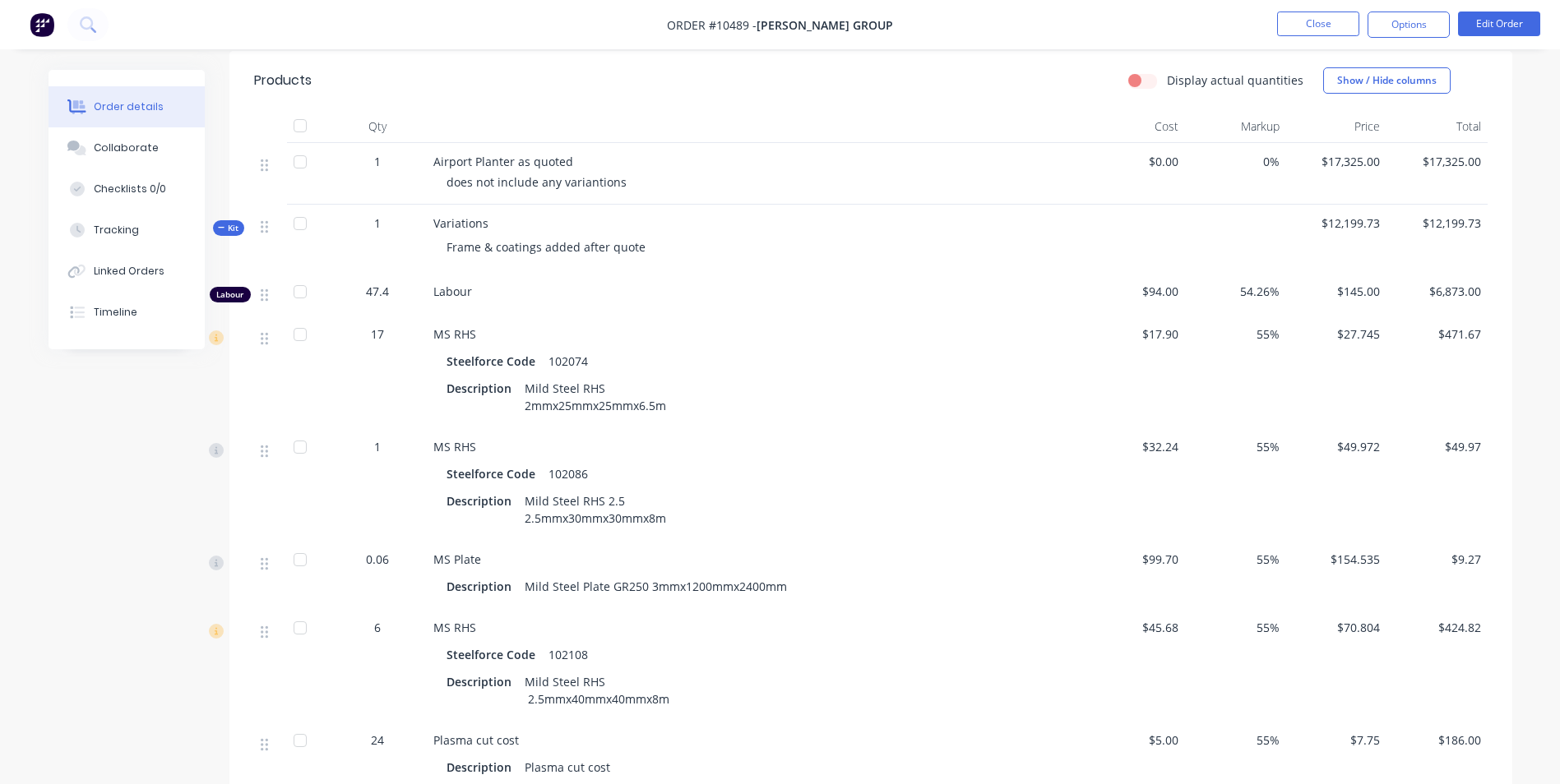
click at [225, 224] on icon at bounding box center [222, 228] width 7 height 8
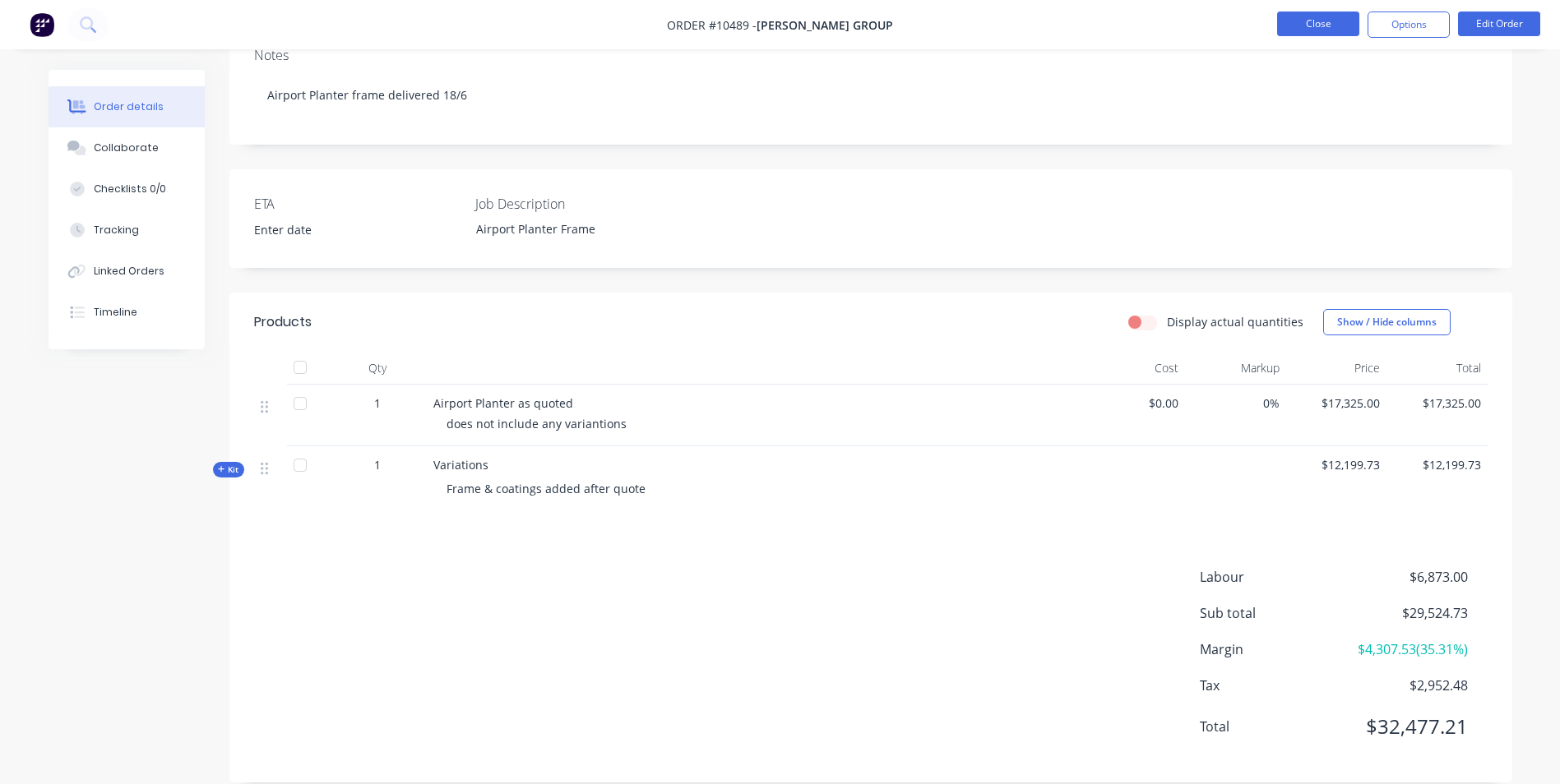
click at [1325, 26] on button "Close" at bounding box center [1318, 23] width 82 height 24
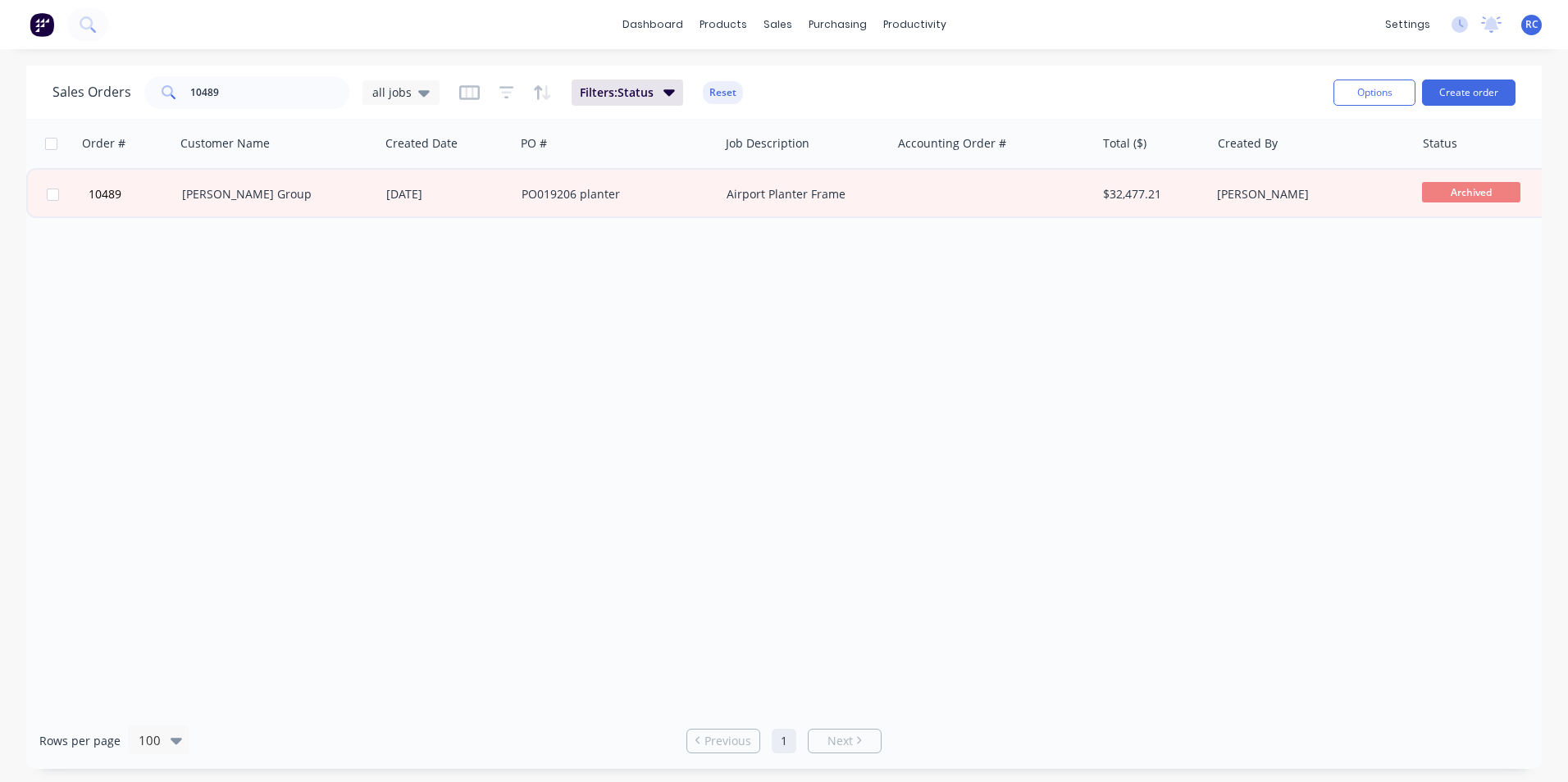
click at [944, 290] on div "Order # Customer Name Created Date PO # Job Description Accounting Order # Tota…" at bounding box center [784, 416] width 1516 height 594
drag, startPoint x: 257, startPoint y: 90, endPoint x: 79, endPoint y: 91, distance: 178.0
click at [84, 92] on div "Sales Orders 10489 all jobs" at bounding box center [246, 92] width 387 height 33
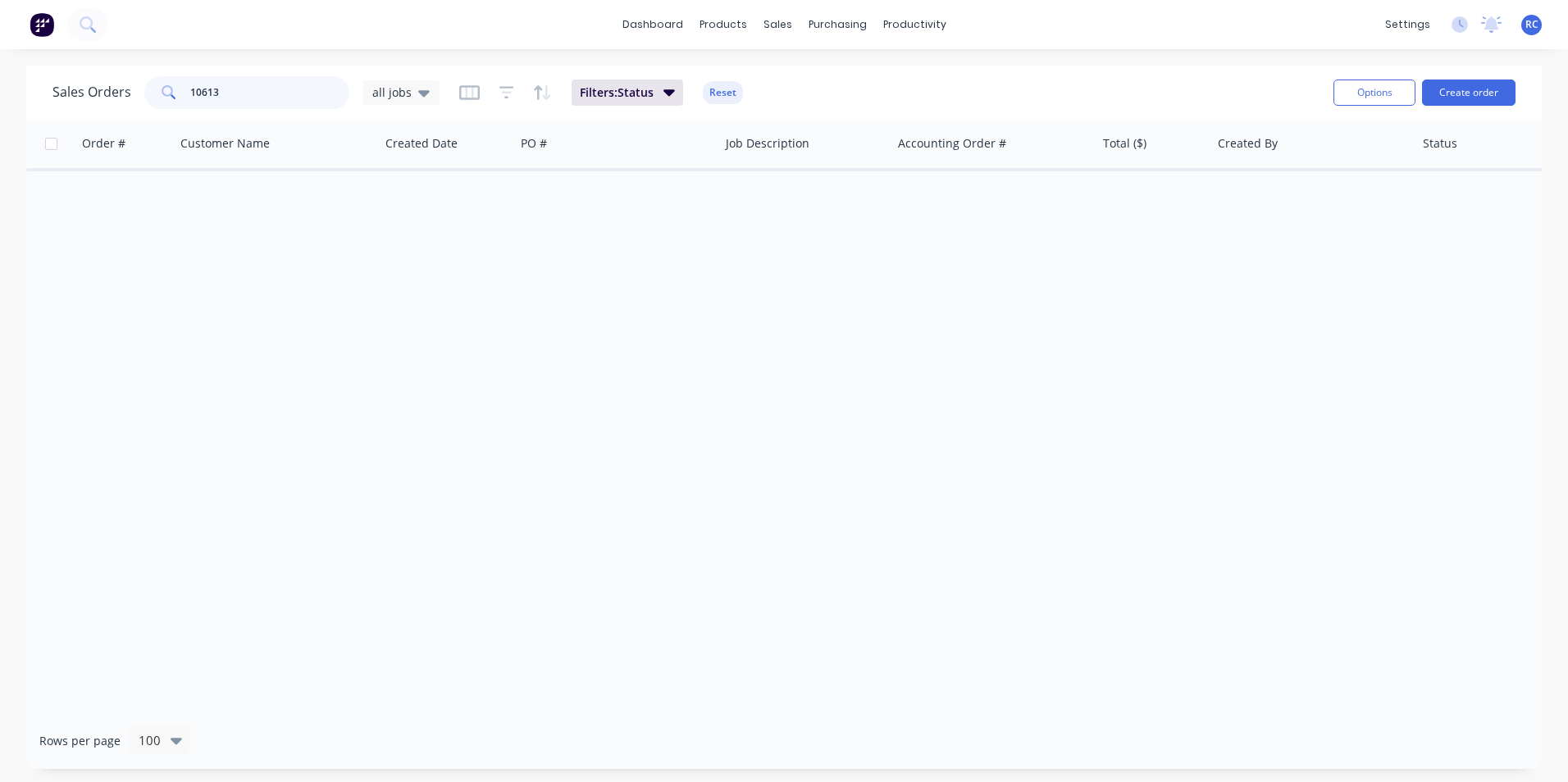
type input "10613"
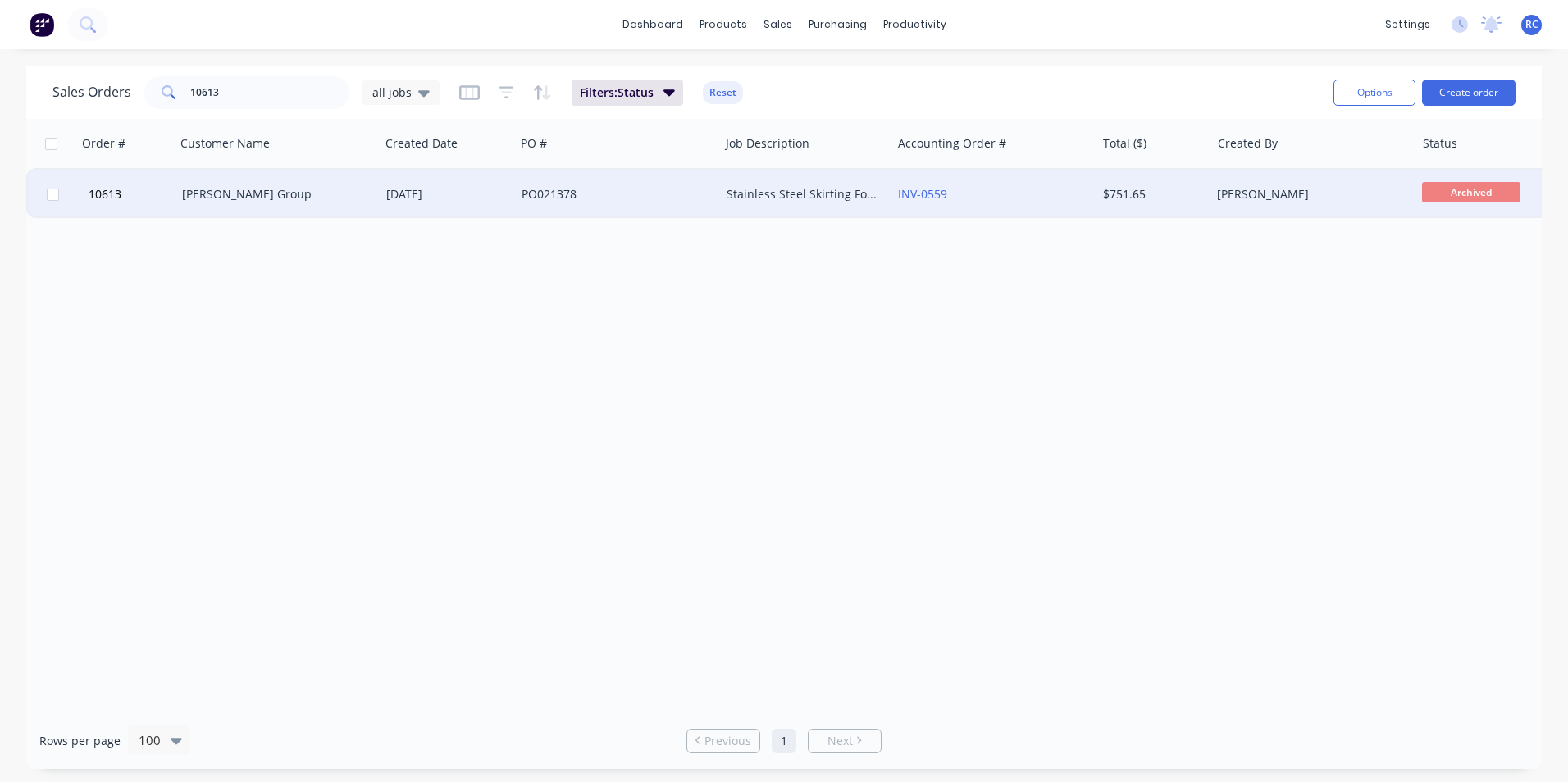
click at [642, 194] on div "PO021378" at bounding box center [612, 194] width 182 height 17
